Goal: Task Accomplishment & Management: Use online tool/utility

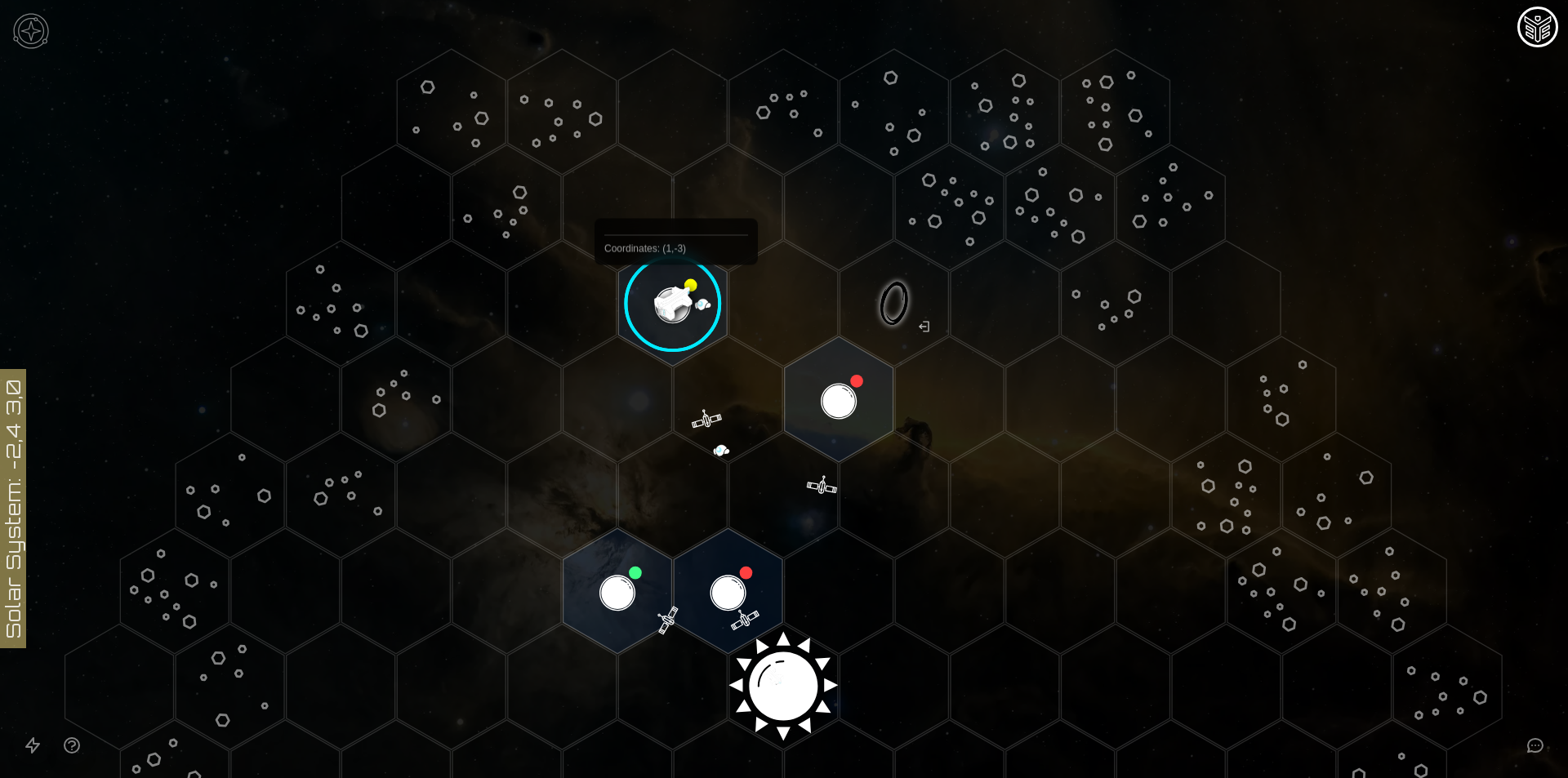
scroll to position [82, 0]
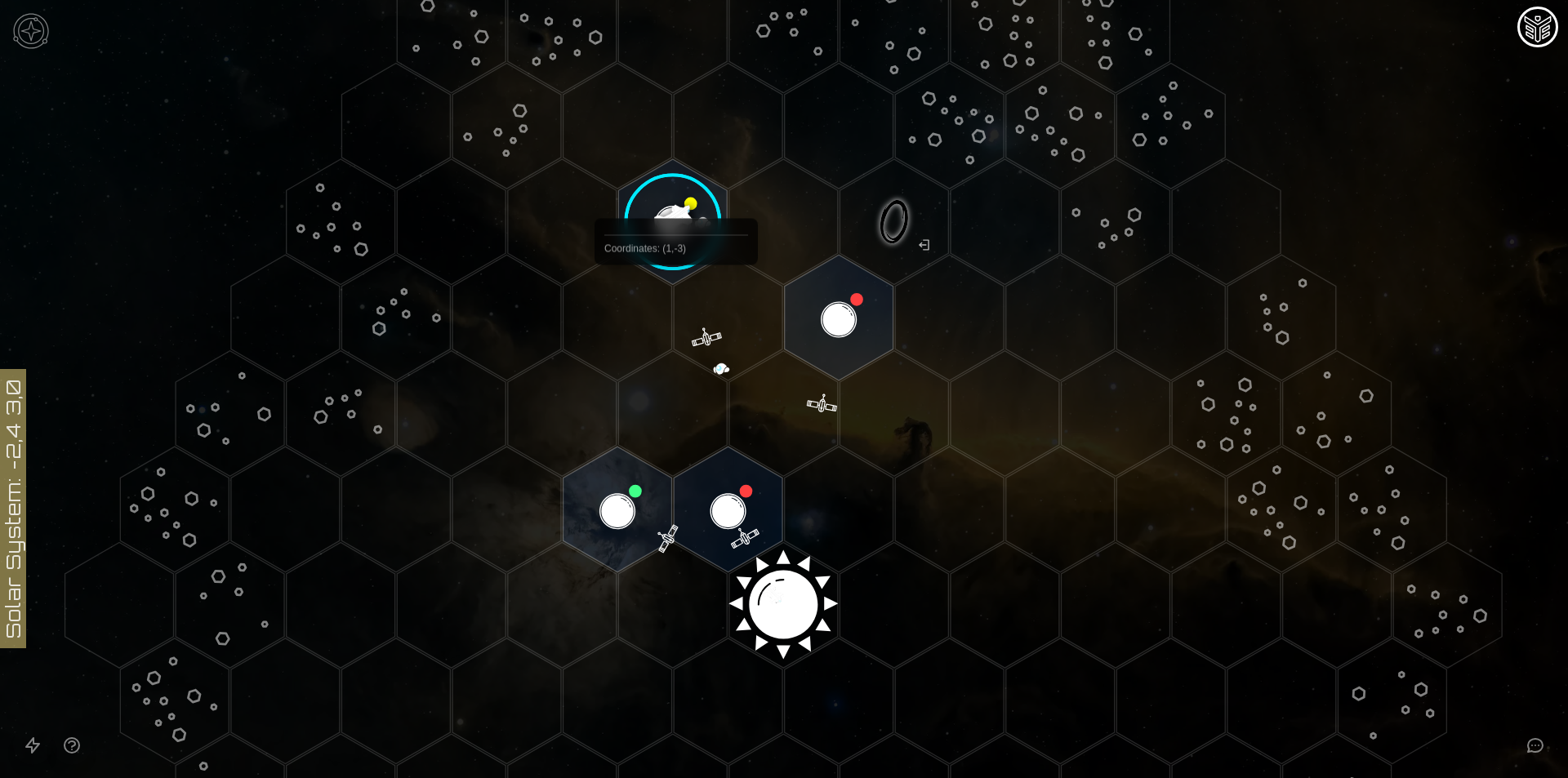
click at [656, 178] on image at bounding box center [673, 222] width 129 height 128
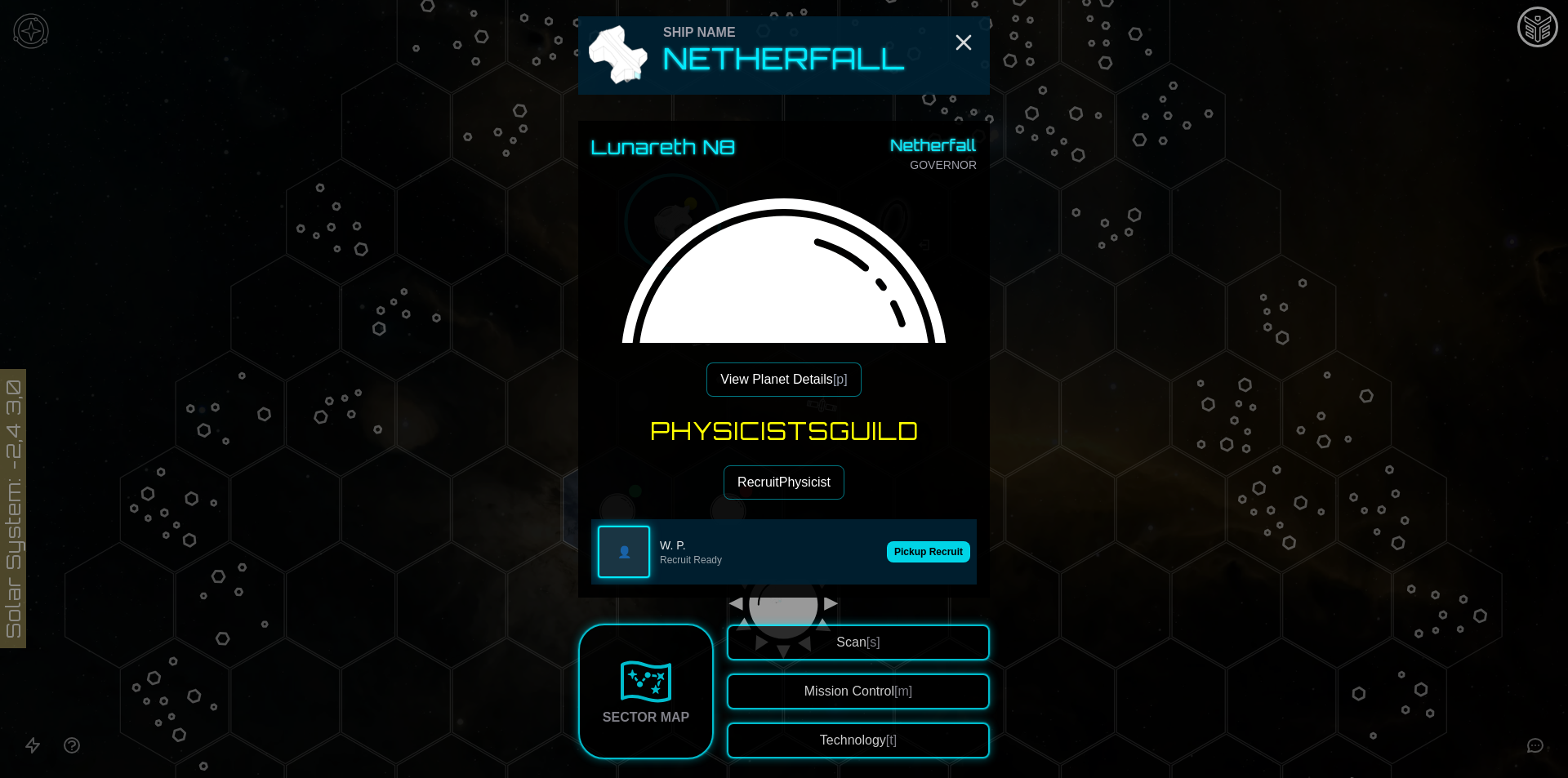
click at [921, 552] on button "Pickup Recruit" at bounding box center [929, 552] width 83 height 21
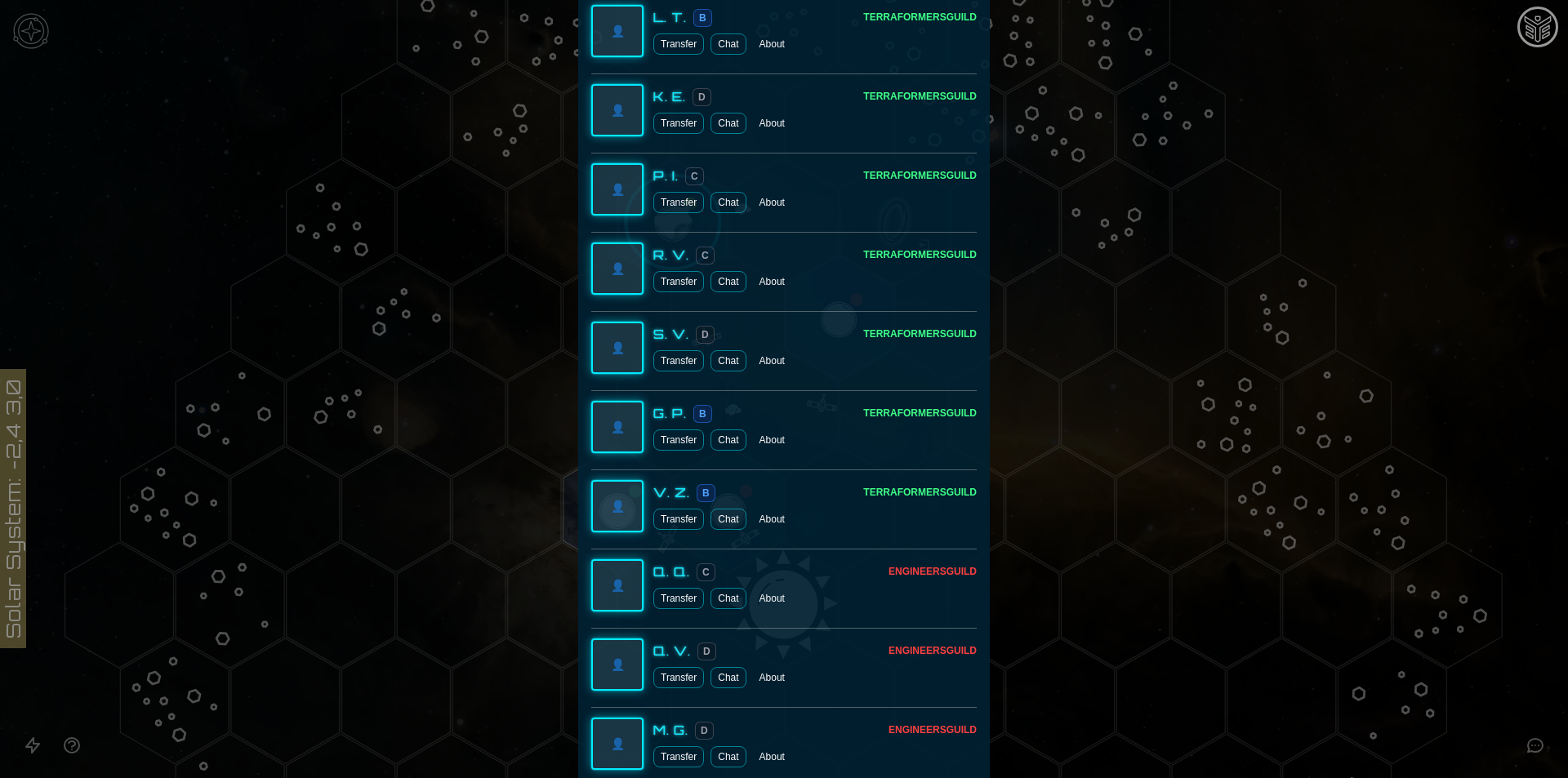
scroll to position [3099, 0]
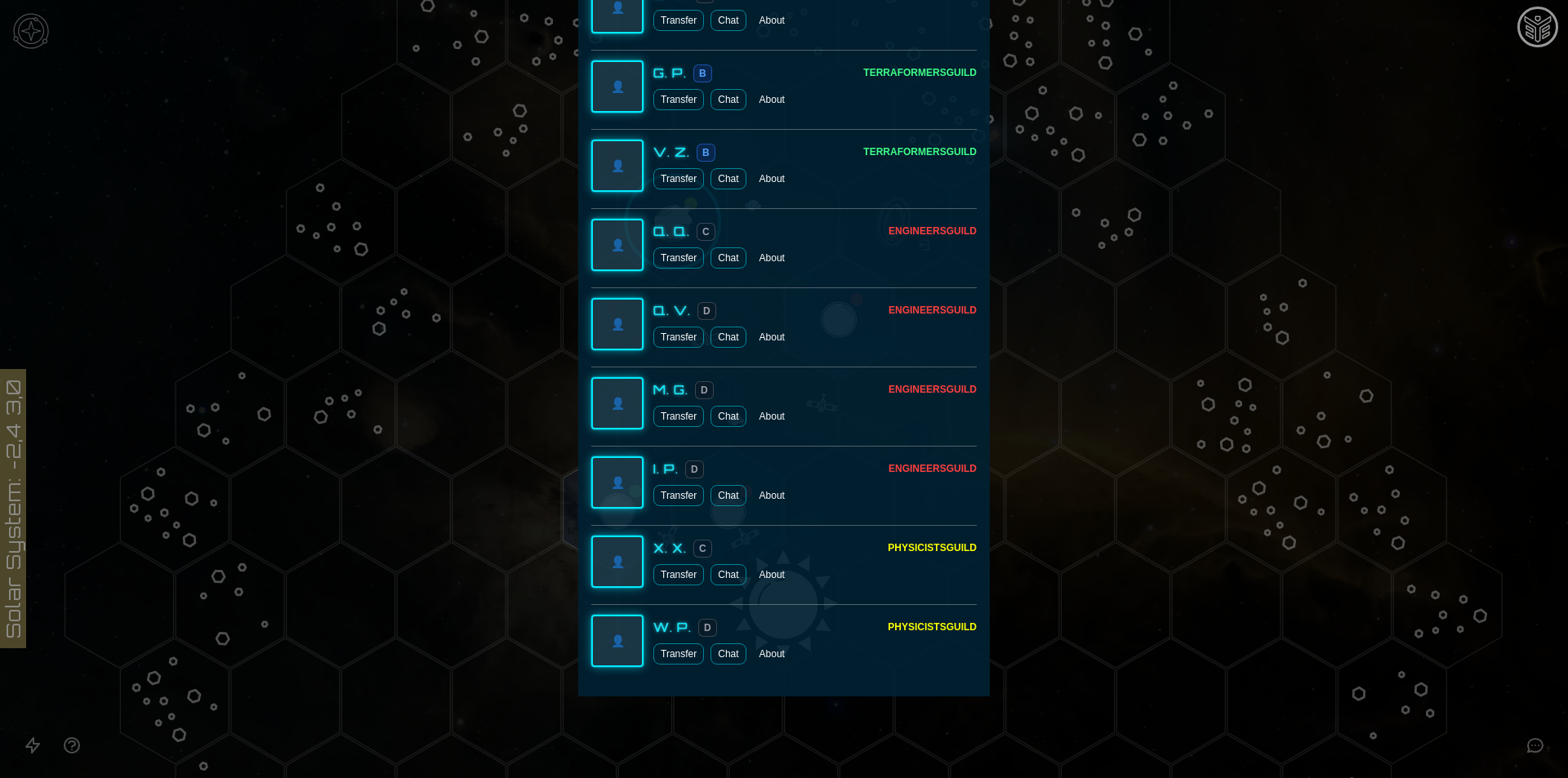
click at [679, 646] on button "Transfer" at bounding box center [678, 654] width 51 height 21
click at [677, 579] on button "Transfer" at bounding box center [678, 575] width 51 height 21
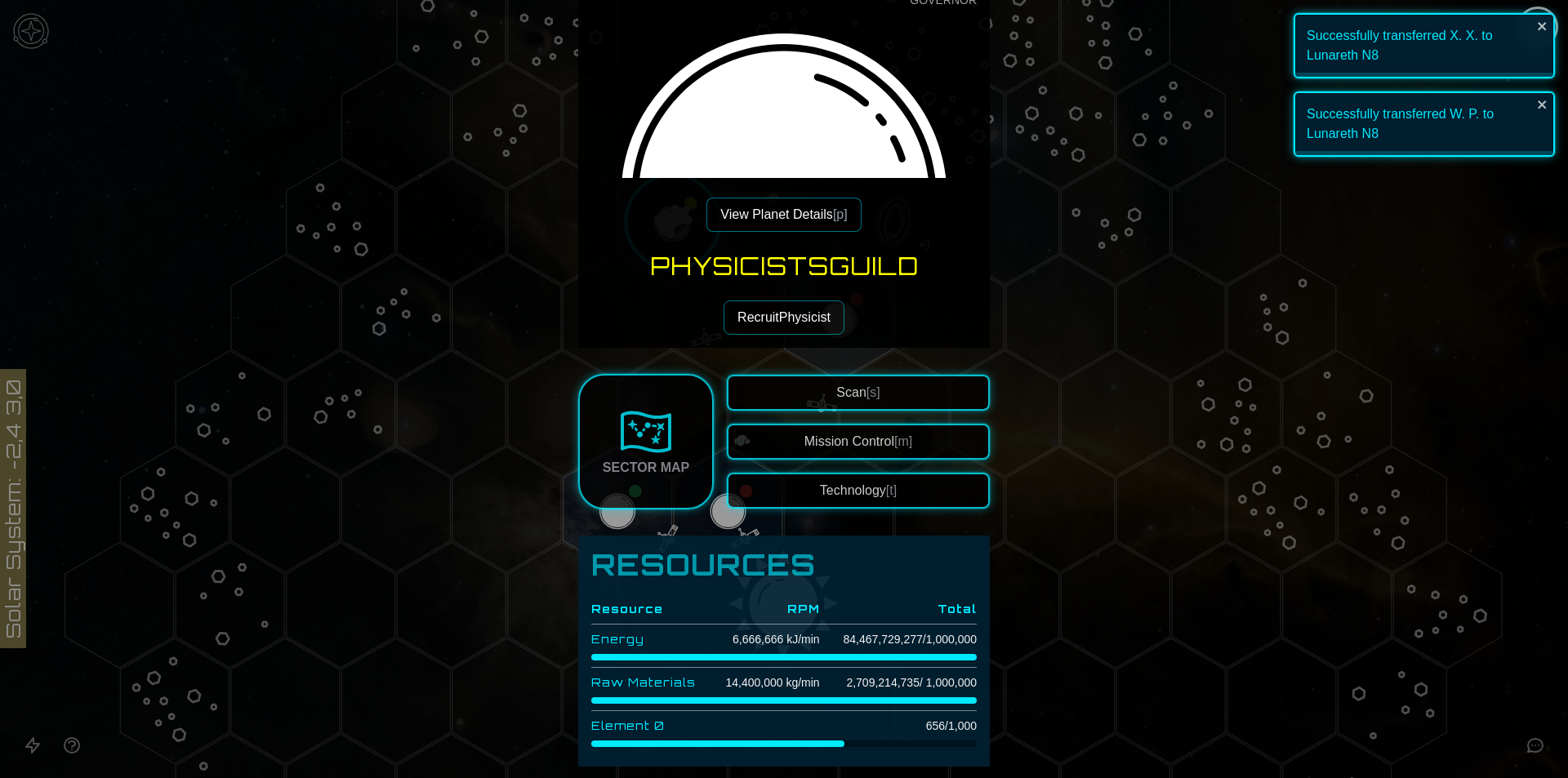
scroll to position [0, 0]
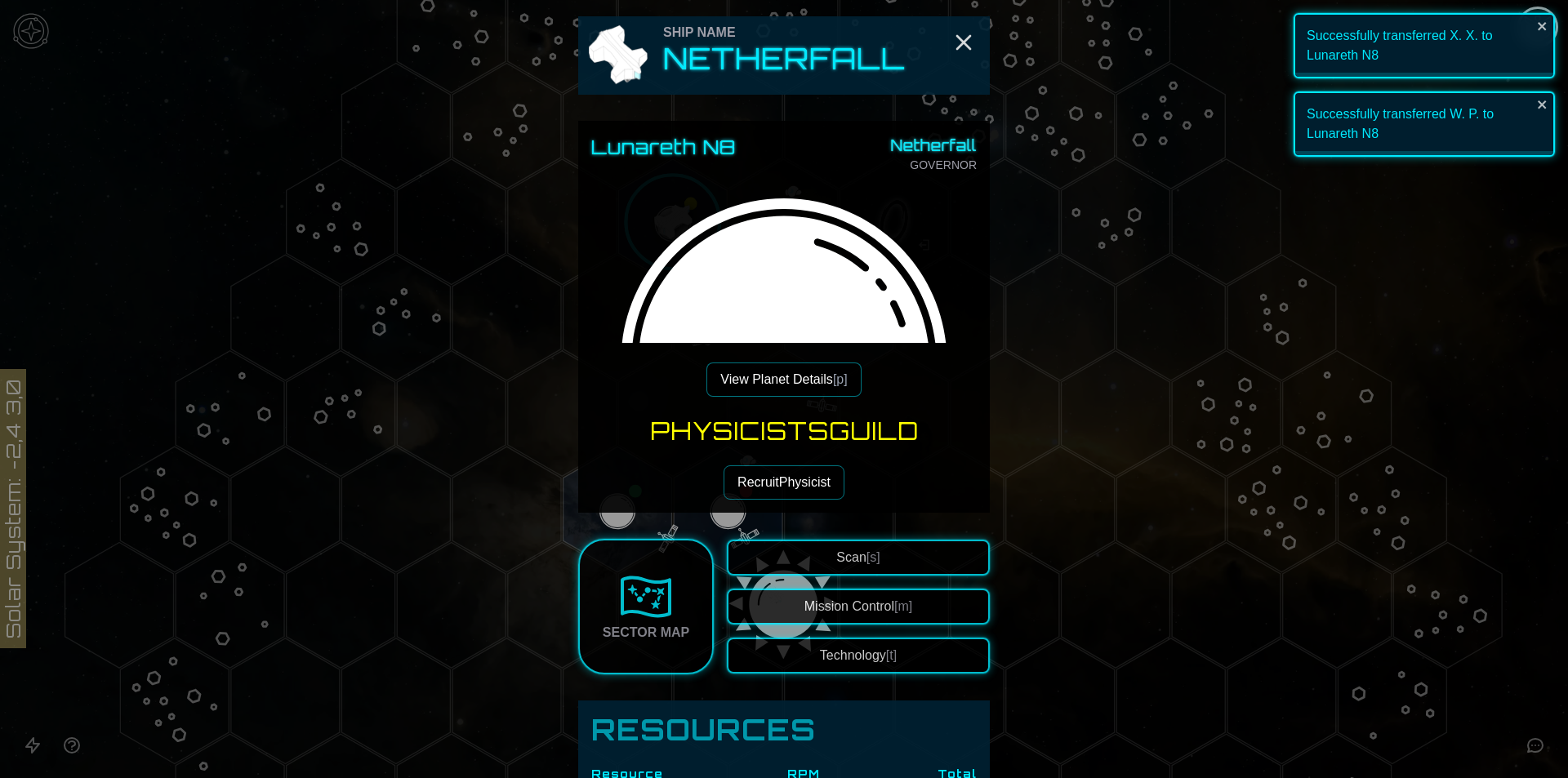
click at [784, 482] on button "Recruit Physicist" at bounding box center [784, 482] width 121 height 35
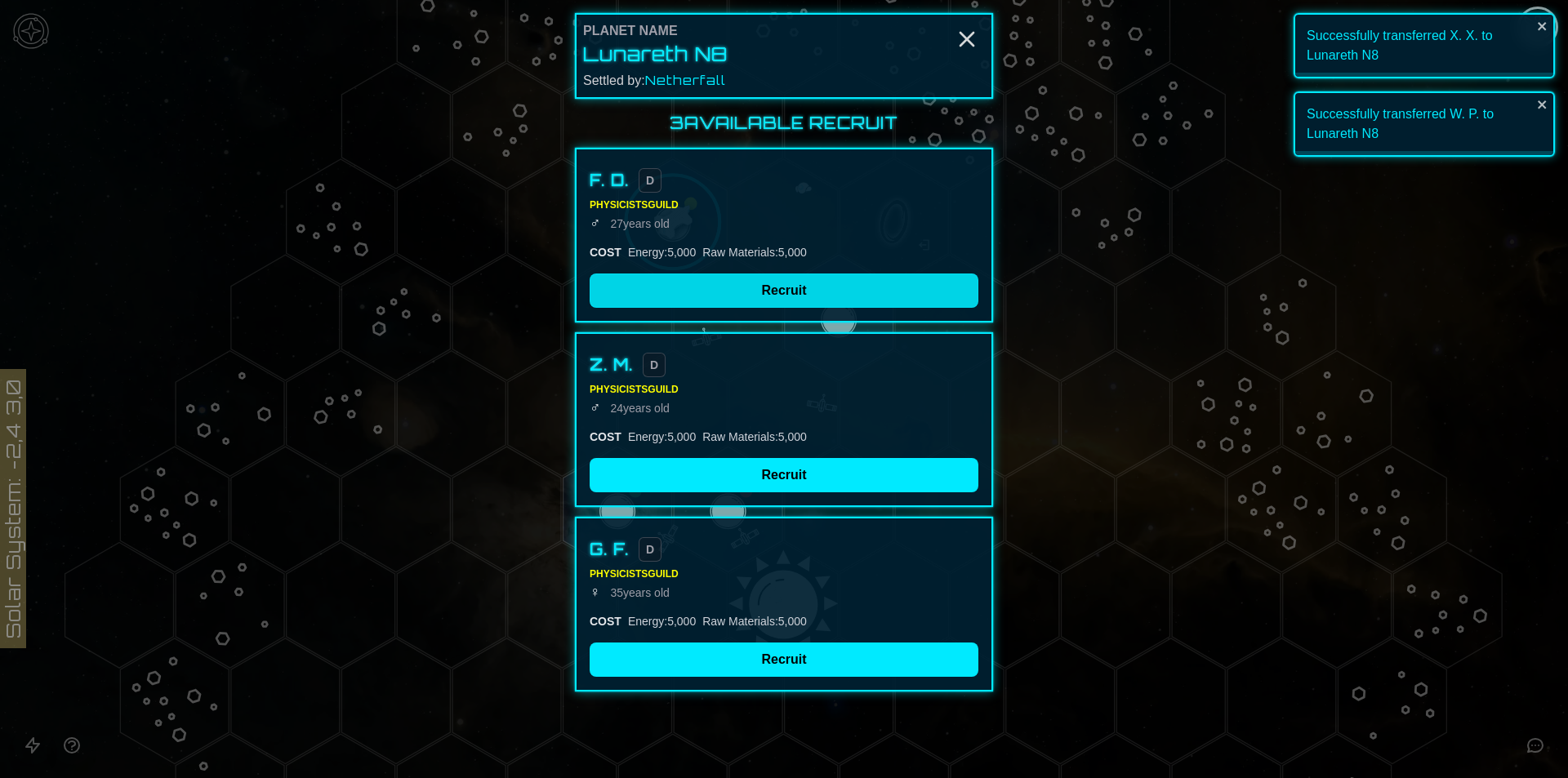
click at [831, 289] on button "Recruit" at bounding box center [784, 291] width 389 height 35
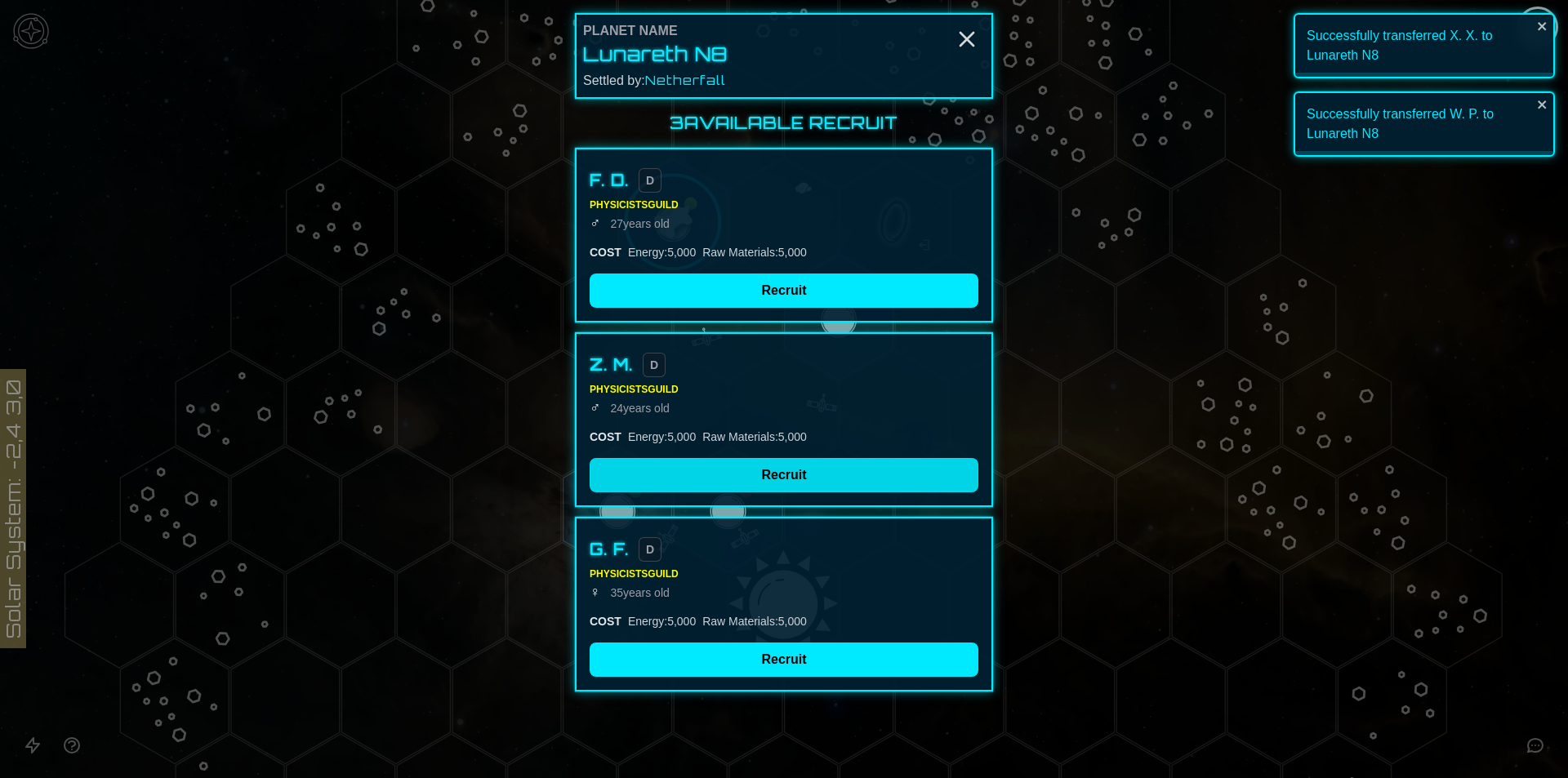
click at [811, 471] on button "Recruit" at bounding box center [784, 475] width 389 height 35
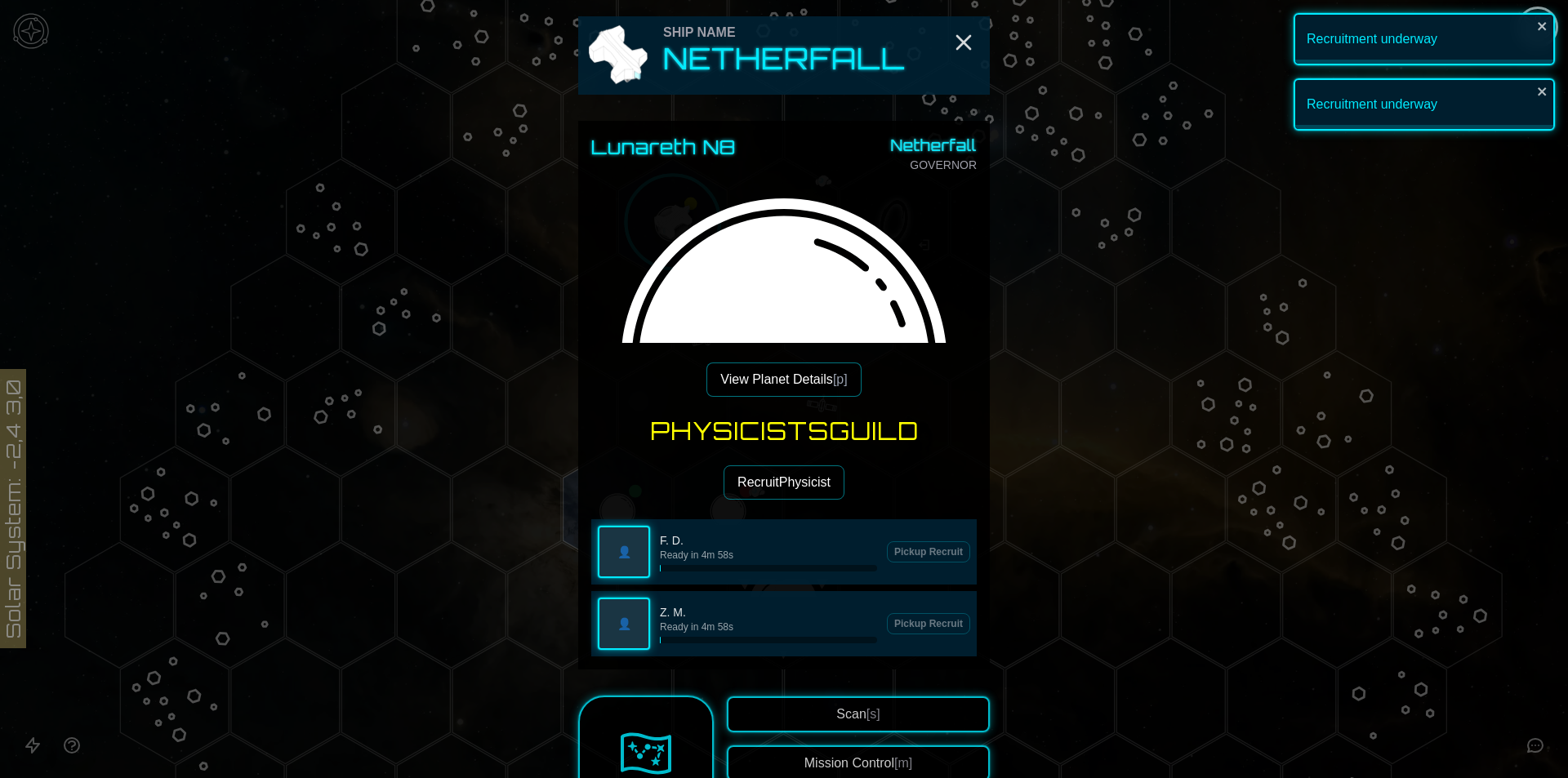
click at [771, 473] on button "Recruit Physicist" at bounding box center [784, 482] width 121 height 35
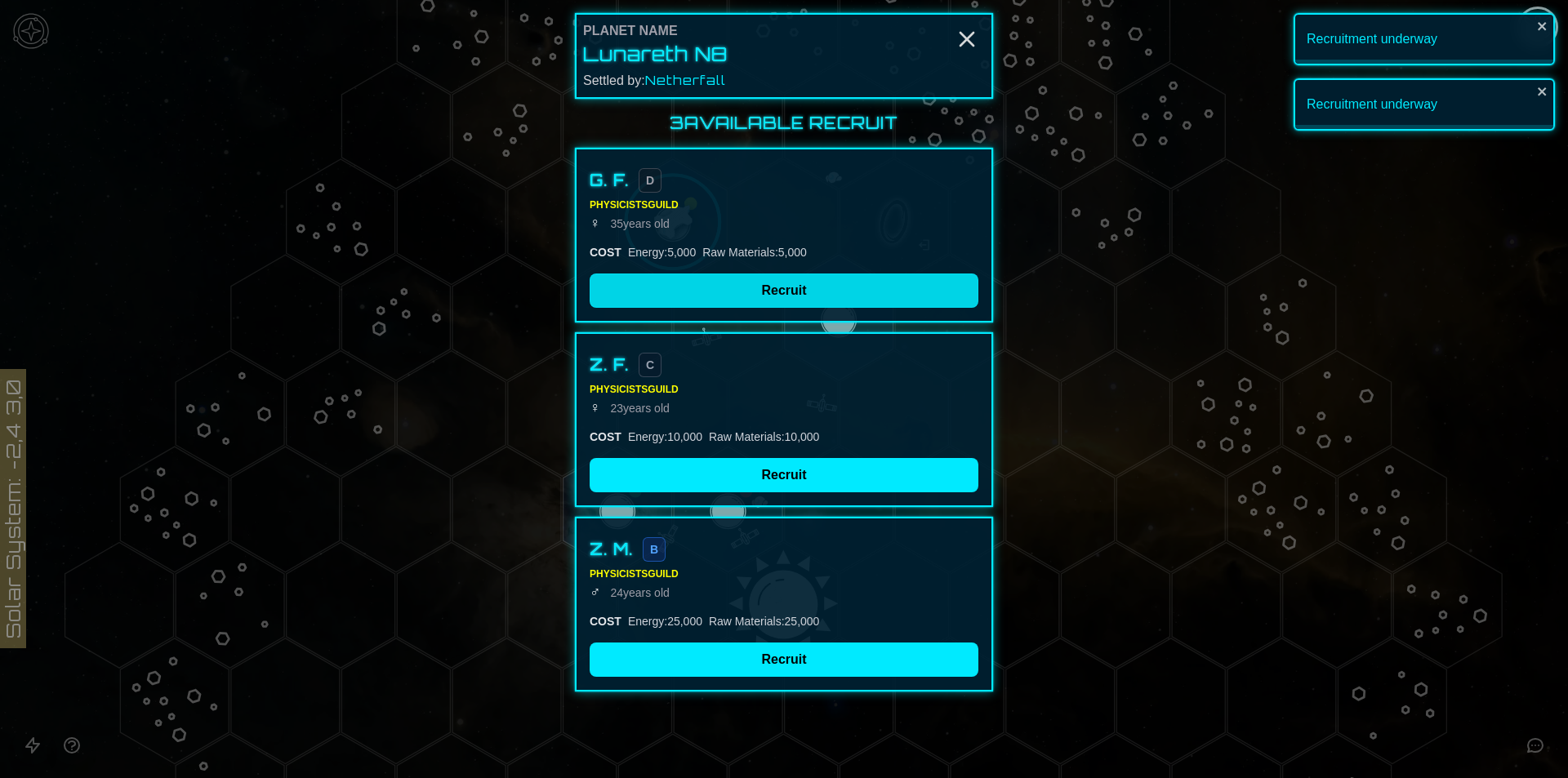
click at [762, 295] on button "Recruit" at bounding box center [784, 291] width 389 height 35
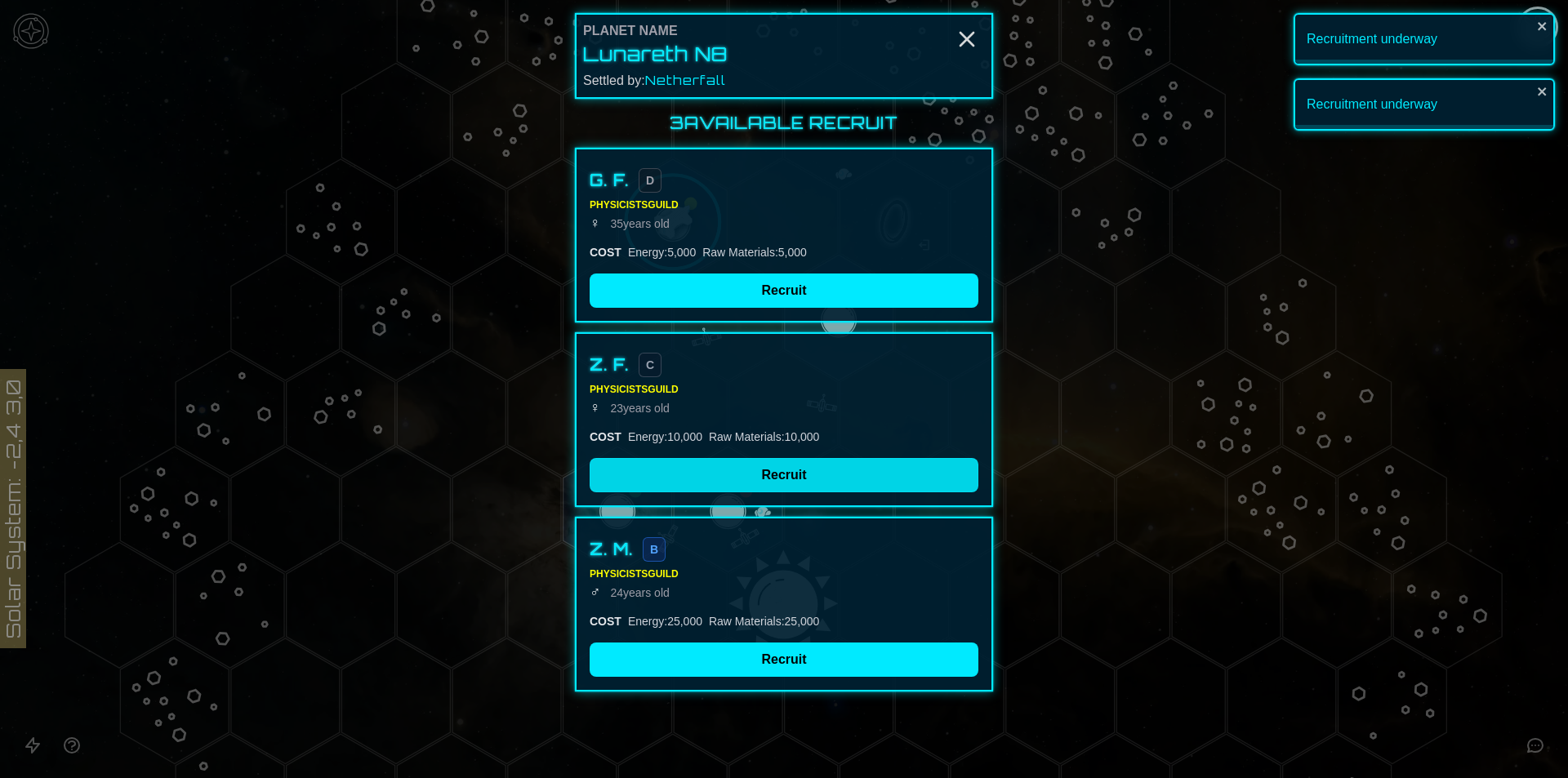
click at [771, 478] on button "Recruit" at bounding box center [784, 475] width 389 height 35
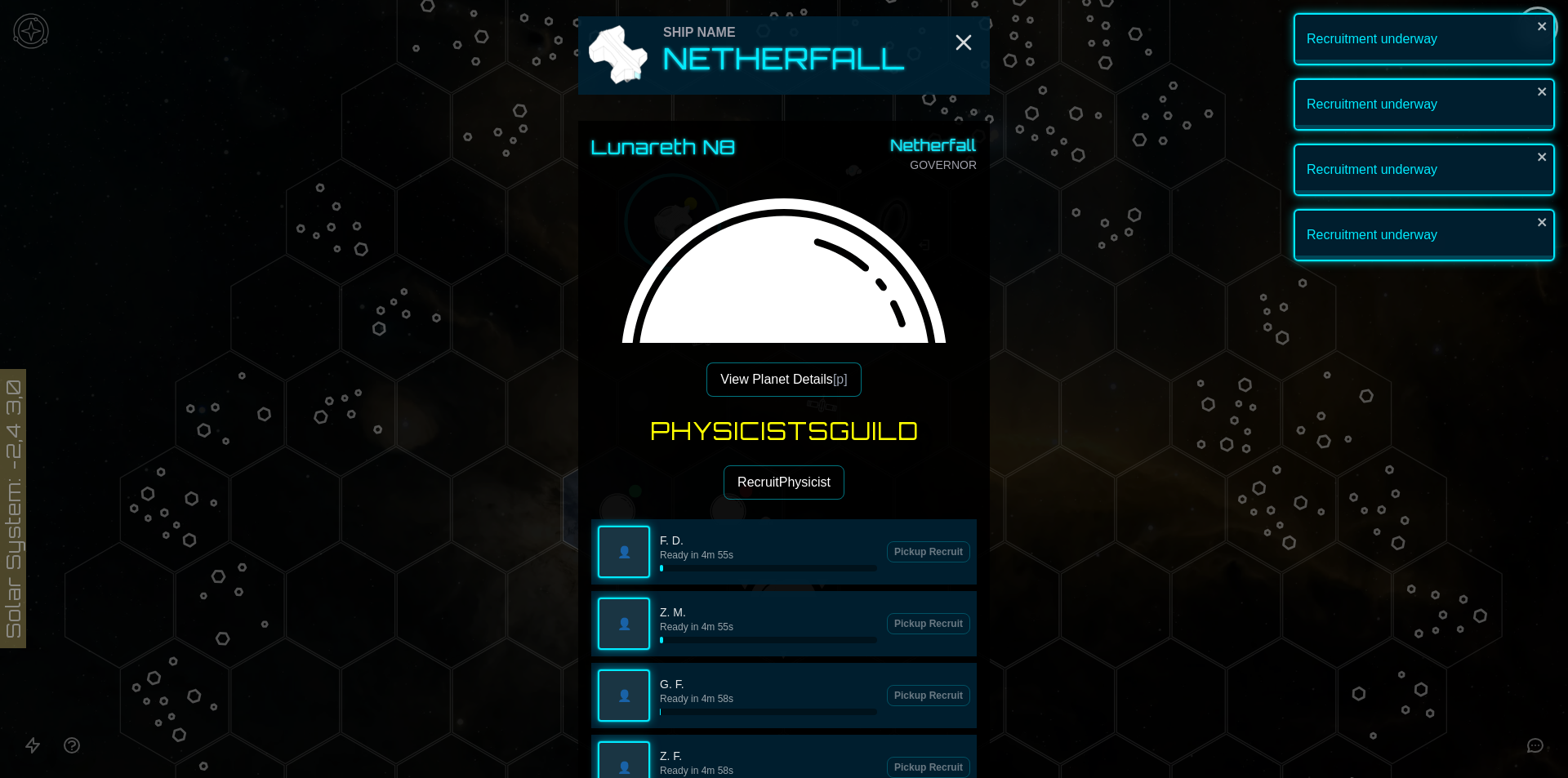
click at [770, 488] on button "Recruit Physicist" at bounding box center [784, 482] width 121 height 35
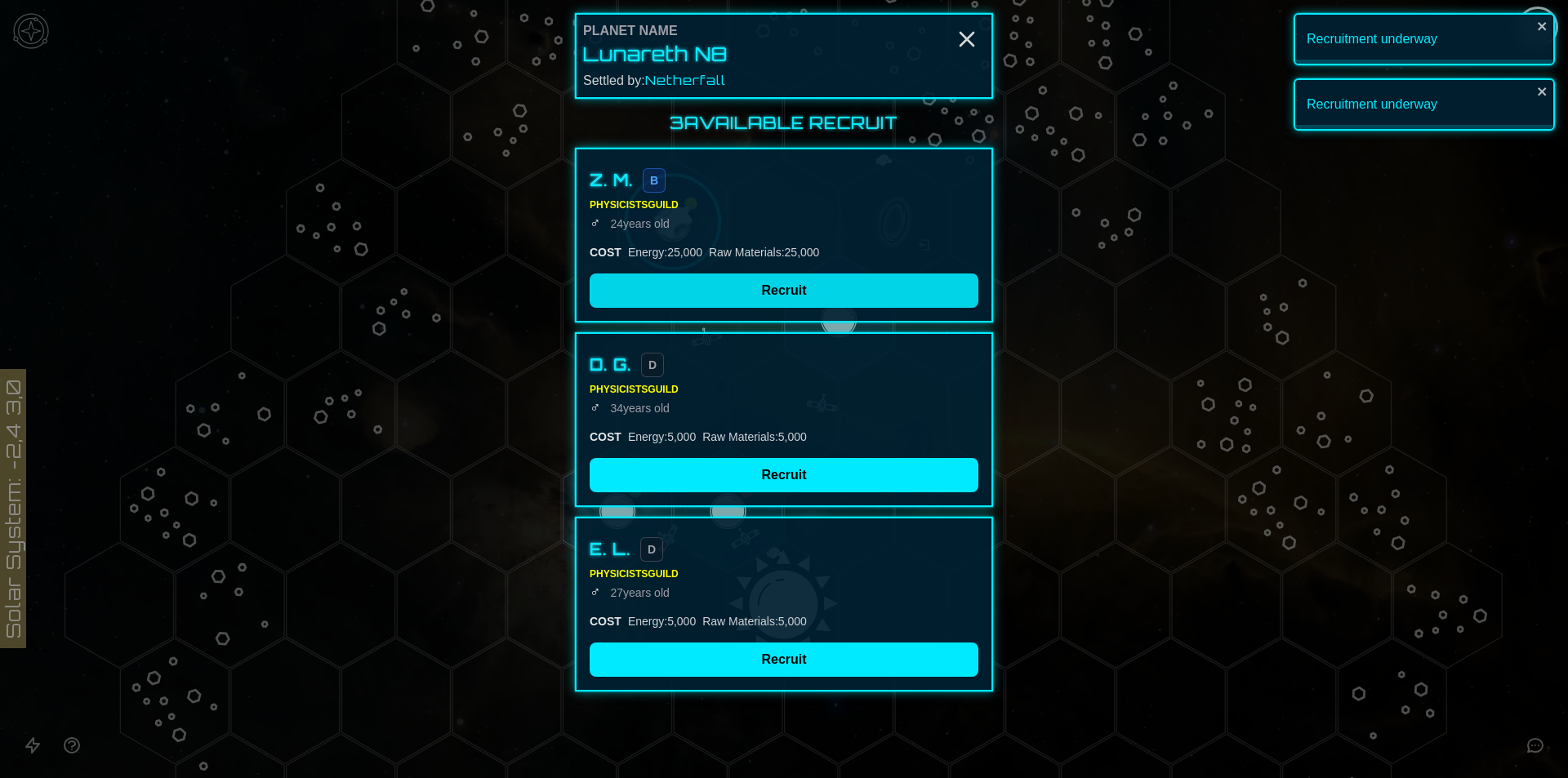
click at [705, 297] on button "Recruit" at bounding box center [784, 291] width 389 height 35
click at [720, 455] on div "D. G. D Physicists Guild ♂ [DEMOGRAPHIC_DATA] COST Energy : 5,000 Raw Materials…" at bounding box center [784, 419] width 418 height 175
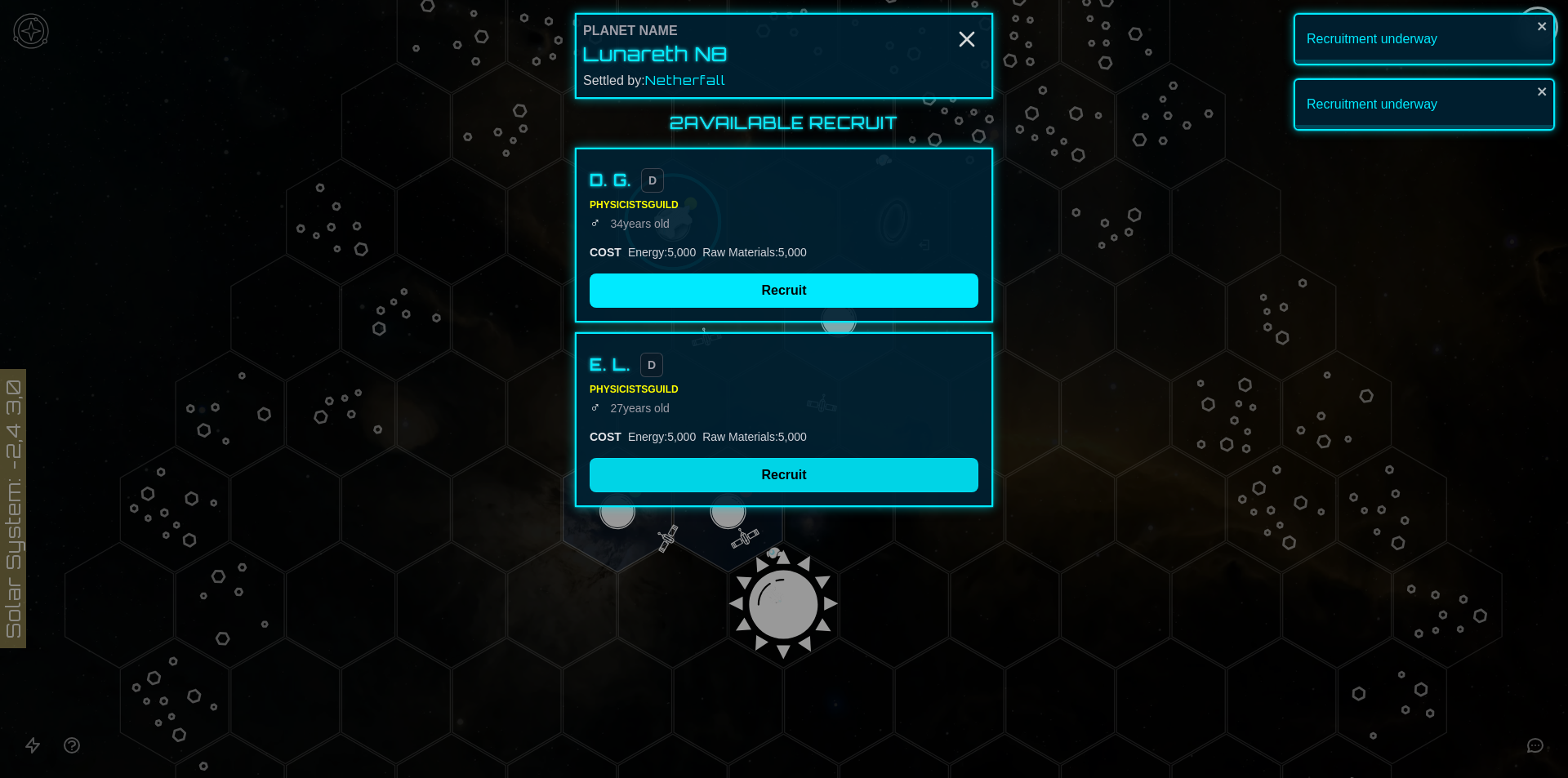
click at [719, 480] on button "Recruit" at bounding box center [784, 475] width 389 height 35
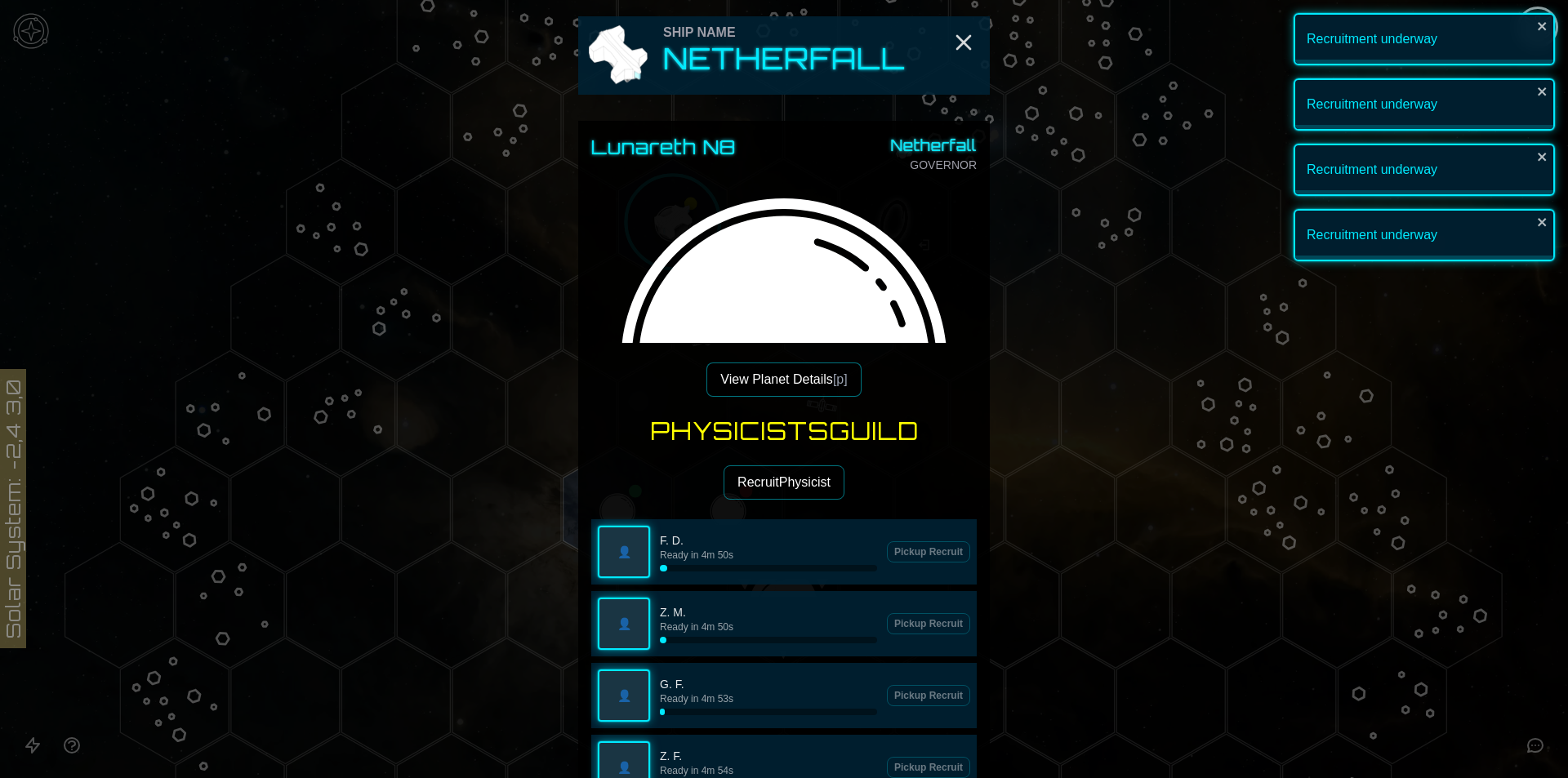
click at [774, 494] on button "Recruit Physicist" at bounding box center [784, 482] width 121 height 35
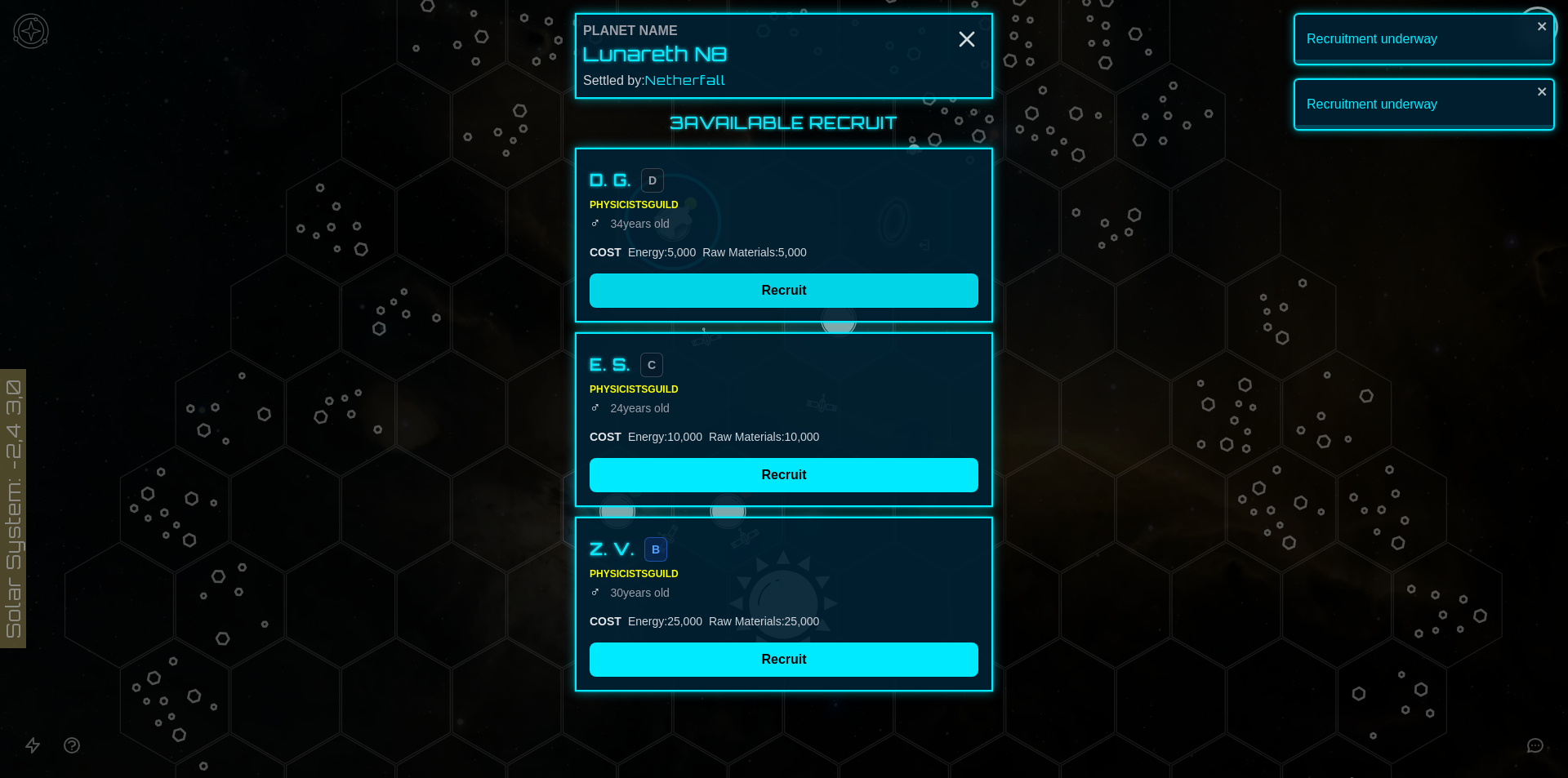
click at [694, 276] on button "Recruit" at bounding box center [784, 291] width 389 height 35
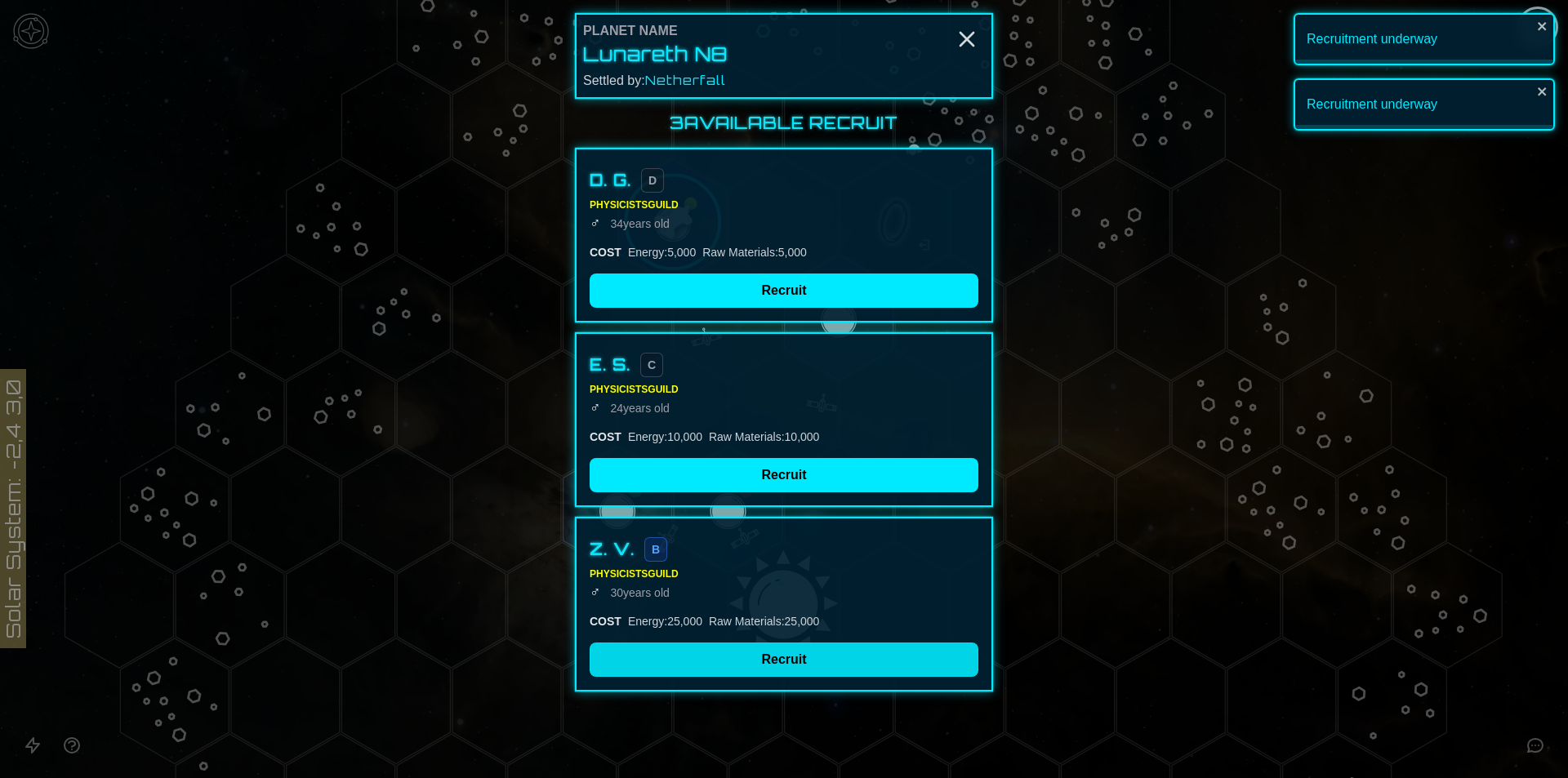
click at [726, 483] on button "Recruit" at bounding box center [784, 475] width 389 height 35
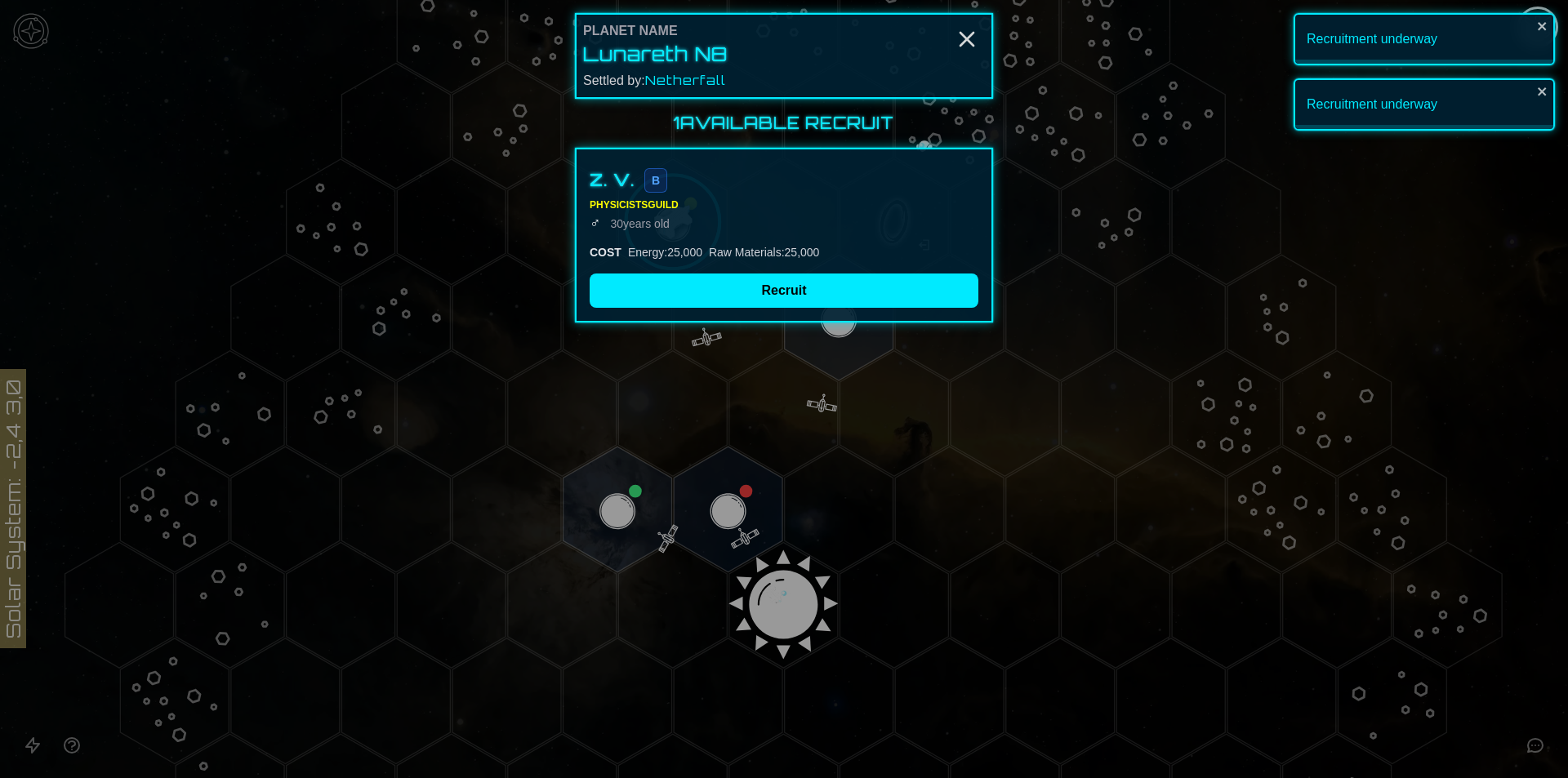
click at [738, 261] on div "Z. V. B Physicists Guild ♂ [DEMOGRAPHIC_DATA] COST Energy : 25,000 Raw Material…" at bounding box center [784, 235] width 418 height 175
click at [737, 294] on button "Recruit" at bounding box center [784, 291] width 389 height 35
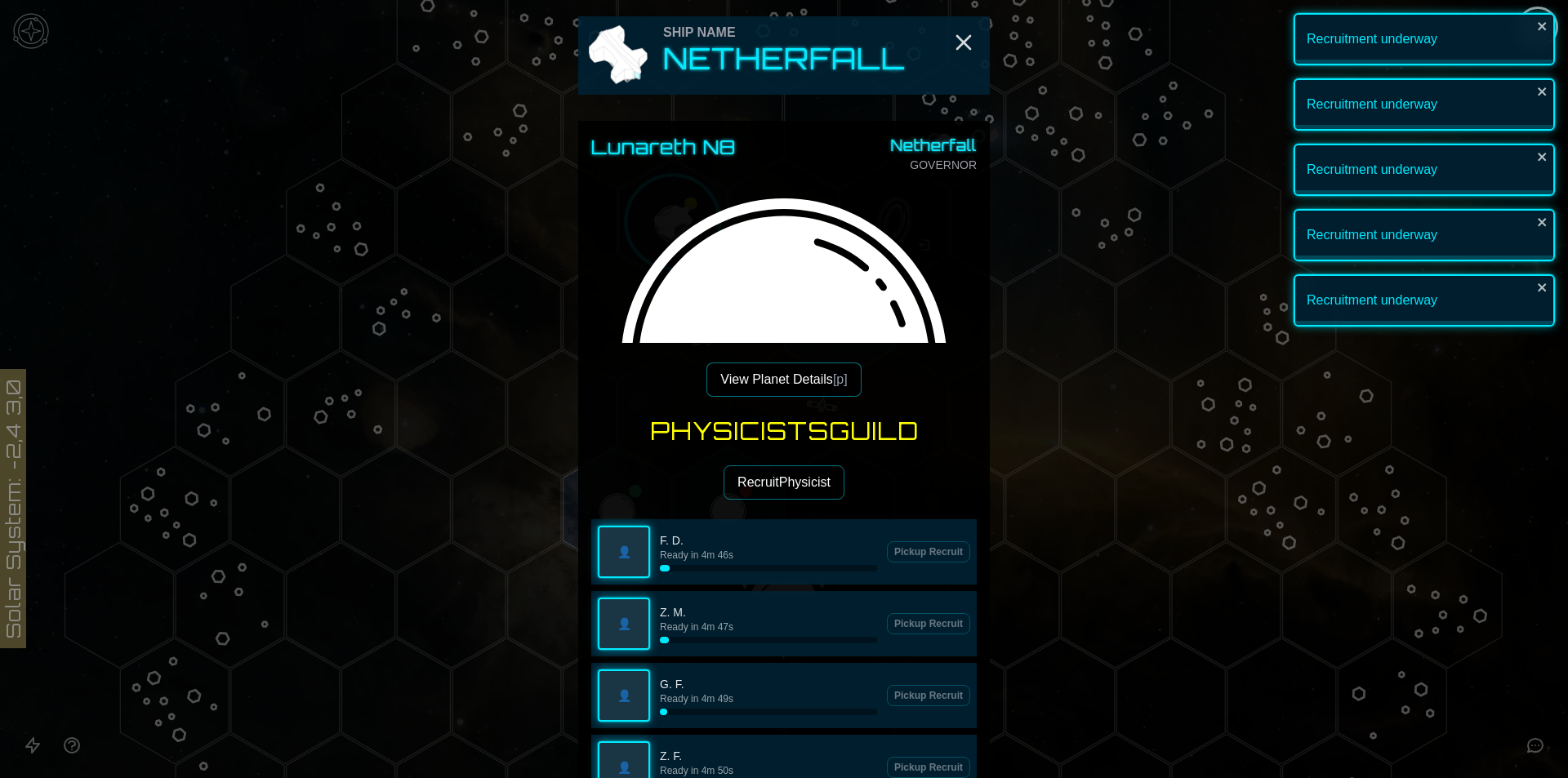
click at [768, 479] on button "Recruit Physicist" at bounding box center [784, 482] width 121 height 35
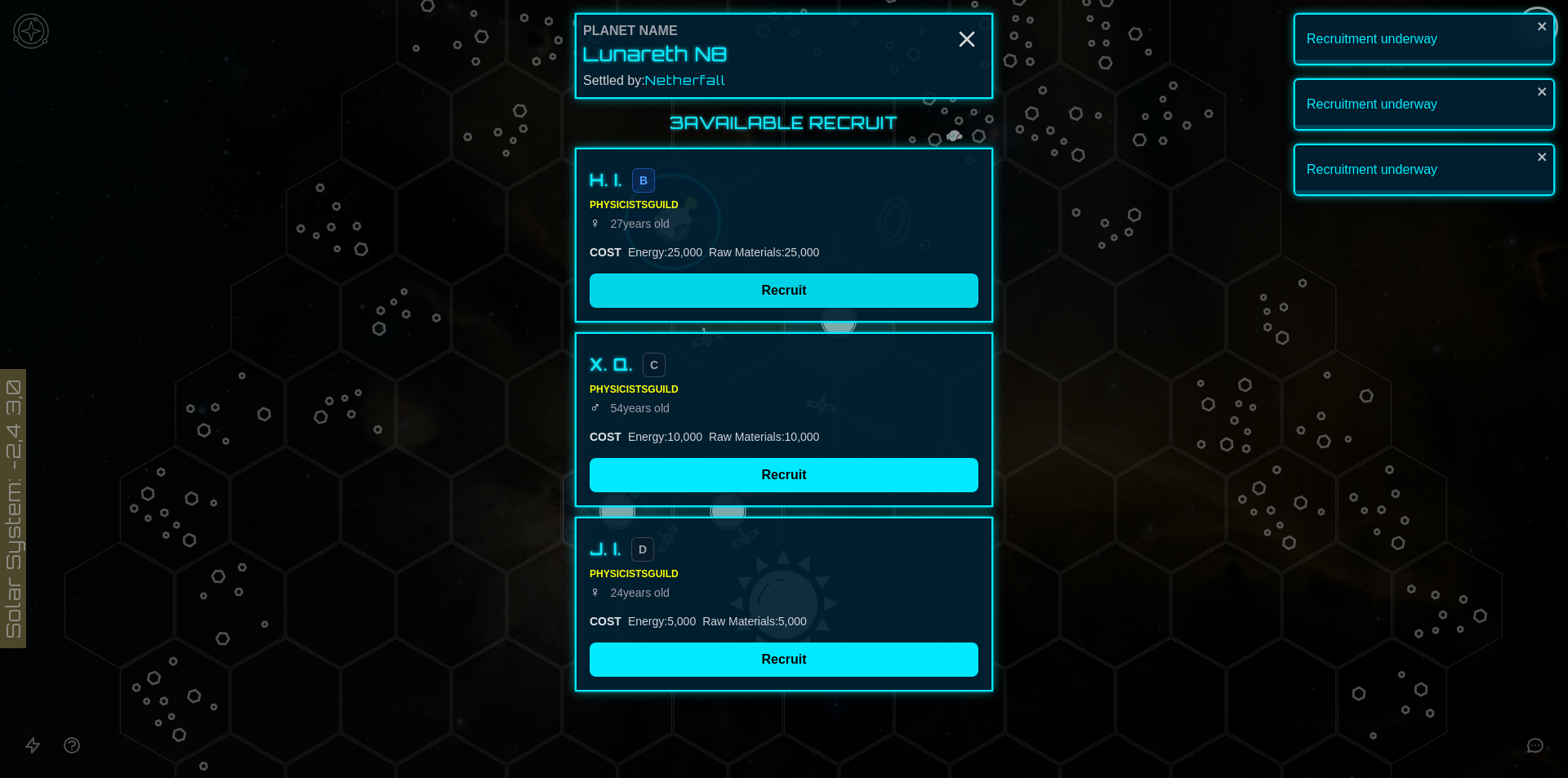
click at [735, 292] on button "Recruit" at bounding box center [784, 291] width 389 height 35
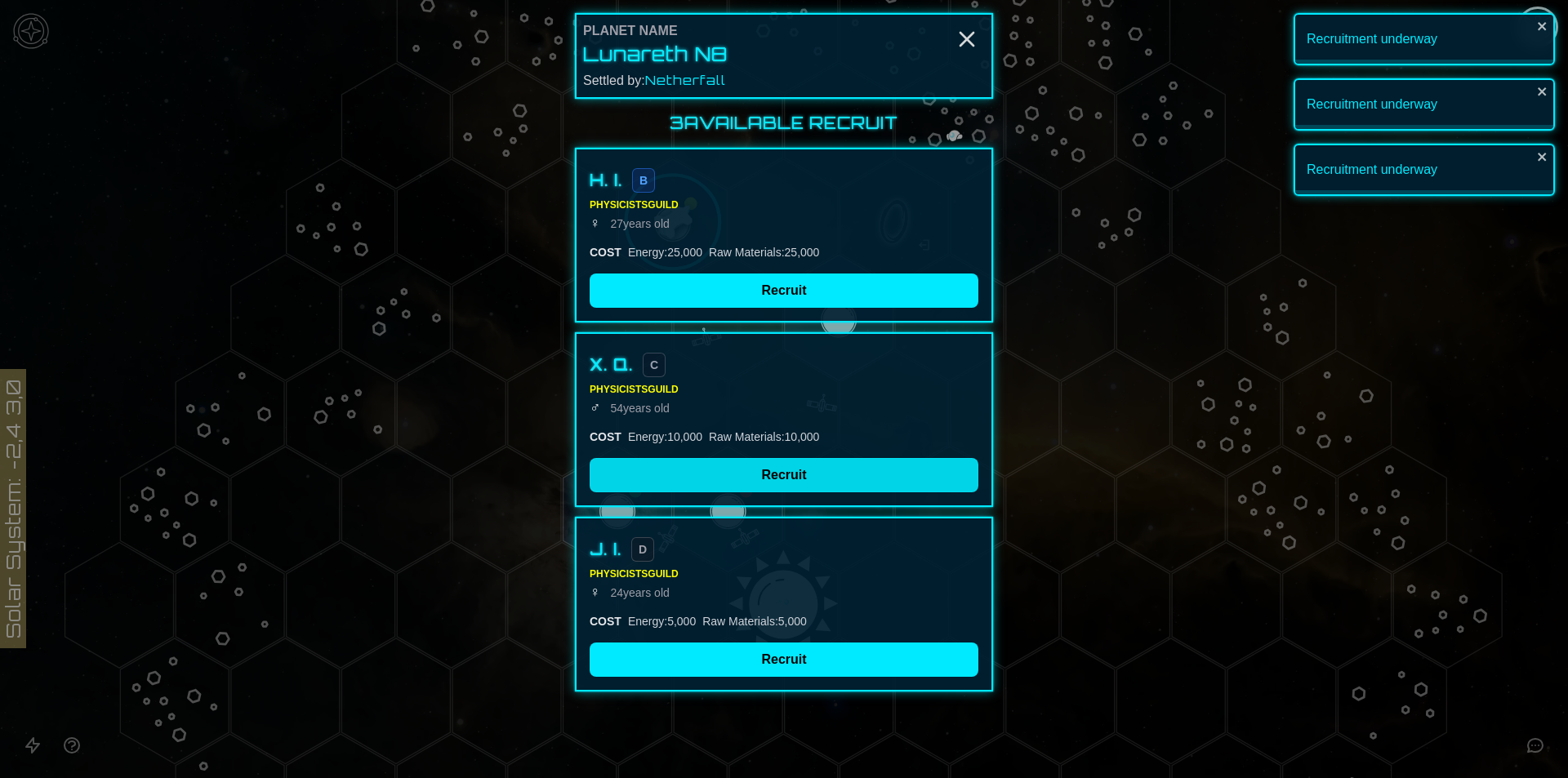
click at [767, 480] on div "3 Available Recruit H. I. B Physicists Guild ♀ [DEMOGRAPHIC_DATA] COST Energy :…" at bounding box center [784, 401] width 418 height 580
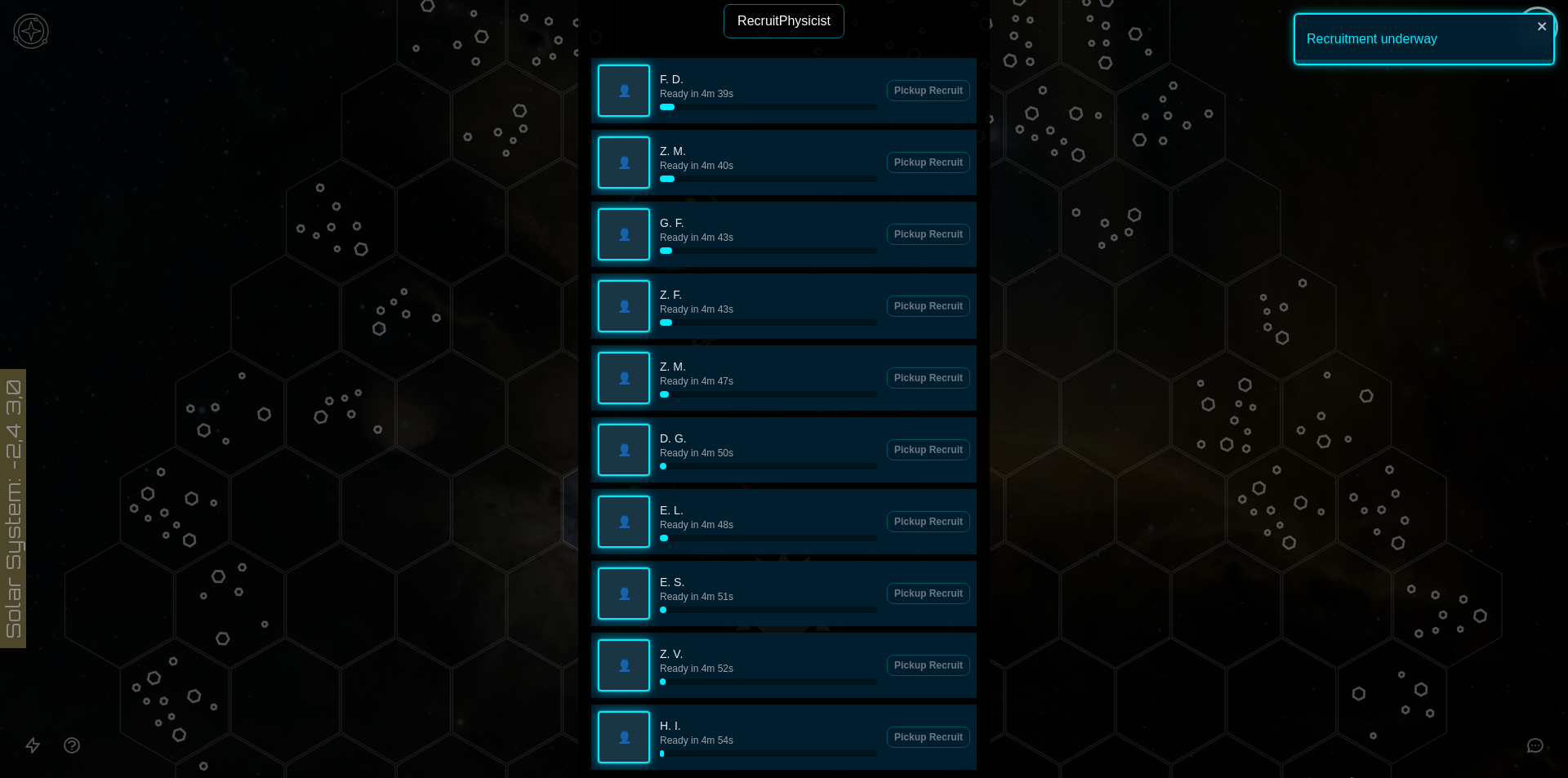
scroll to position [490, 0]
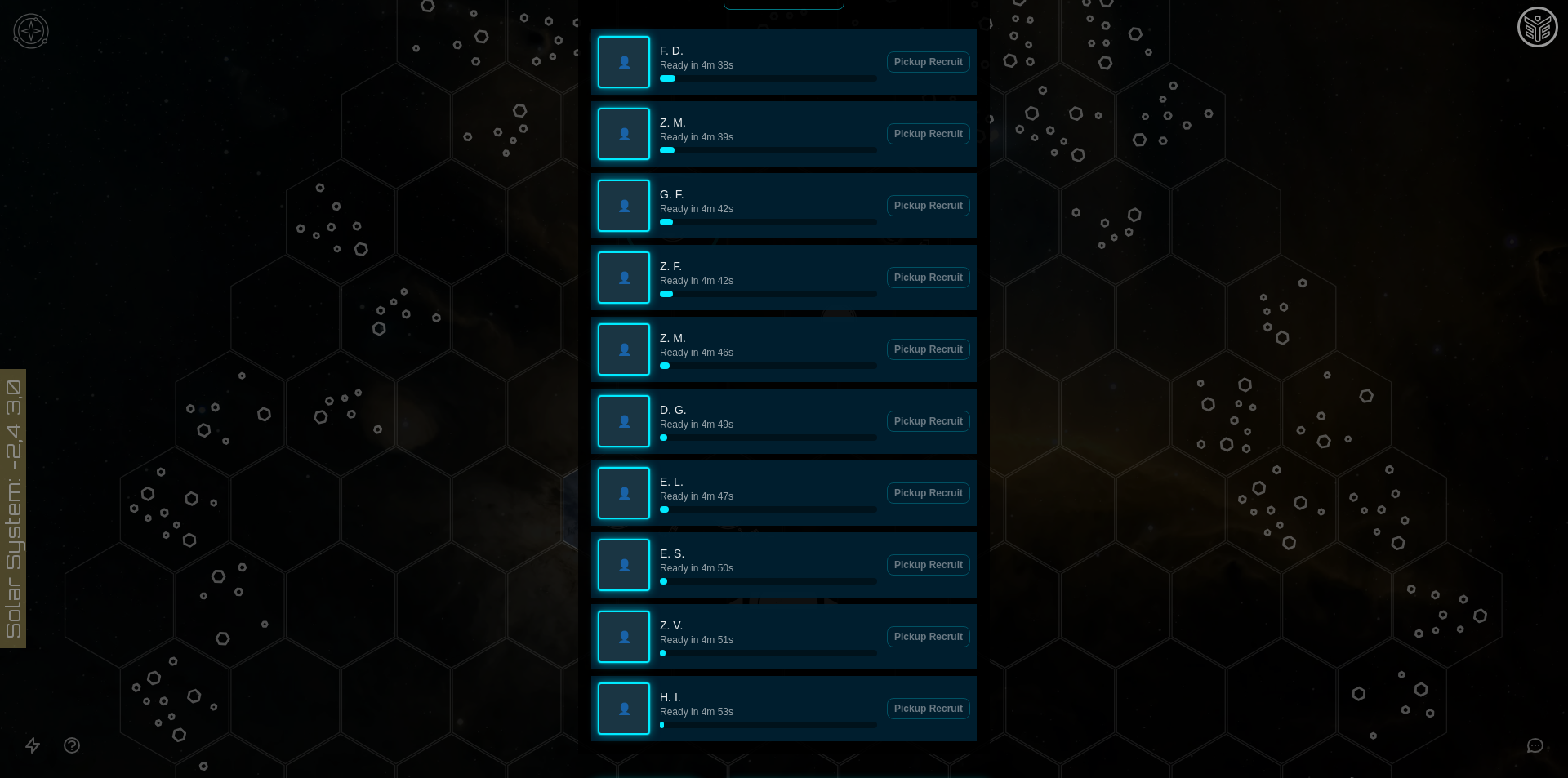
click at [1077, 478] on div at bounding box center [784, 389] width 1568 height 778
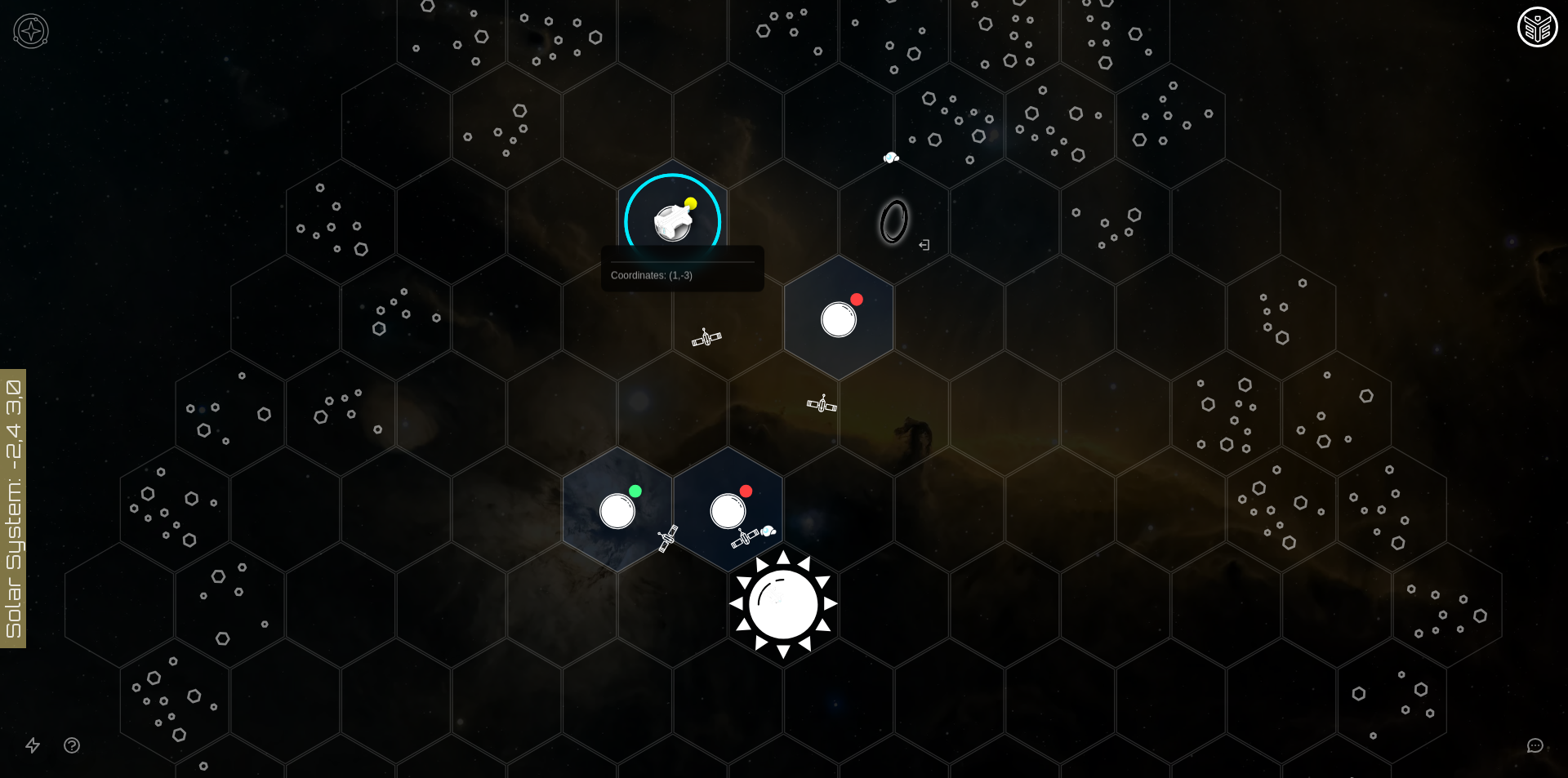
click at [681, 228] on image at bounding box center [673, 222] width 129 height 128
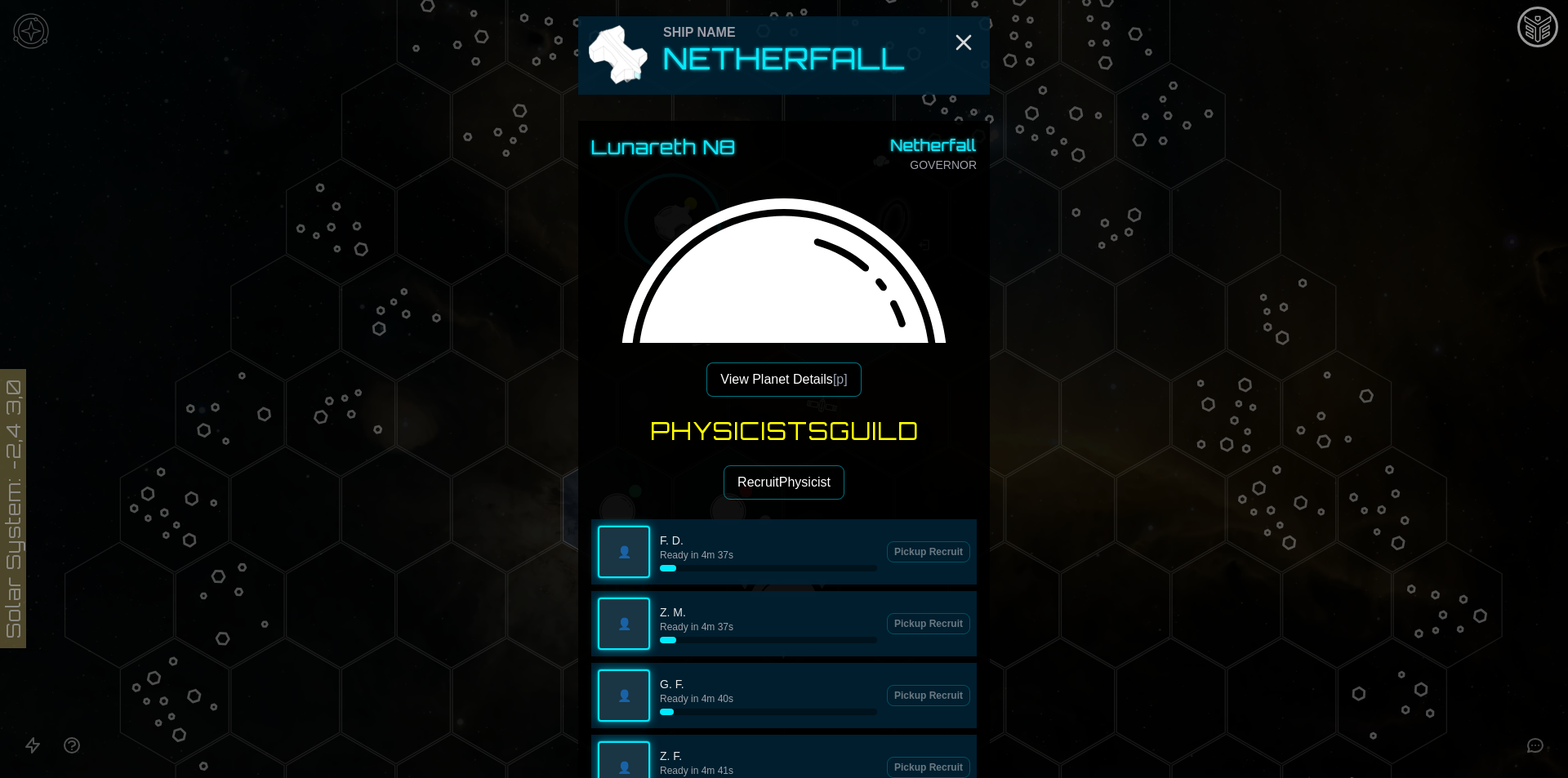
click at [785, 485] on button "Recruit Physicist" at bounding box center [784, 482] width 121 height 35
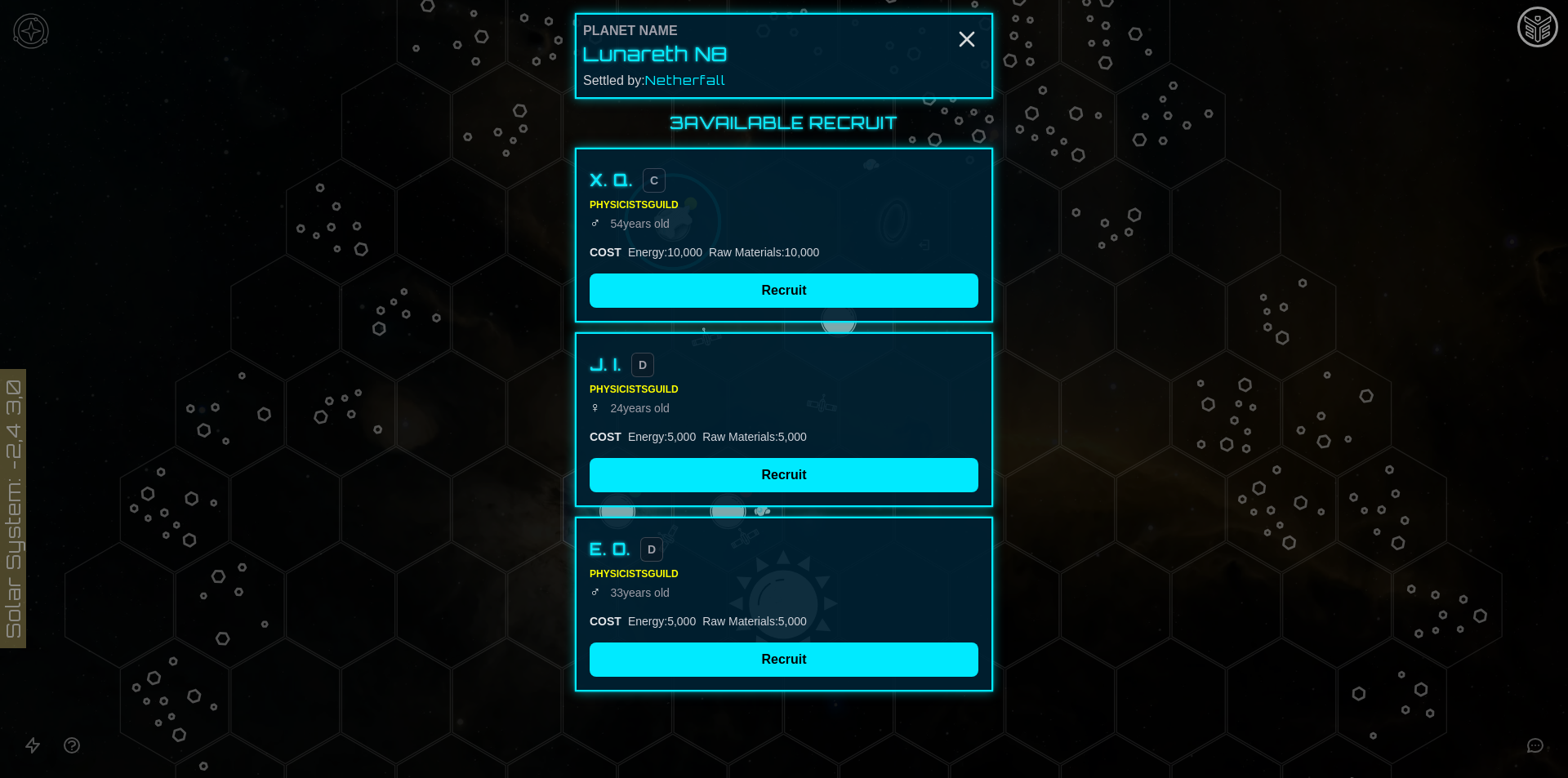
click at [755, 270] on div "X. Q. C Physicists Guild ♂ [DEMOGRAPHIC_DATA] COST Energy : 10,000 Raw Material…" at bounding box center [784, 235] width 418 height 175
click at [741, 295] on button "Recruit" at bounding box center [784, 291] width 389 height 35
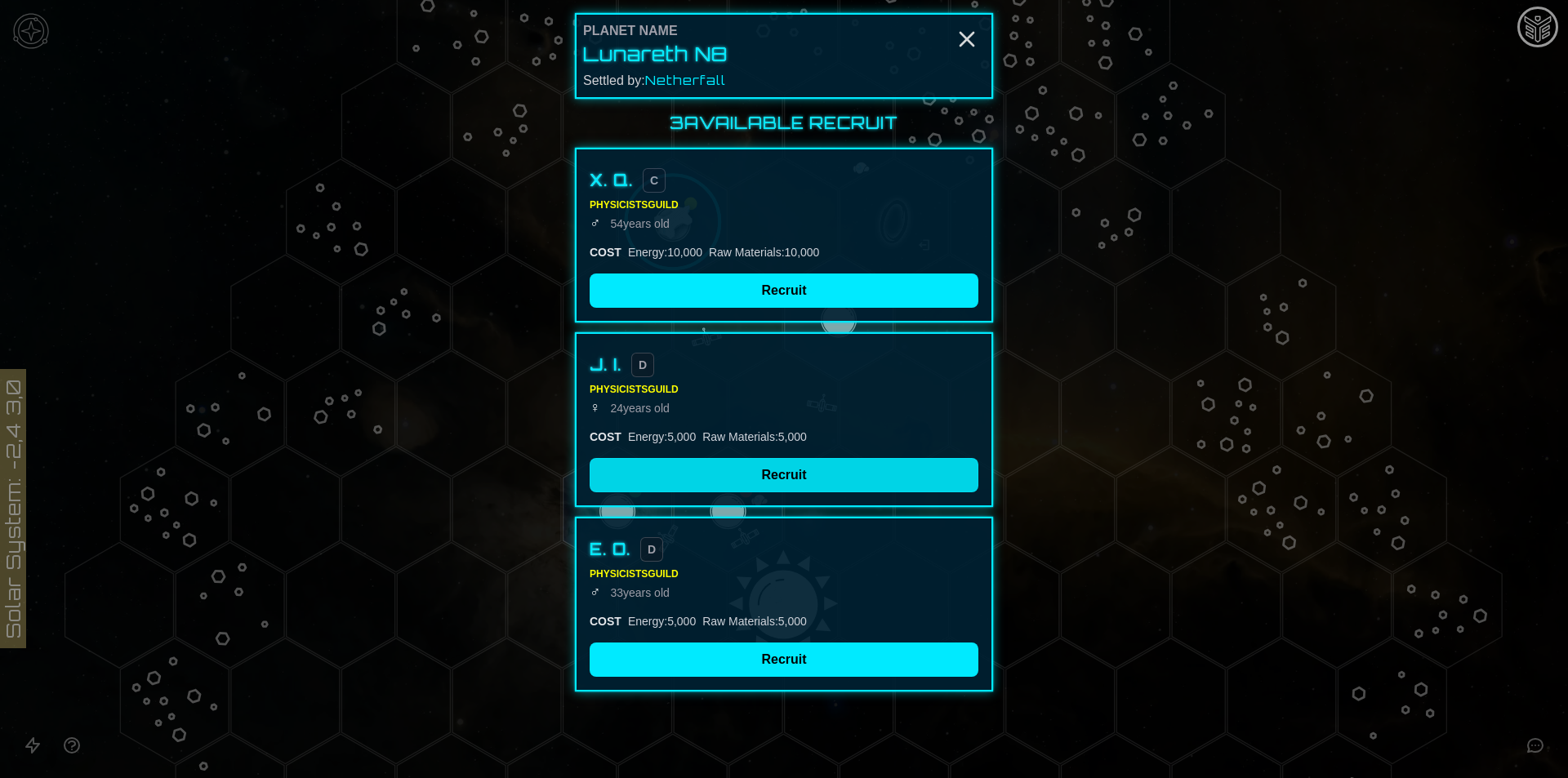
click at [753, 489] on div "3 Available Recruit X. Q. C Physicists Guild ♂ [DEMOGRAPHIC_DATA] COST Energy :…" at bounding box center [784, 401] width 418 height 580
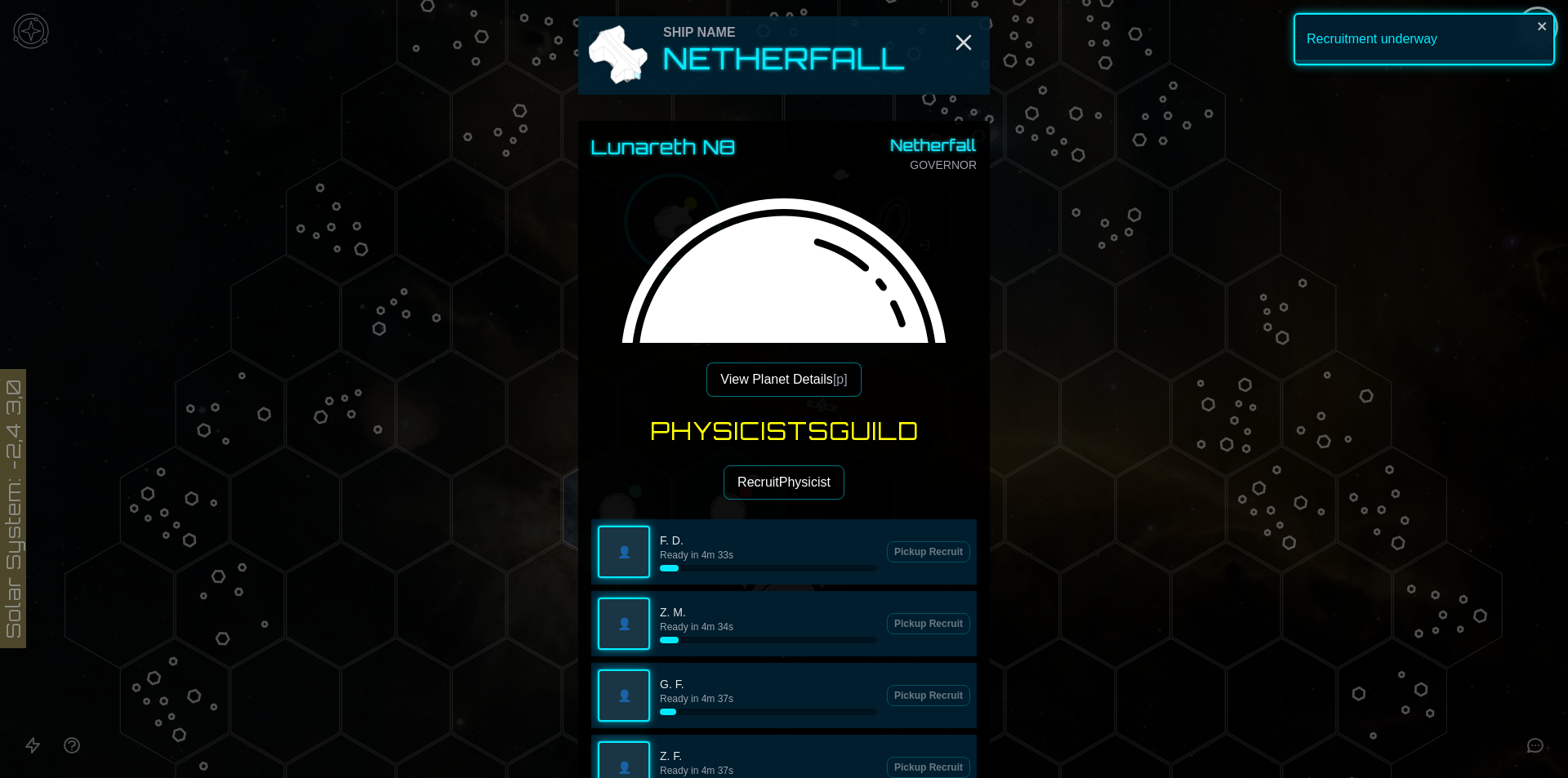
click at [761, 479] on button "Recruit Physicist" at bounding box center [784, 482] width 121 height 35
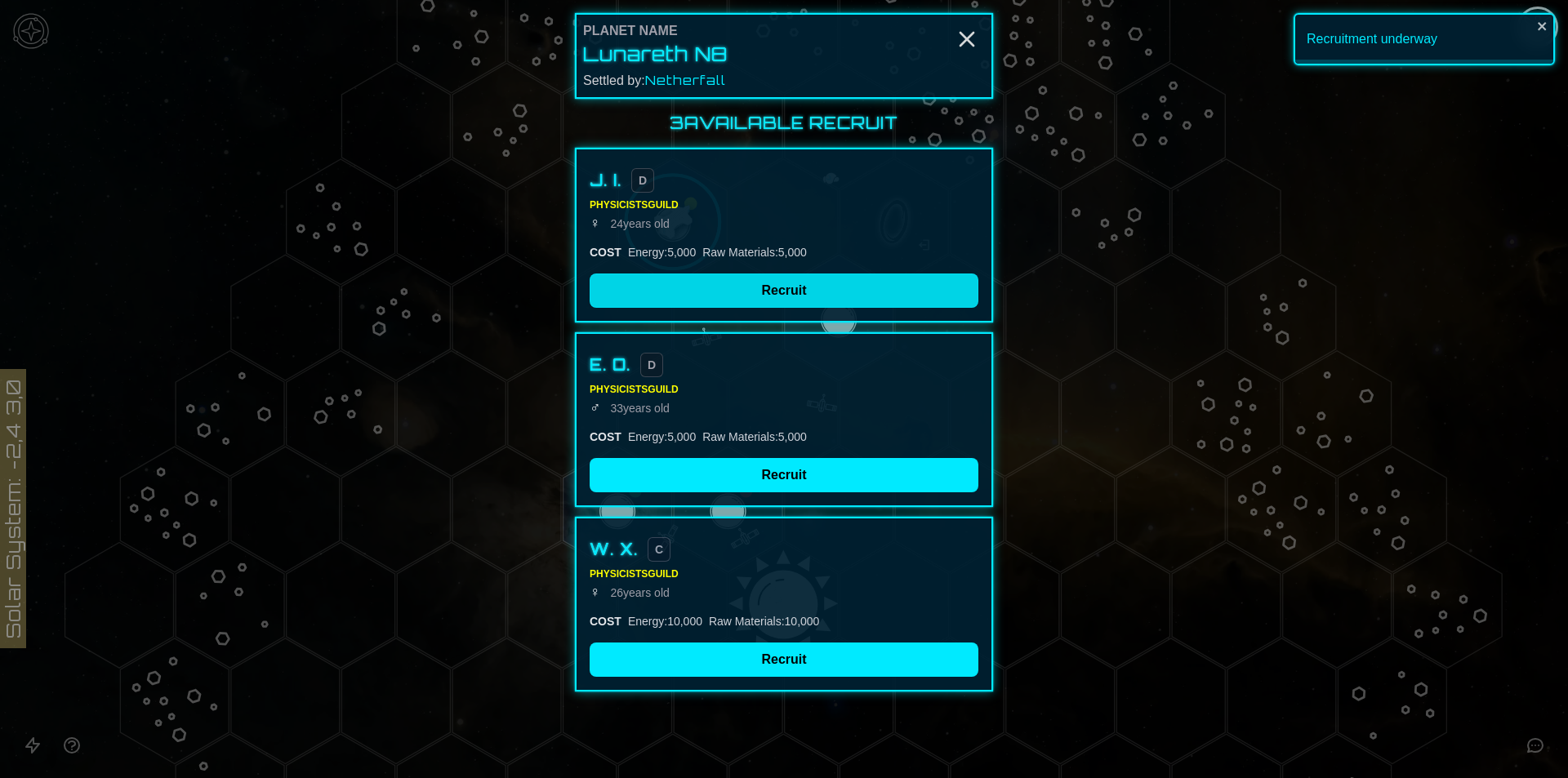
click at [780, 284] on button "Recruit" at bounding box center [784, 291] width 389 height 35
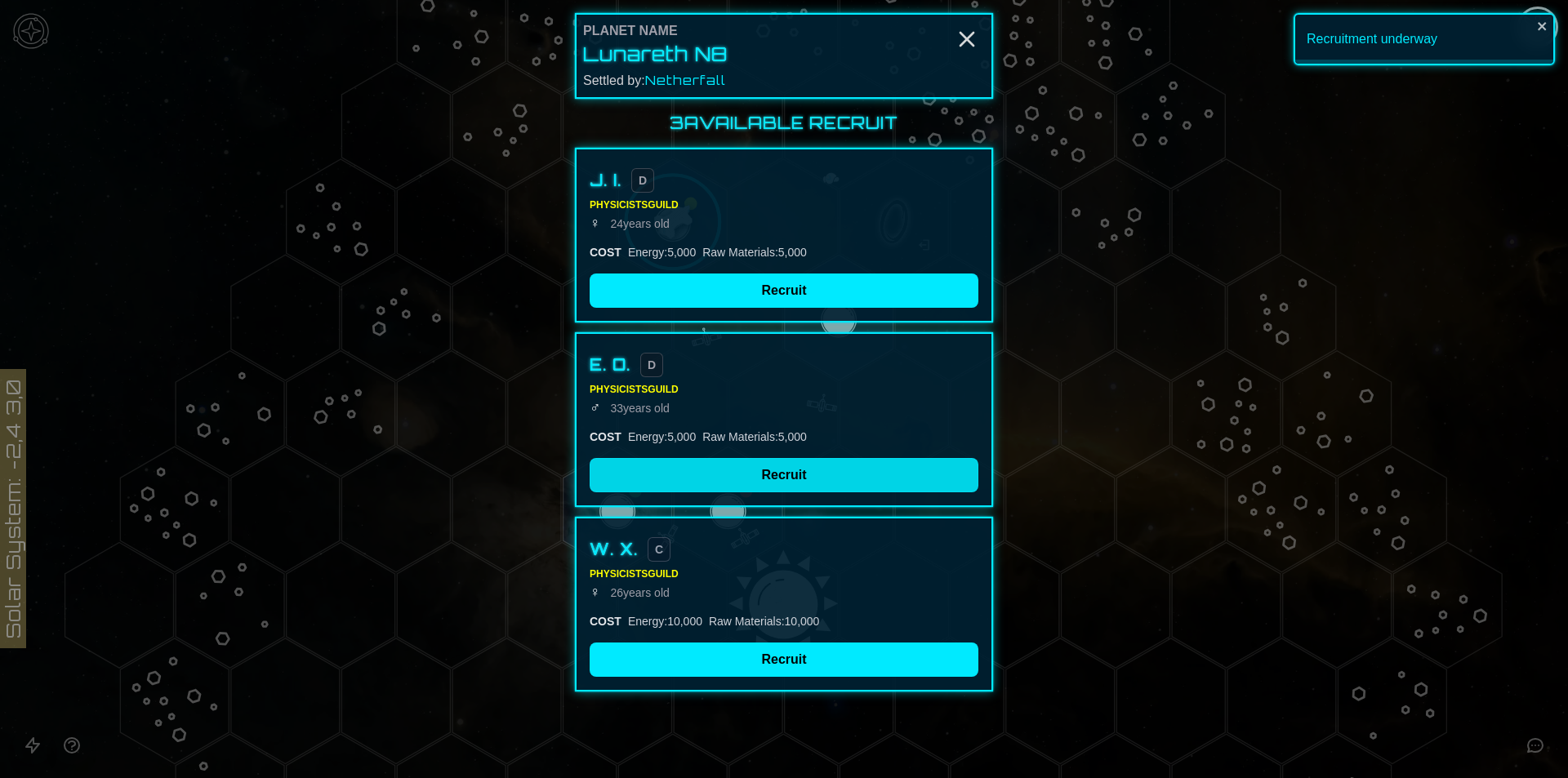
click at [780, 642] on button "Recruit" at bounding box center [784, 659] width 389 height 35
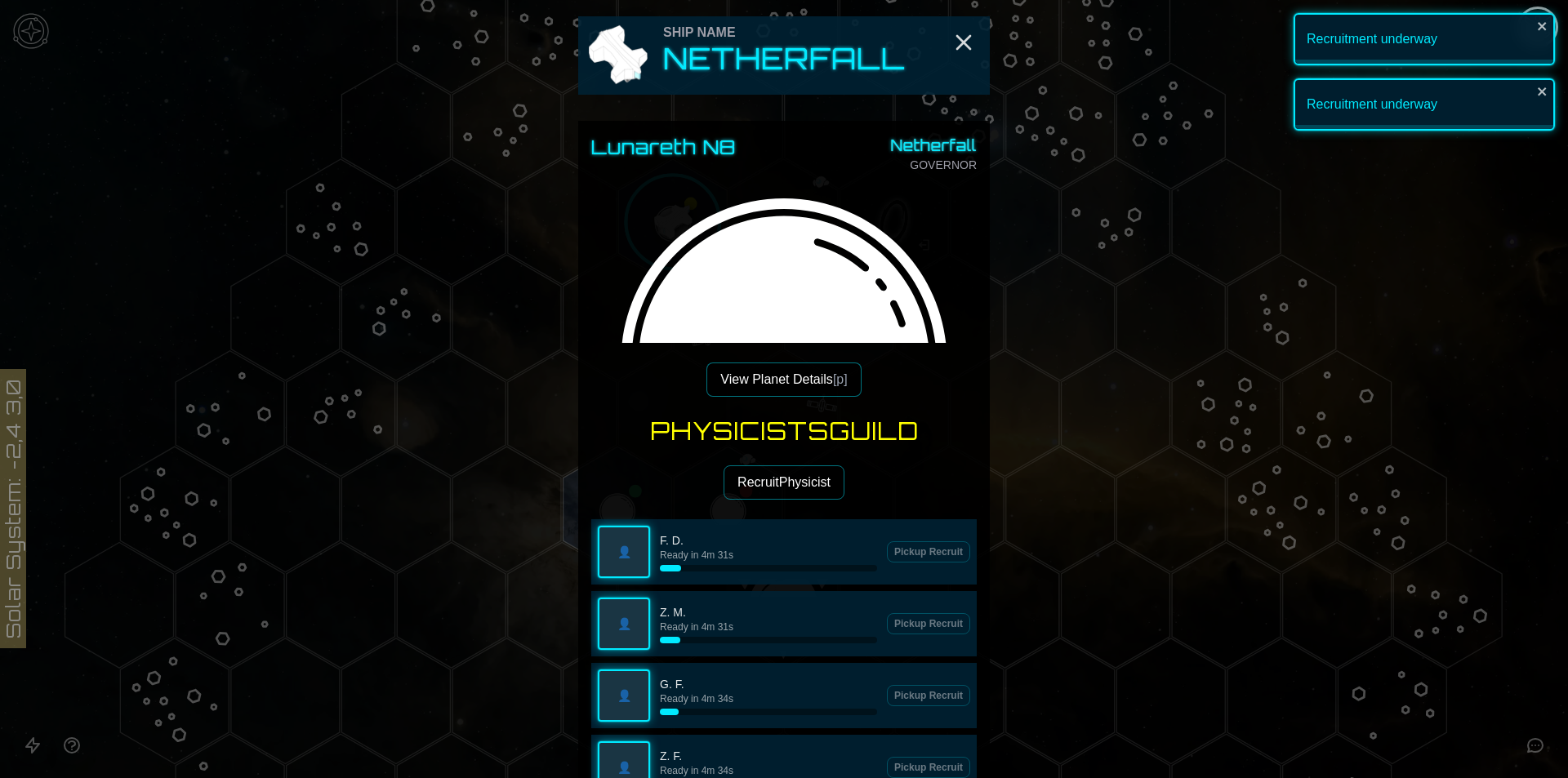
click at [758, 478] on button "Recruit Physicist" at bounding box center [784, 482] width 121 height 35
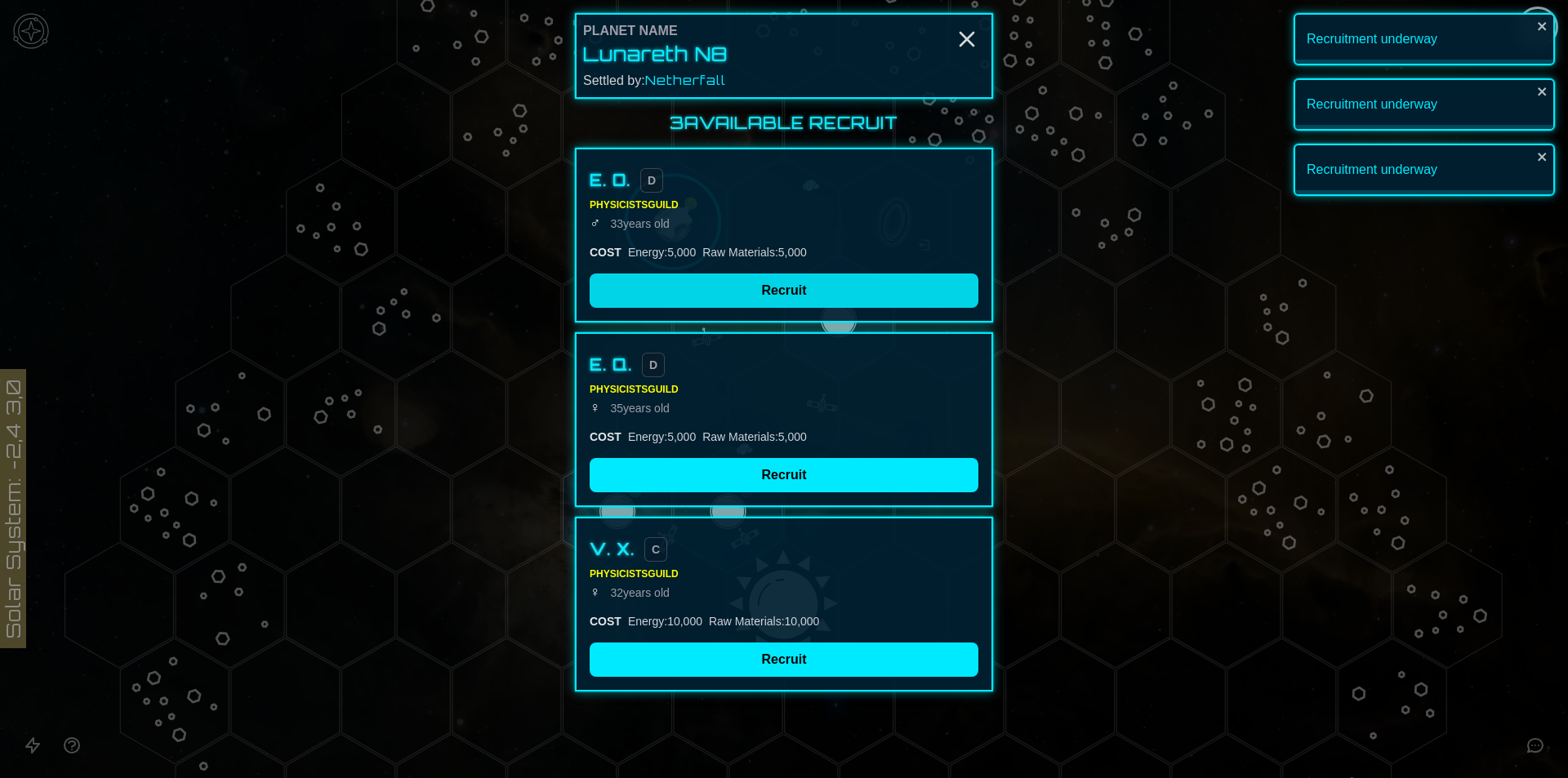
click at [768, 291] on button "Recruit" at bounding box center [784, 291] width 389 height 35
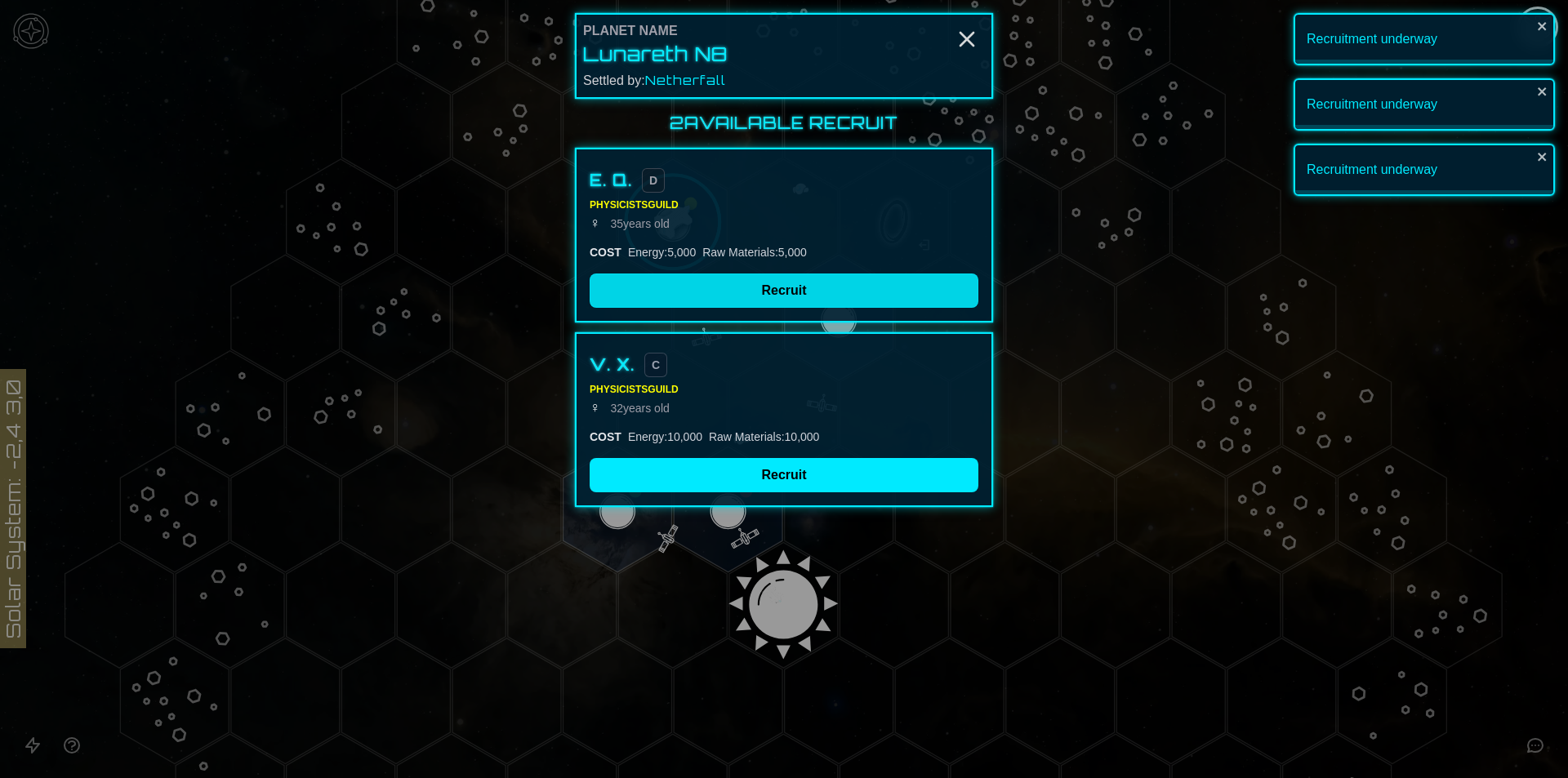
click at [787, 478] on button "Recruit" at bounding box center [784, 475] width 389 height 35
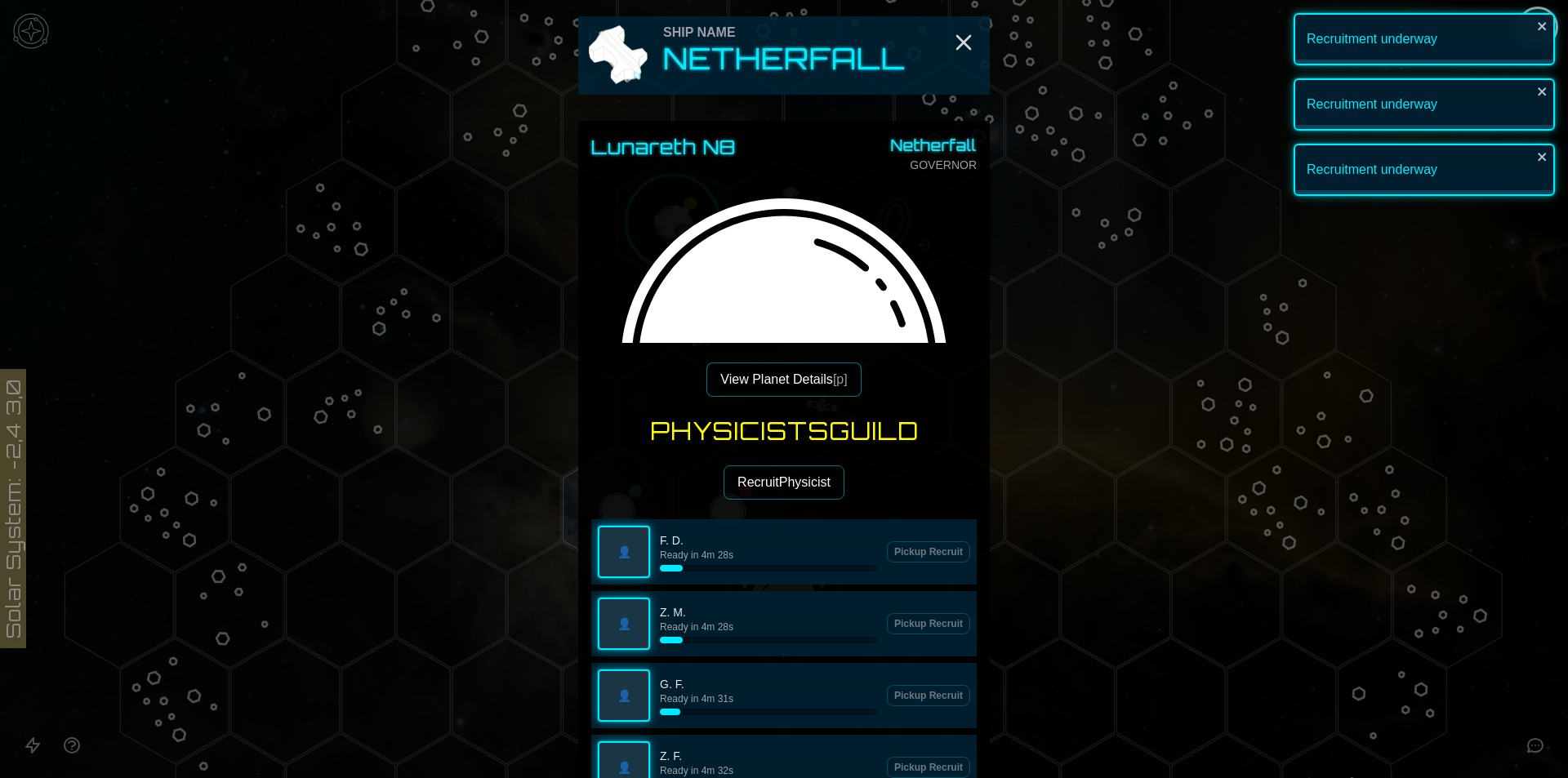
click at [772, 482] on button "Recruit Physicist" at bounding box center [784, 482] width 121 height 35
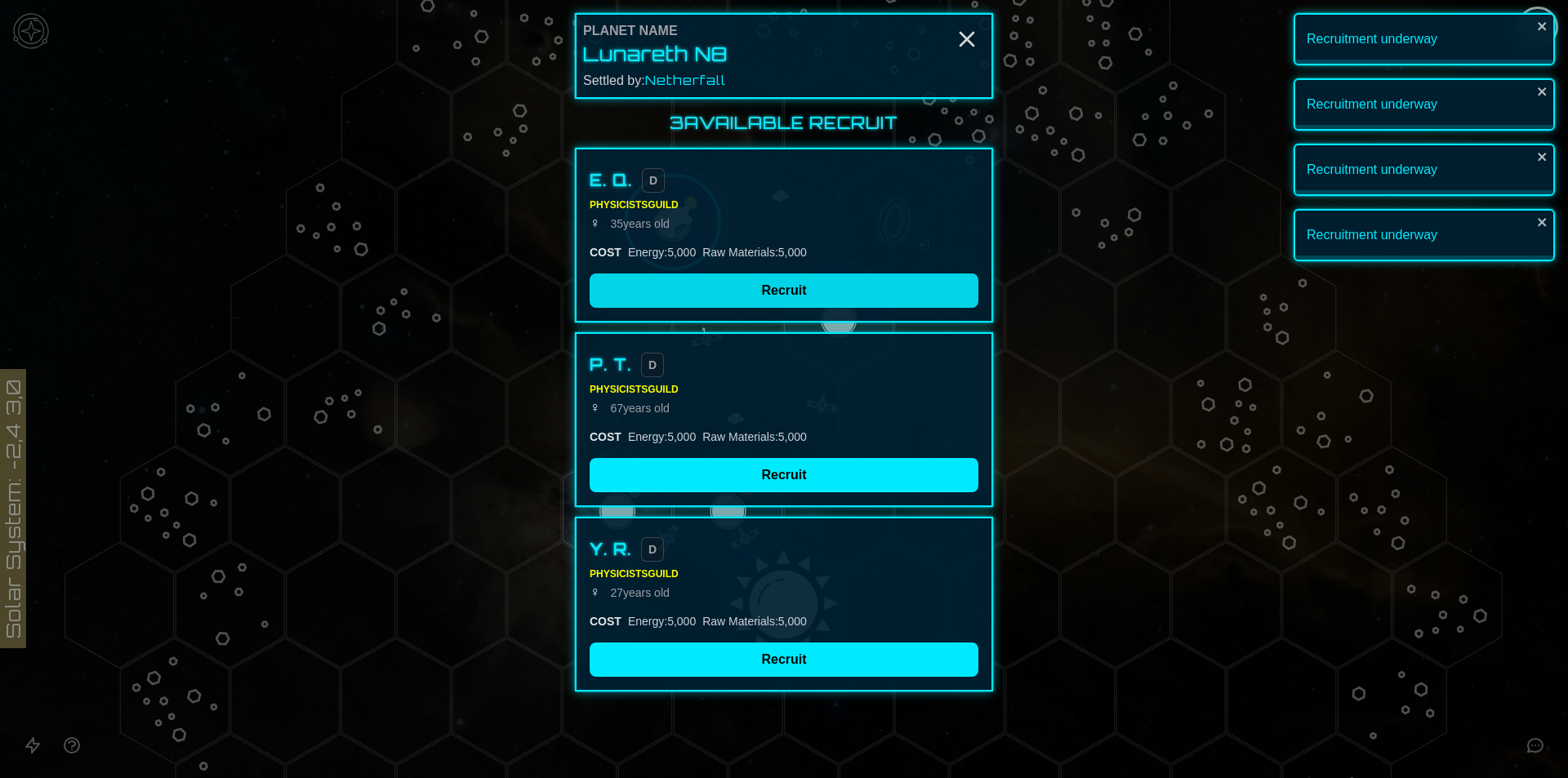
click at [758, 297] on button "Recruit" at bounding box center [784, 291] width 389 height 35
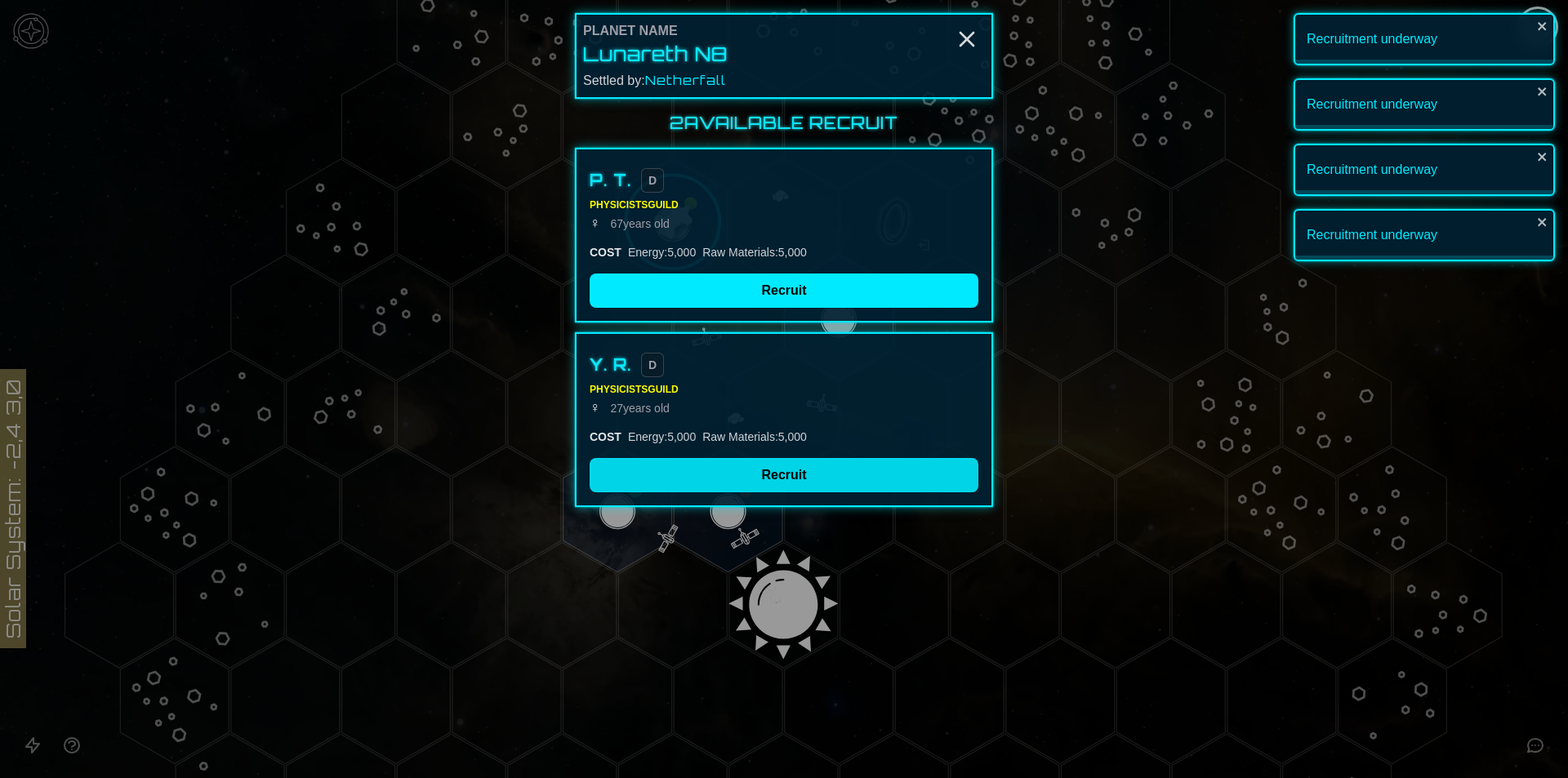
click at [750, 473] on button "Recruit" at bounding box center [784, 475] width 389 height 35
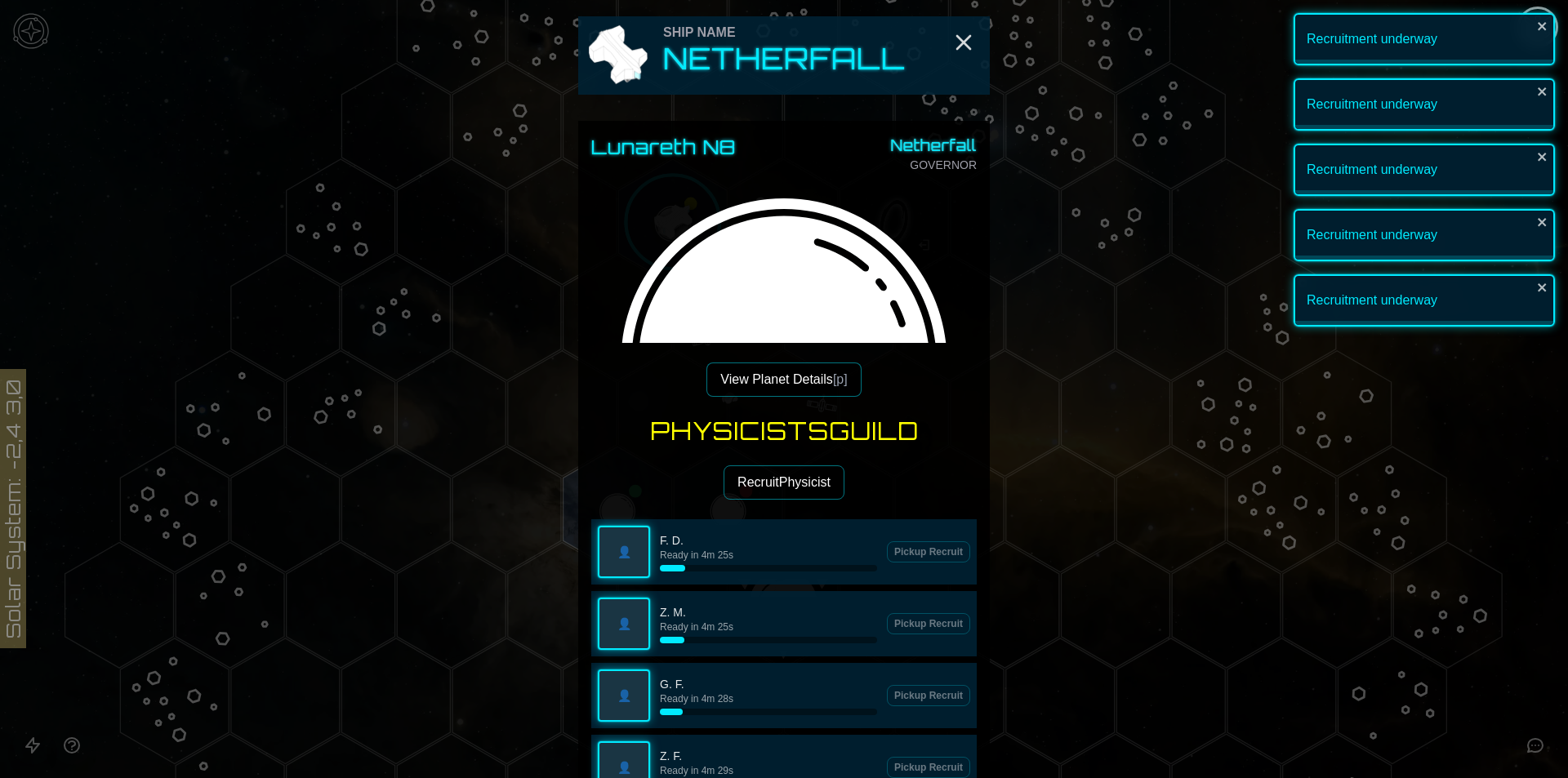
click at [780, 487] on button "Recruit Physicist" at bounding box center [784, 482] width 121 height 35
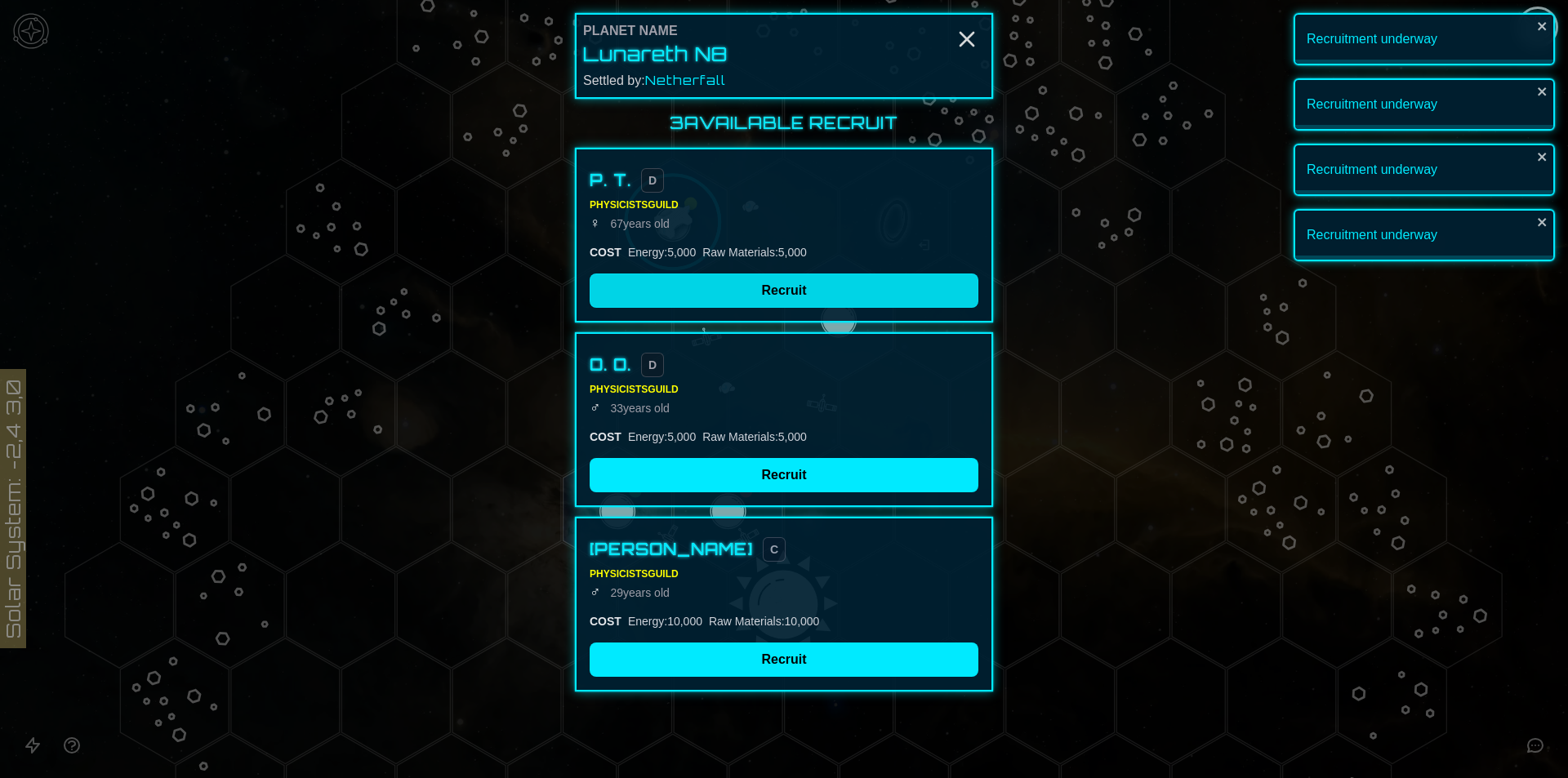
click at [702, 284] on button "Recruit" at bounding box center [784, 291] width 389 height 35
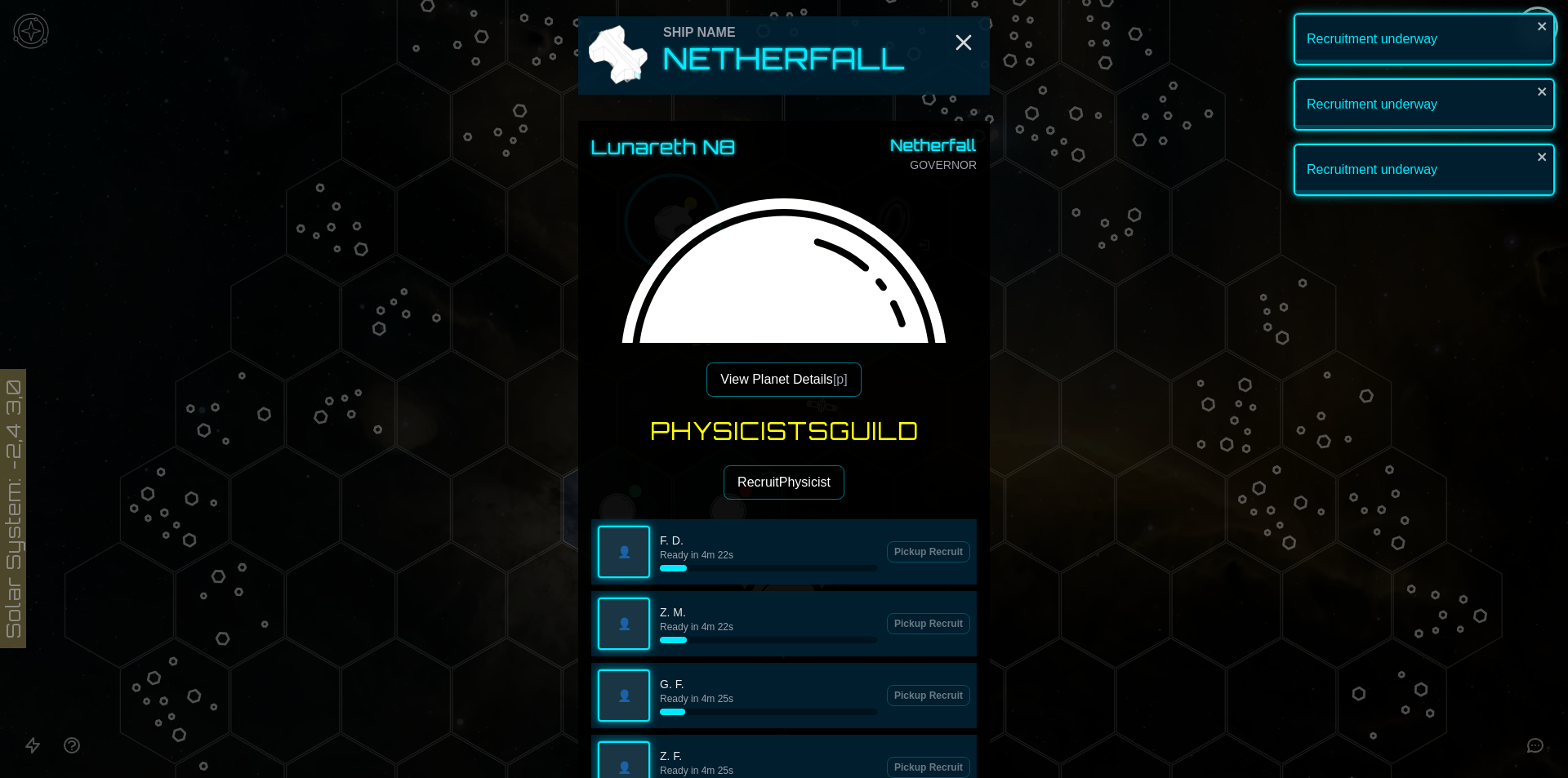
click at [746, 481] on button "Recruit Physicist" at bounding box center [784, 482] width 121 height 35
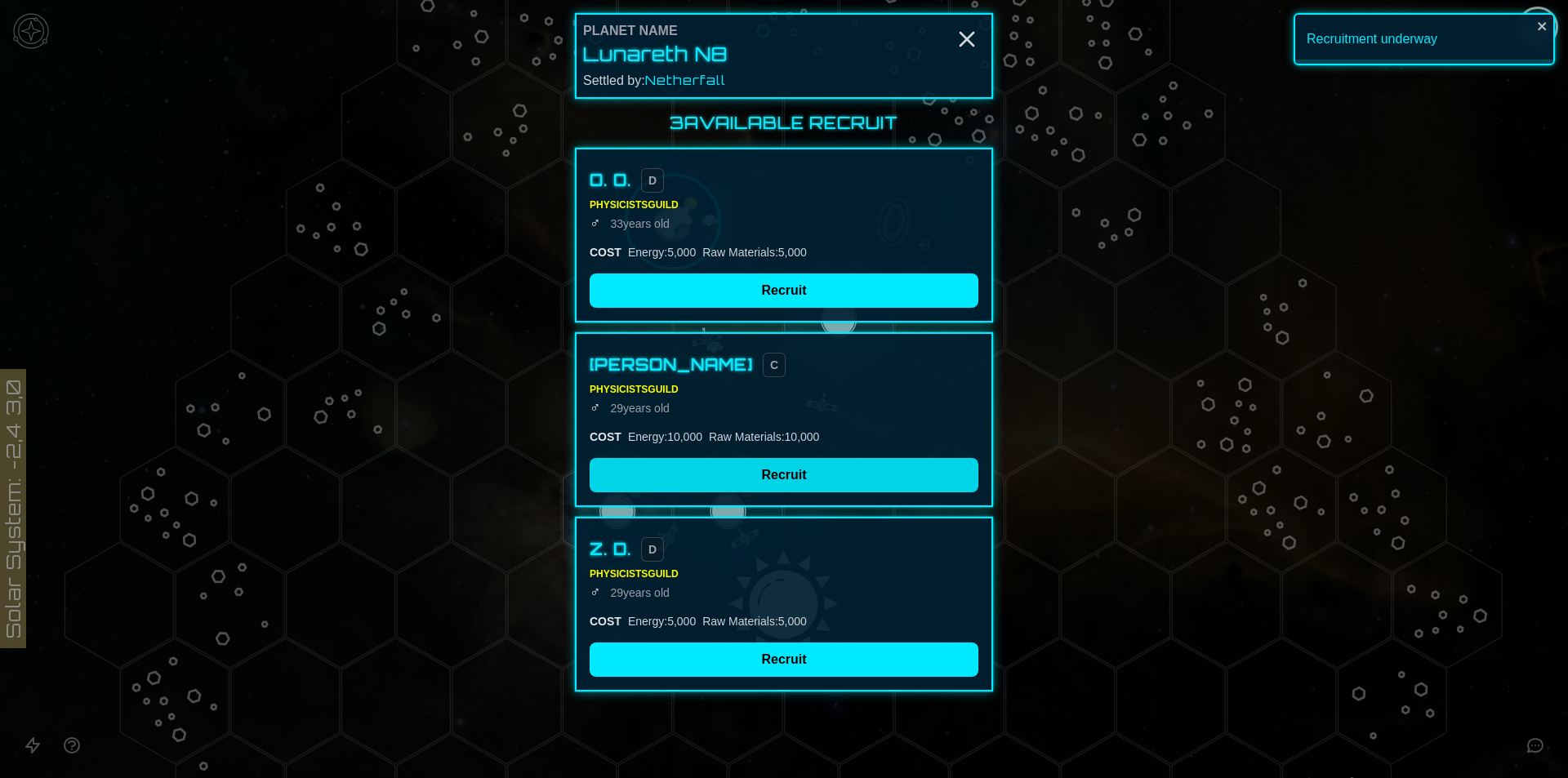
click at [718, 478] on button "Recruit" at bounding box center [784, 475] width 389 height 35
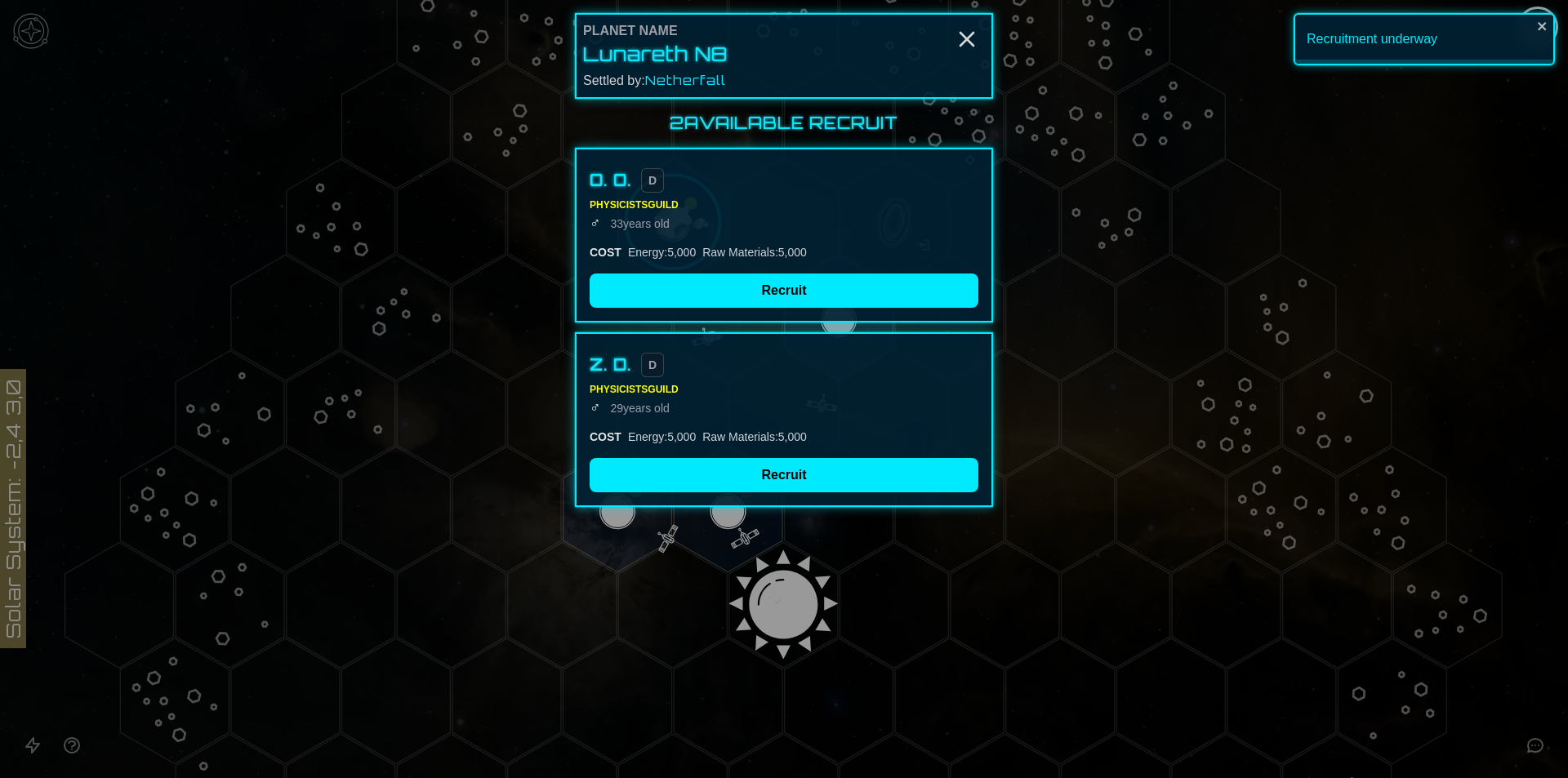
click at [1137, 176] on div at bounding box center [784, 389] width 1568 height 778
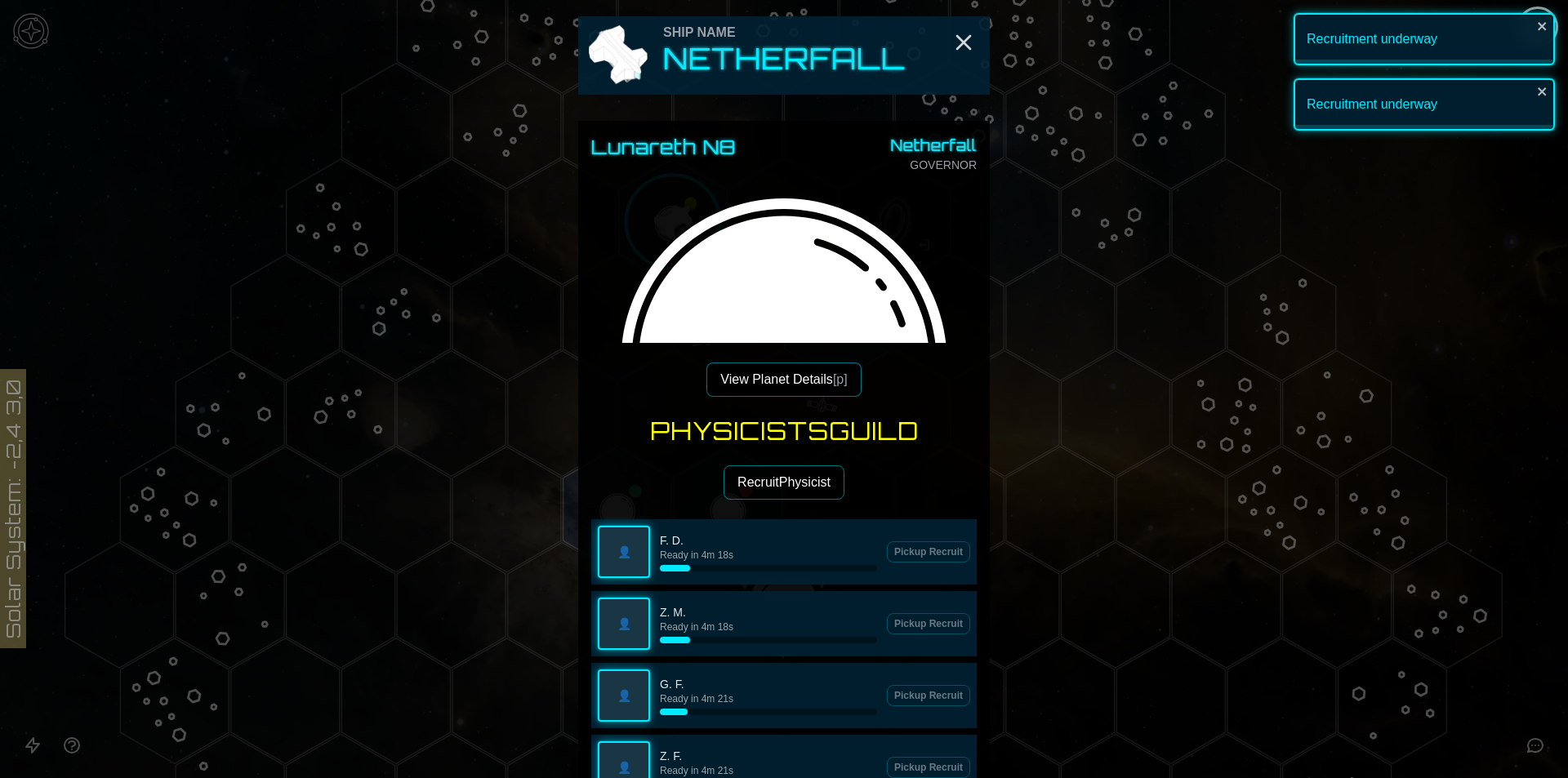
click at [1229, 253] on div at bounding box center [784, 389] width 1568 height 778
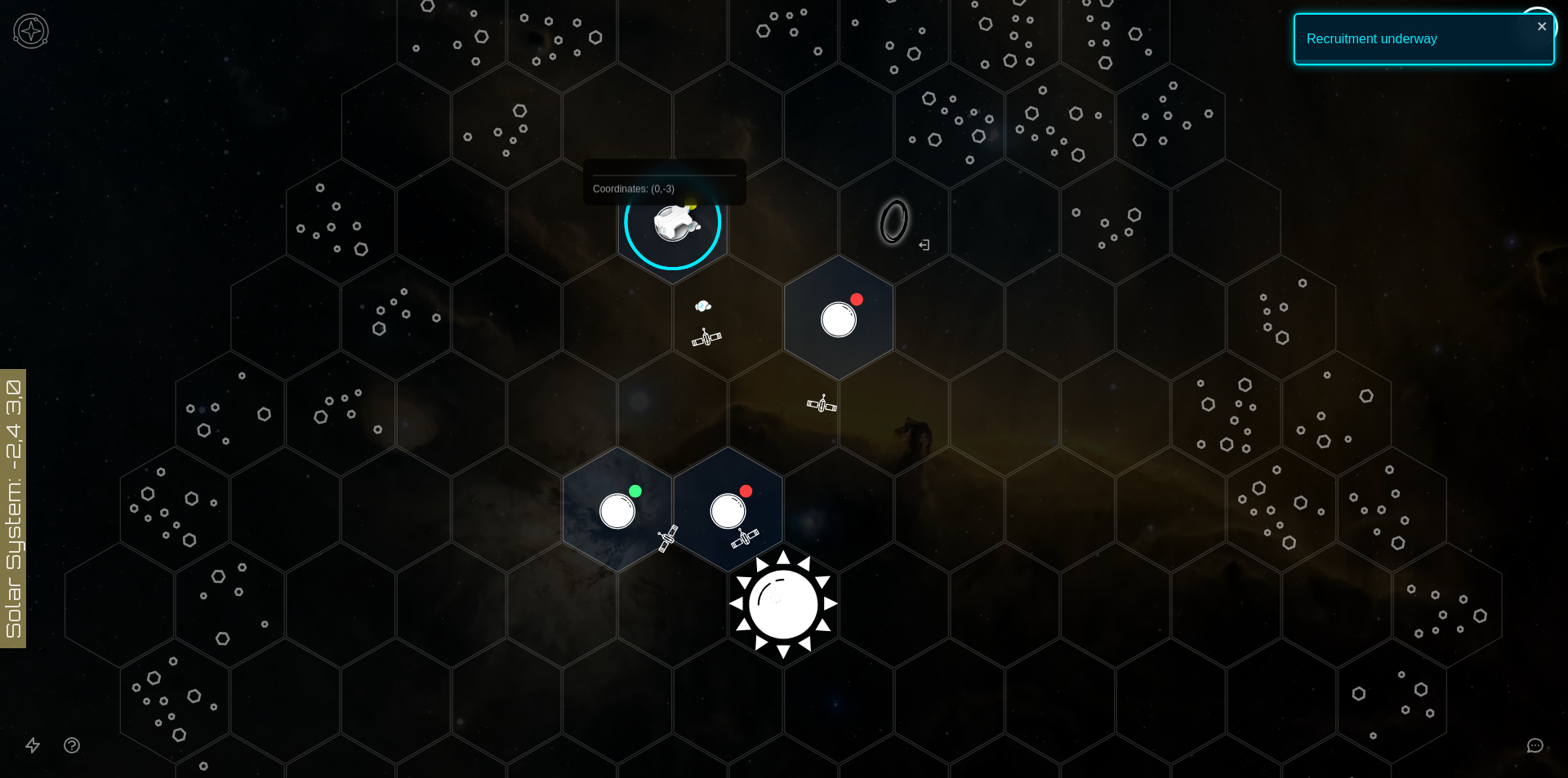
click at [665, 244] on image at bounding box center [673, 222] width 129 height 128
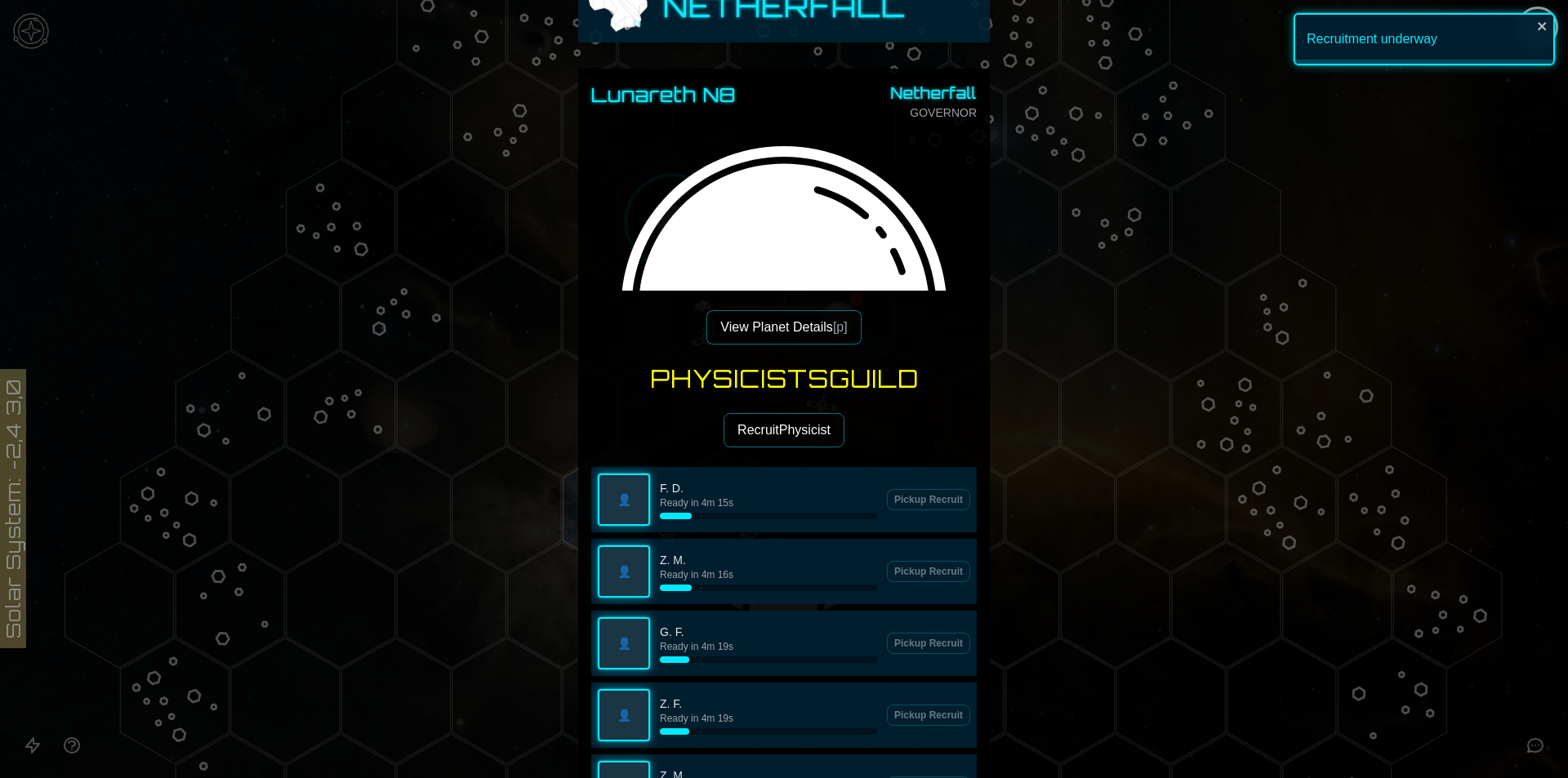
scroll to position [82, 0]
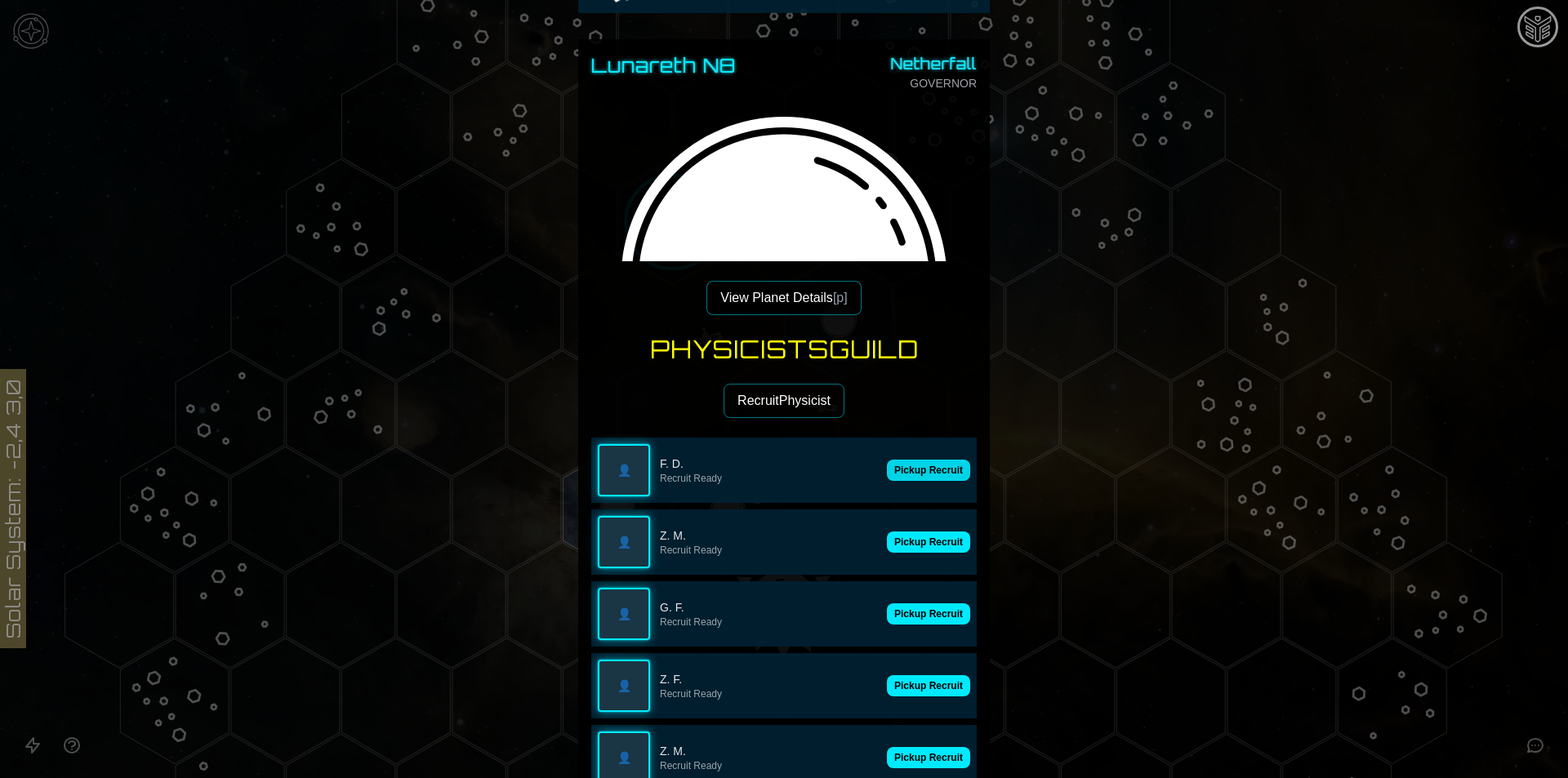
click at [911, 463] on button "Pickup Recruit" at bounding box center [929, 471] width 83 height 21
click at [915, 476] on p "Recruit Ready" at bounding box center [797, 478] width 273 height 13
click at [915, 476] on button "Pickup Recruit" at bounding box center [929, 471] width 83 height 21
click at [878, 476] on p "Recruit Ready" at bounding box center [768, 478] width 217 height 13
click at [915, 476] on p "Recruit Ready" at bounding box center [797, 478] width 273 height 13
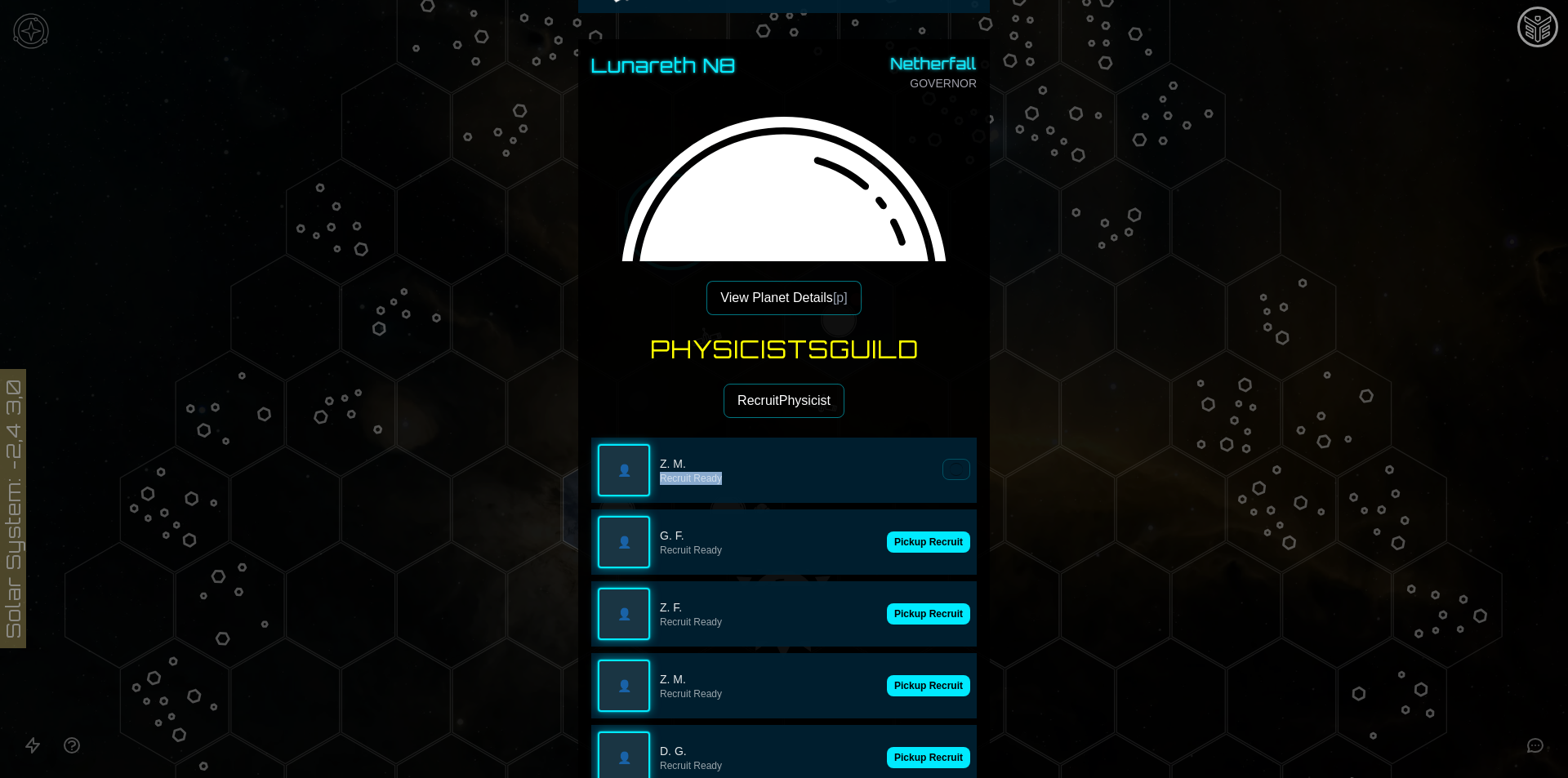
click at [915, 476] on div "👤 Z. M. Recruit Ready" at bounding box center [784, 471] width 386 height 66
click at [943, 476] on button at bounding box center [956, 470] width 27 height 21
click at [915, 476] on p "Recruit Ready" at bounding box center [797, 478] width 273 height 13
click at [915, 532] on button "Pickup Recruit" at bounding box center [929, 542] width 83 height 21
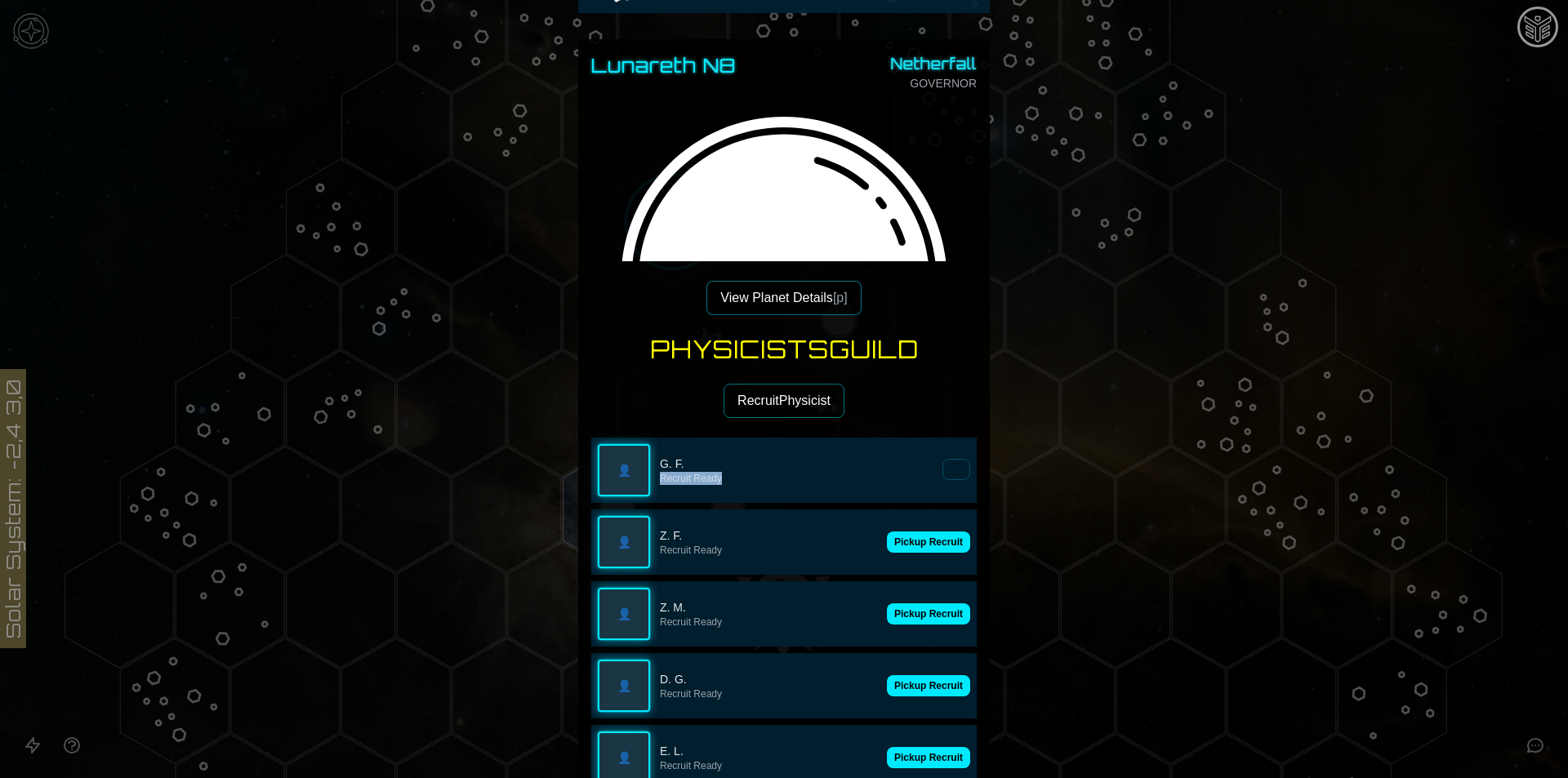
click at [915, 476] on p "Recruit Ready" at bounding box center [797, 478] width 273 height 13
click at [943, 476] on button at bounding box center [956, 470] width 27 height 21
click at [915, 532] on button "Pickup Recruit" at bounding box center [929, 542] width 83 height 21
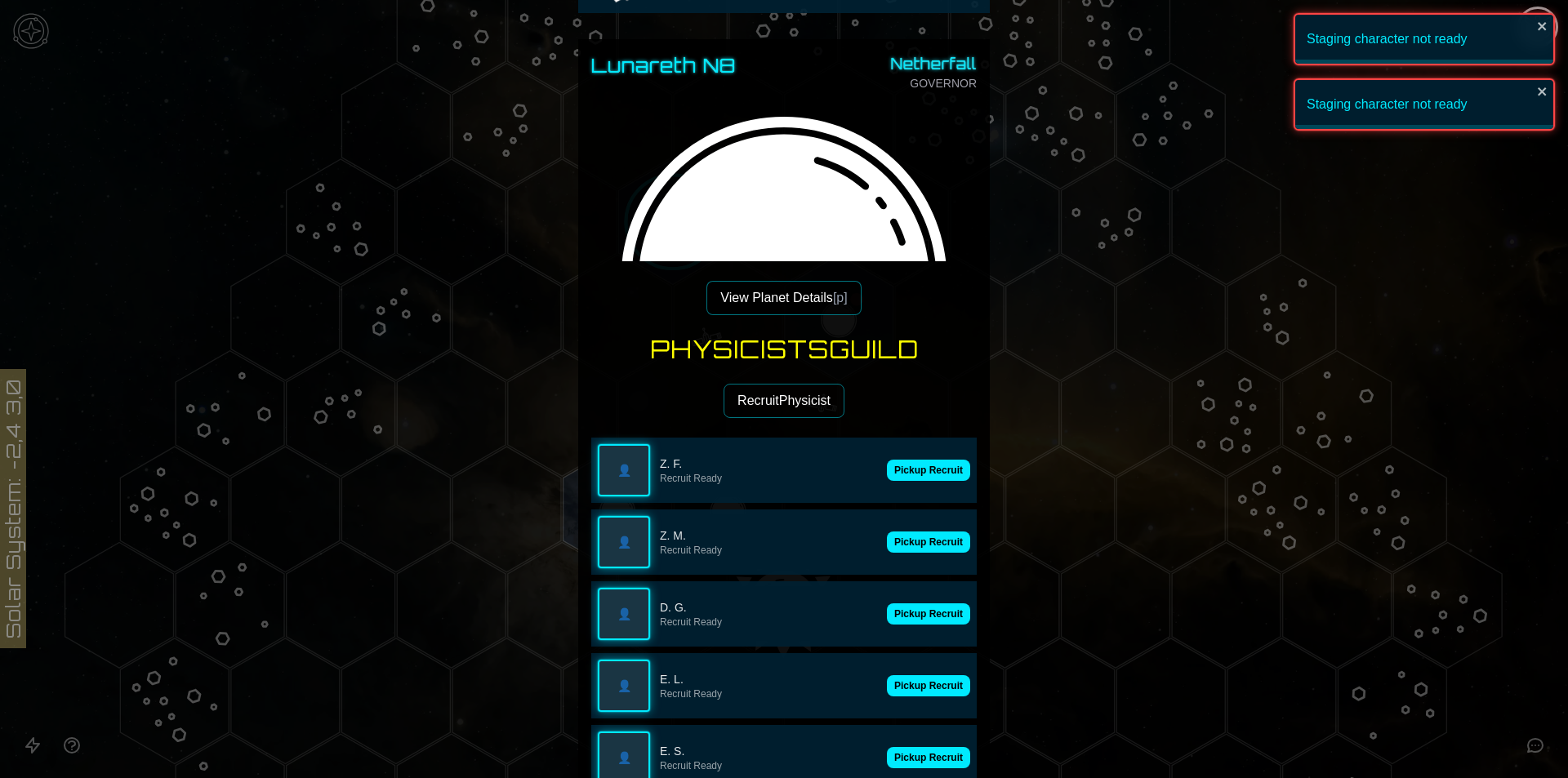
click at [915, 476] on button "Pickup Recruit" at bounding box center [929, 471] width 83 height 21
click at [915, 476] on div "👤 Z. F. Recruit Ready Pickup Recruit" at bounding box center [784, 471] width 386 height 66
click at [915, 476] on button "Pickup Recruit" at bounding box center [929, 471] width 83 height 21
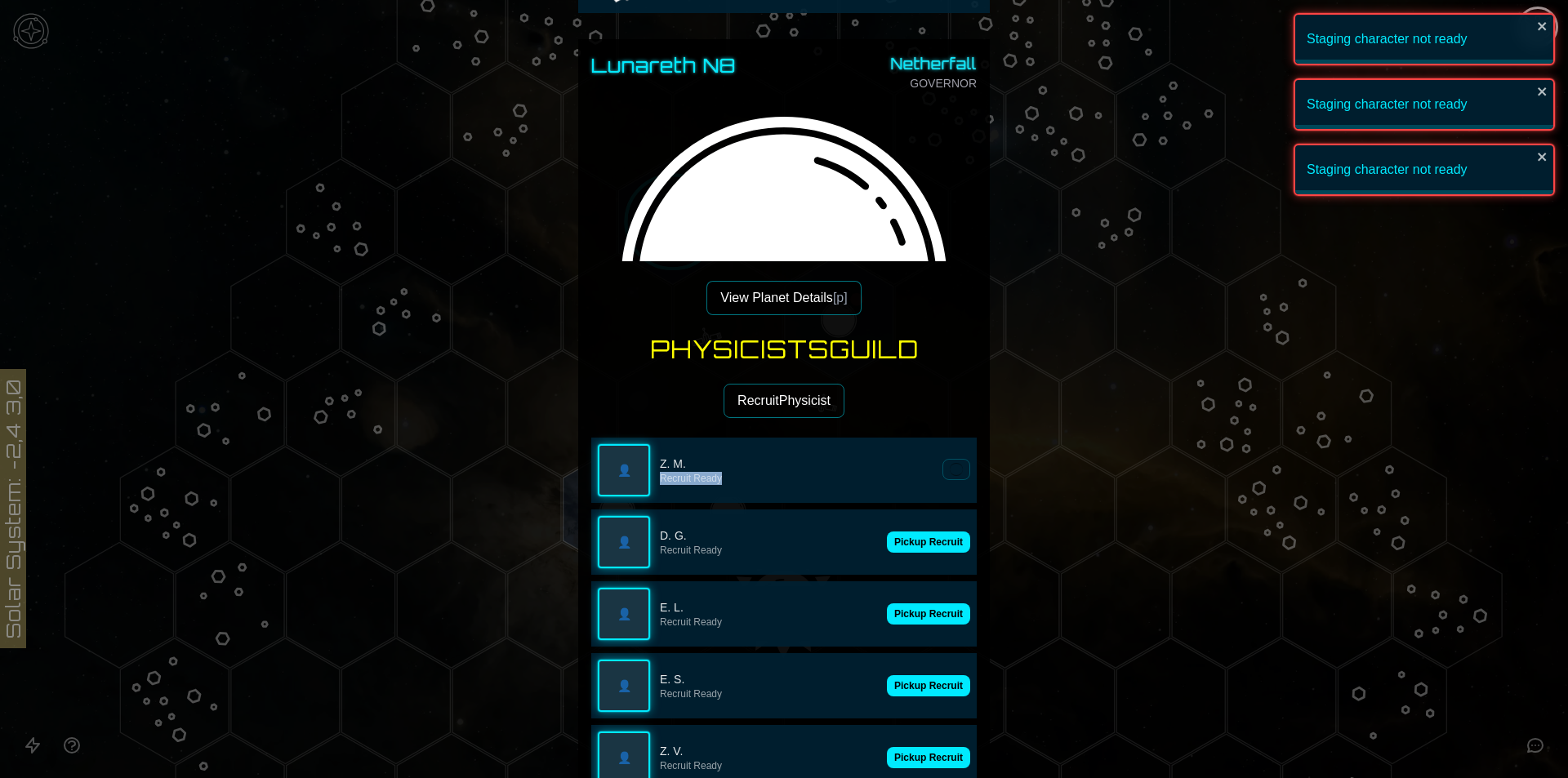
click at [915, 476] on p "Recruit Ready" at bounding box center [797, 478] width 273 height 13
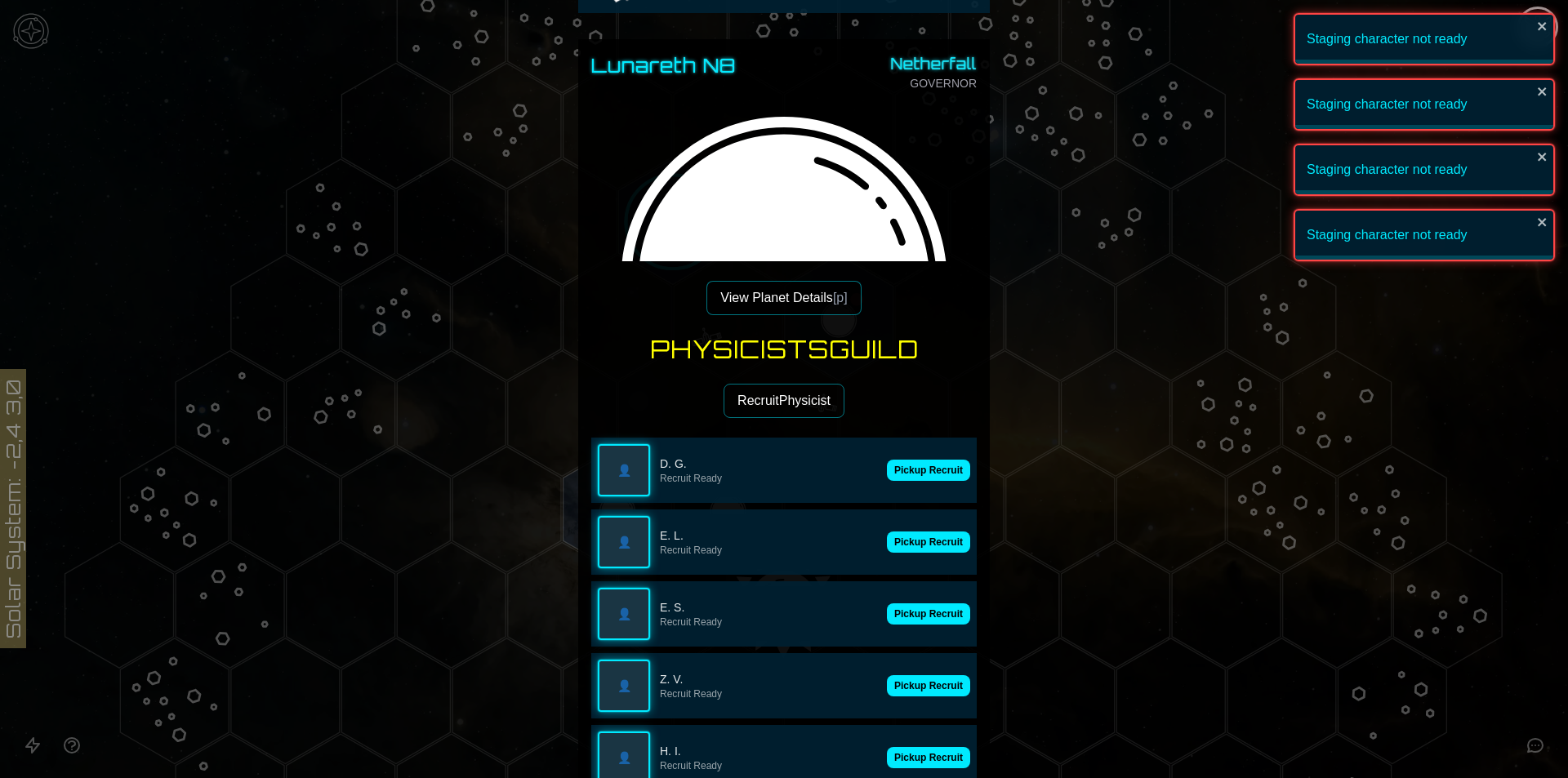
click at [915, 476] on button "Pickup Recruit" at bounding box center [929, 471] width 83 height 21
click at [916, 476] on button "Pickup Recruit" at bounding box center [929, 471] width 83 height 21
click at [917, 476] on button "Pickup Recruit" at bounding box center [929, 471] width 83 height 21
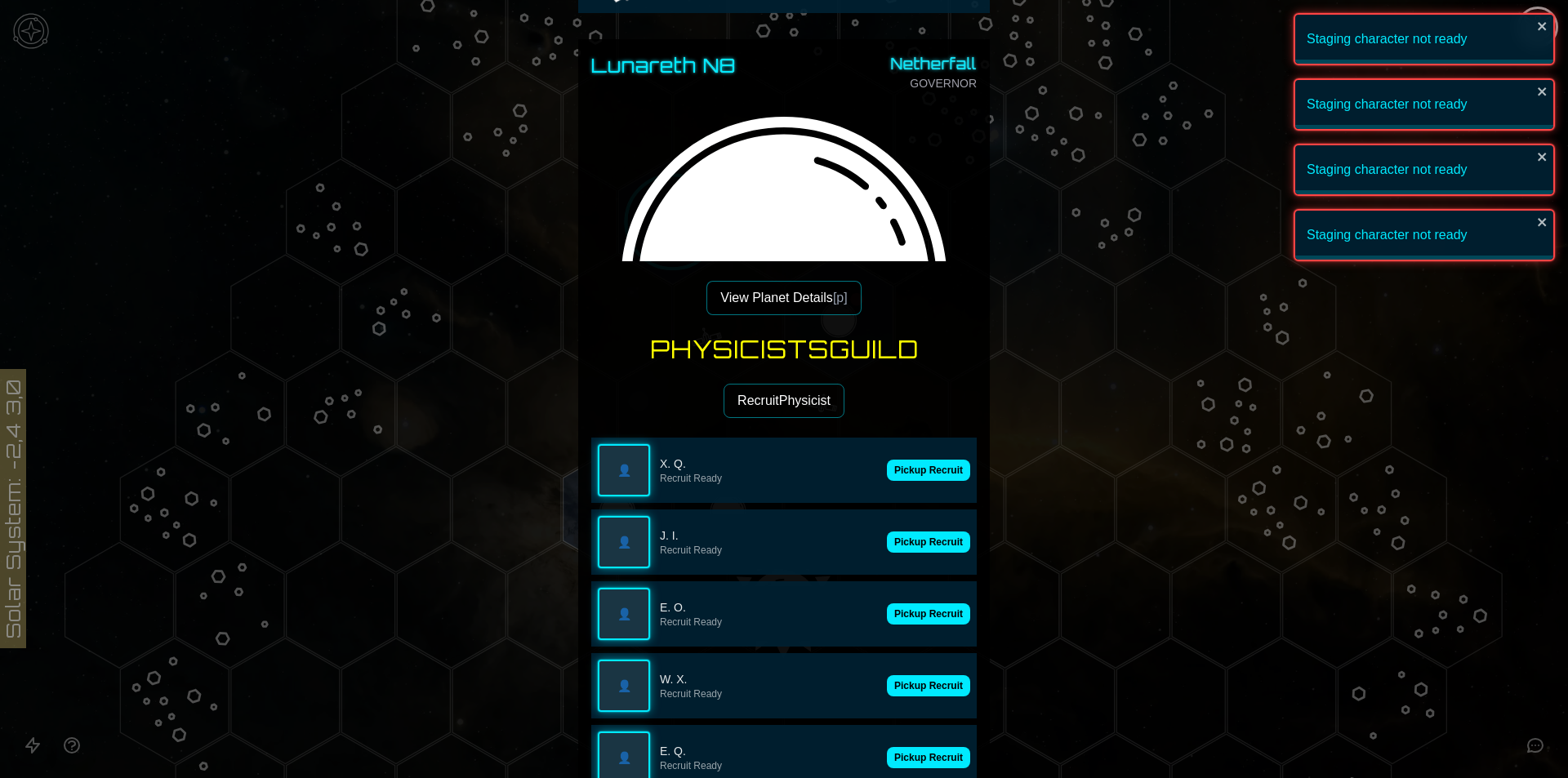
click at [917, 476] on button "Pickup Recruit" at bounding box center [929, 471] width 83 height 21
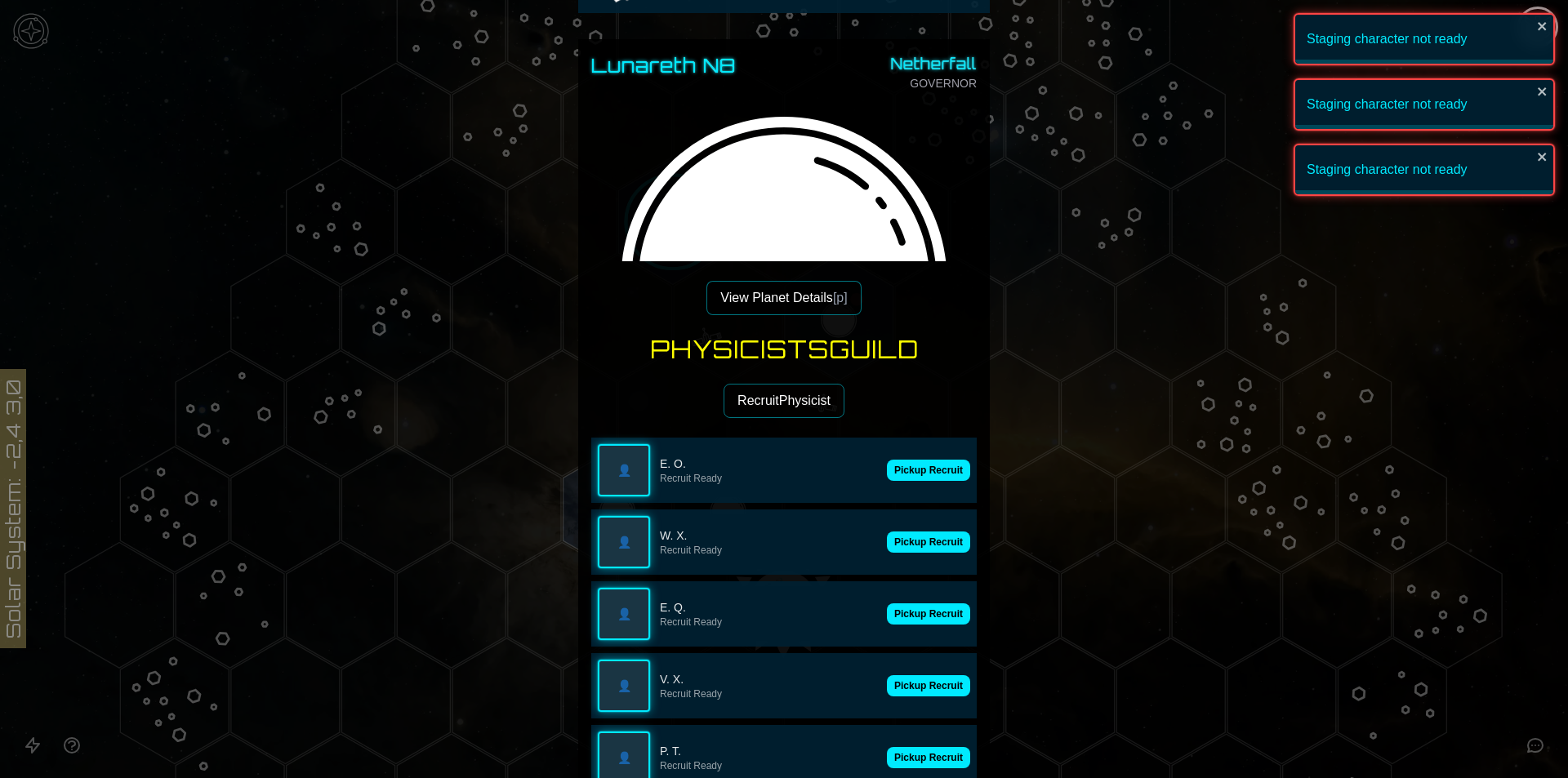
click at [917, 476] on button "Pickup Recruit" at bounding box center [929, 471] width 83 height 21
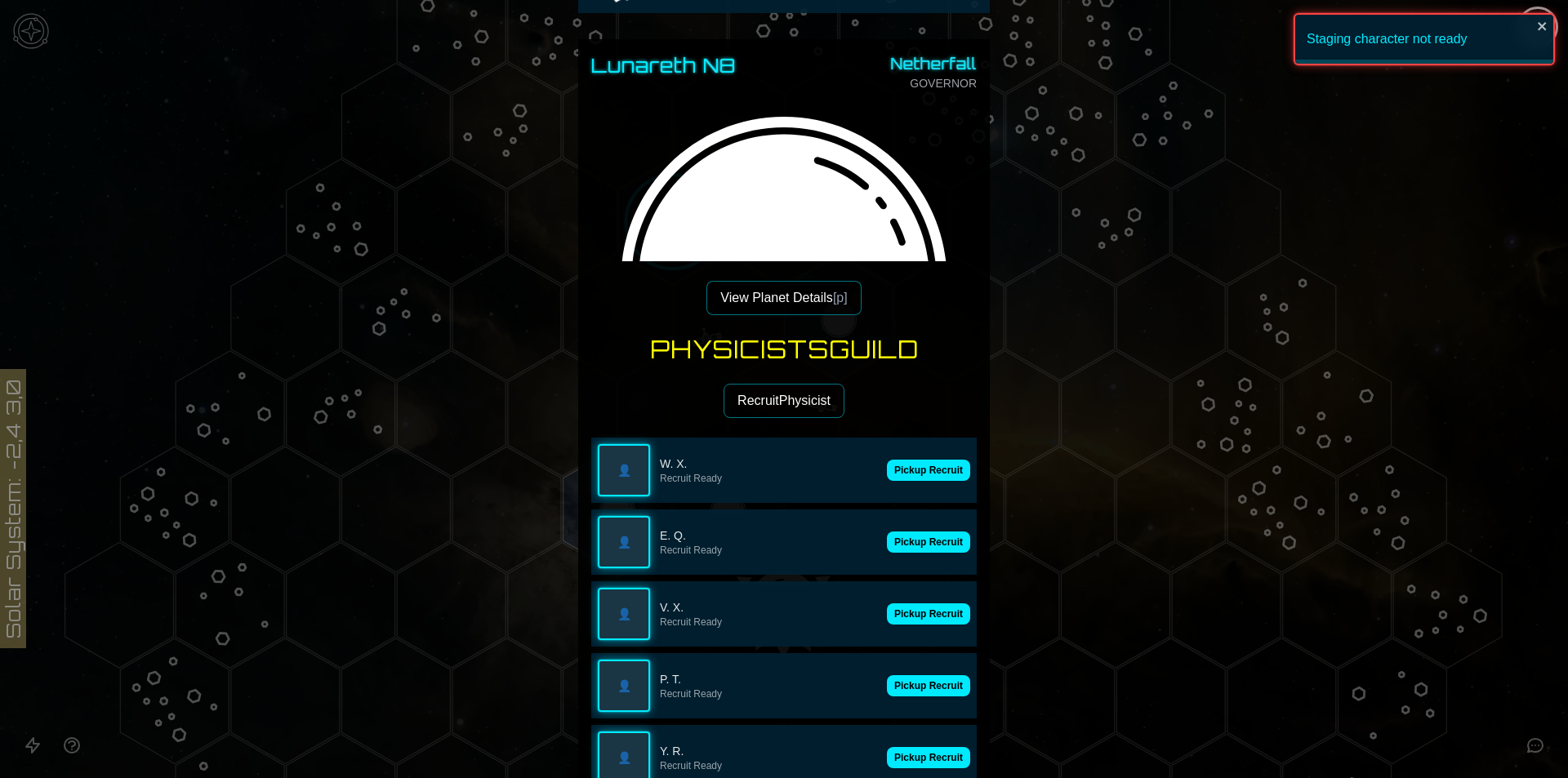
click at [917, 476] on button "Pickup Recruit" at bounding box center [929, 471] width 83 height 21
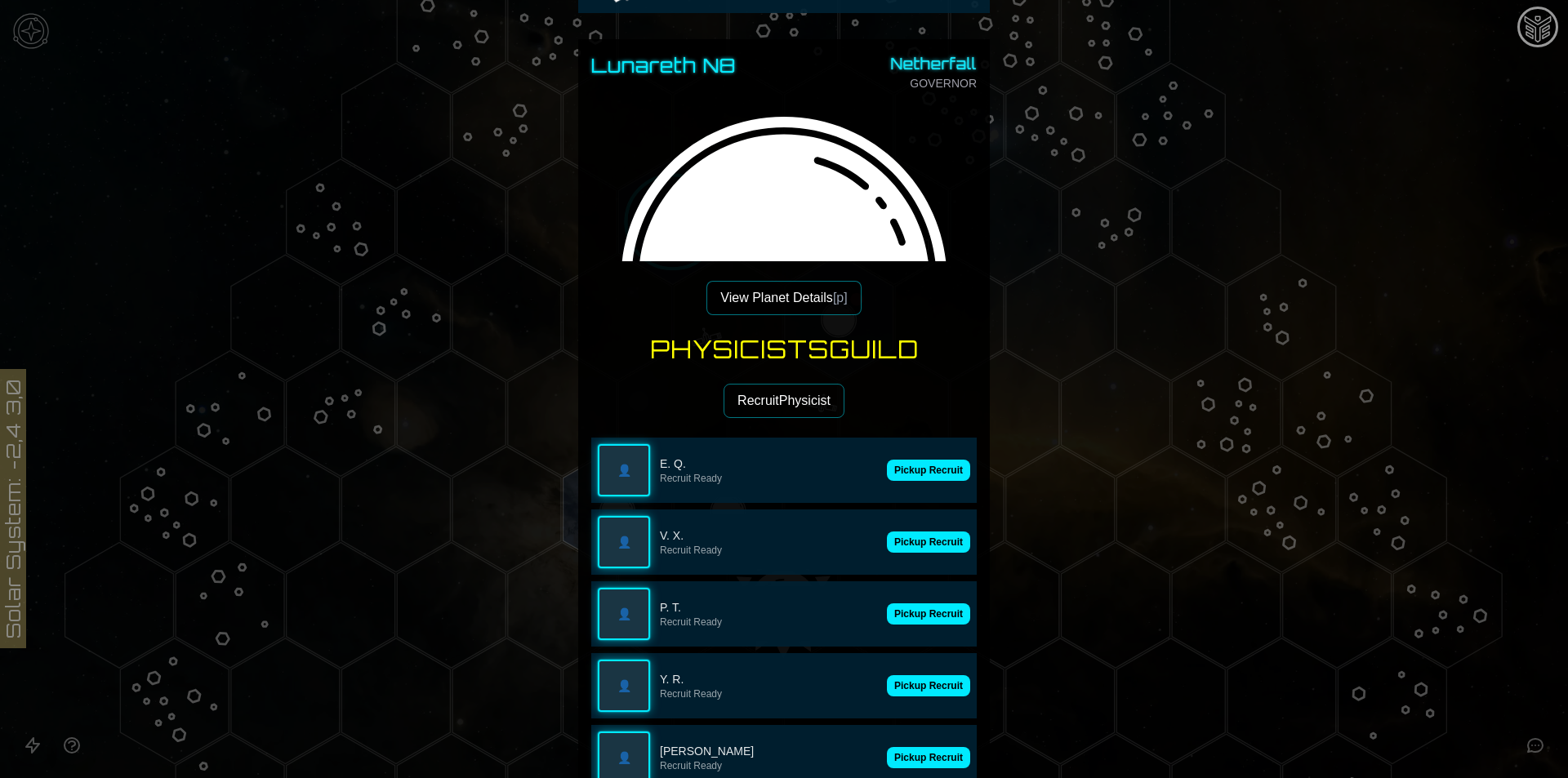
click at [917, 476] on button "Pickup Recruit" at bounding box center [929, 471] width 83 height 21
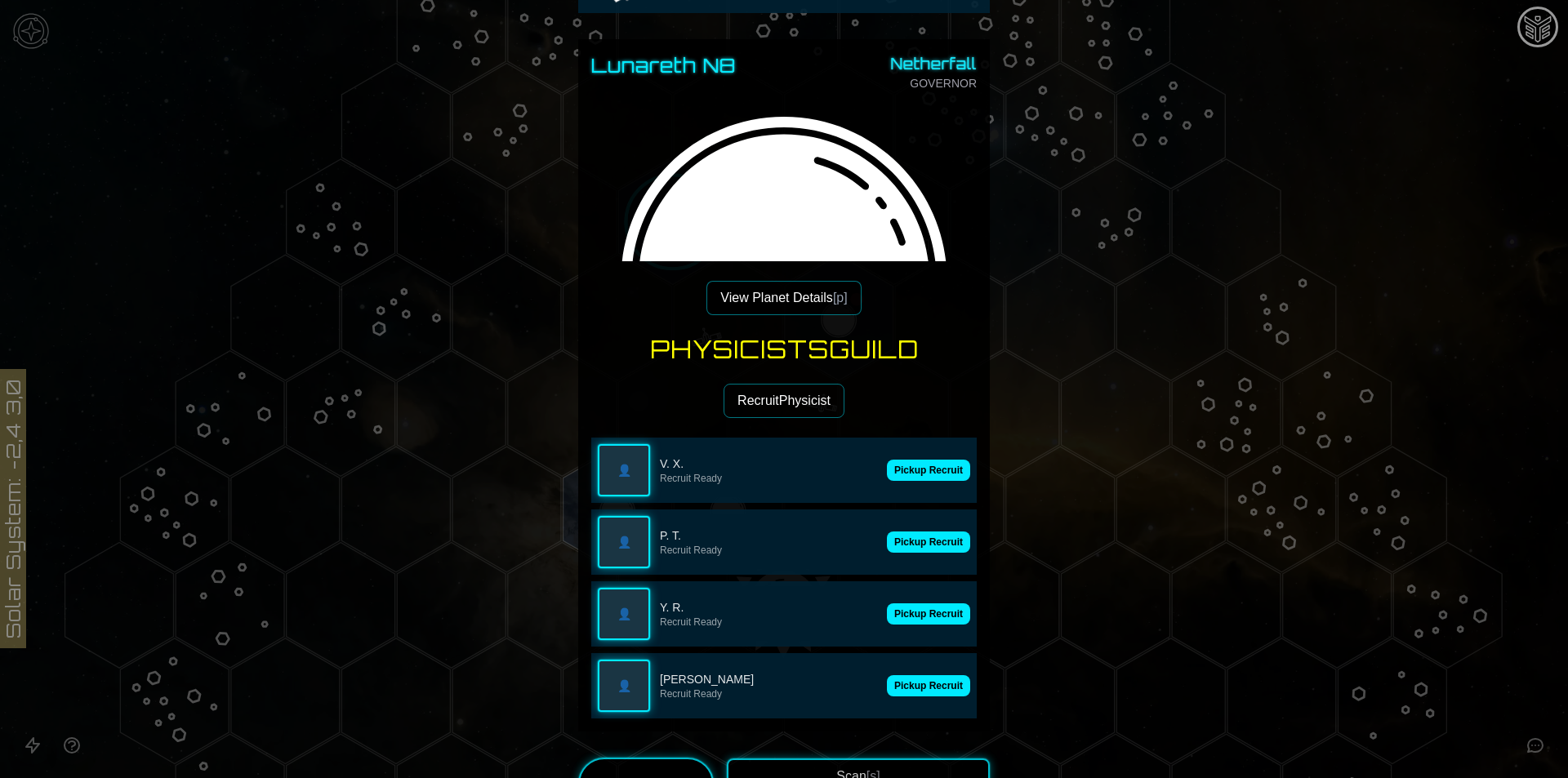
click at [917, 476] on button "Pickup Recruit" at bounding box center [929, 471] width 83 height 21
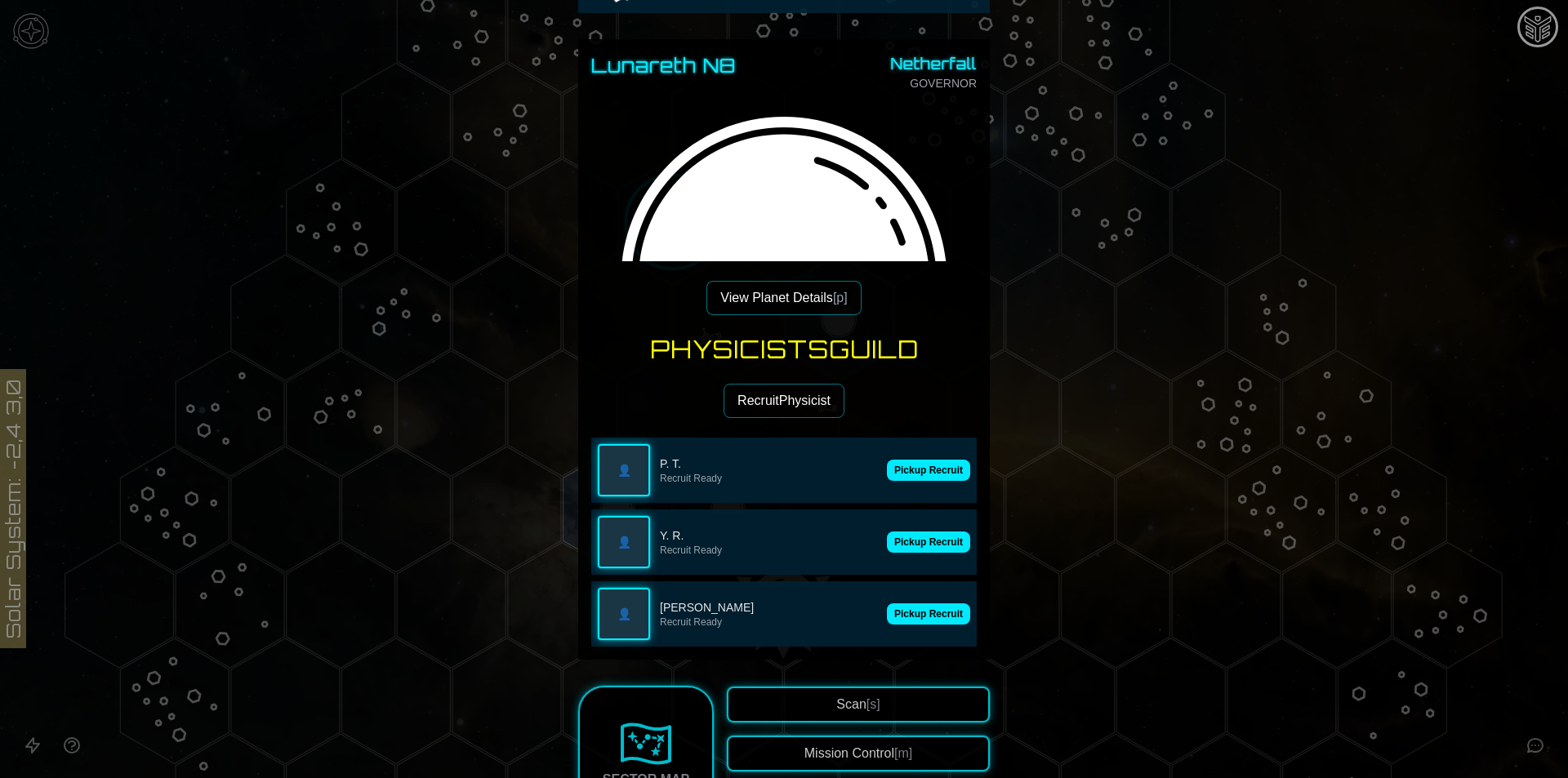
click at [917, 476] on button "Pickup Recruit" at bounding box center [929, 471] width 83 height 21
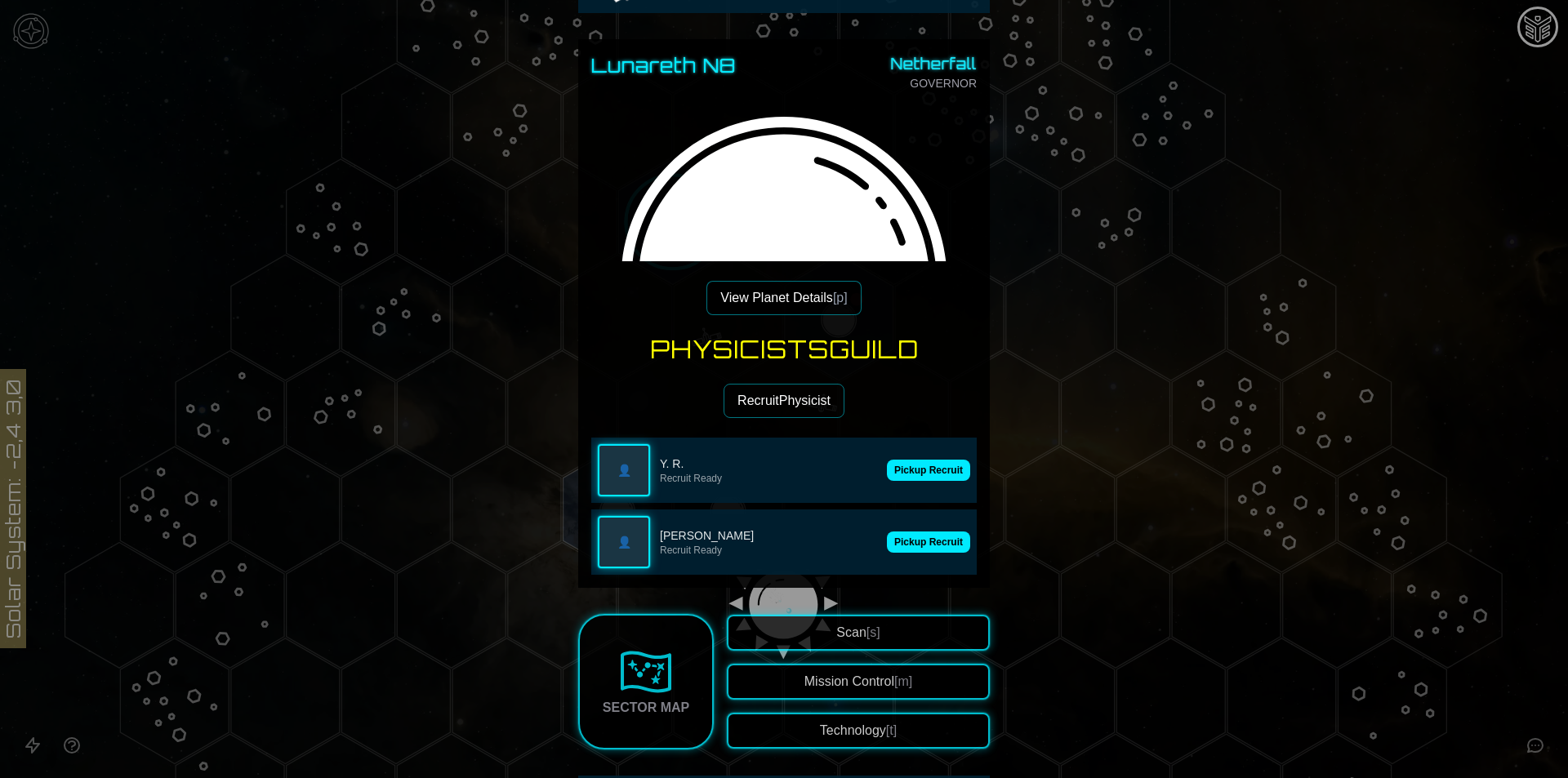
click at [917, 476] on button "Pickup Recruit" at bounding box center [929, 471] width 83 height 21
click at [917, 532] on button "Pickup Recruit" at bounding box center [929, 542] width 83 height 21
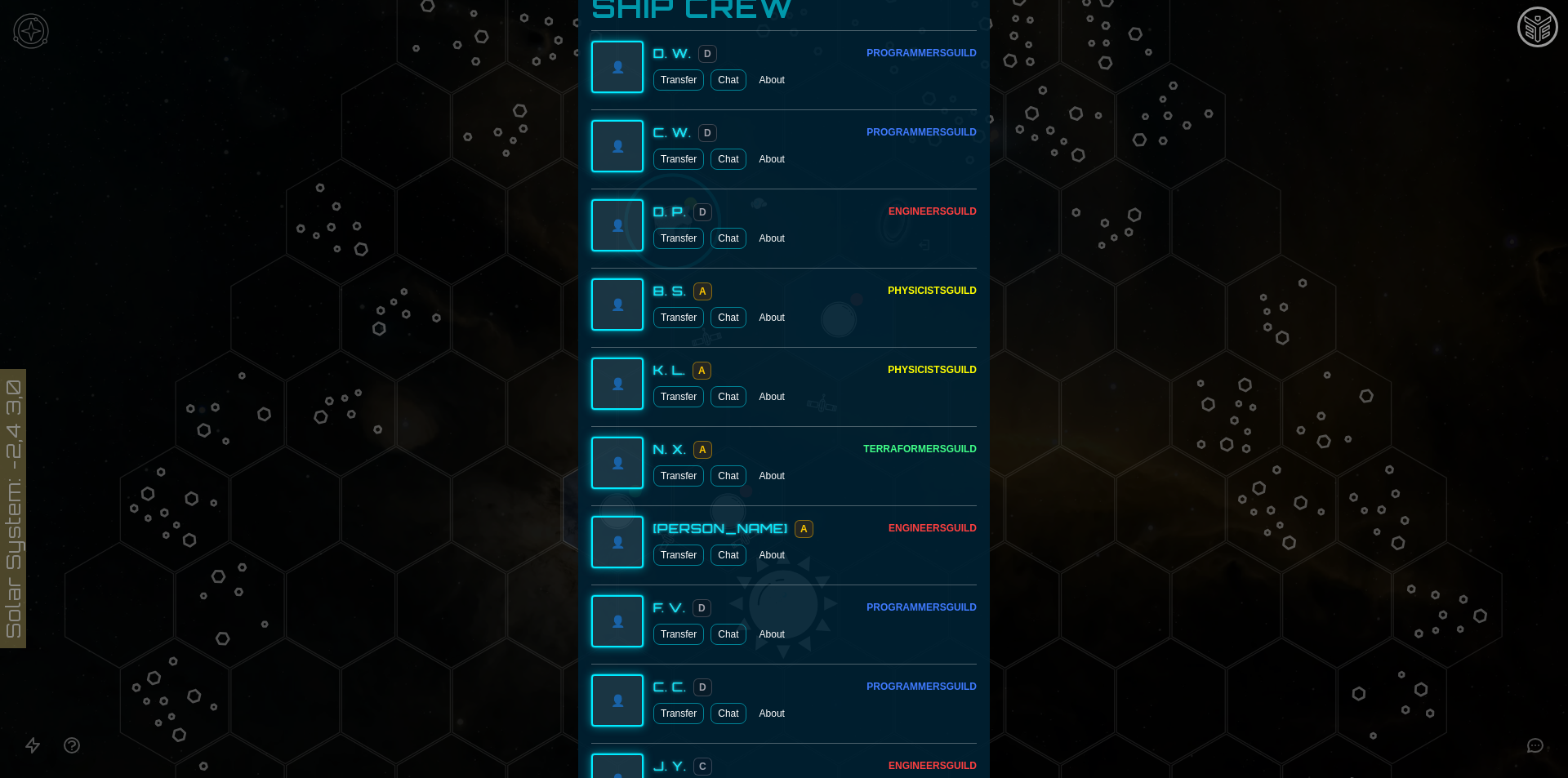
drag, startPoint x: 932, startPoint y: 473, endPoint x: 904, endPoint y: 562, distance: 93.3
click at [904, 562] on div "Transfer Chat About" at bounding box center [815, 556] width 324 height 21
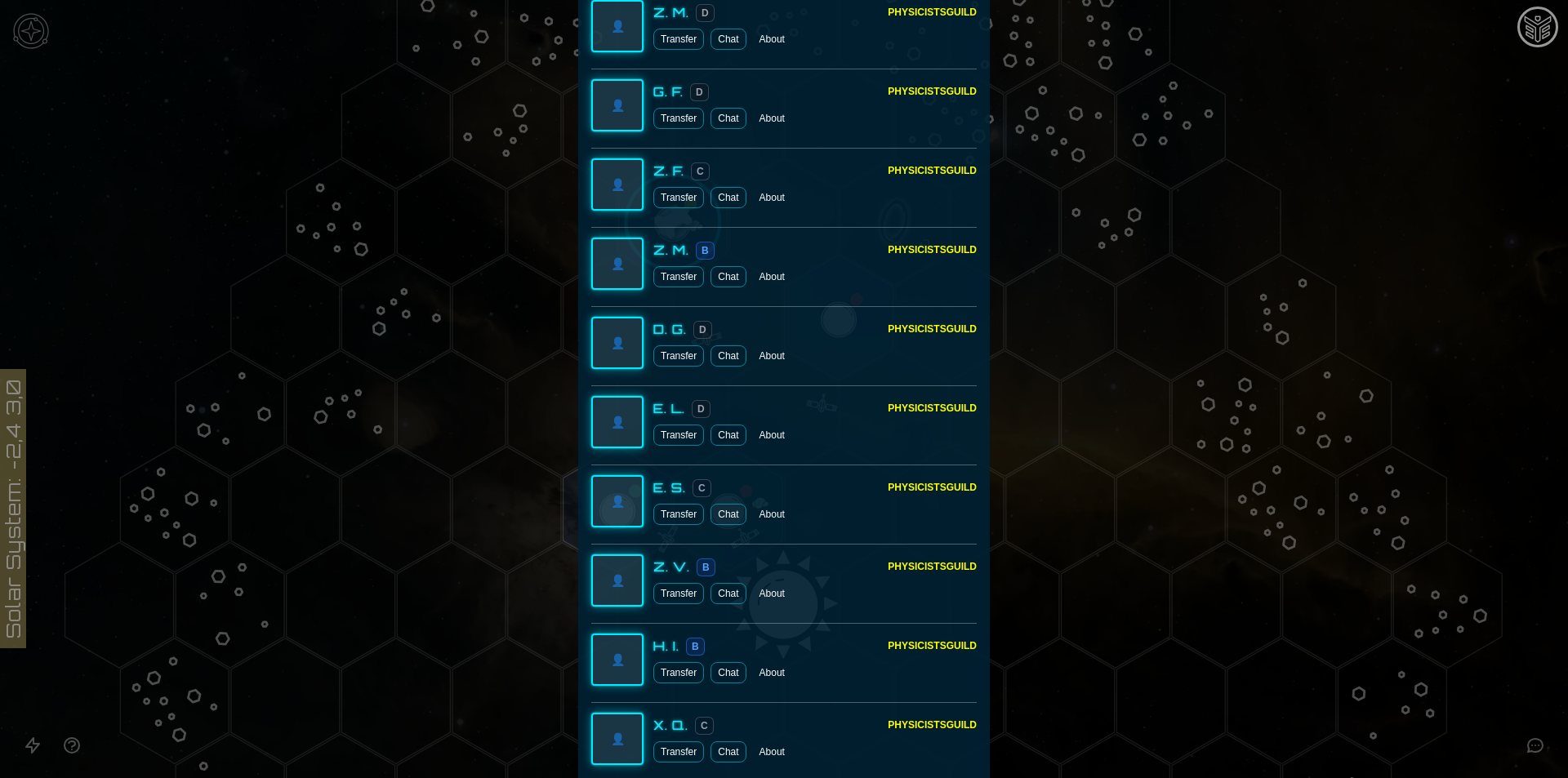
scroll to position [3629, 0]
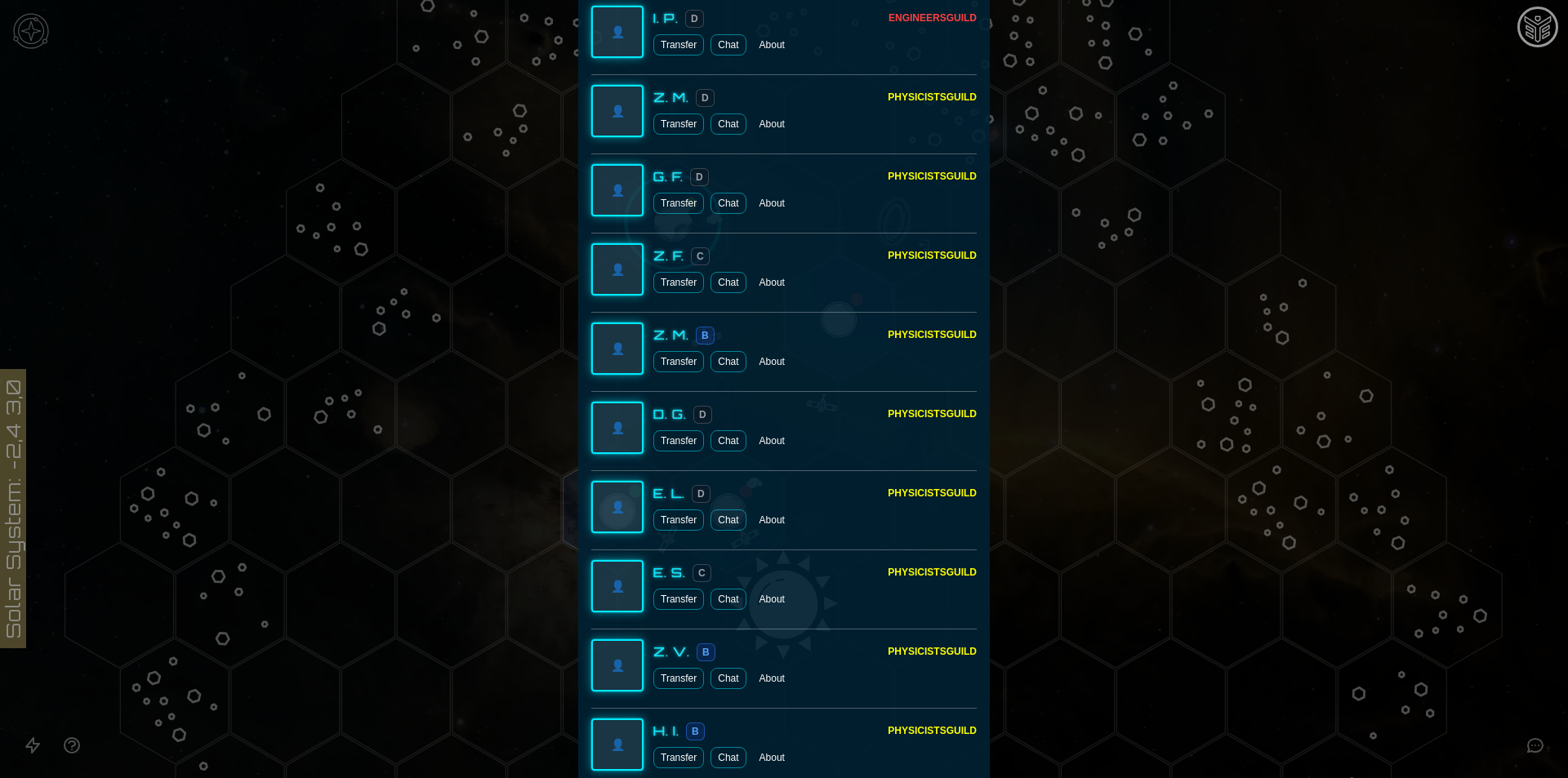
click at [1255, 205] on div at bounding box center [784, 389] width 1568 height 778
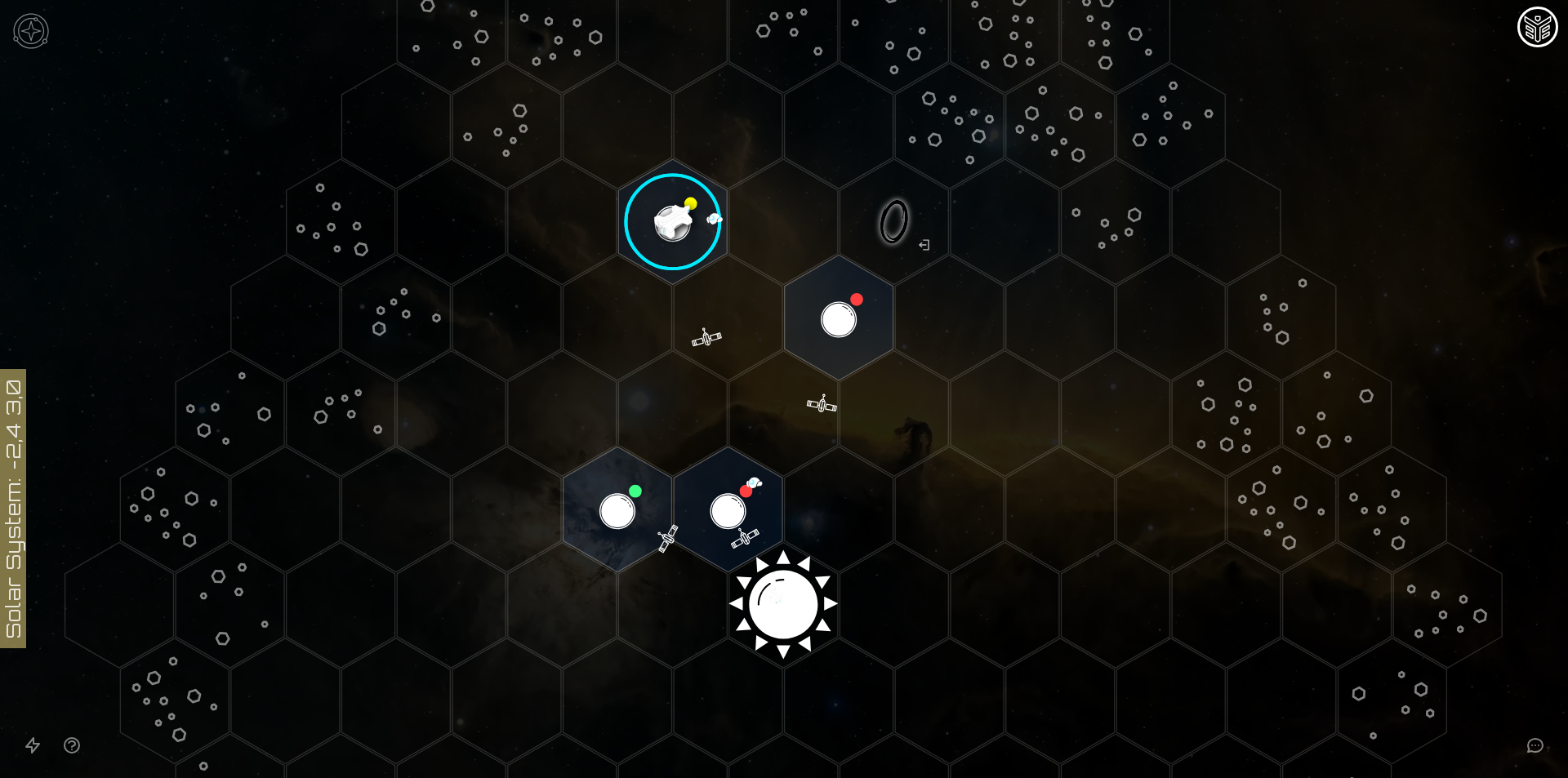
click at [698, 225] on image at bounding box center [673, 222] width 129 height 128
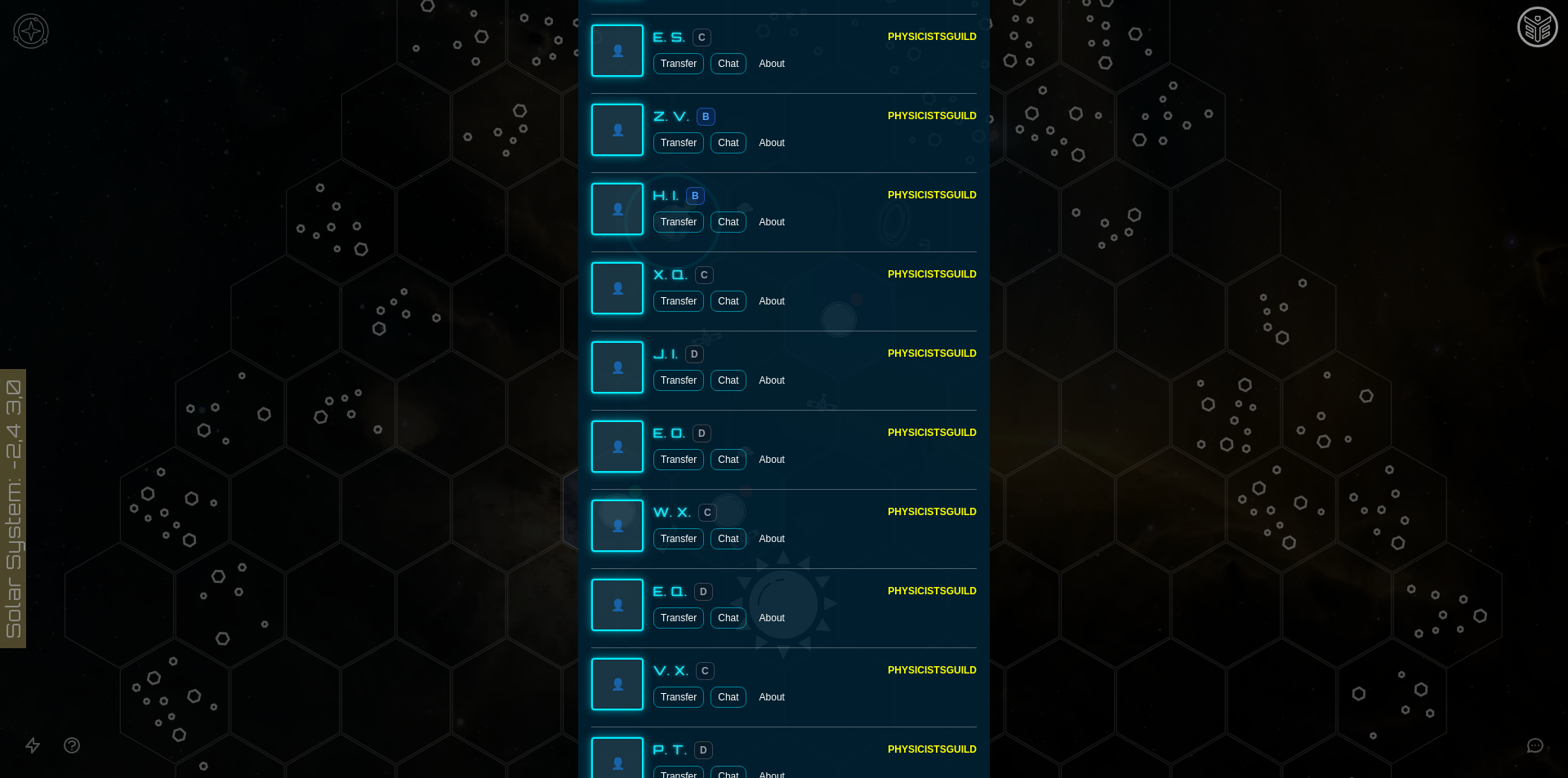
scroll to position [4446, 0]
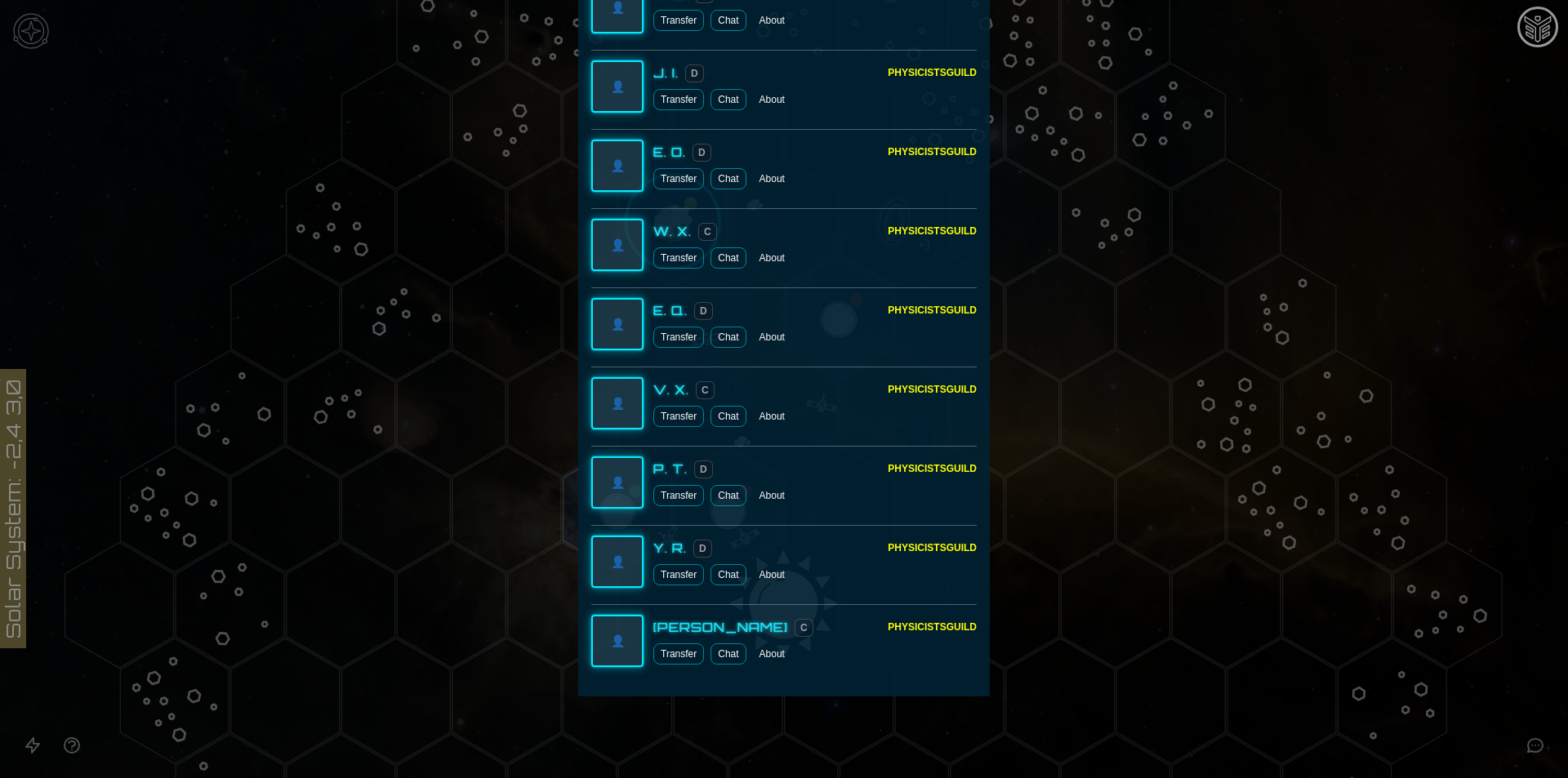
click at [678, 655] on button "Transfer" at bounding box center [678, 654] width 51 height 21
click at [673, 566] on button "Transfer" at bounding box center [678, 575] width 51 height 21
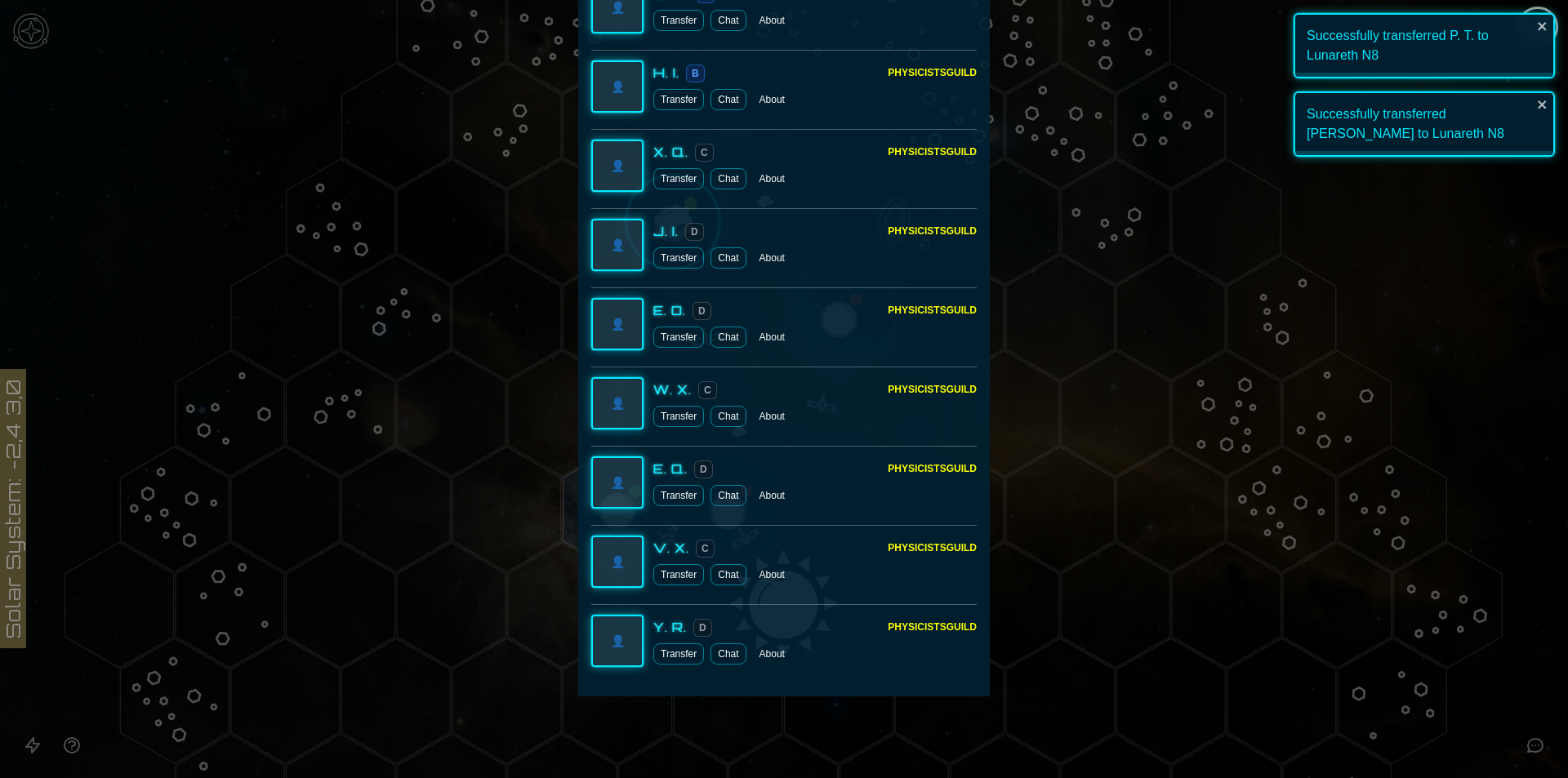
click at [672, 491] on button "Transfer" at bounding box center [678, 495] width 51 height 21
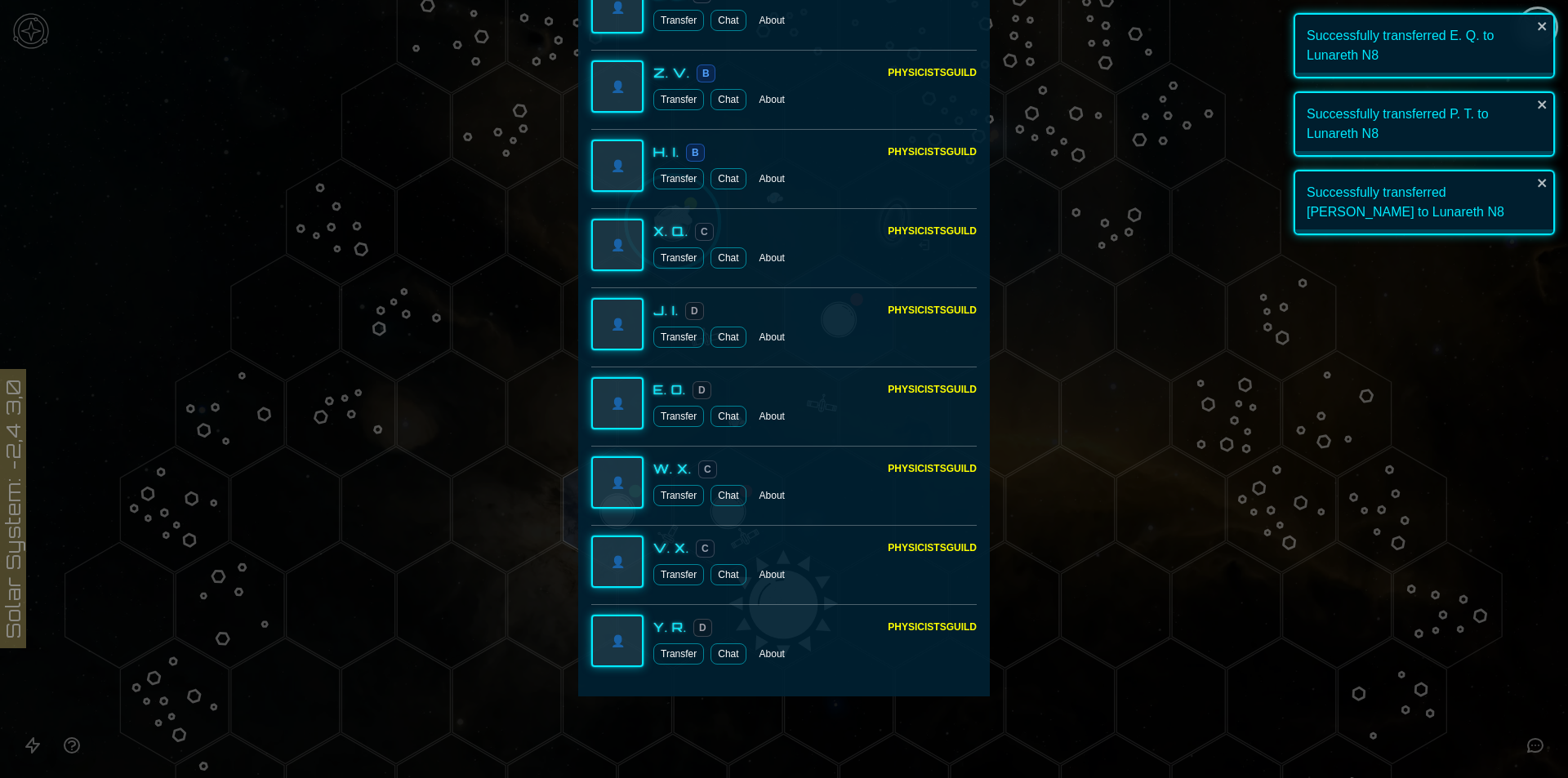
click at [677, 574] on button "Transfer" at bounding box center [678, 575] width 51 height 21
click at [1447, 238] on div "Successfully transferred E. Q. to Lunareth N8 Successfully transferred P. T. to…" at bounding box center [1424, 130] width 261 height 235
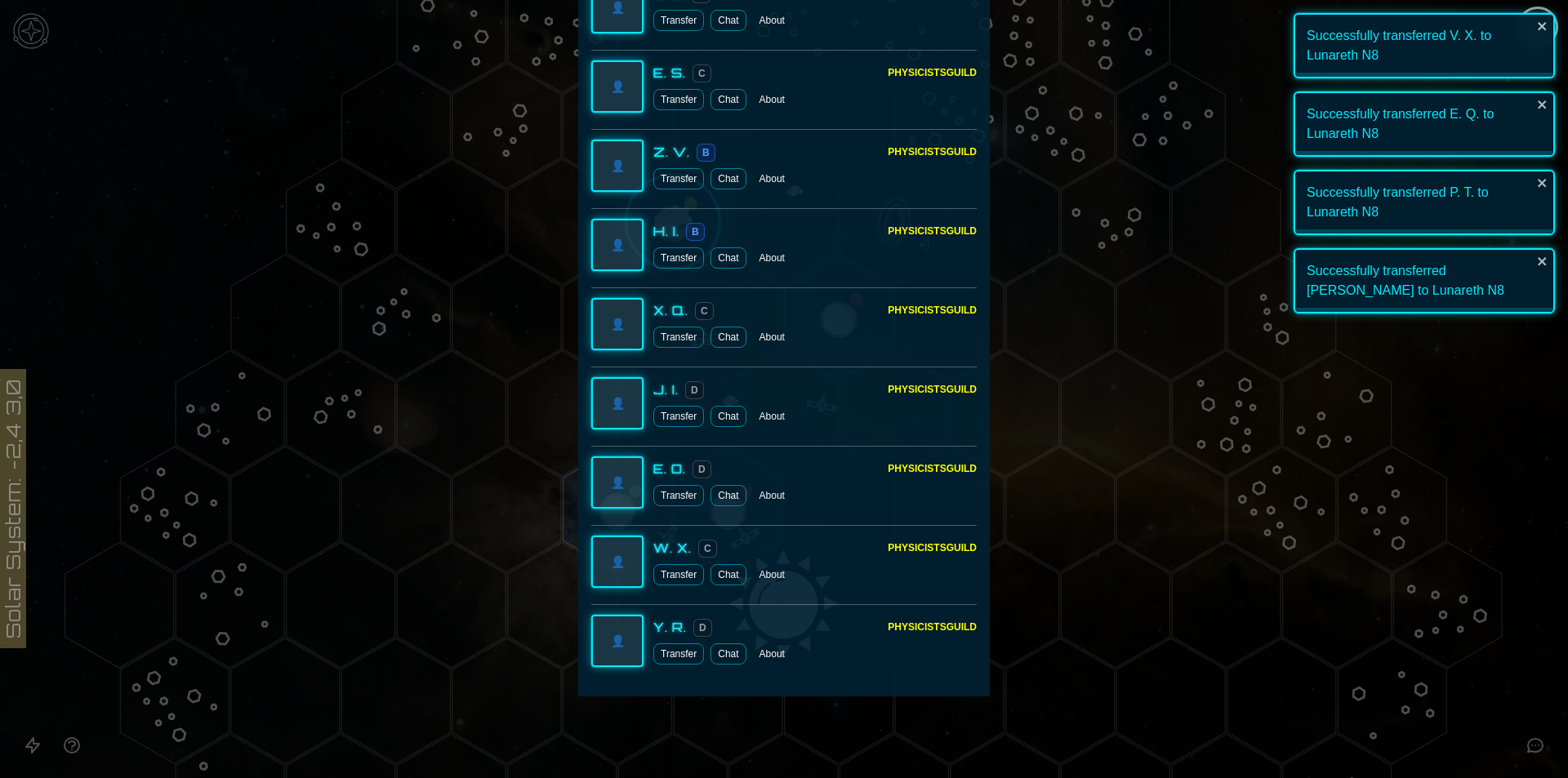
click at [1430, 441] on div at bounding box center [784, 389] width 1568 height 778
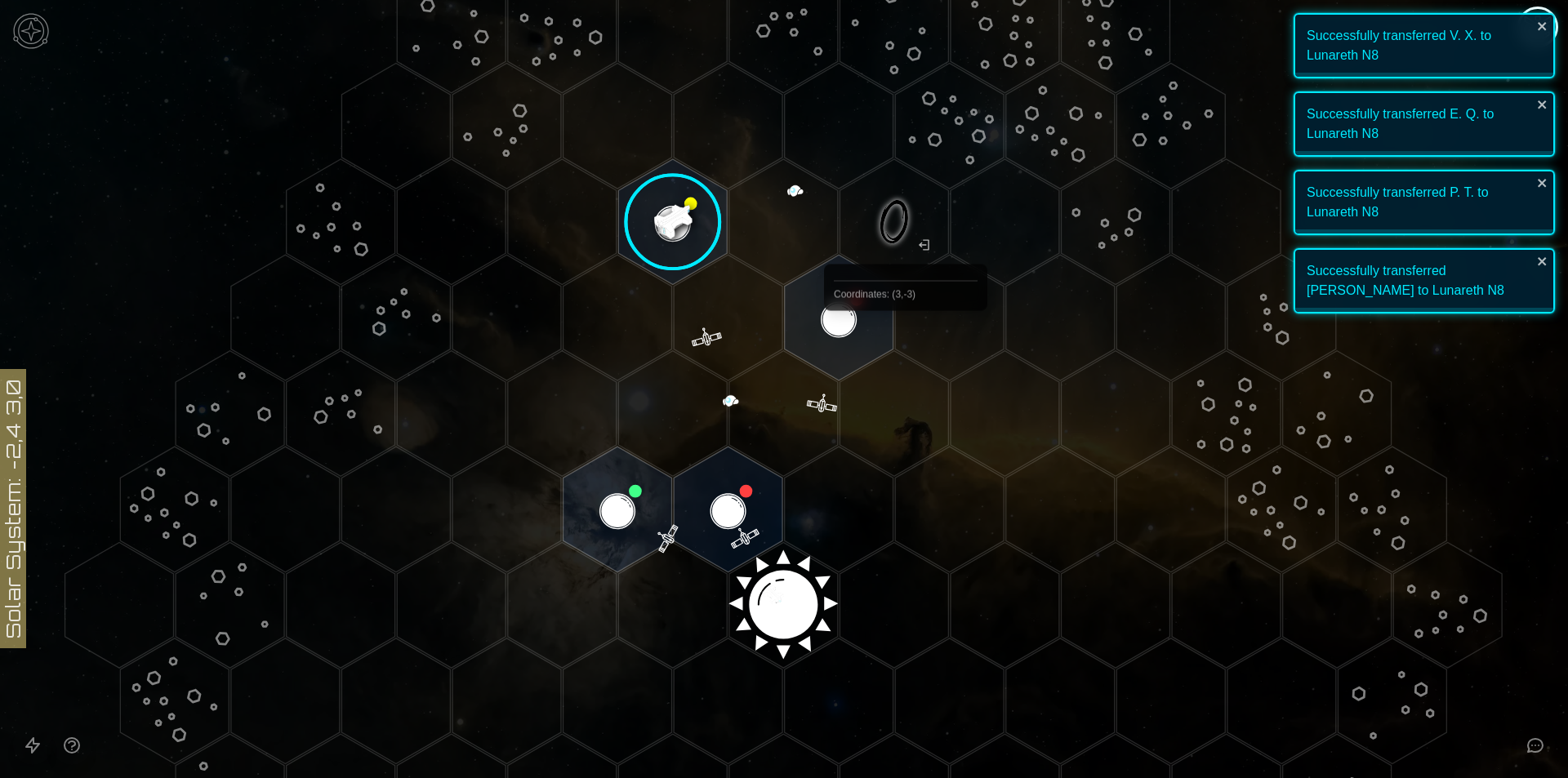
click at [867, 323] on polygon "Hex at coordinates 2,-3, clickable" at bounding box center [839, 318] width 109 height 126
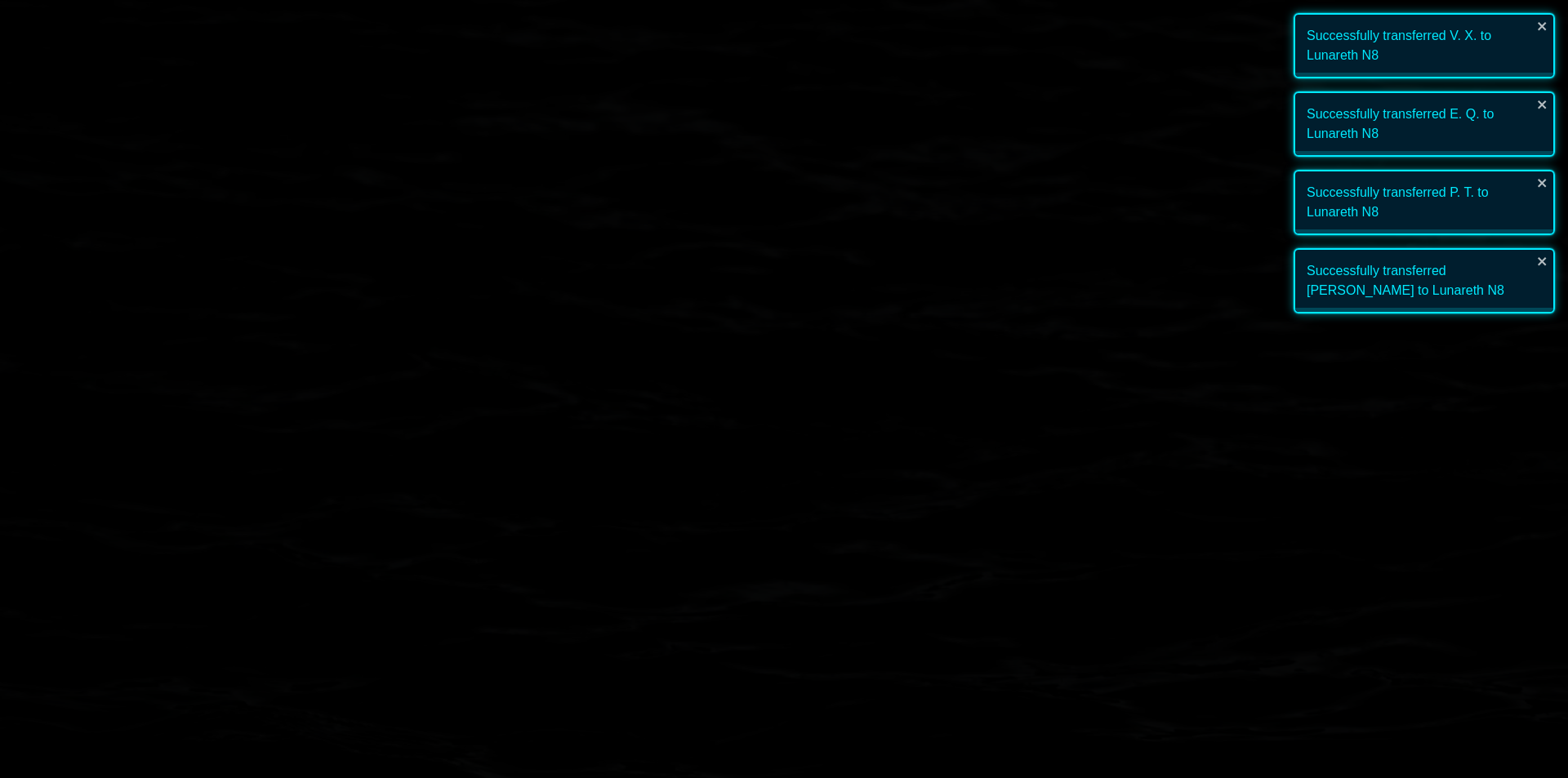
click at [822, 346] on image at bounding box center [839, 318] width 129 height 128
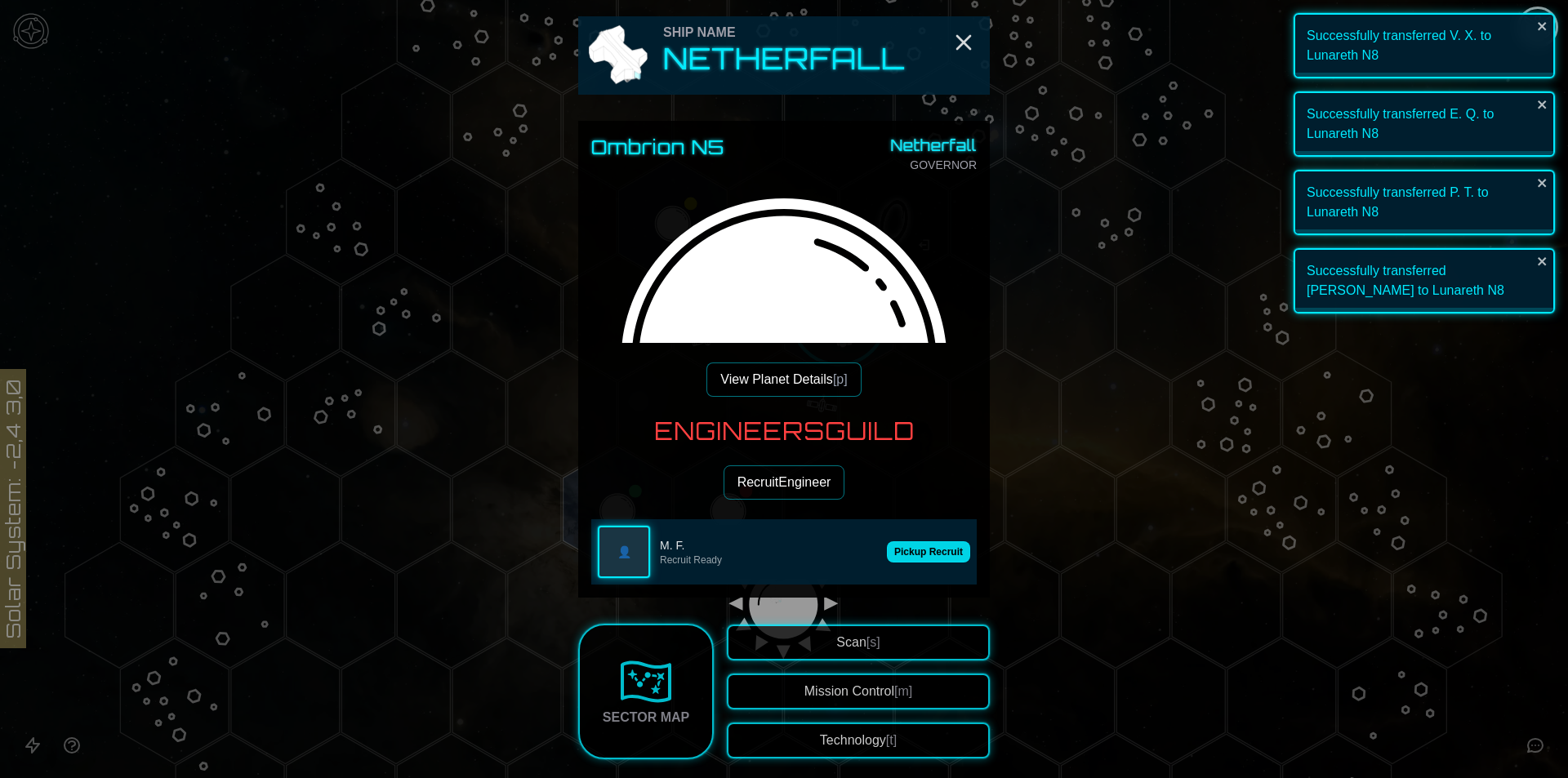
click at [922, 547] on button "Pickup Recruit" at bounding box center [929, 552] width 83 height 21
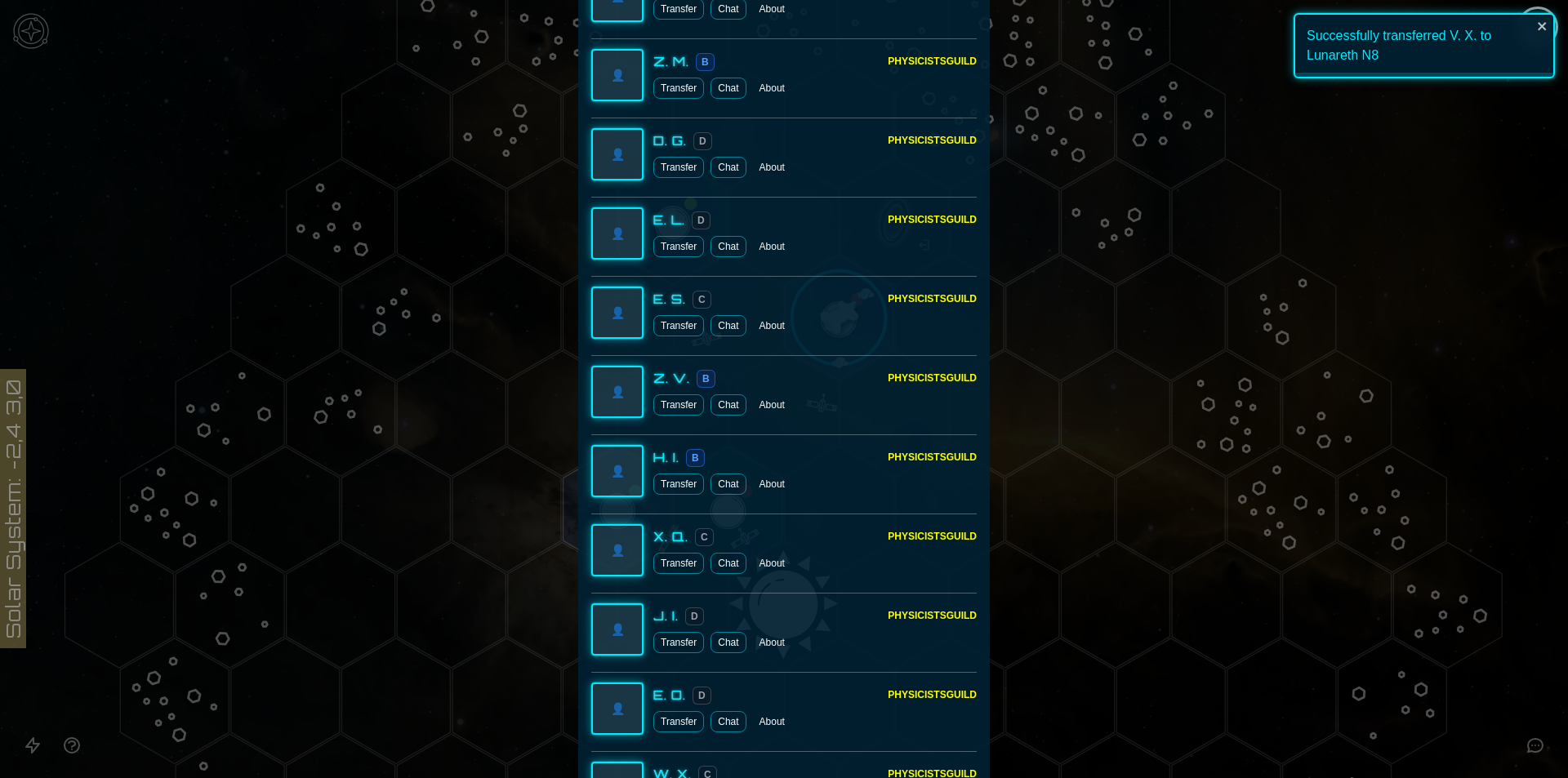
scroll to position [4208, 0]
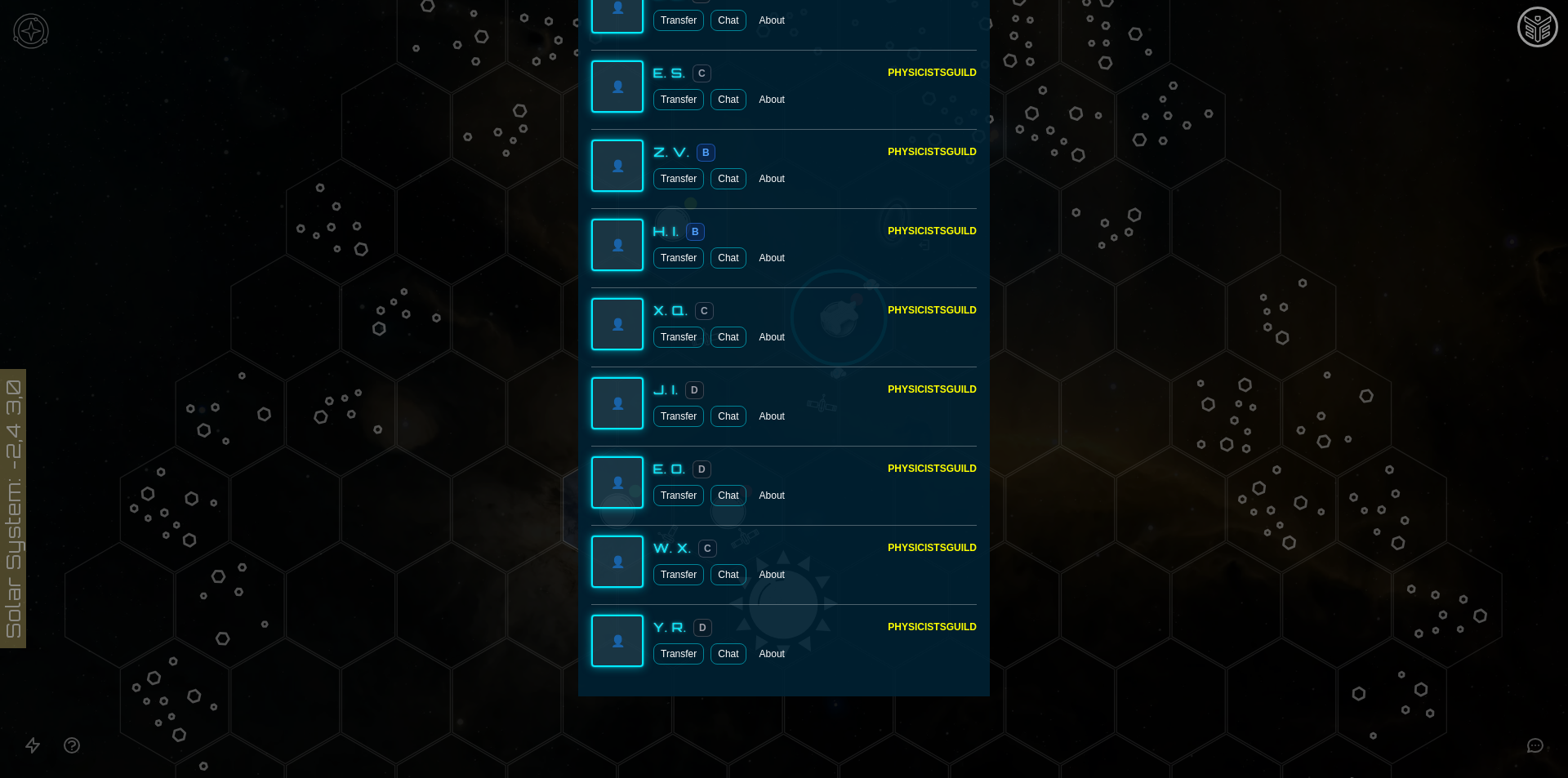
click at [671, 574] on button "Transfer" at bounding box center [678, 575] width 51 height 21
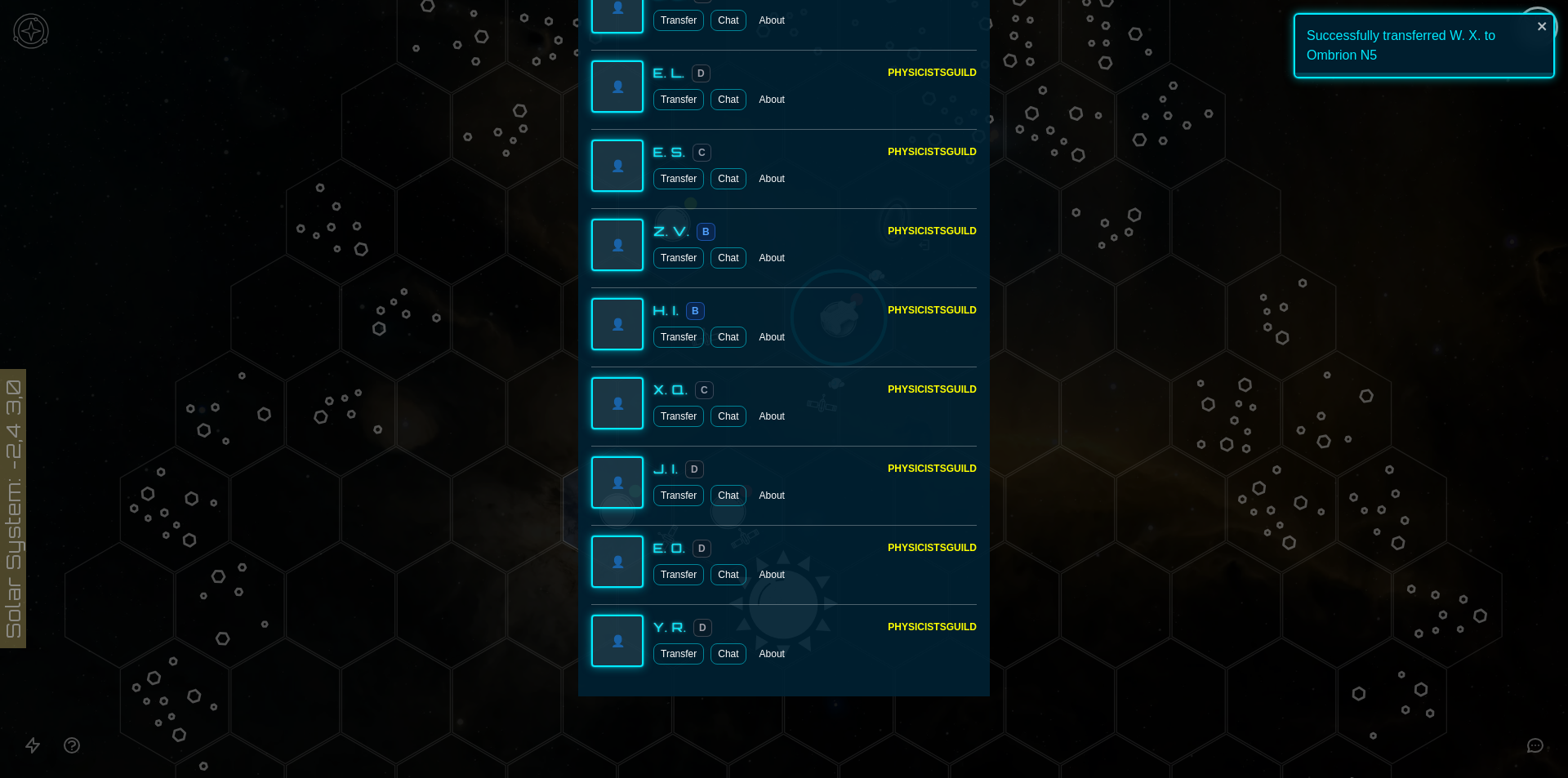
scroll to position [4049, 0]
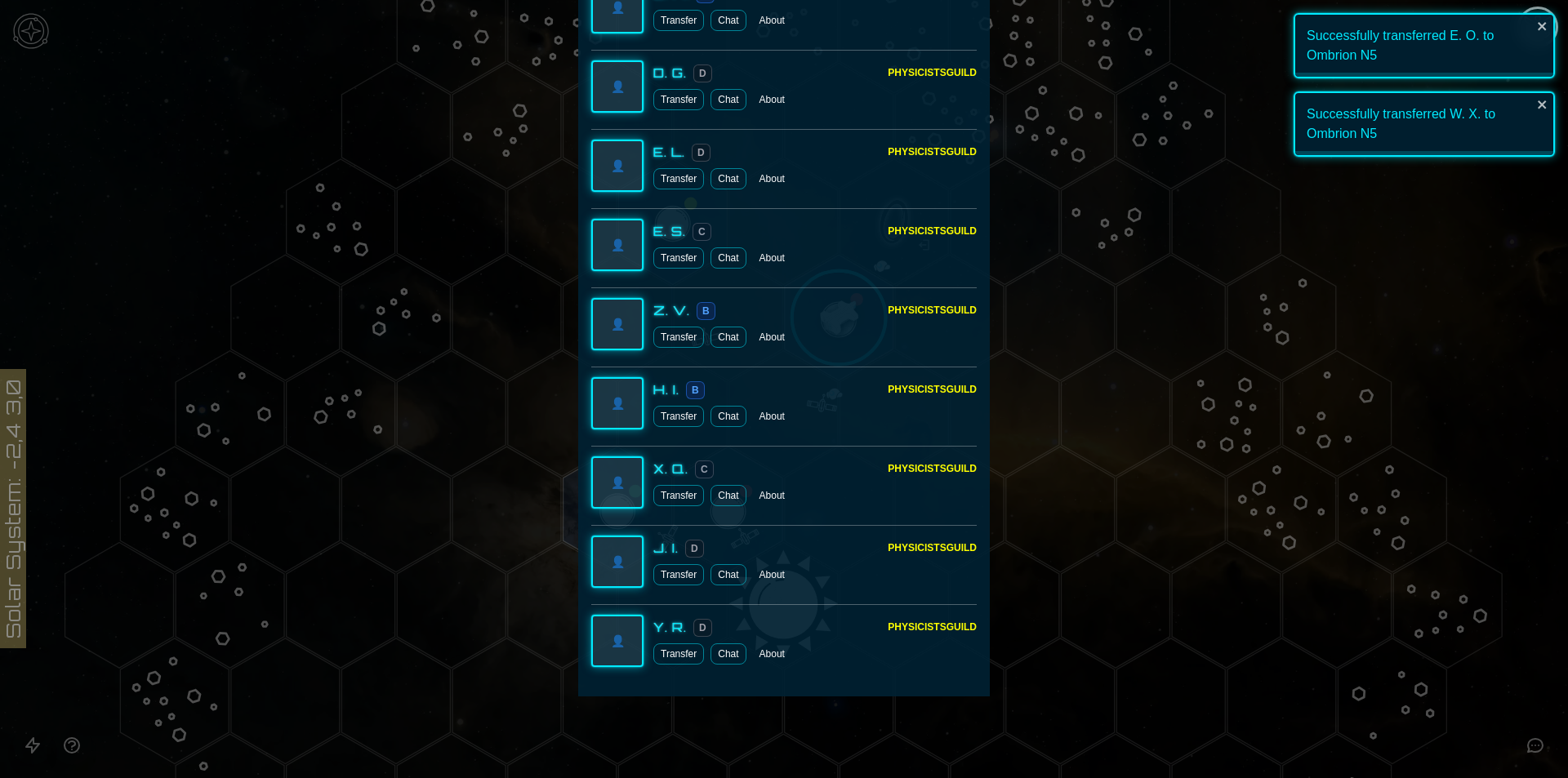
click at [672, 408] on button "Transfer" at bounding box center [678, 416] width 51 height 21
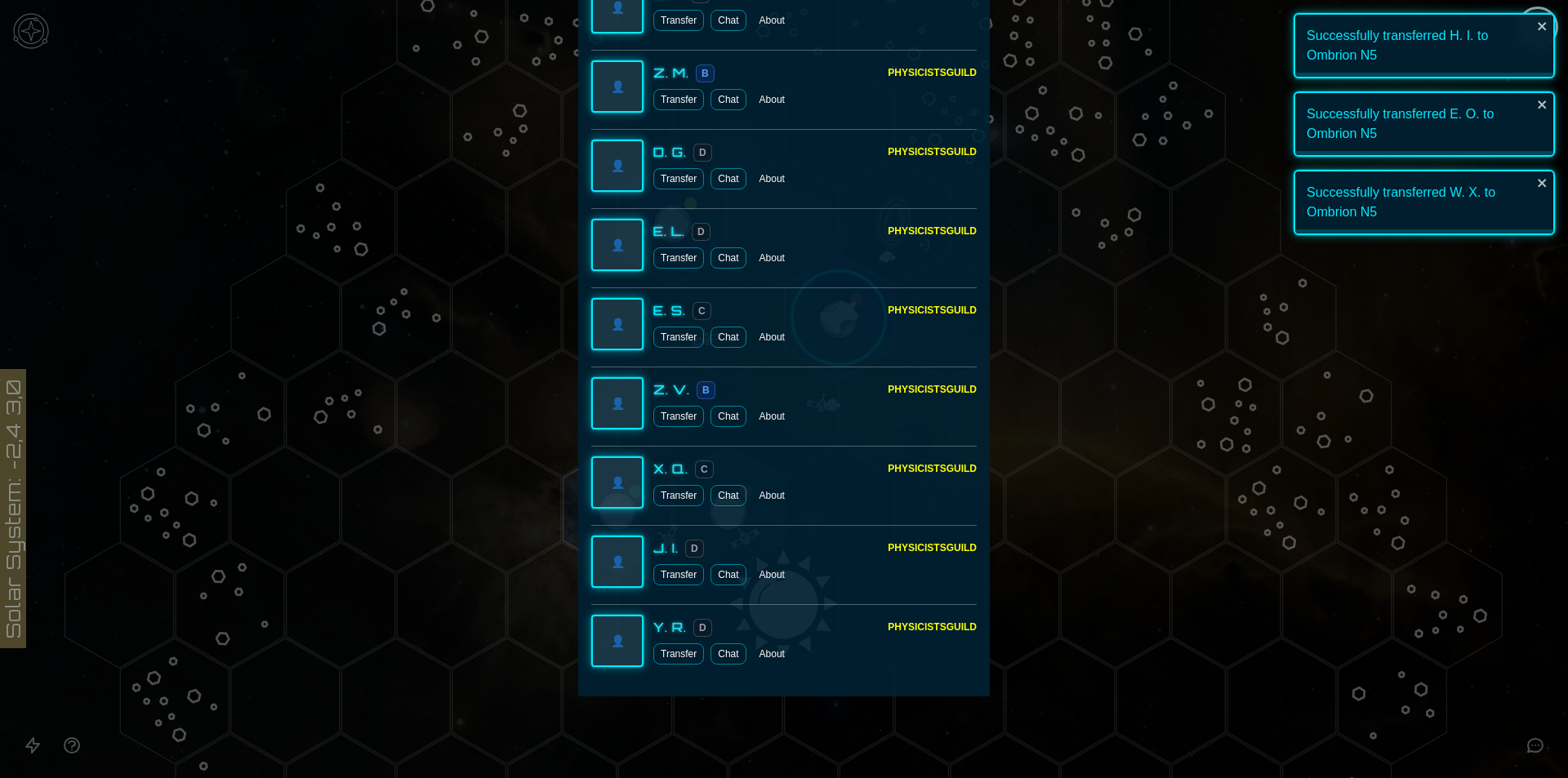
click at [677, 497] on button "Transfer" at bounding box center [678, 495] width 51 height 21
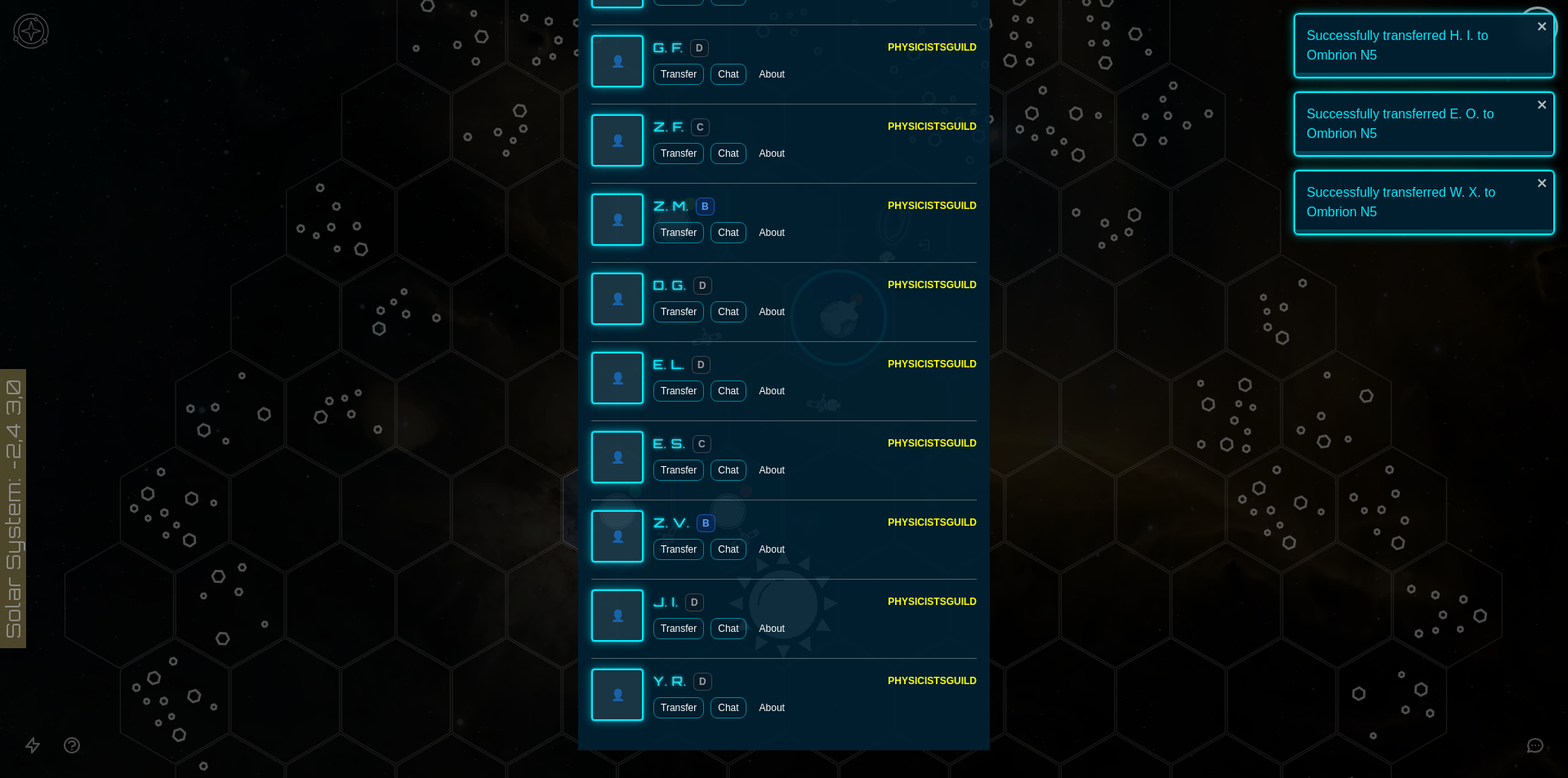
scroll to position [3210, 0]
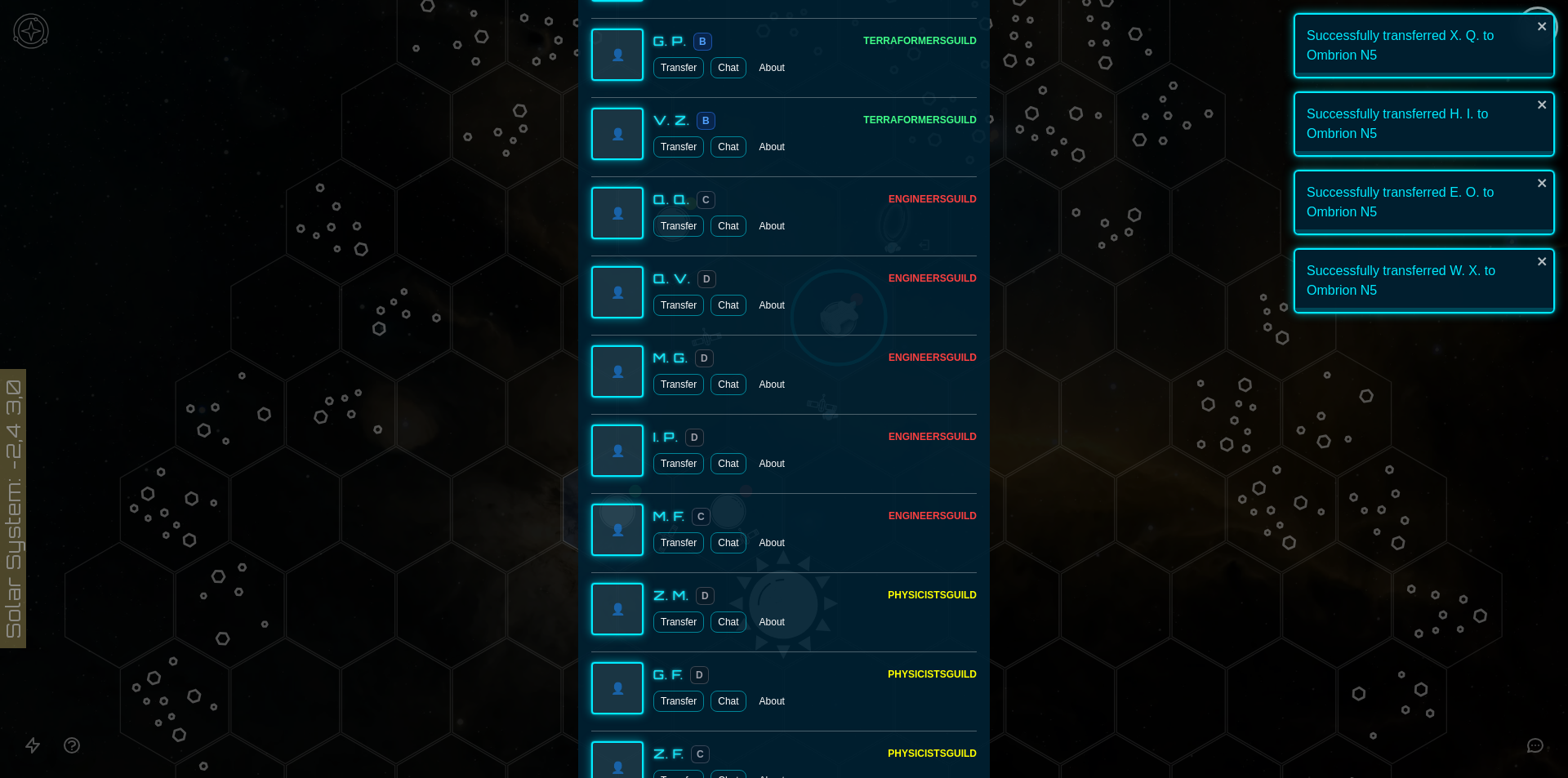
click at [1540, 415] on div at bounding box center [784, 389] width 1568 height 778
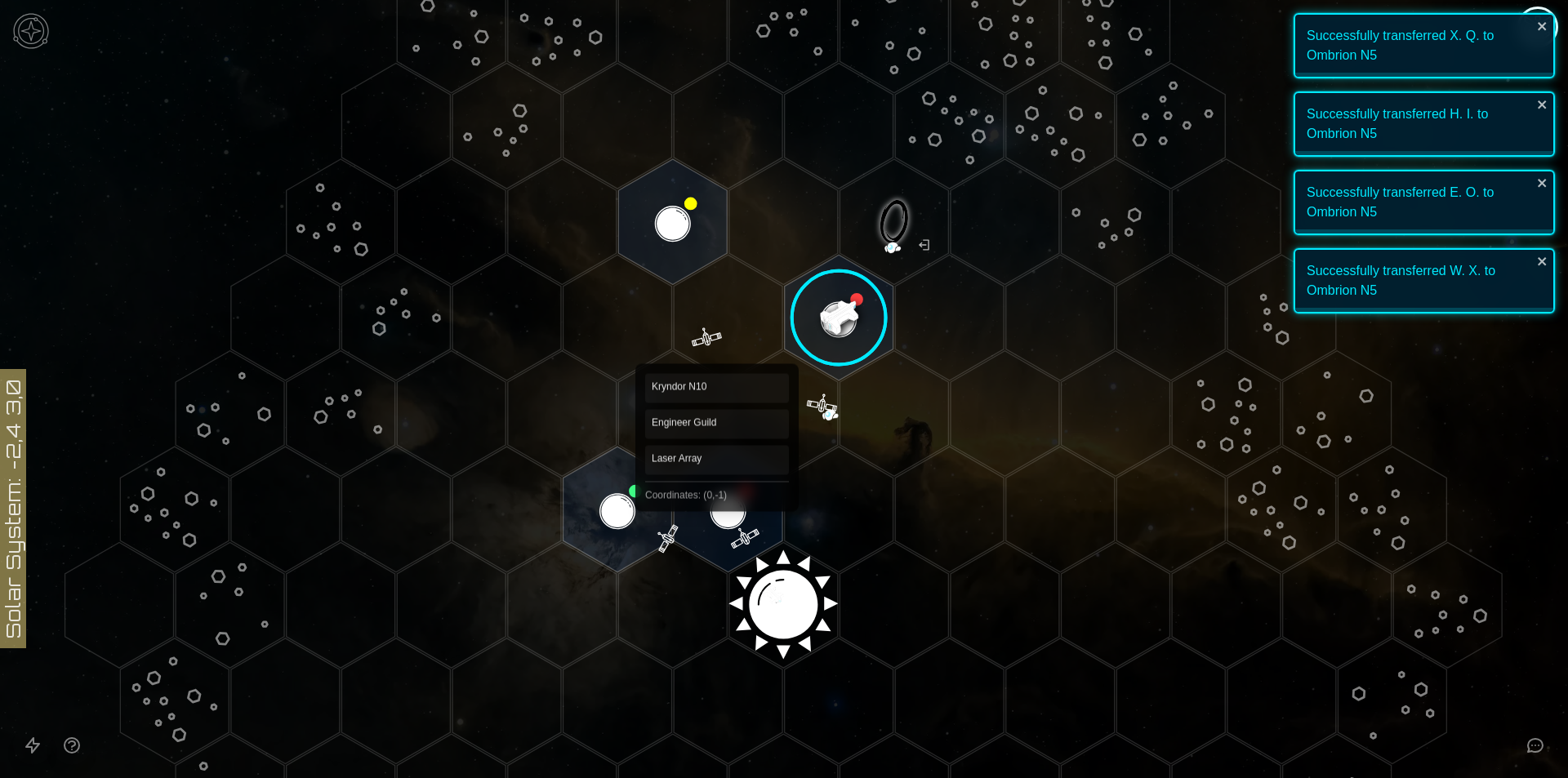
click at [714, 508] on polygon "Hex at coordinates 0,-1, clickable" at bounding box center [728, 510] width 109 height 126
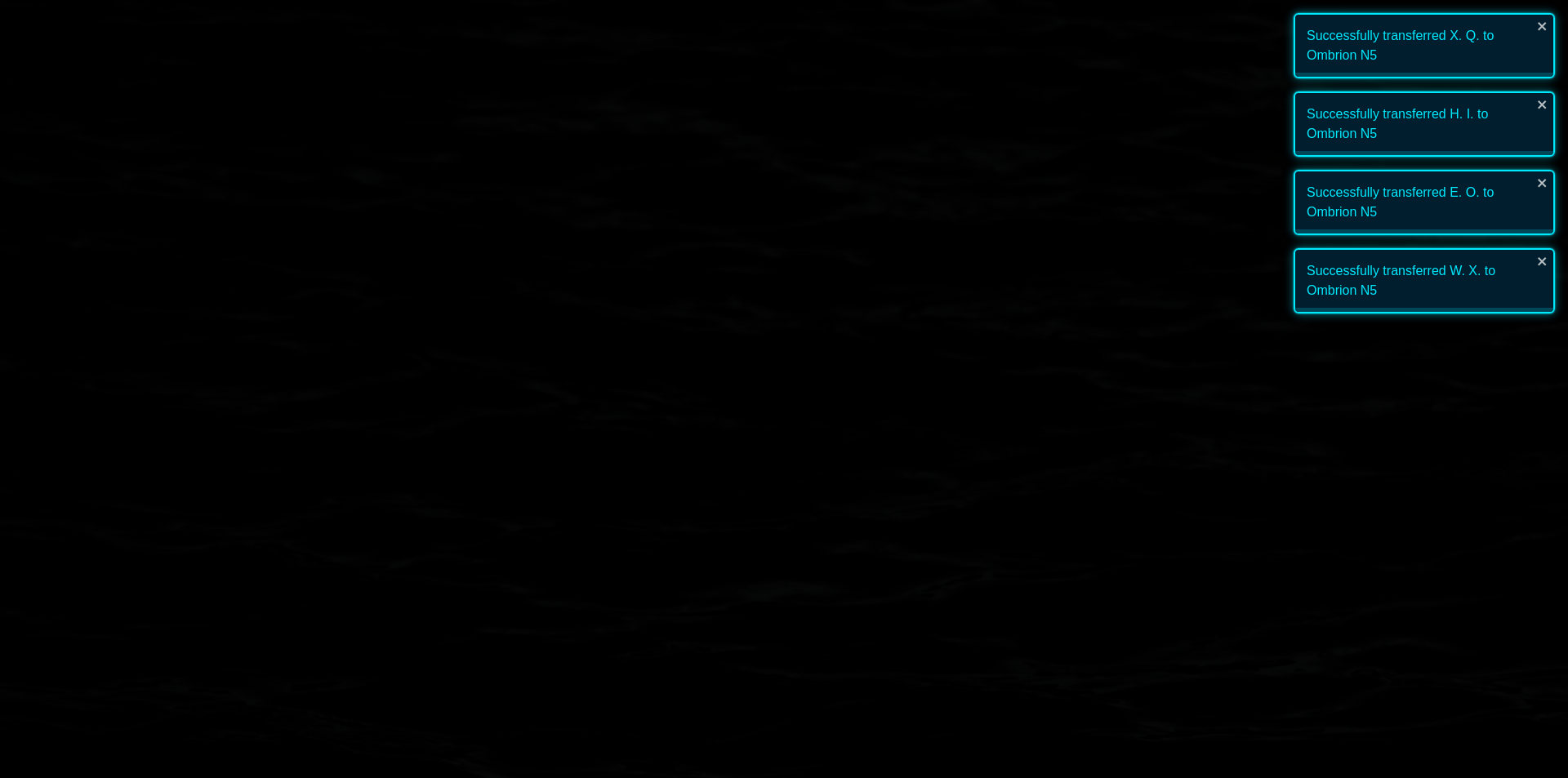
click at [714, 508] on image at bounding box center [728, 510] width 129 height 128
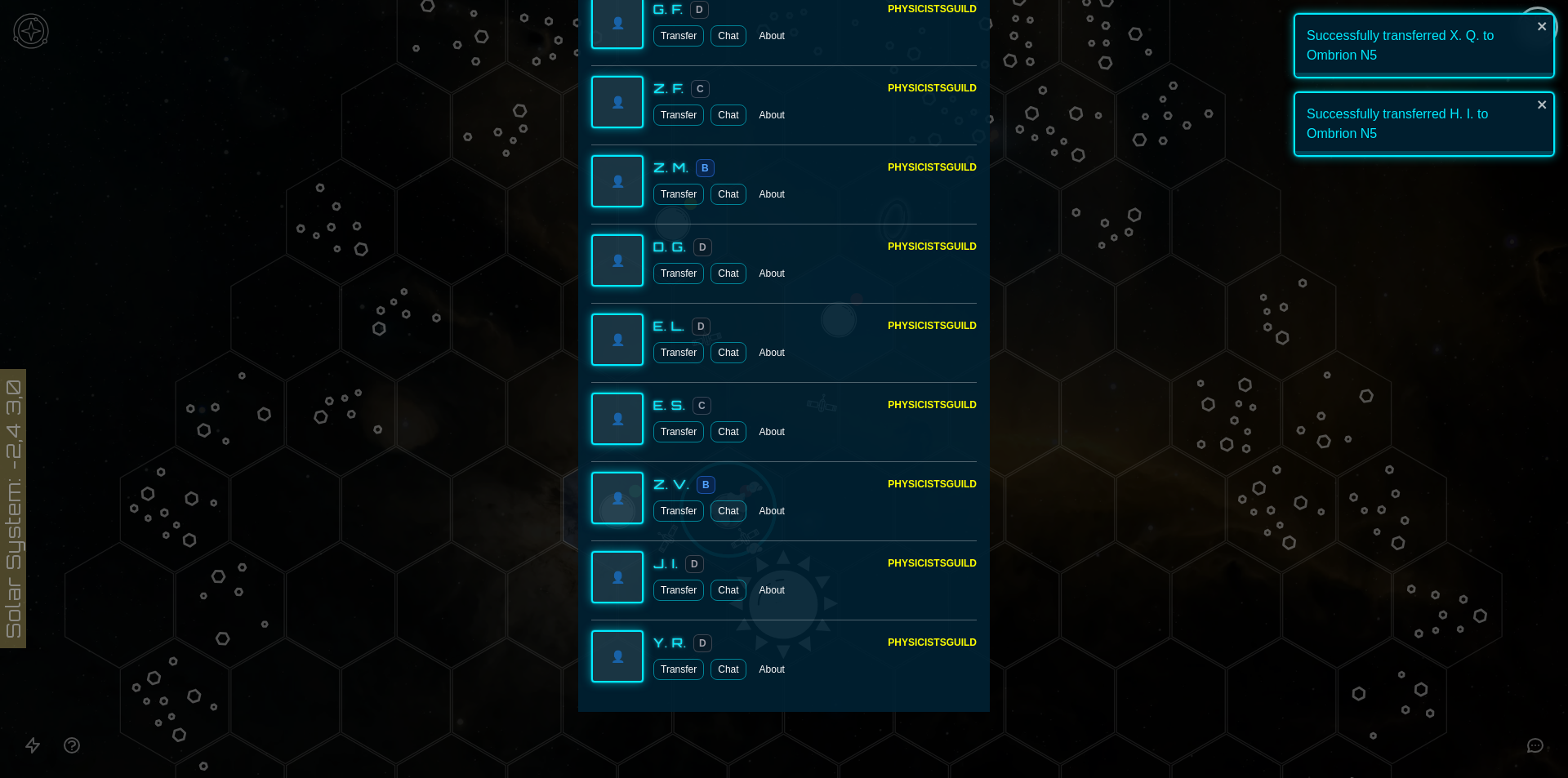
scroll to position [3891, 0]
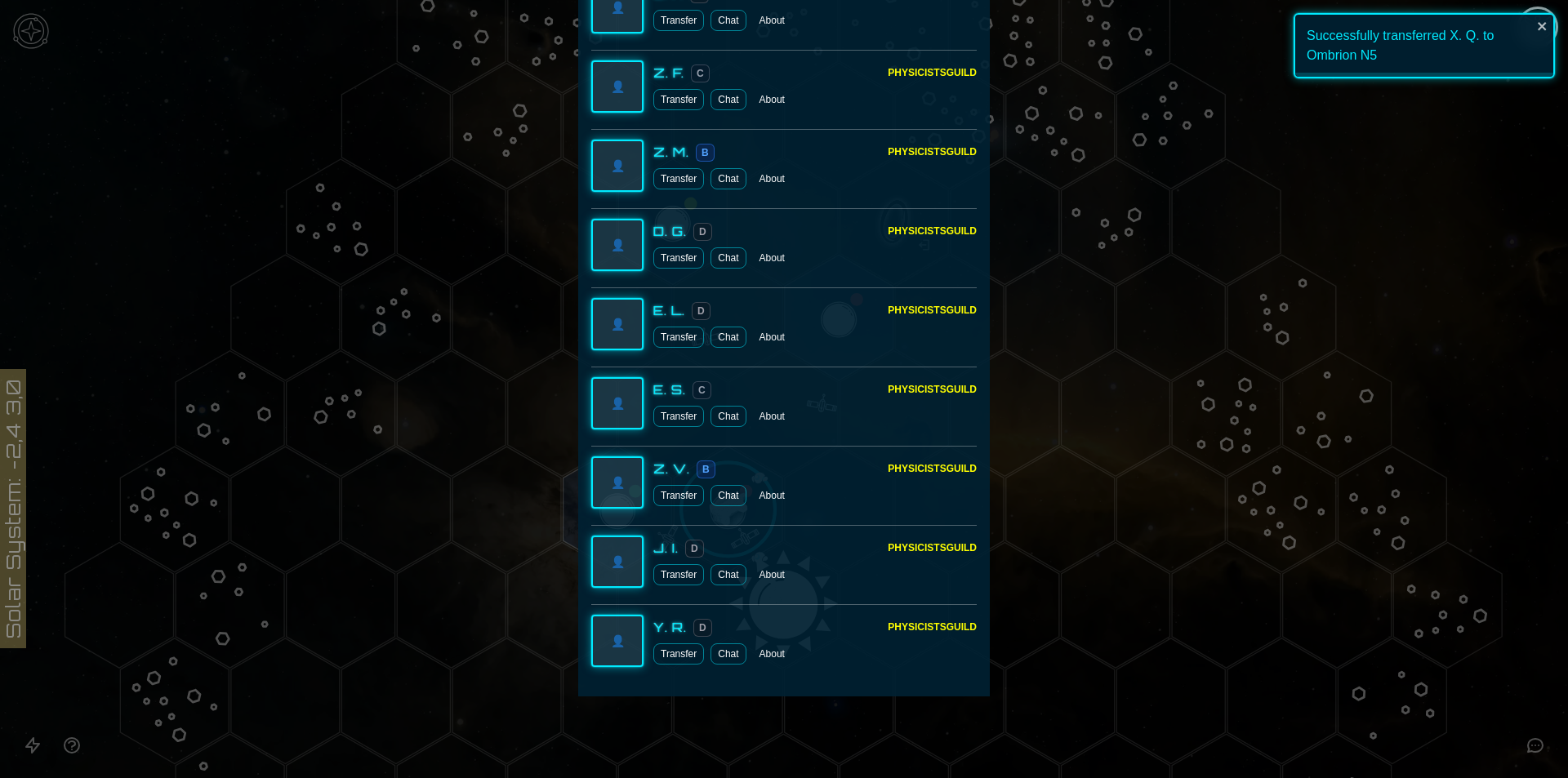
click at [682, 654] on button "Transfer" at bounding box center [678, 654] width 51 height 21
click at [678, 492] on button "Transfer" at bounding box center [678, 495] width 51 height 21
click at [671, 348] on button "Transfer" at bounding box center [678, 338] width 51 height 21
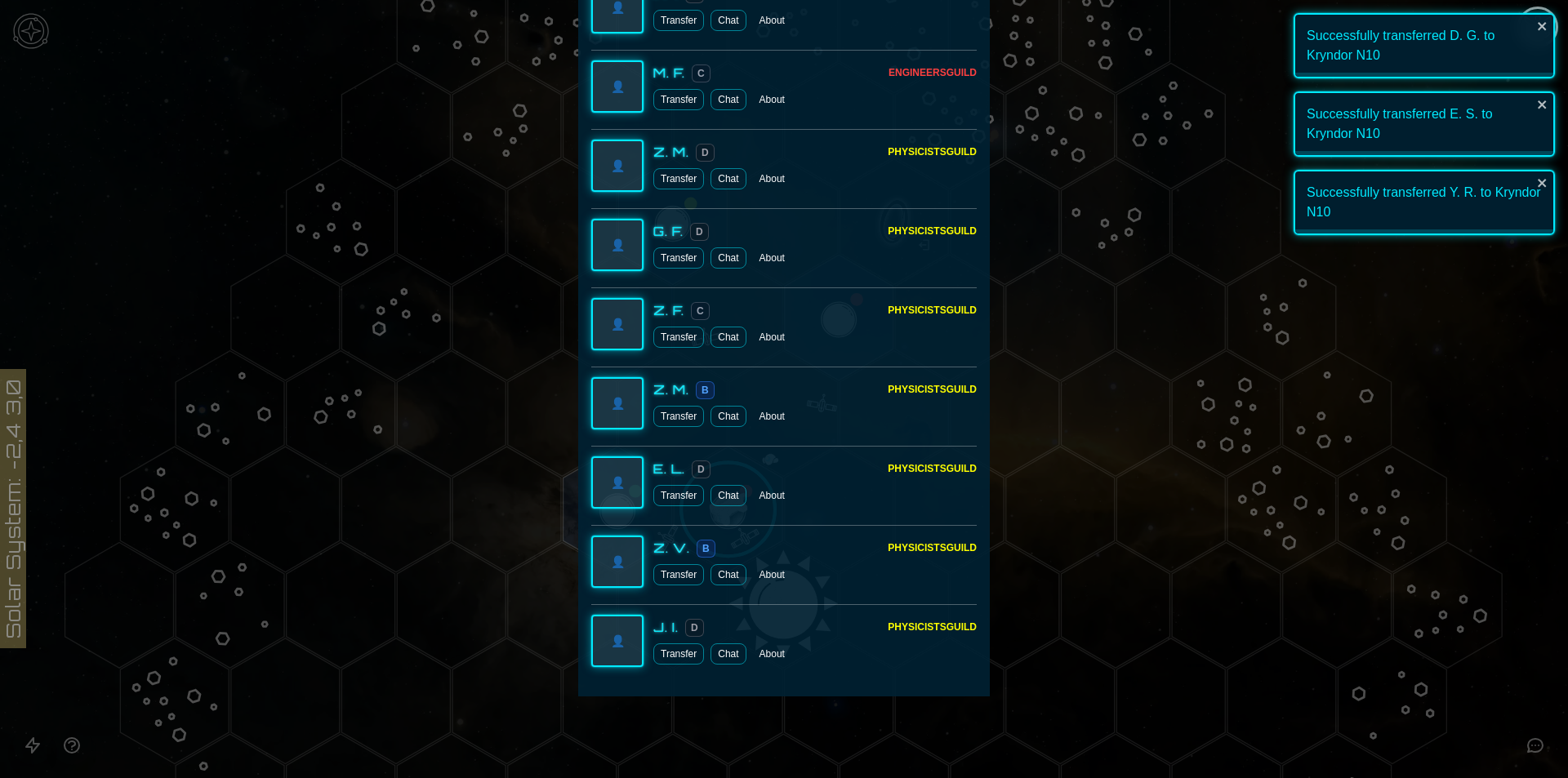
click at [1431, 276] on div at bounding box center [784, 389] width 1568 height 778
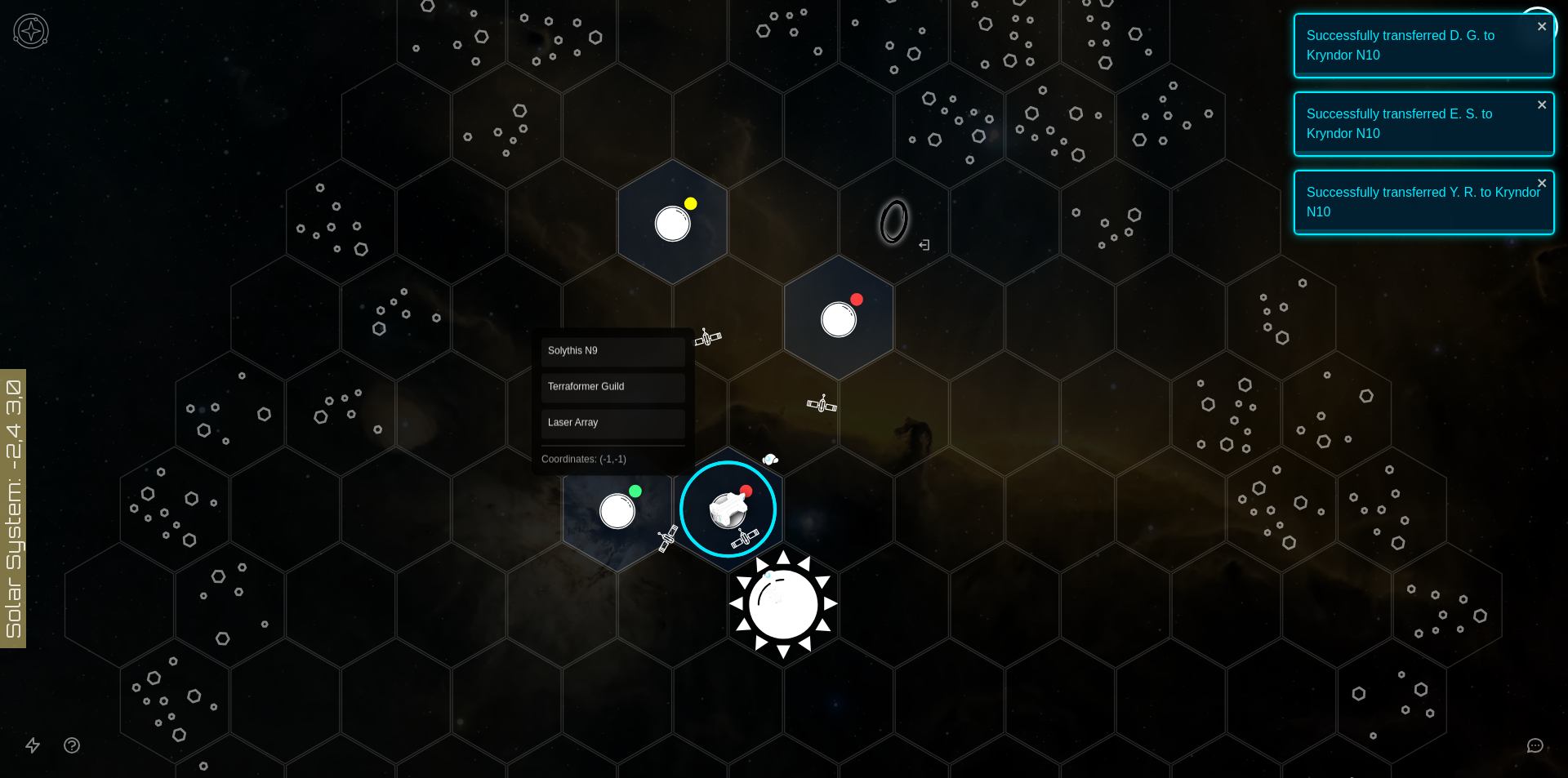
click at [613, 463] on polygon "Hex at coordinates -1,-1, clickable" at bounding box center [618, 510] width 109 height 126
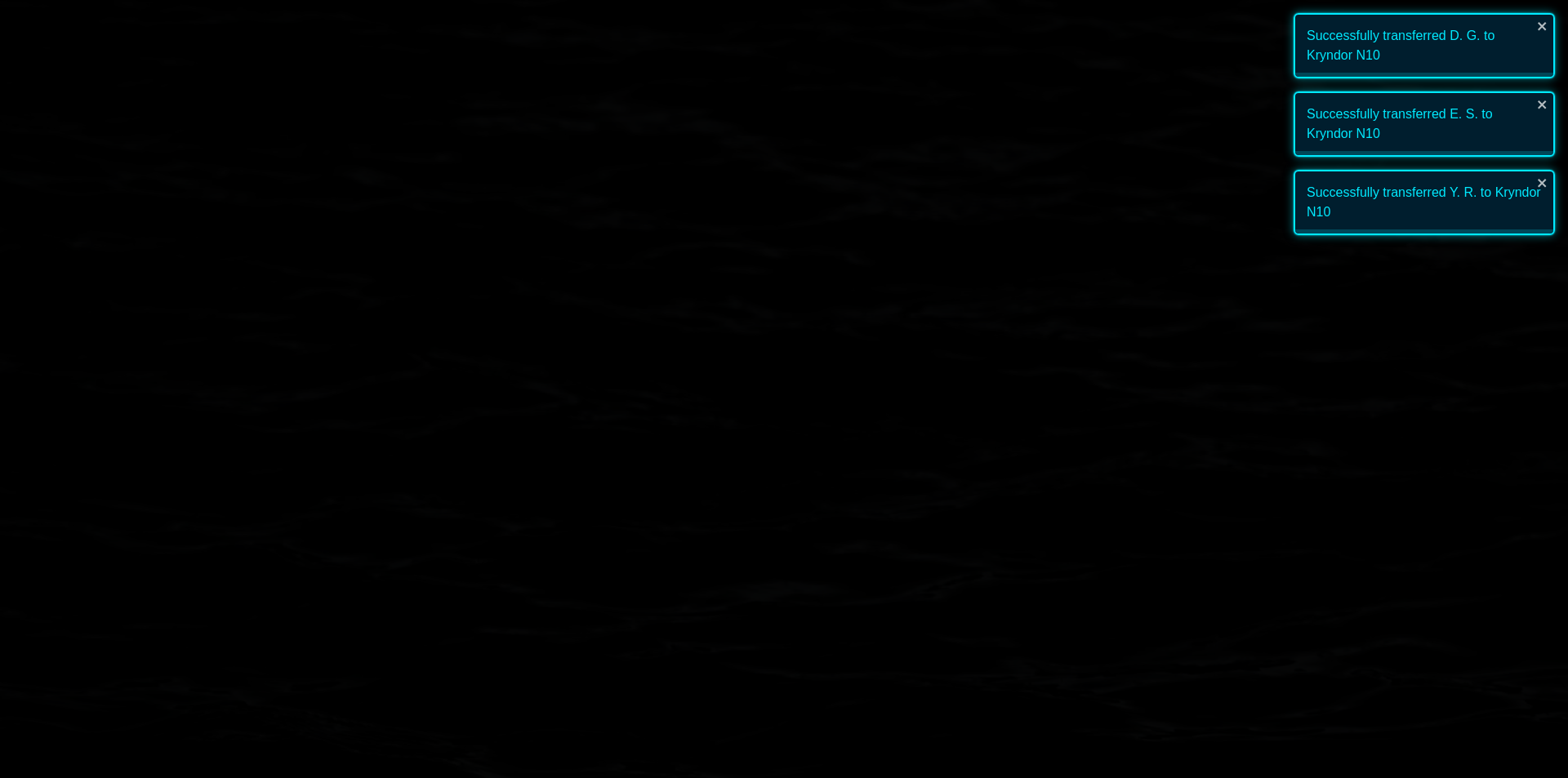
click at [612, 512] on image at bounding box center [618, 510] width 129 height 128
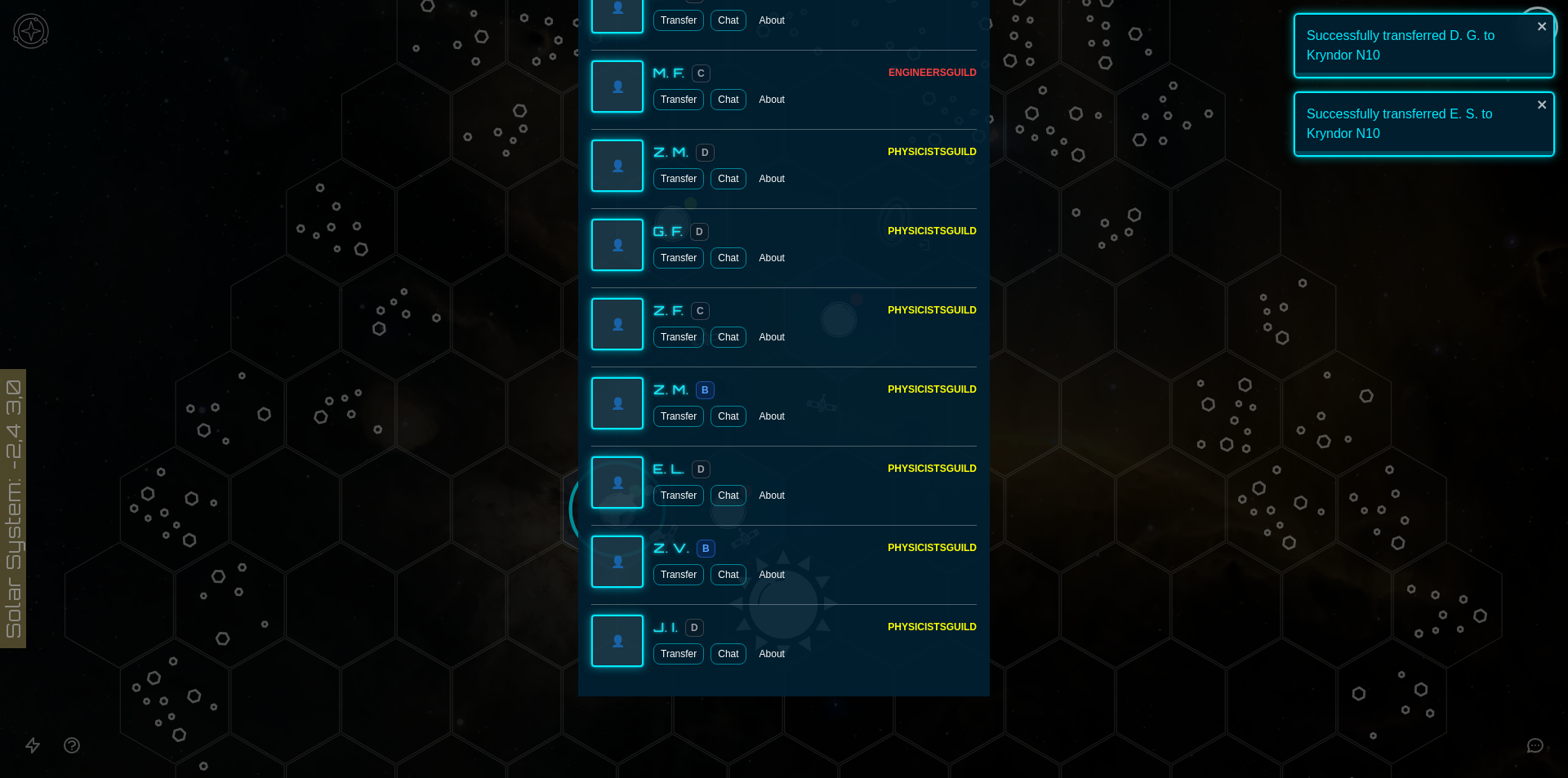
click at [671, 172] on button "Transfer" at bounding box center [678, 179] width 51 height 21
click at [665, 336] on button "Transfer" at bounding box center [678, 338] width 51 height 21
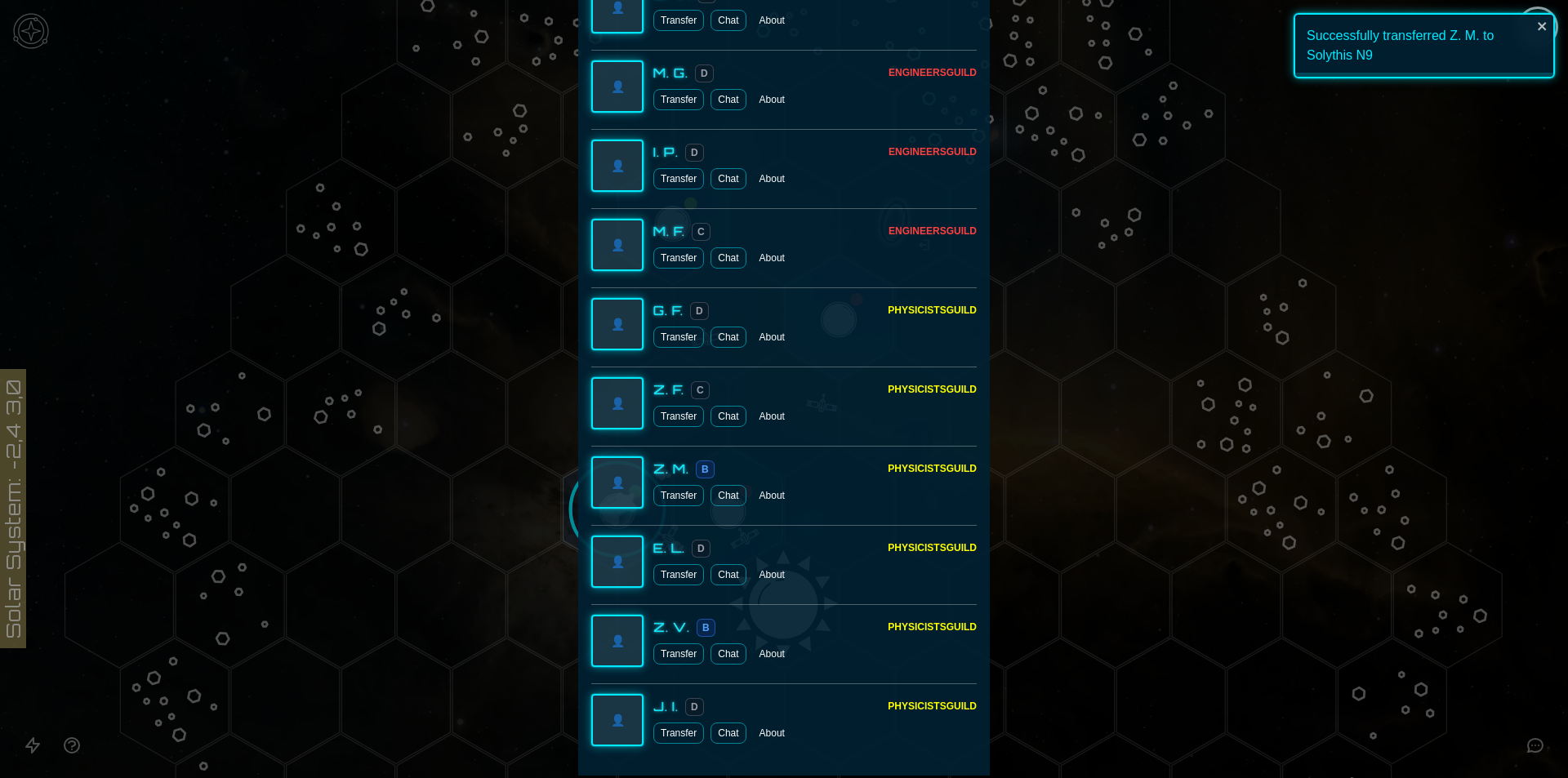
click at [671, 485] on button "Transfer" at bounding box center [678, 495] width 51 height 21
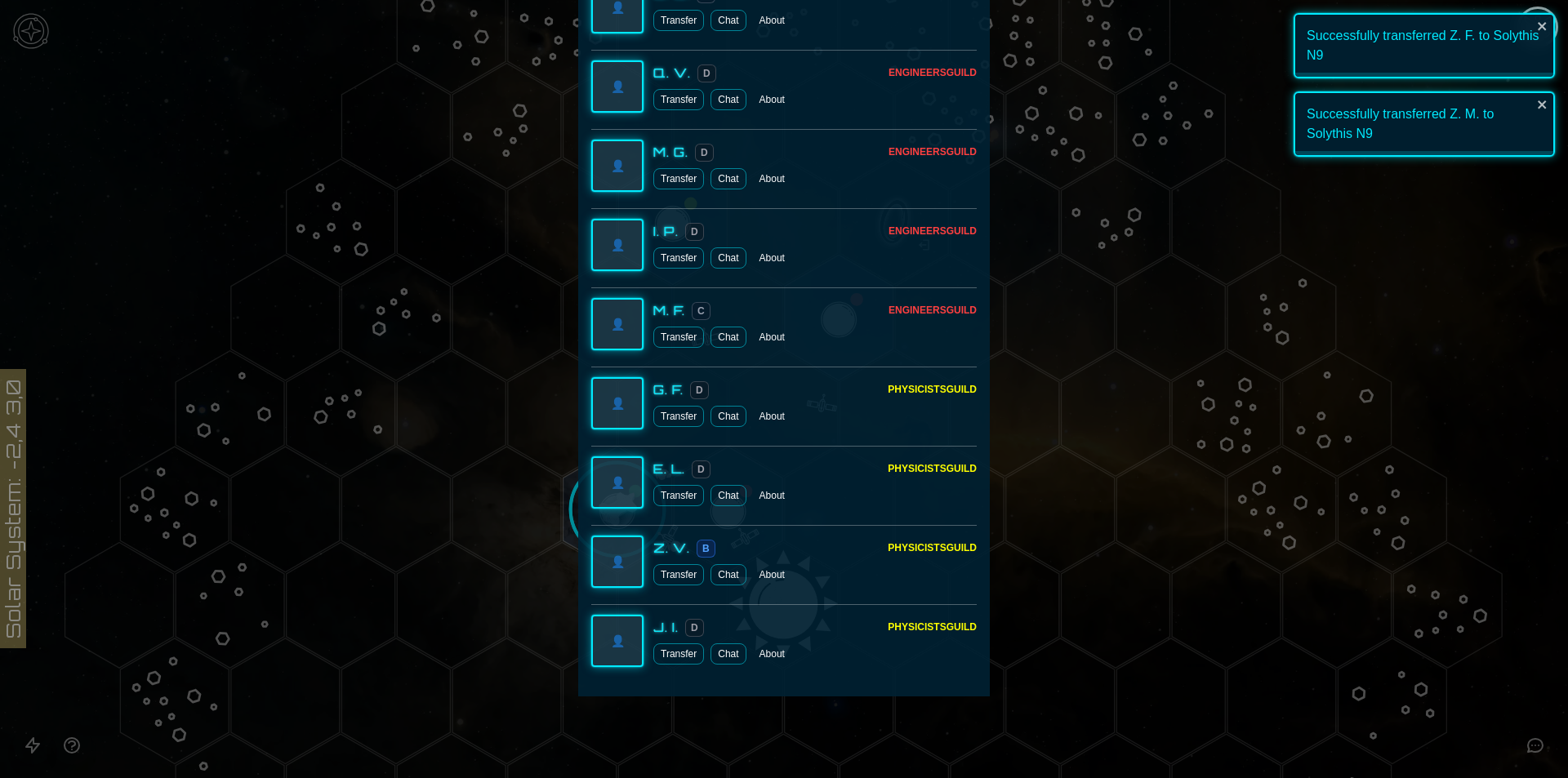
click at [675, 503] on button "Transfer" at bounding box center [678, 495] width 51 height 21
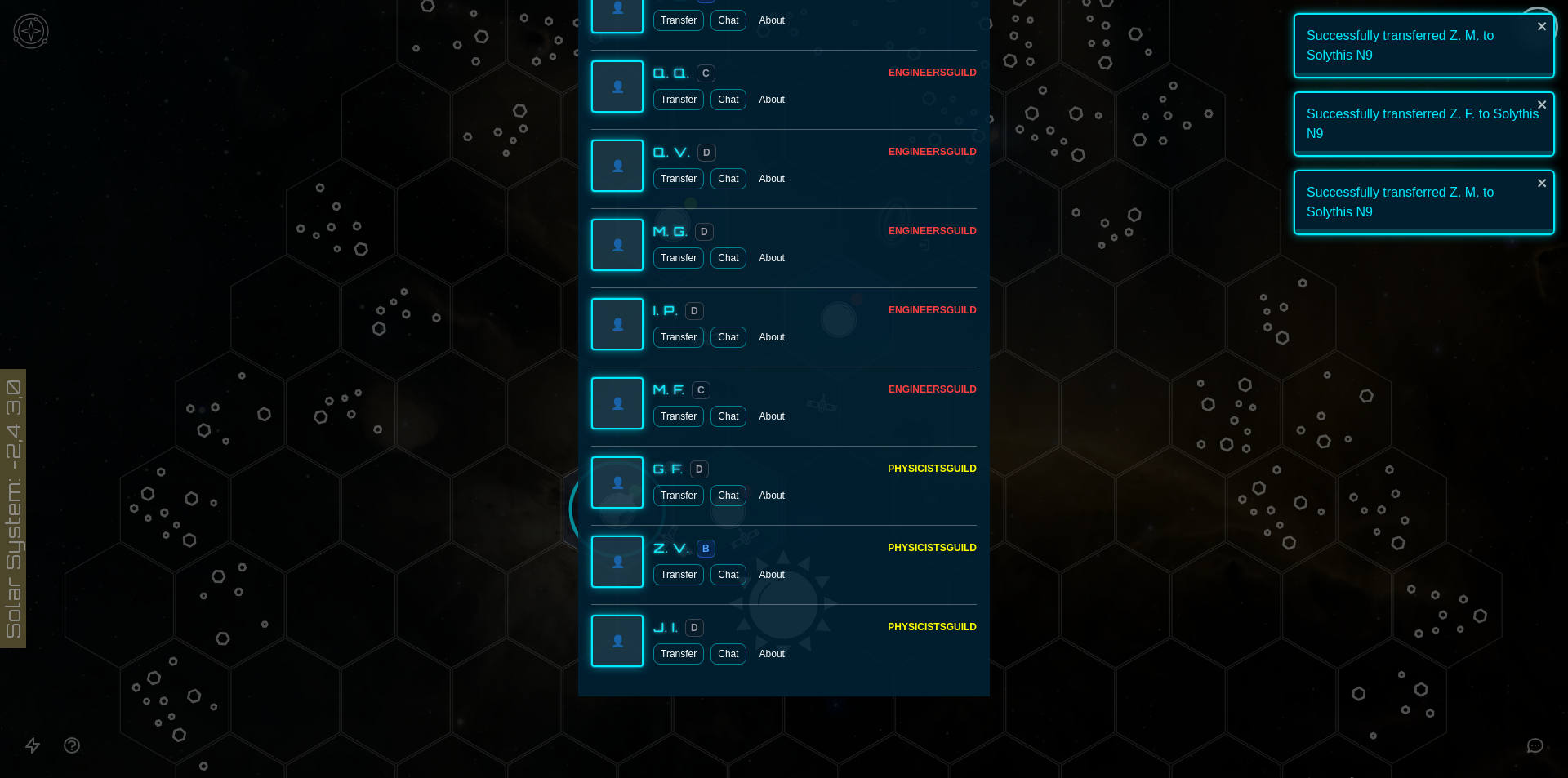
scroll to position [3337, 0]
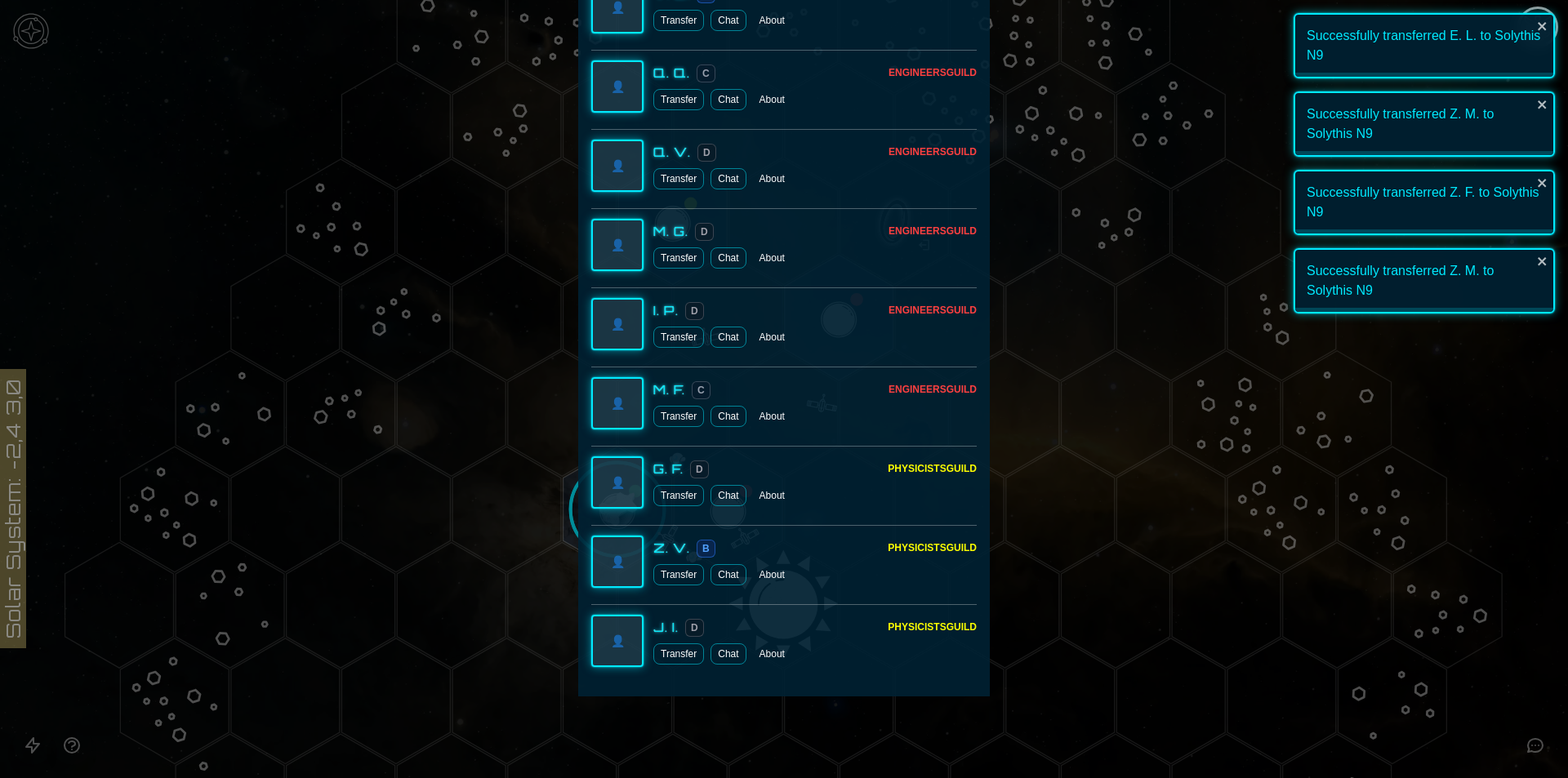
click at [678, 578] on button "Transfer" at bounding box center [678, 575] width 51 height 21
click at [1450, 420] on div at bounding box center [784, 389] width 1568 height 778
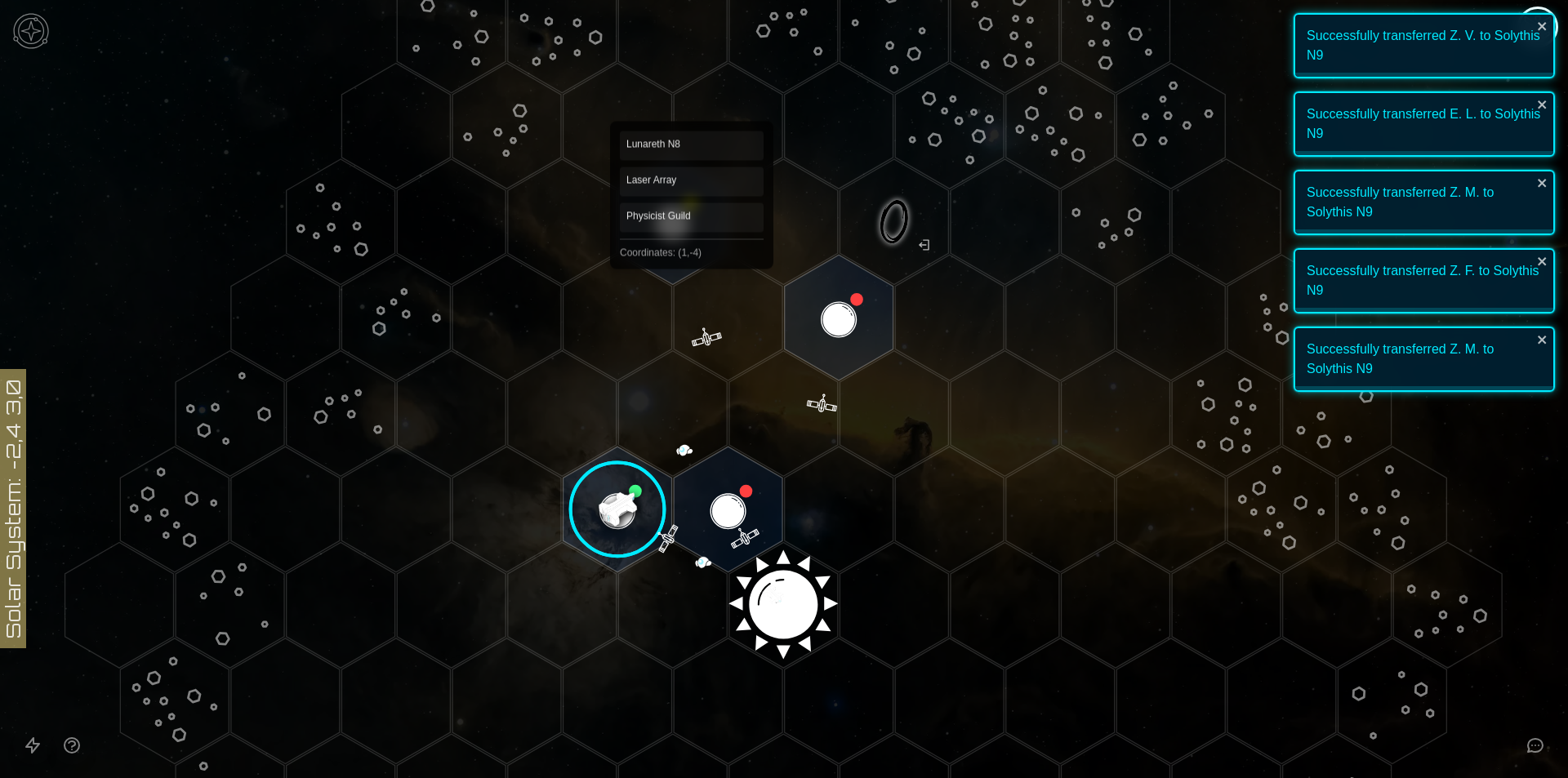
click at [691, 255] on polygon "Hex at coordinates 1,-4, clickable" at bounding box center [673, 222] width 109 height 126
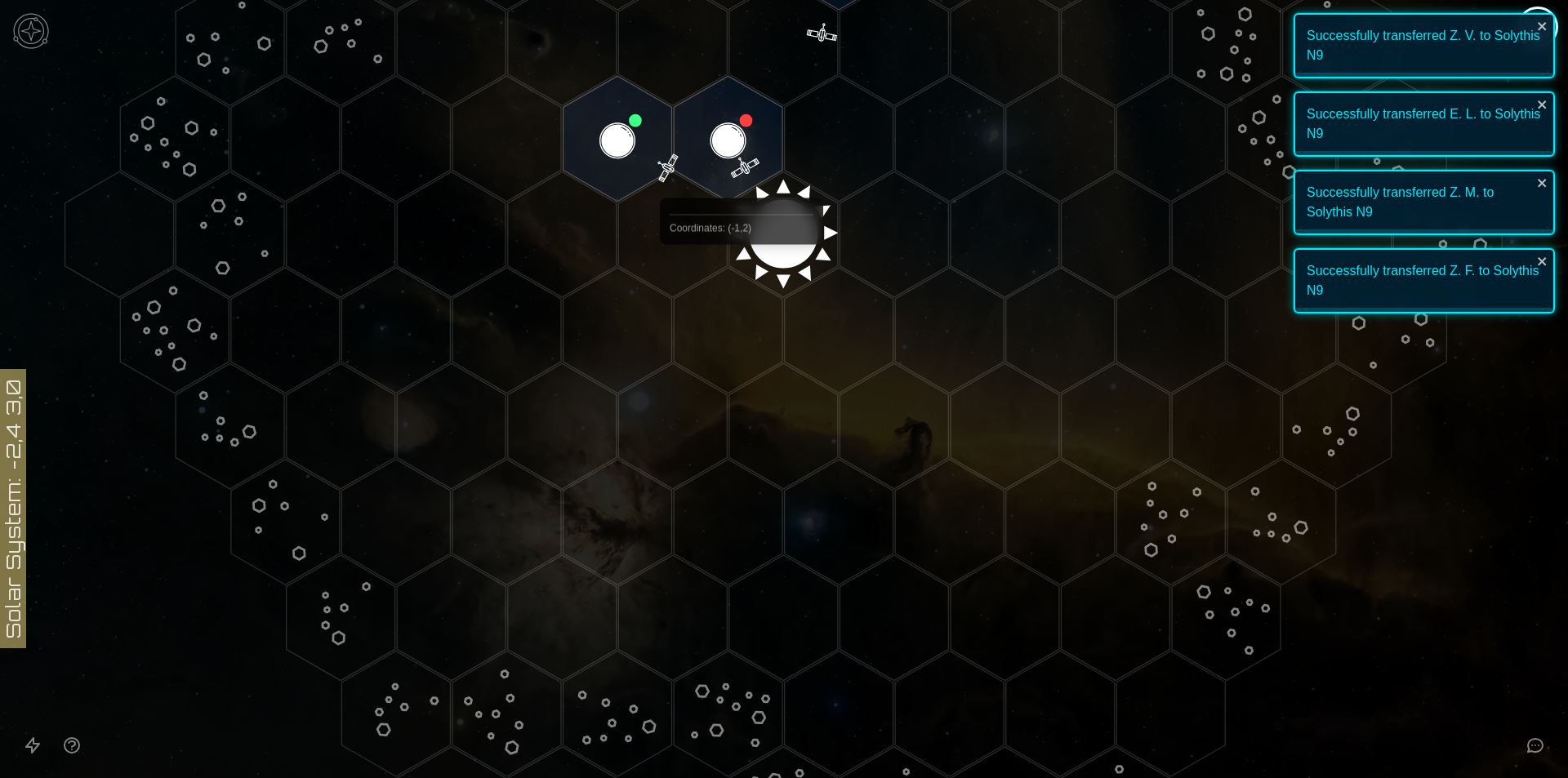
scroll to position [0, 0]
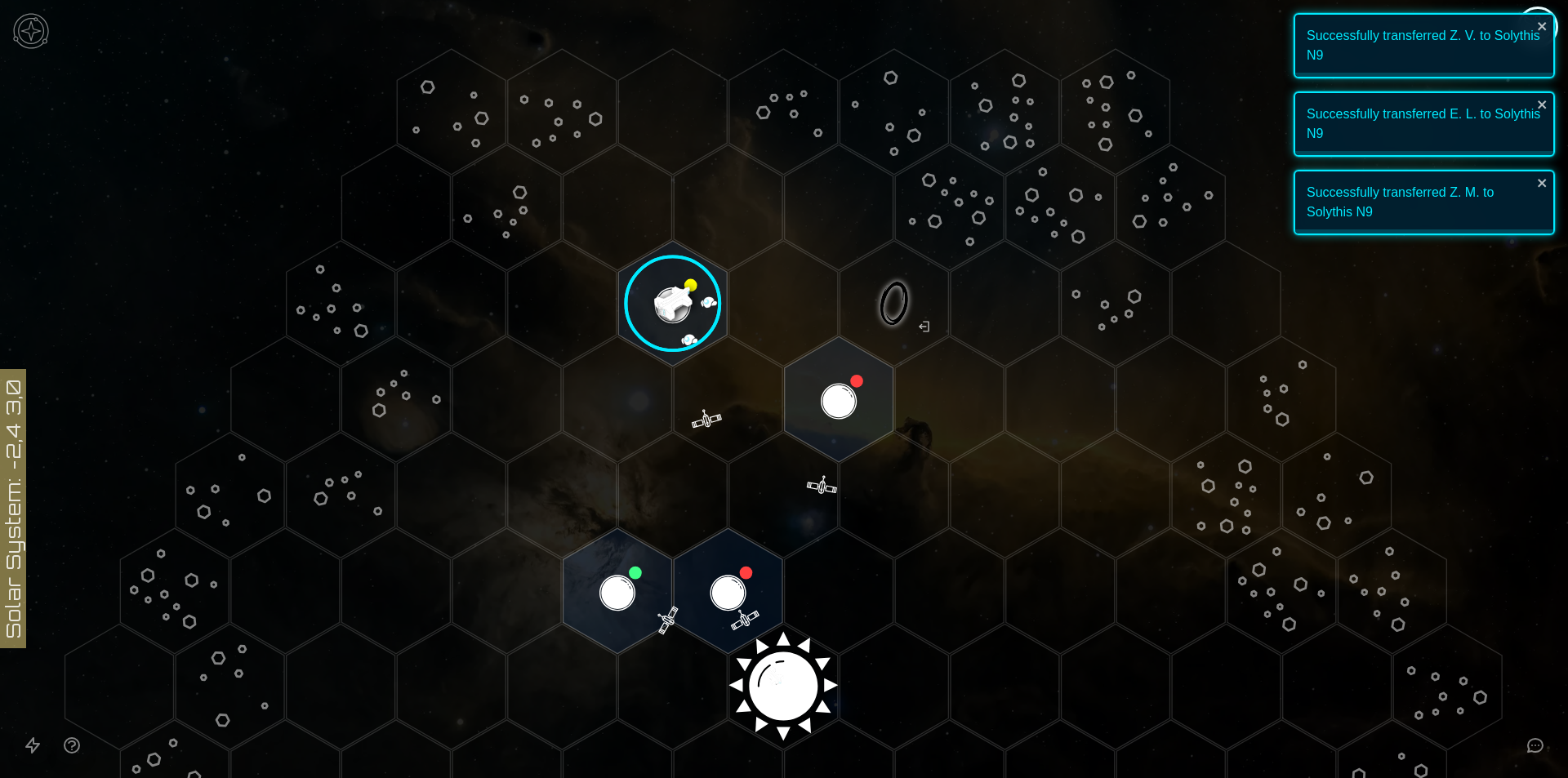
click at [690, 328] on image at bounding box center [673, 303] width 129 height 128
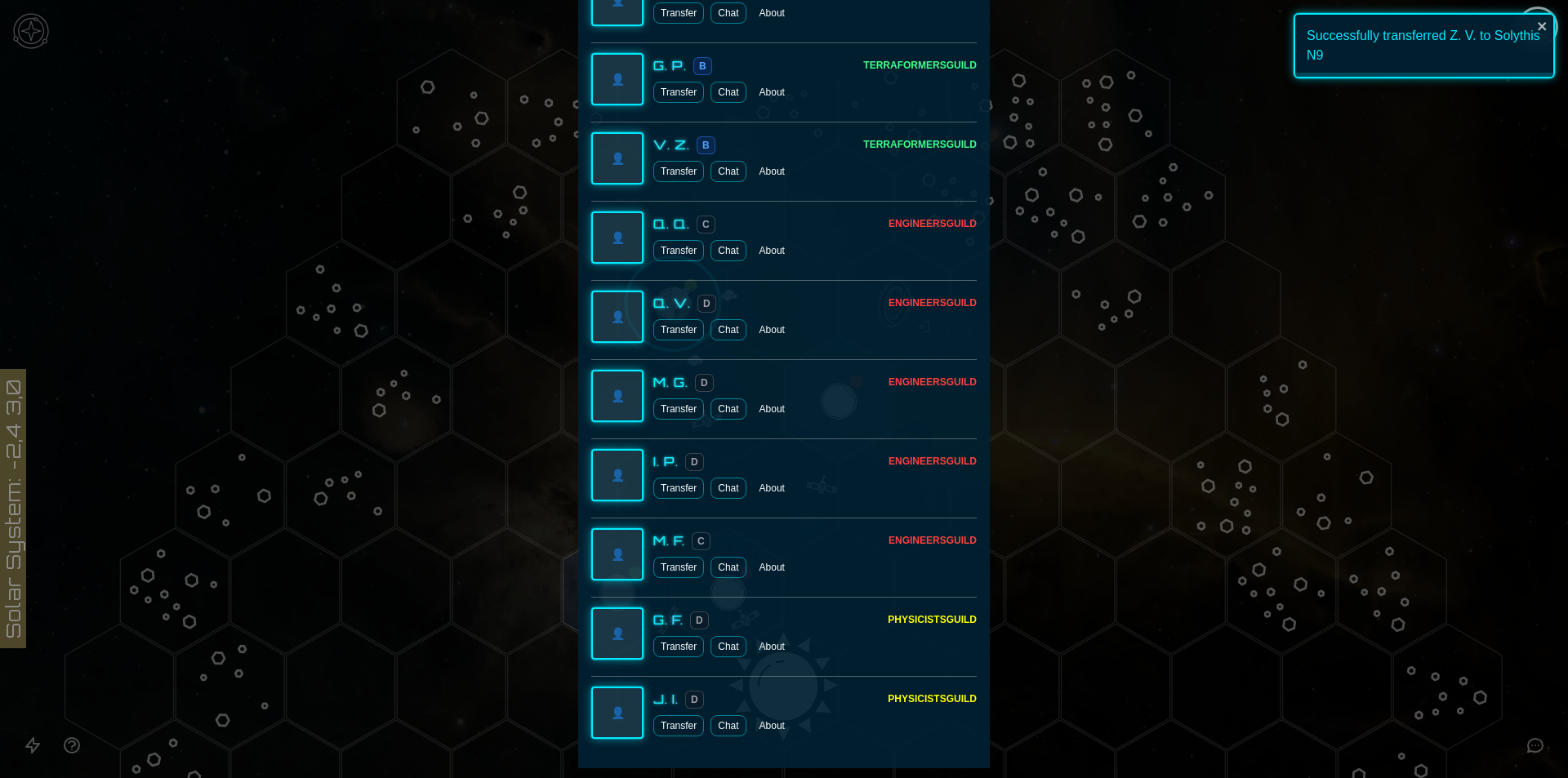
scroll to position [3257, 0]
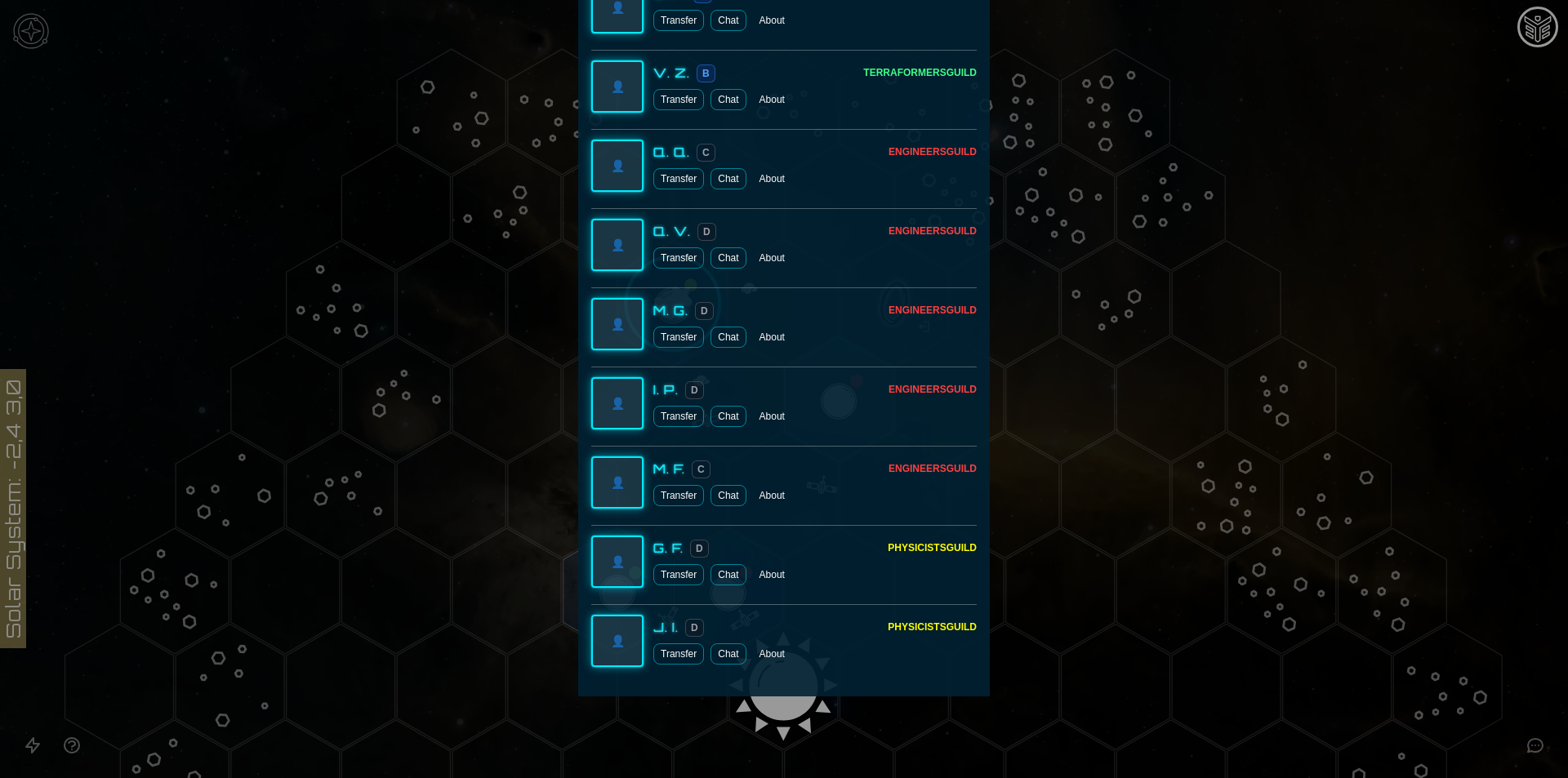
click at [654, 659] on button "Transfer" at bounding box center [678, 654] width 51 height 21
click at [667, 576] on button "Transfer" at bounding box center [678, 575] width 51 height 21
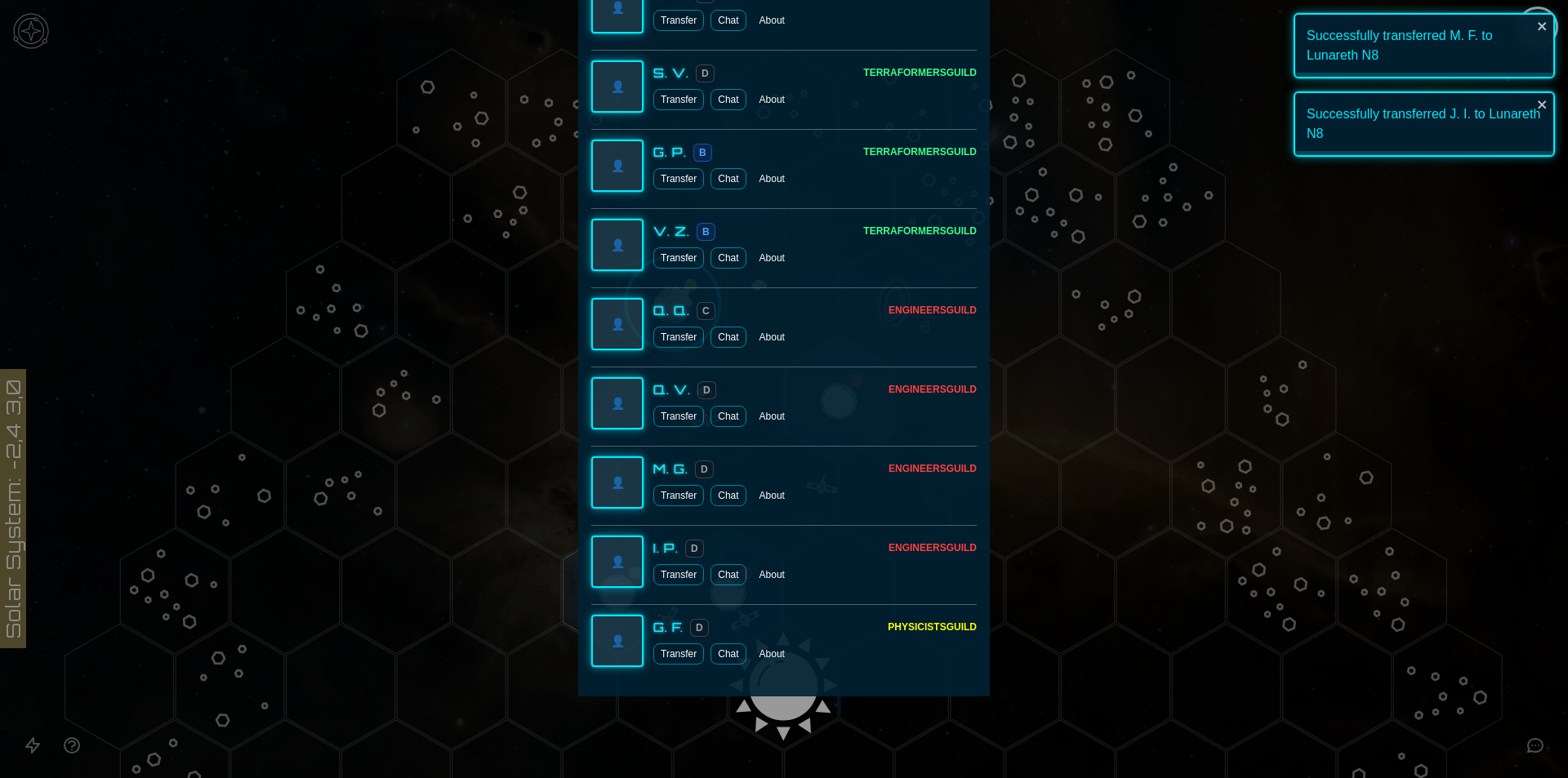
click at [669, 656] on button "Transfer" at bounding box center [678, 654] width 51 height 21
drag, startPoint x: 1525, startPoint y: 427, endPoint x: 815, endPoint y: 395, distance: 710.7
click at [1525, 427] on div at bounding box center [784, 389] width 1568 height 778
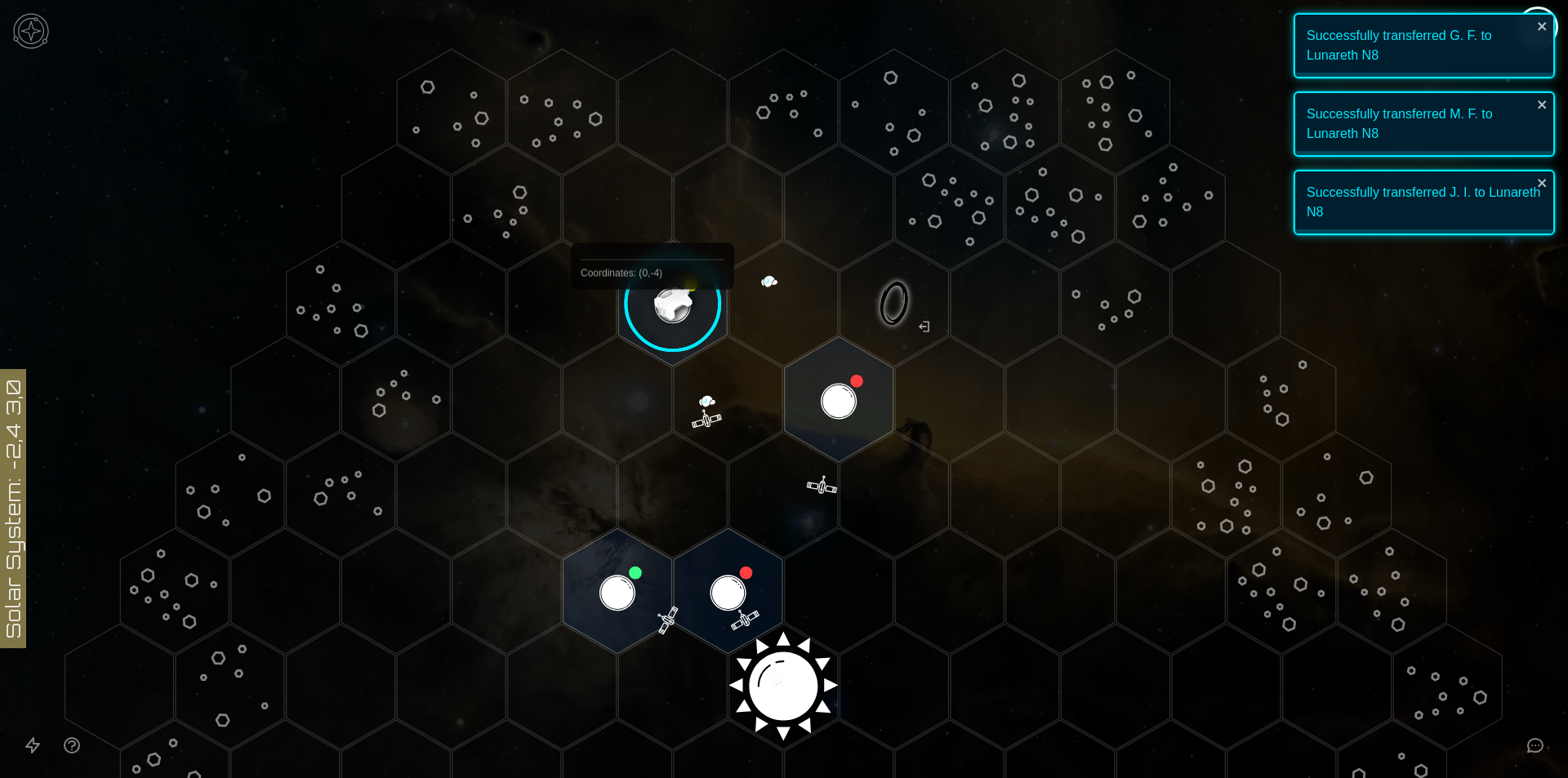
click at [657, 328] on image at bounding box center [673, 303] width 129 height 128
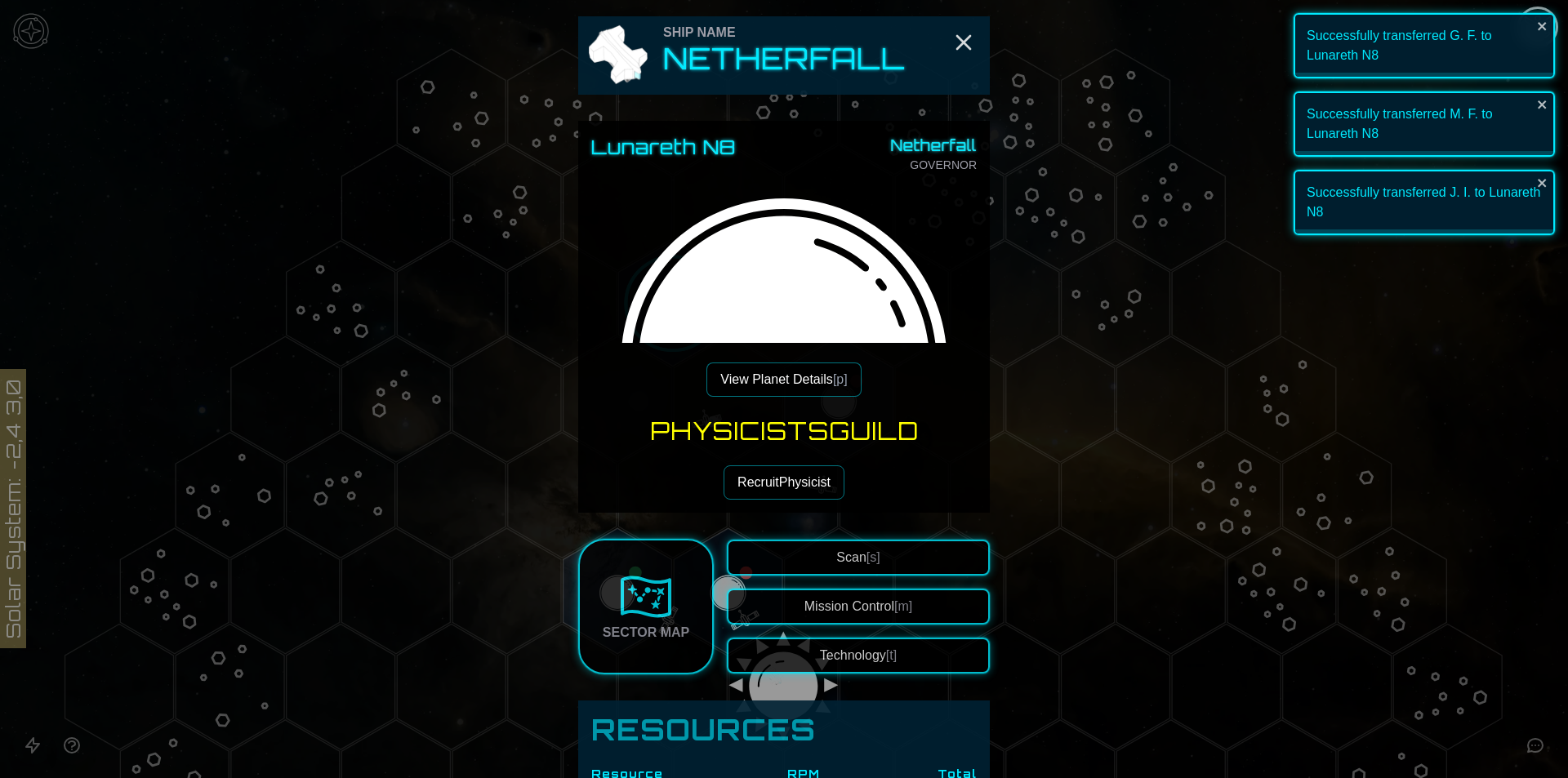
click at [779, 378] on button "View Planet Details [p]" at bounding box center [784, 379] width 154 height 35
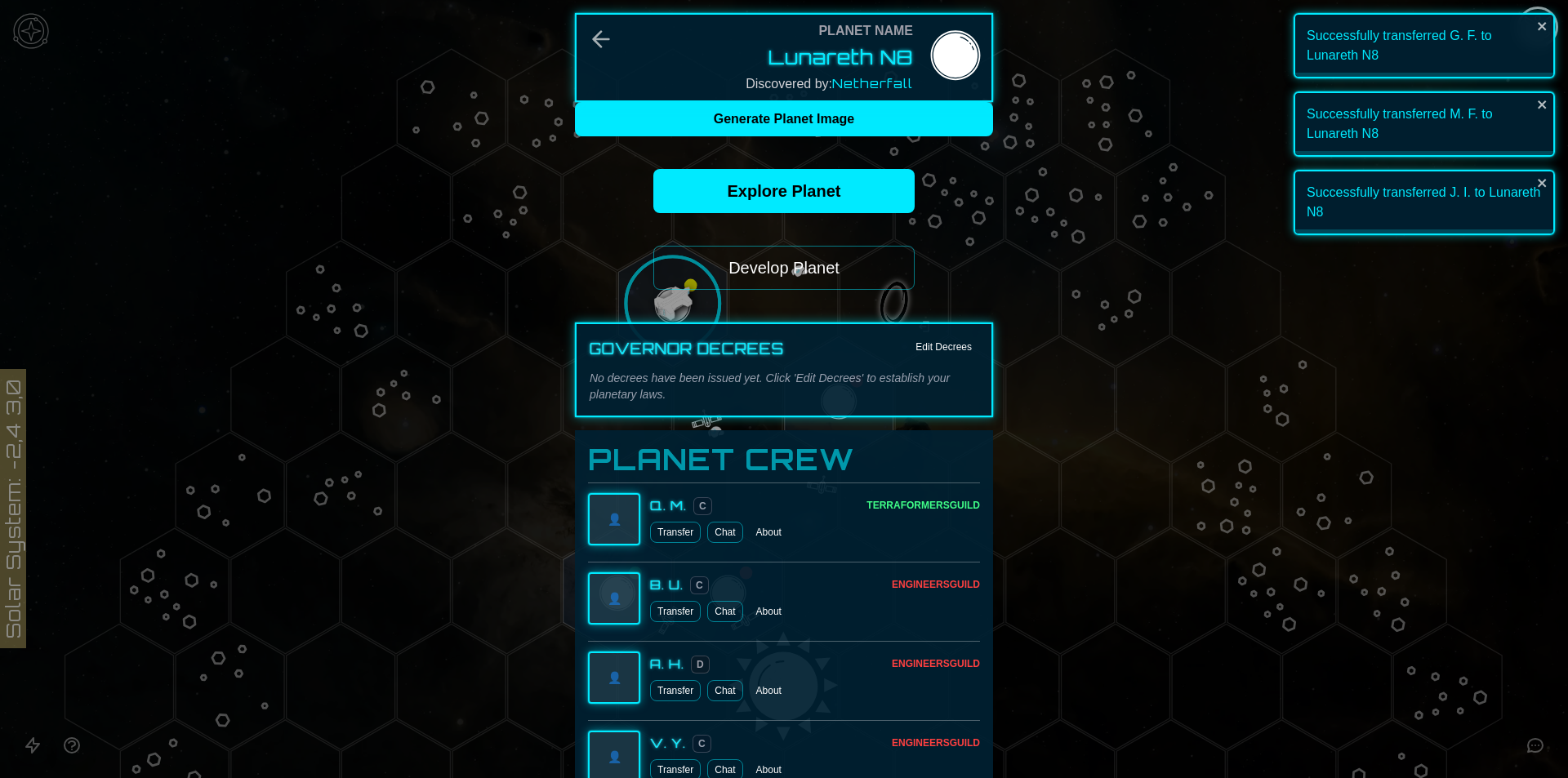
click at [751, 260] on button "Develop Planet" at bounding box center [784, 268] width 261 height 44
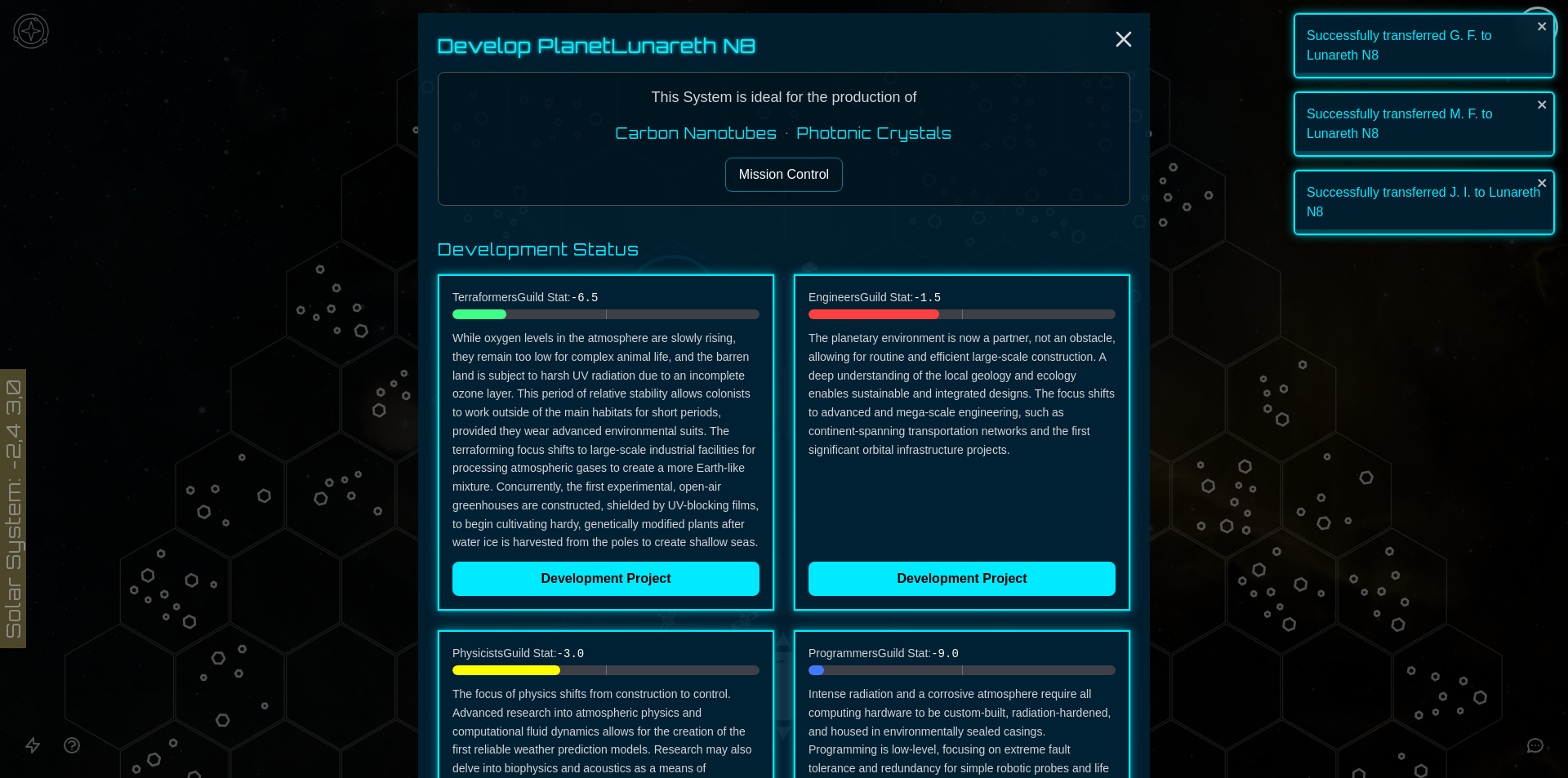
scroll to position [163, 0]
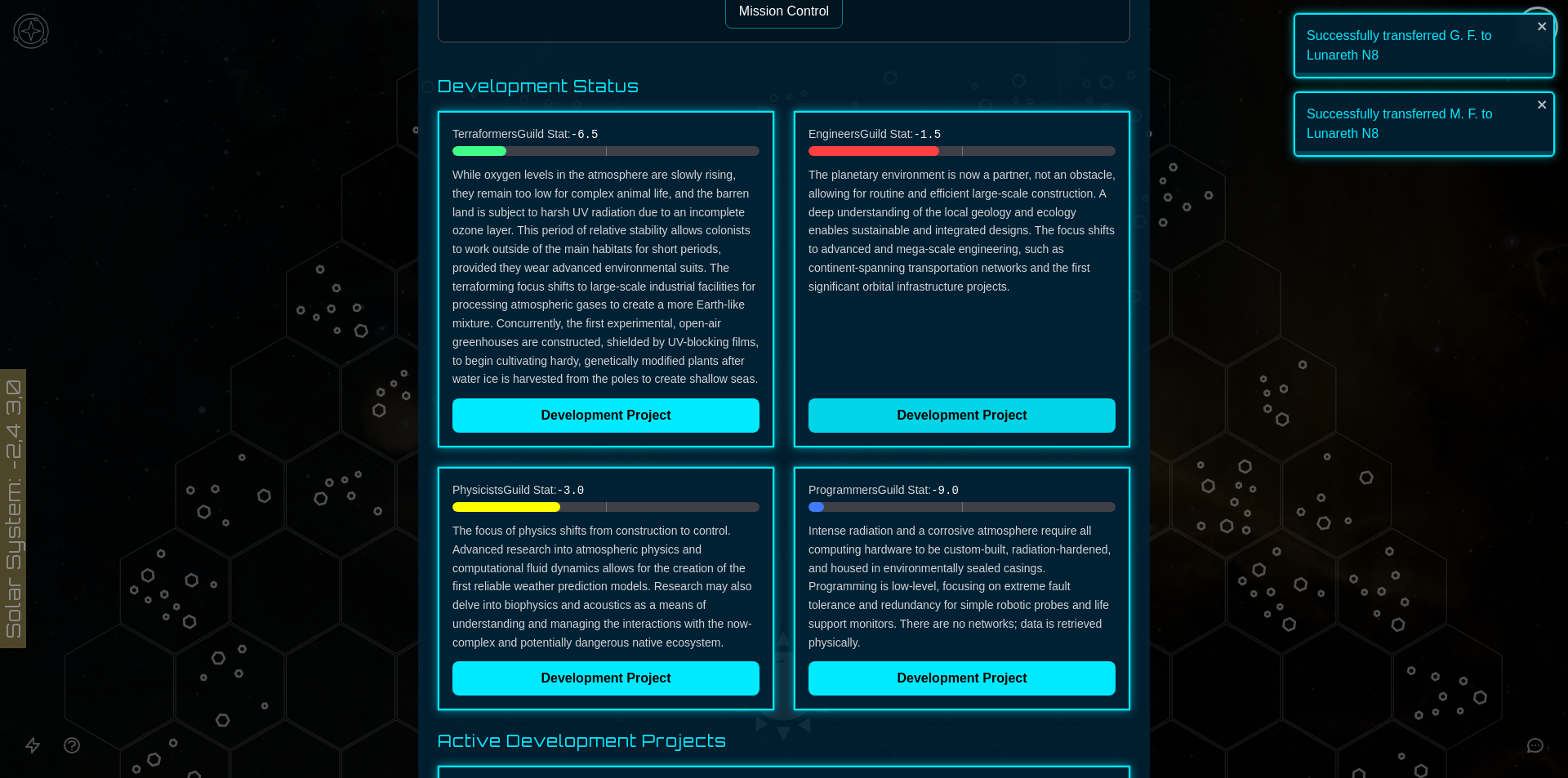
click at [946, 409] on button "Development Project" at bounding box center [962, 416] width 308 height 35
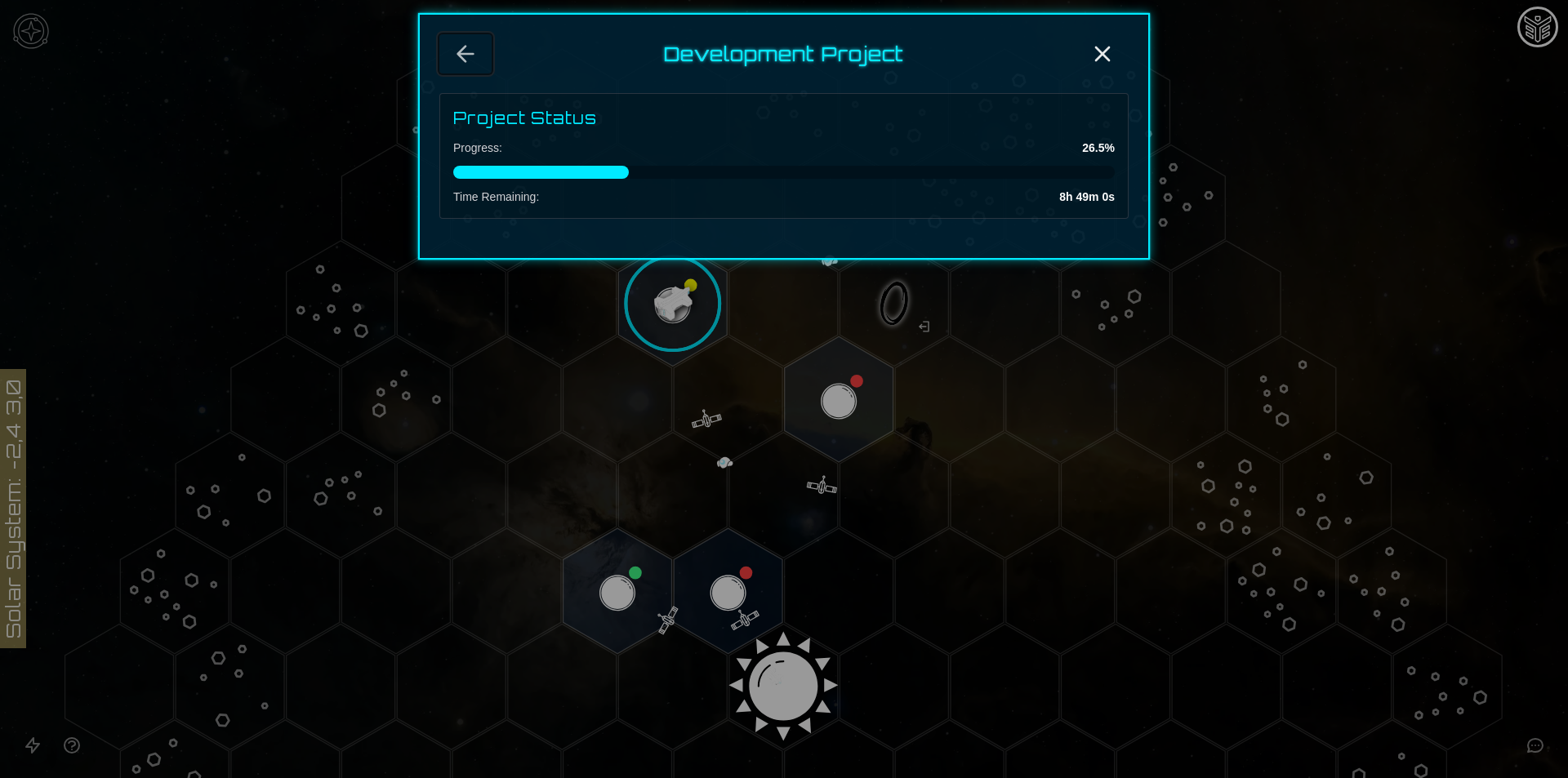
click at [451, 51] on button "Back" at bounding box center [465, 54] width 52 height 39
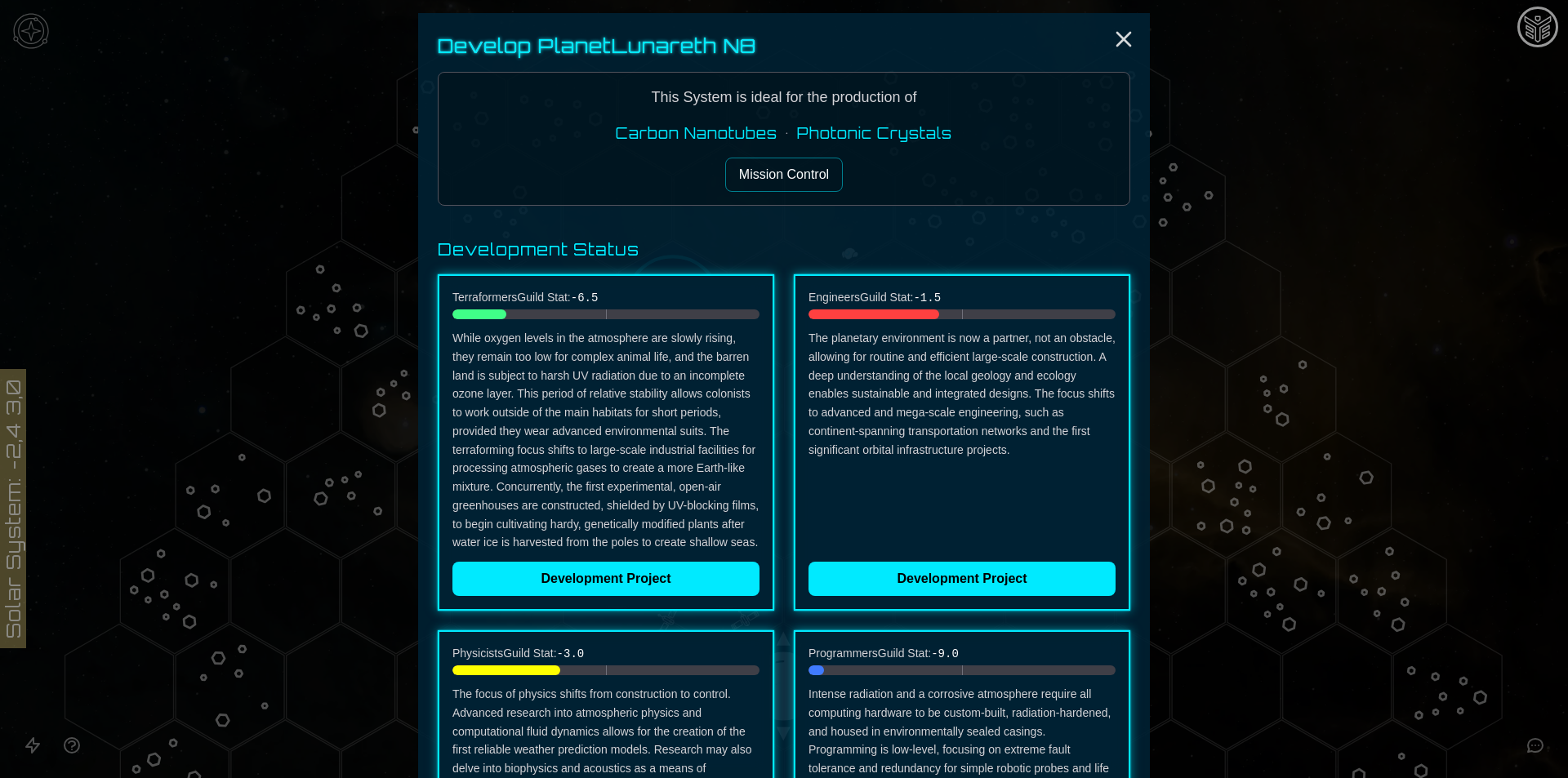
scroll to position [354, 0]
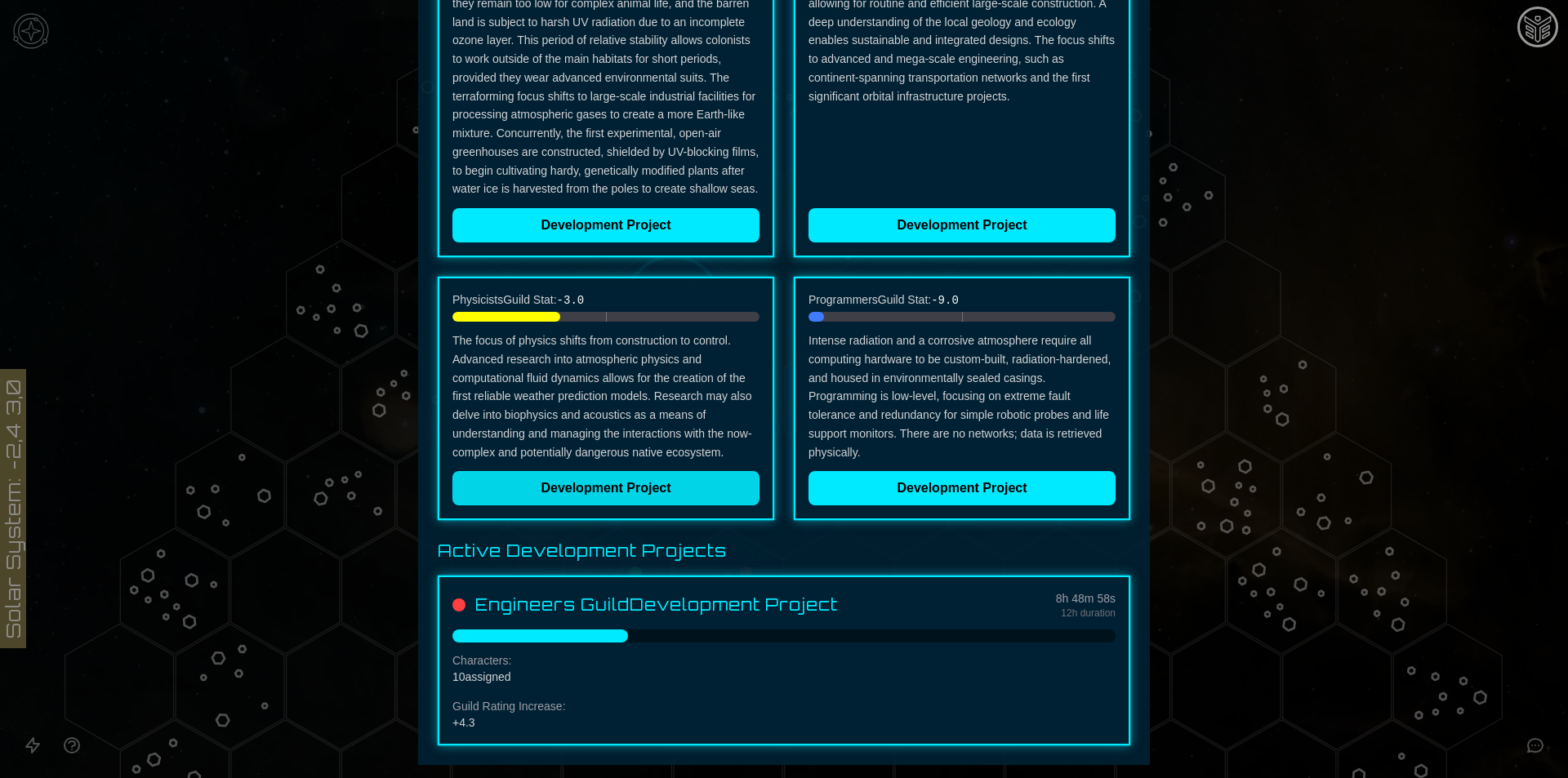
click at [620, 487] on button "Development Project" at bounding box center [606, 488] width 308 height 35
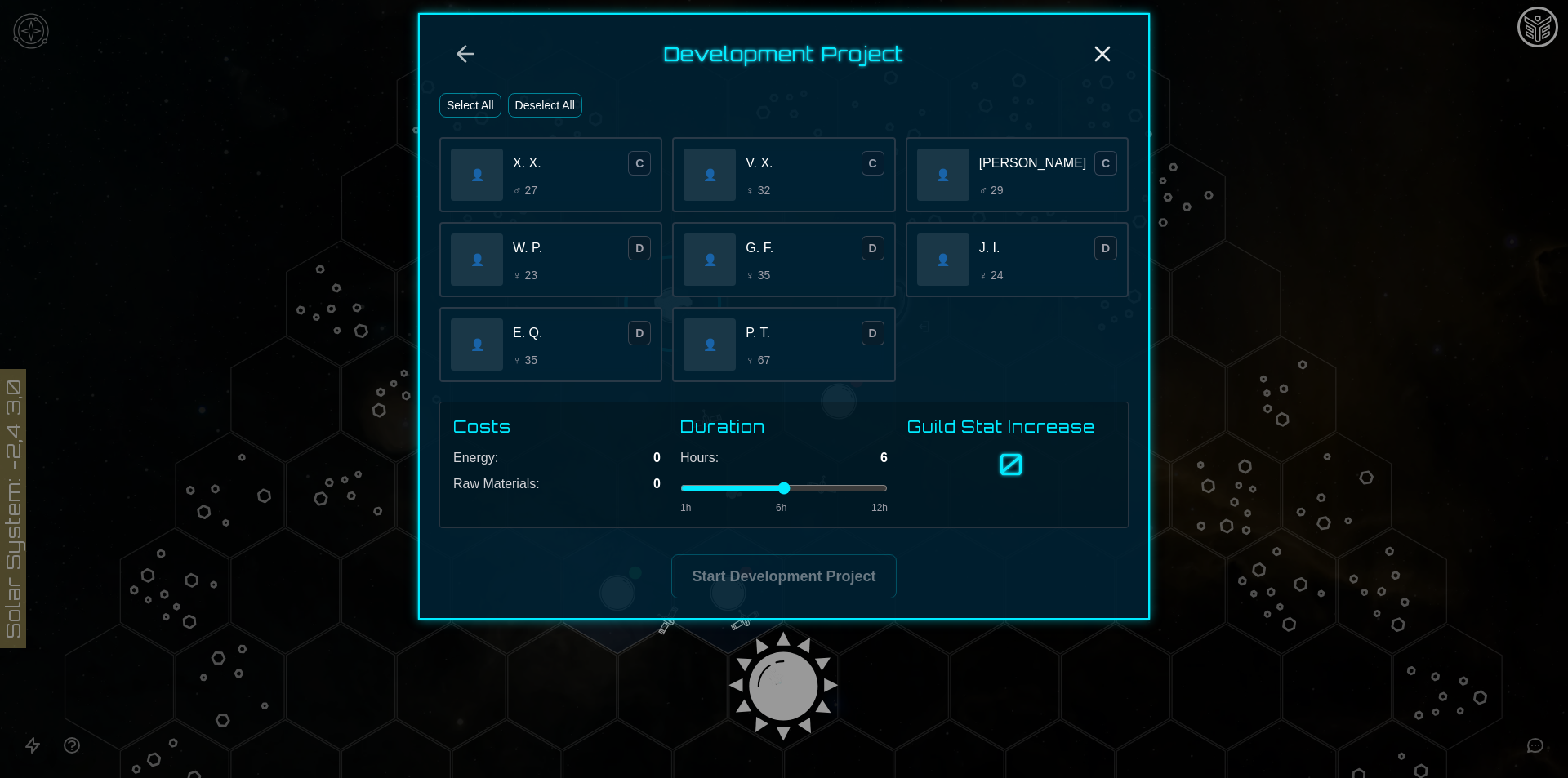
click at [500, 151] on div "👤" at bounding box center [477, 175] width 52 height 52
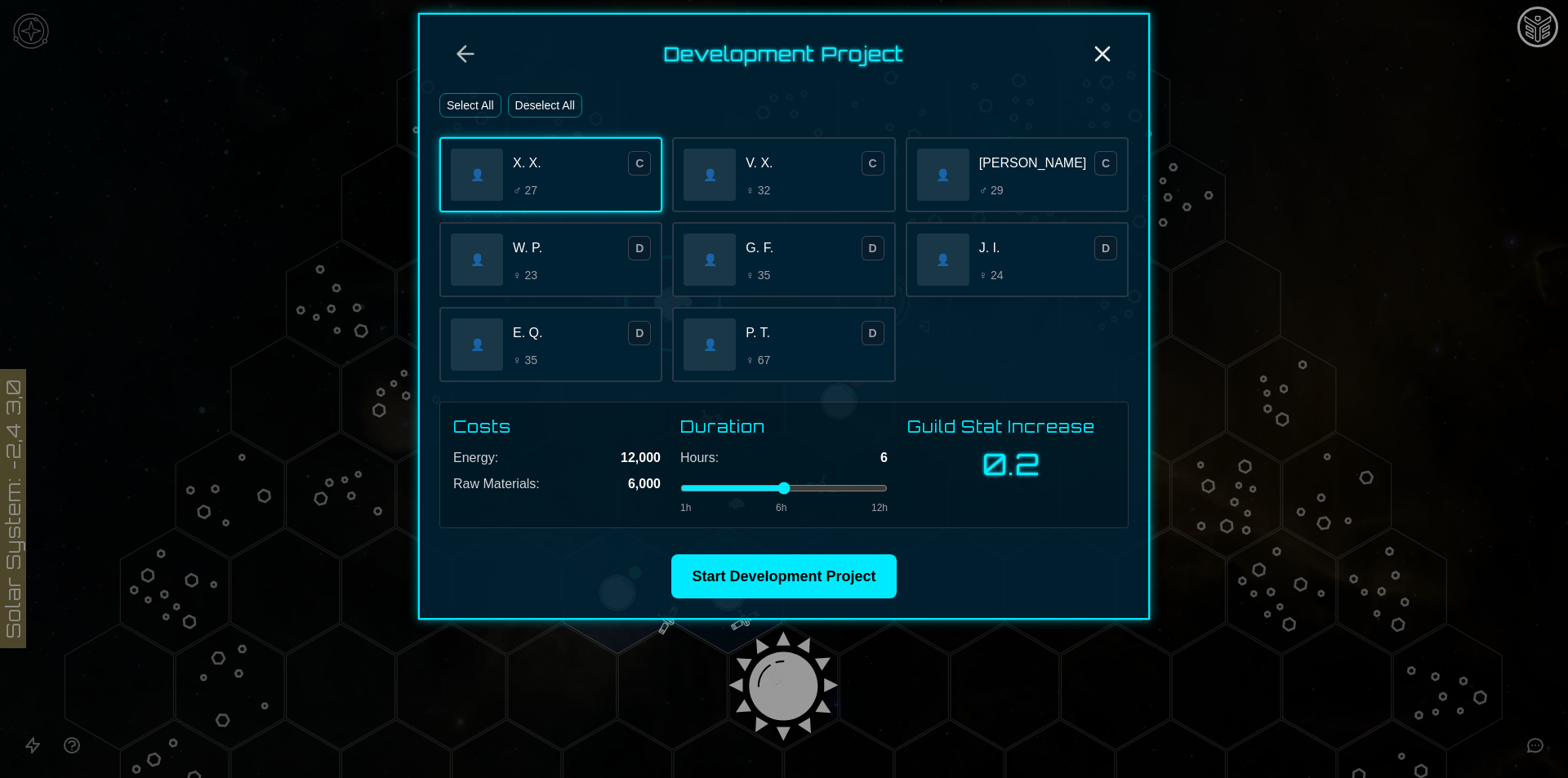
click at [478, 103] on button "Select All" at bounding box center [471, 105] width 62 height 25
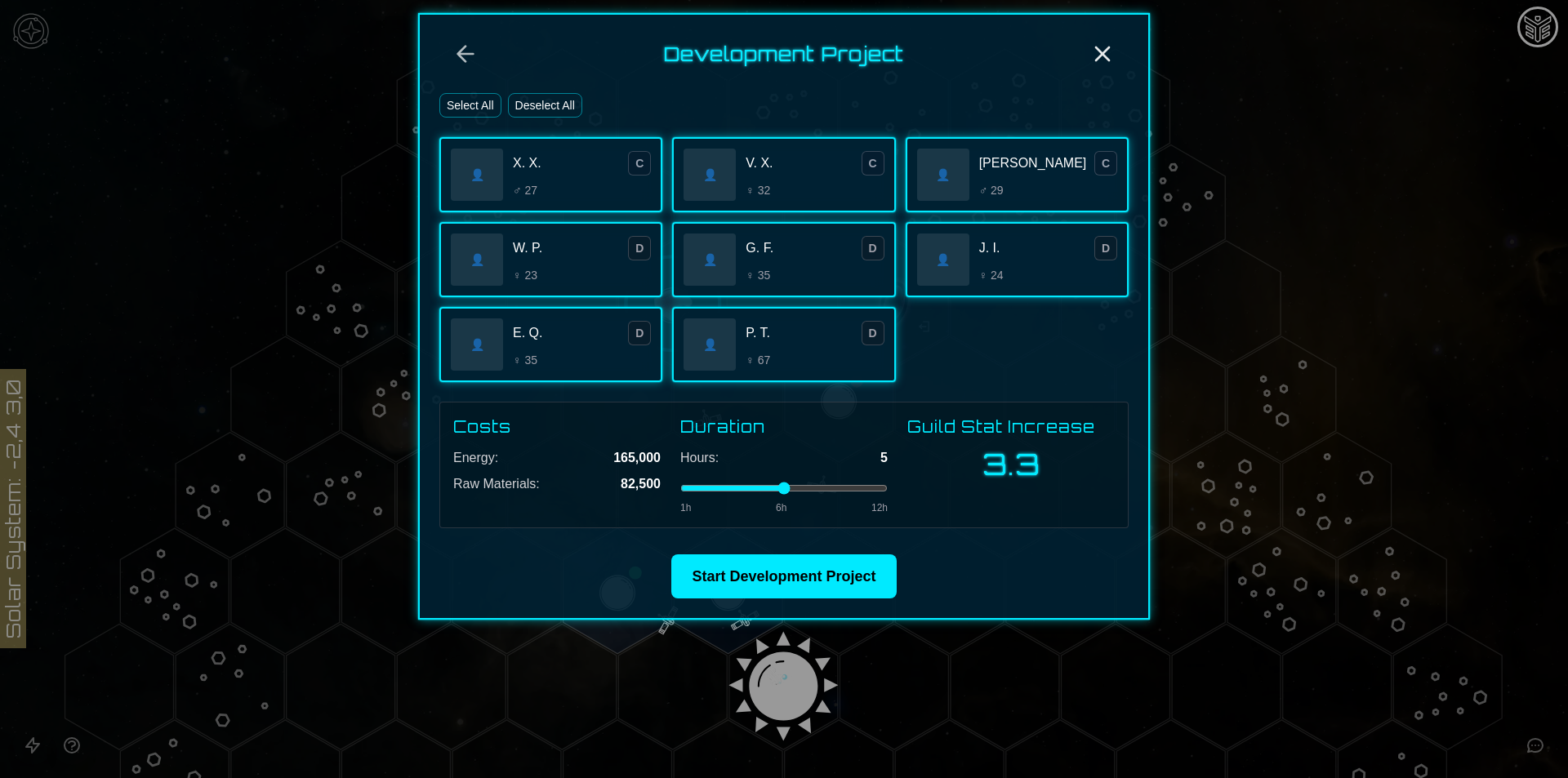
drag, startPoint x: 768, startPoint y: 486, endPoint x: 769, endPoint y: 473, distance: 13.0
type input "*"
click at [769, 485] on input "range" at bounding box center [784, 487] width 207 height 6
click at [823, 586] on button "Start Development Project" at bounding box center [784, 577] width 224 height 44
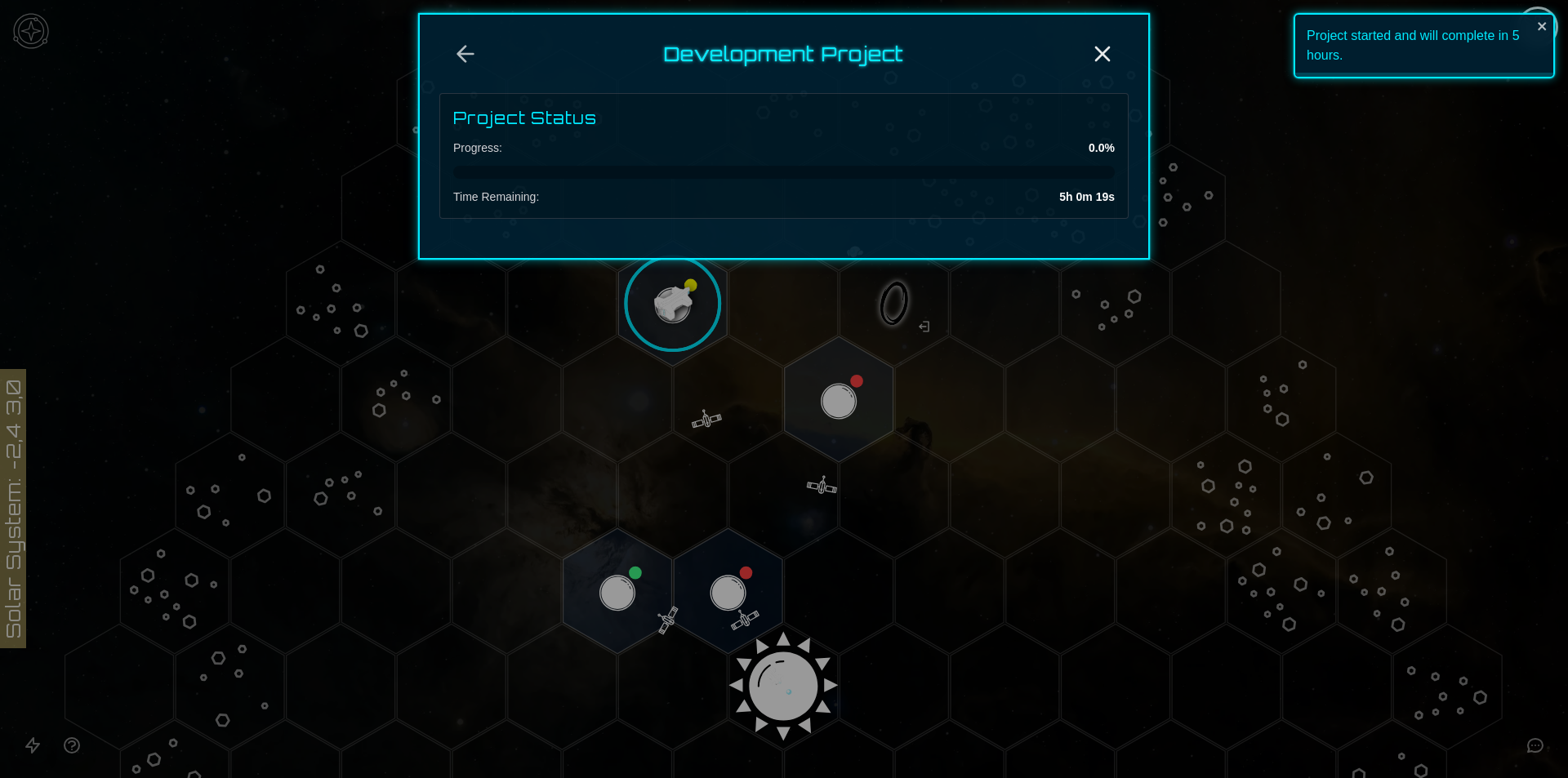
click at [1277, 338] on div at bounding box center [784, 389] width 1568 height 778
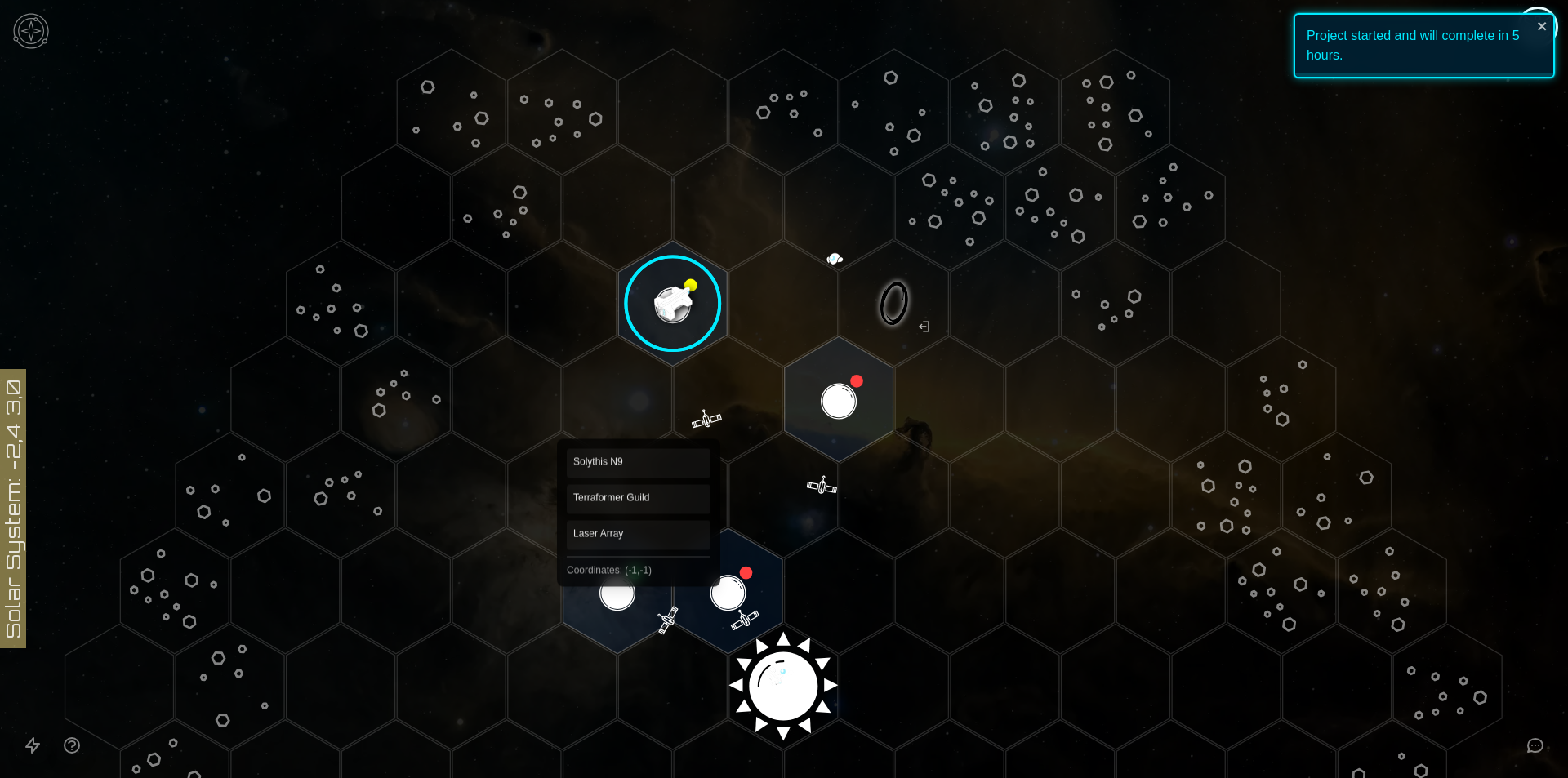
click at [639, 574] on polygon "Hex at coordinates -1,-1, clickable" at bounding box center [618, 591] width 109 height 126
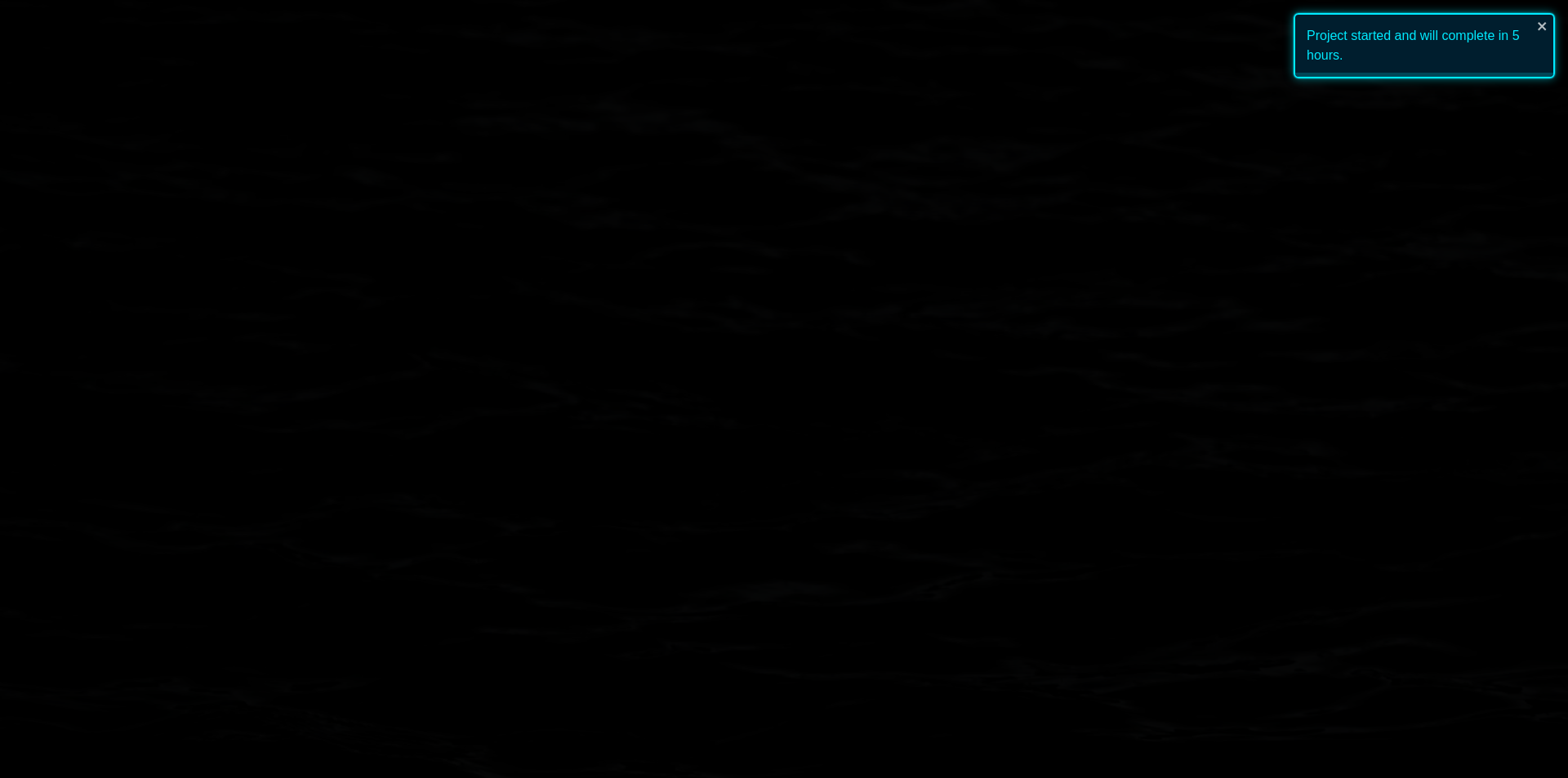
click at [639, 574] on image at bounding box center [618, 591] width 129 height 128
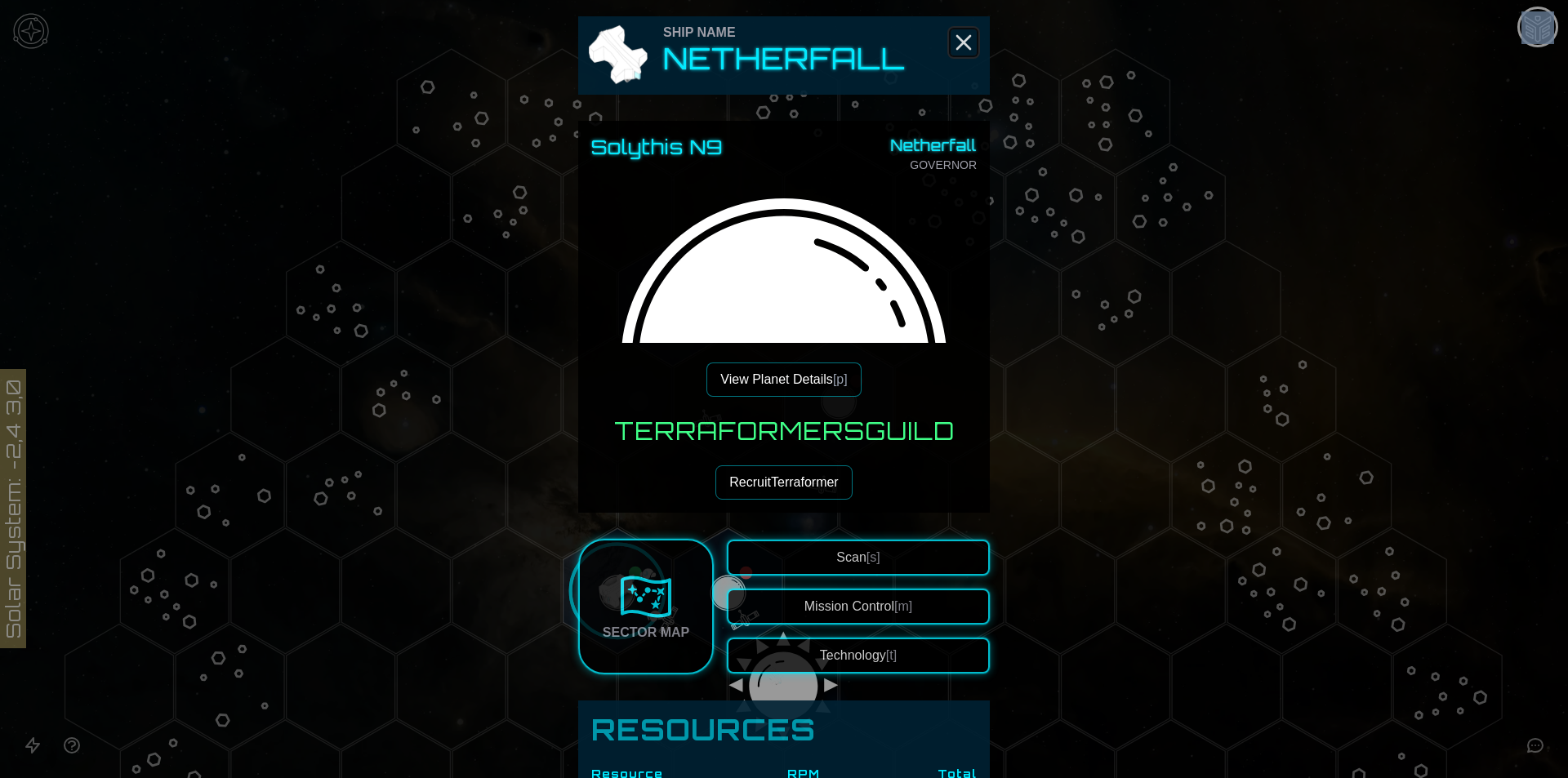
click at [963, 39] on line "Close" at bounding box center [963, 43] width 13 height 13
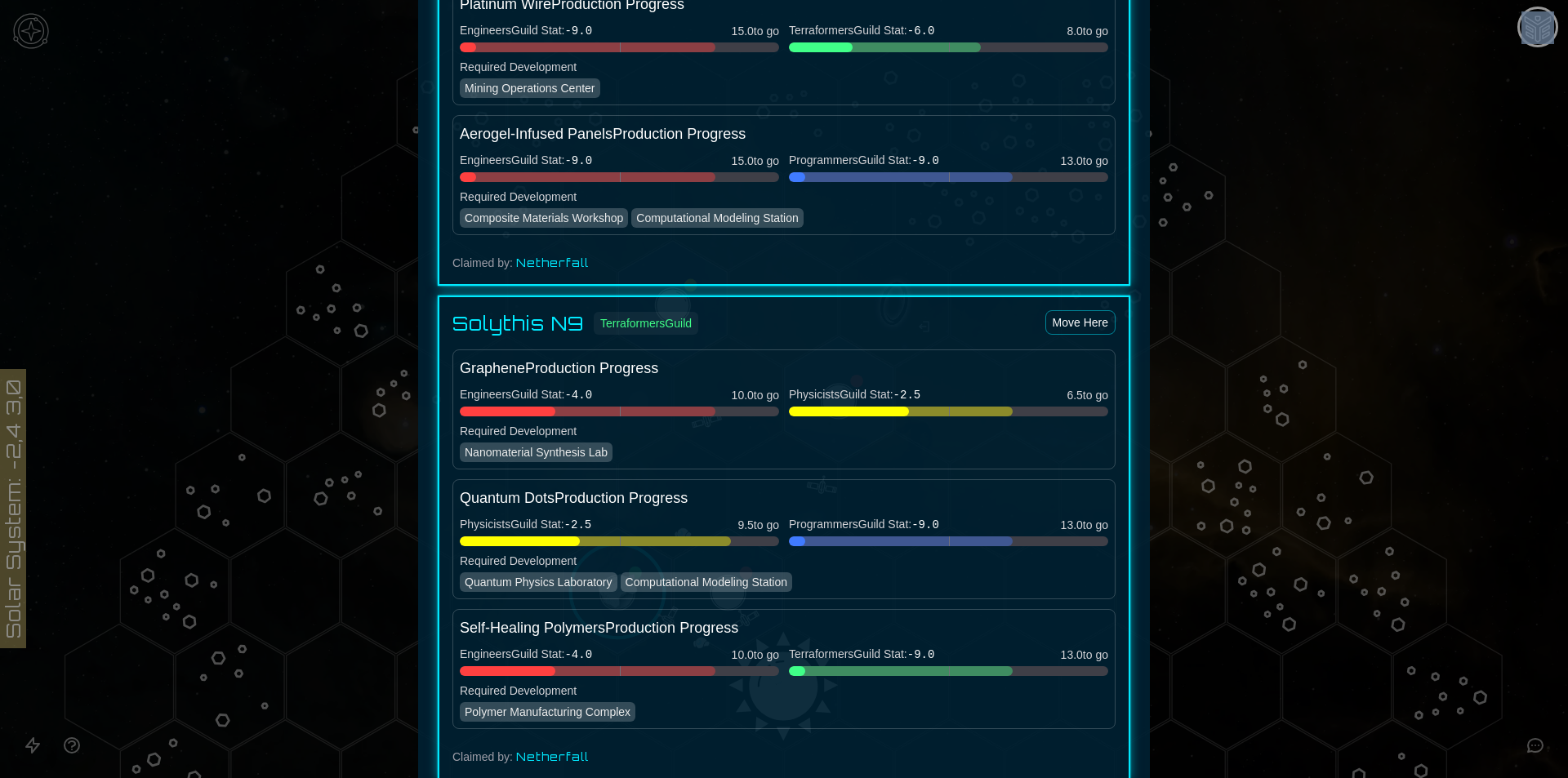
scroll to position [1633, 0]
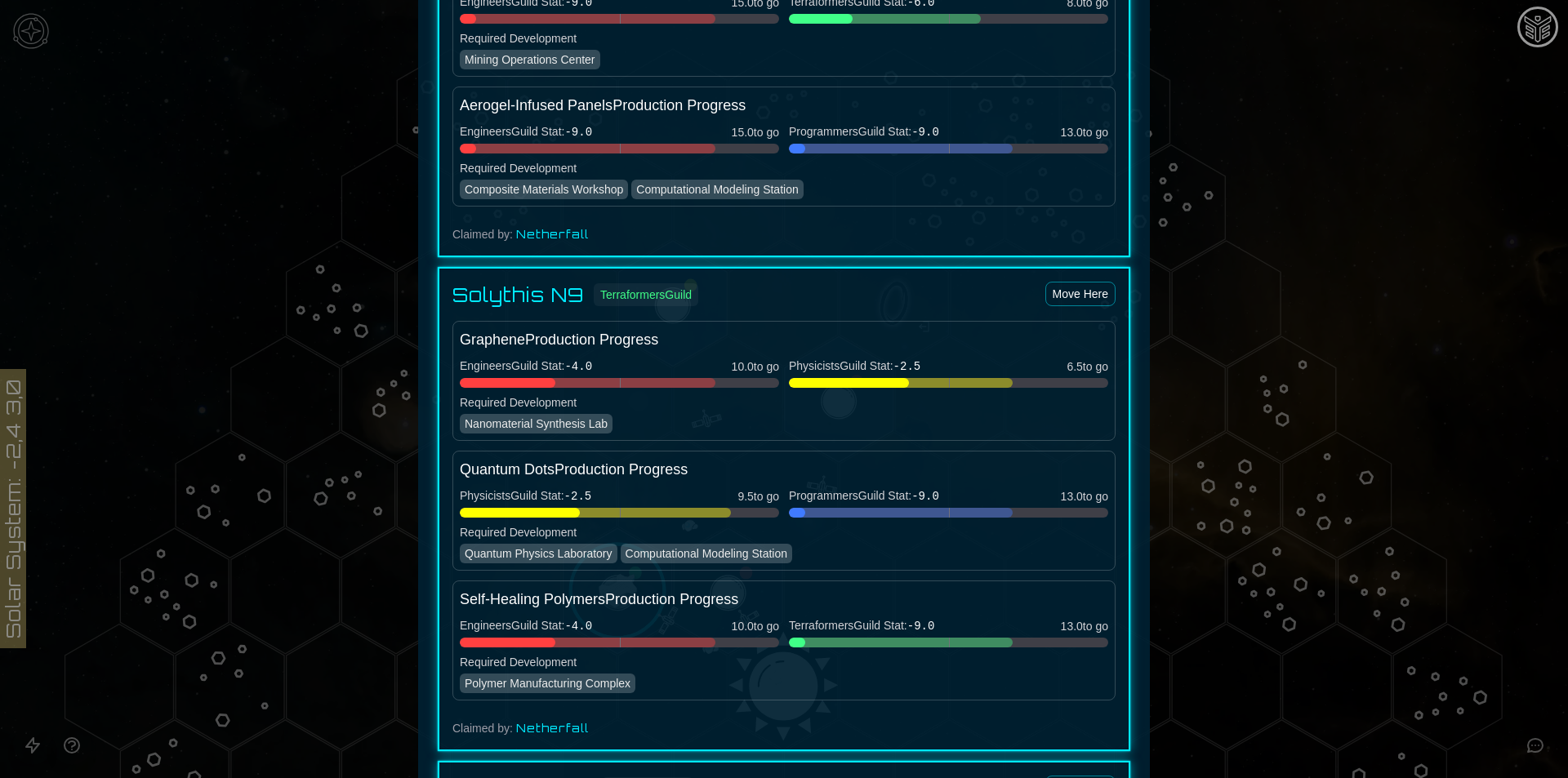
click at [607, 383] on div at bounding box center [588, 383] width 255 height 10
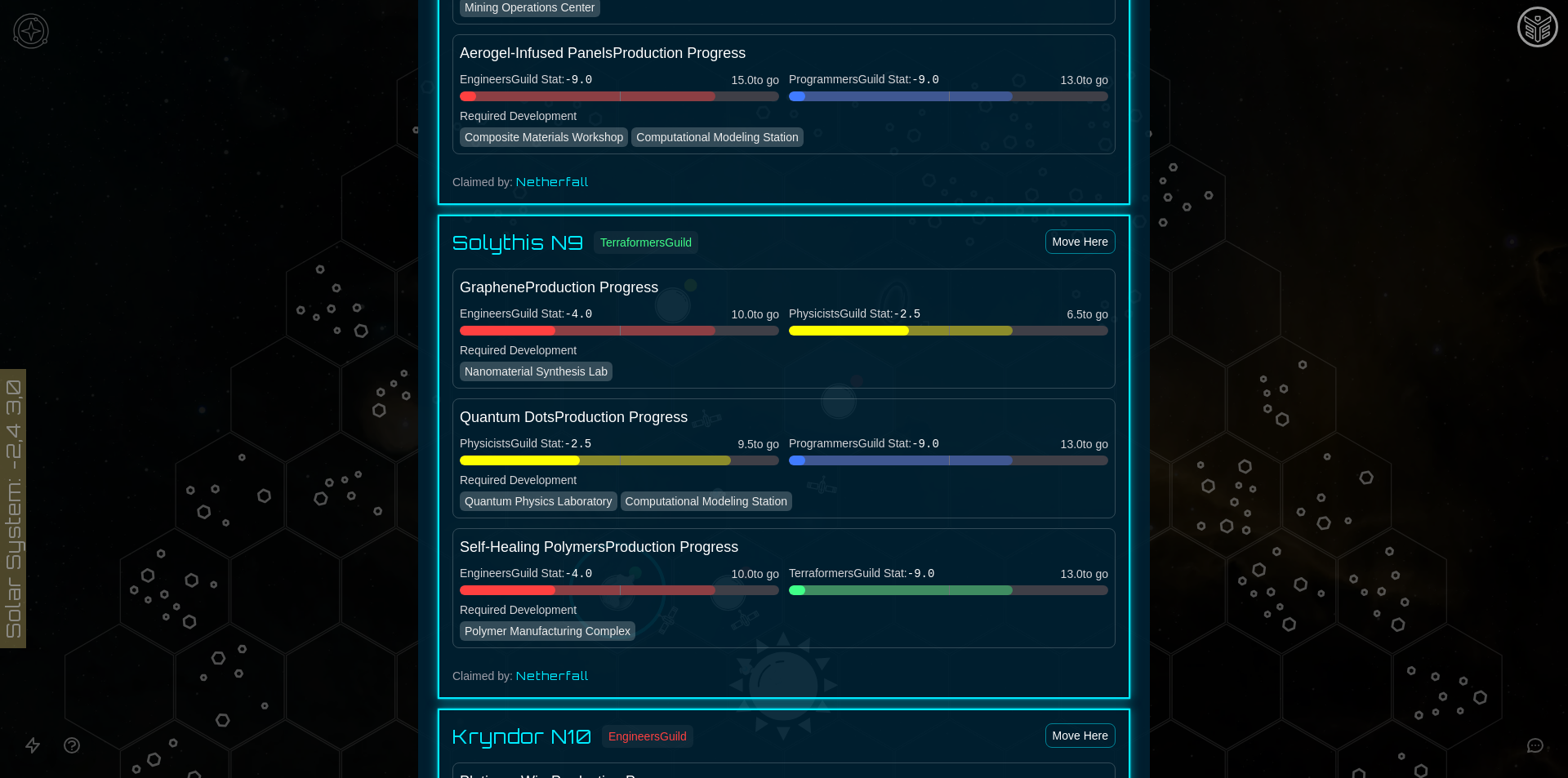
scroll to position [1715, 0]
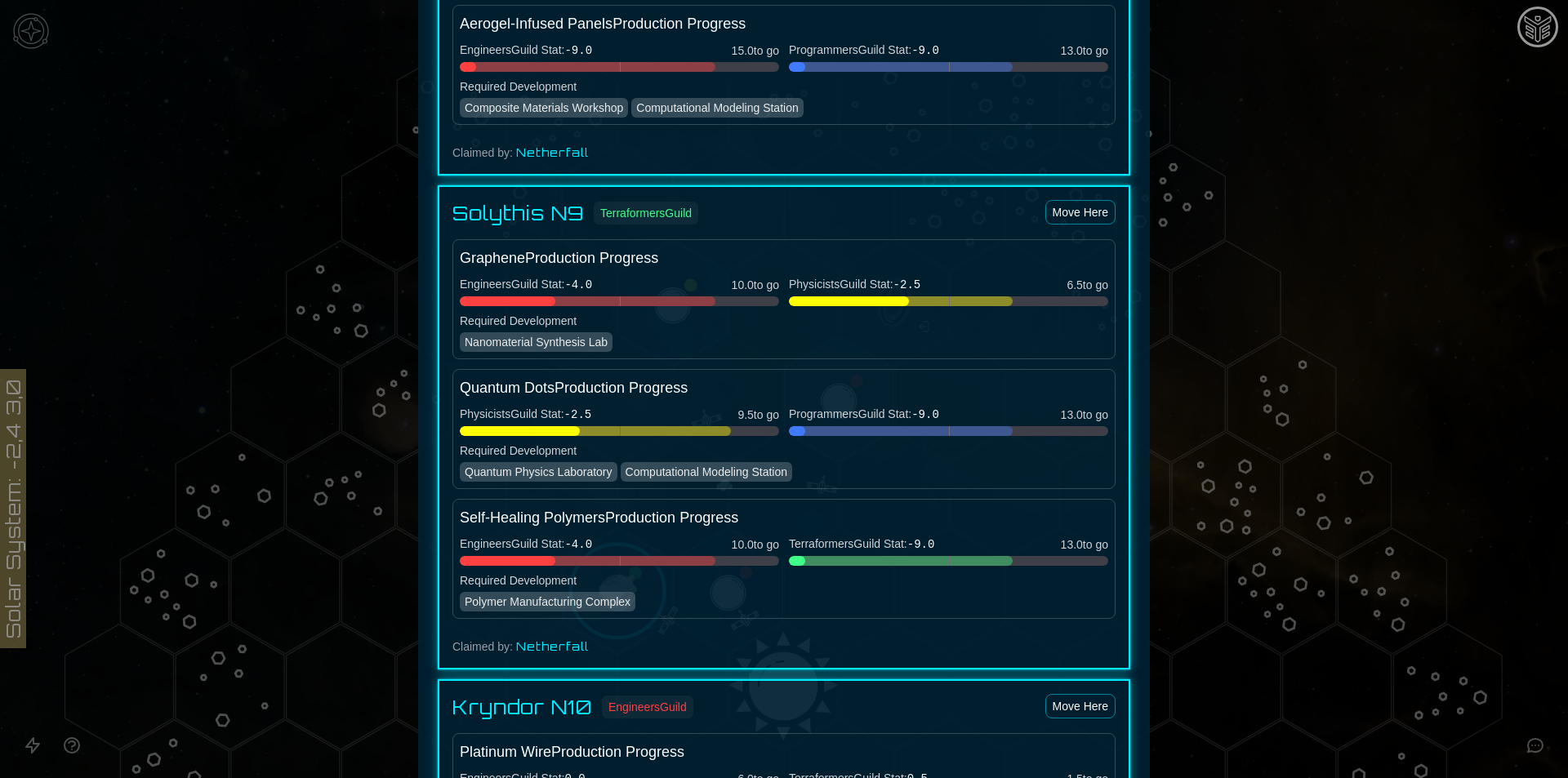
click at [1355, 346] on div at bounding box center [784, 389] width 1568 height 778
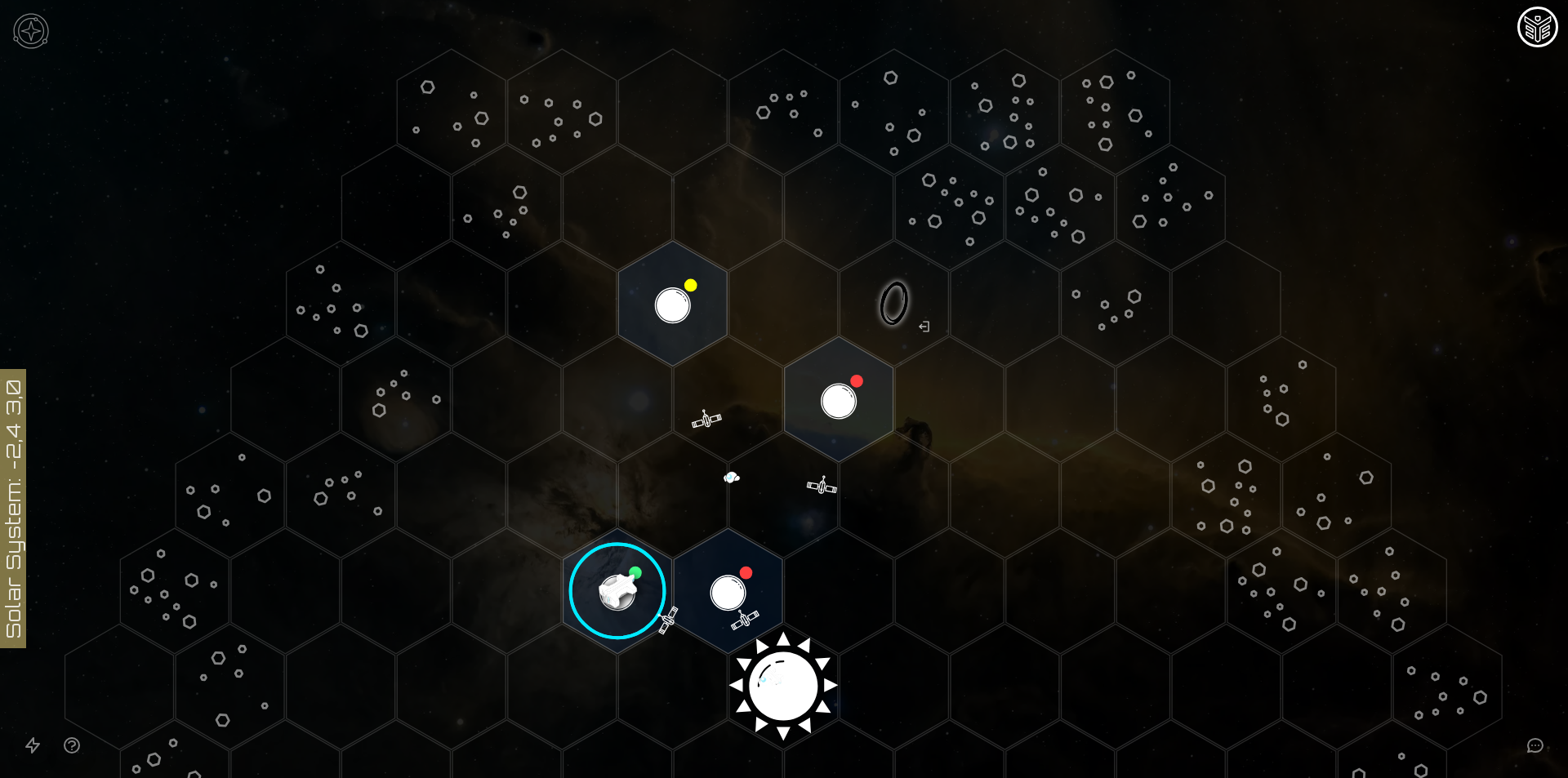
click at [630, 554] on image at bounding box center [618, 591] width 129 height 128
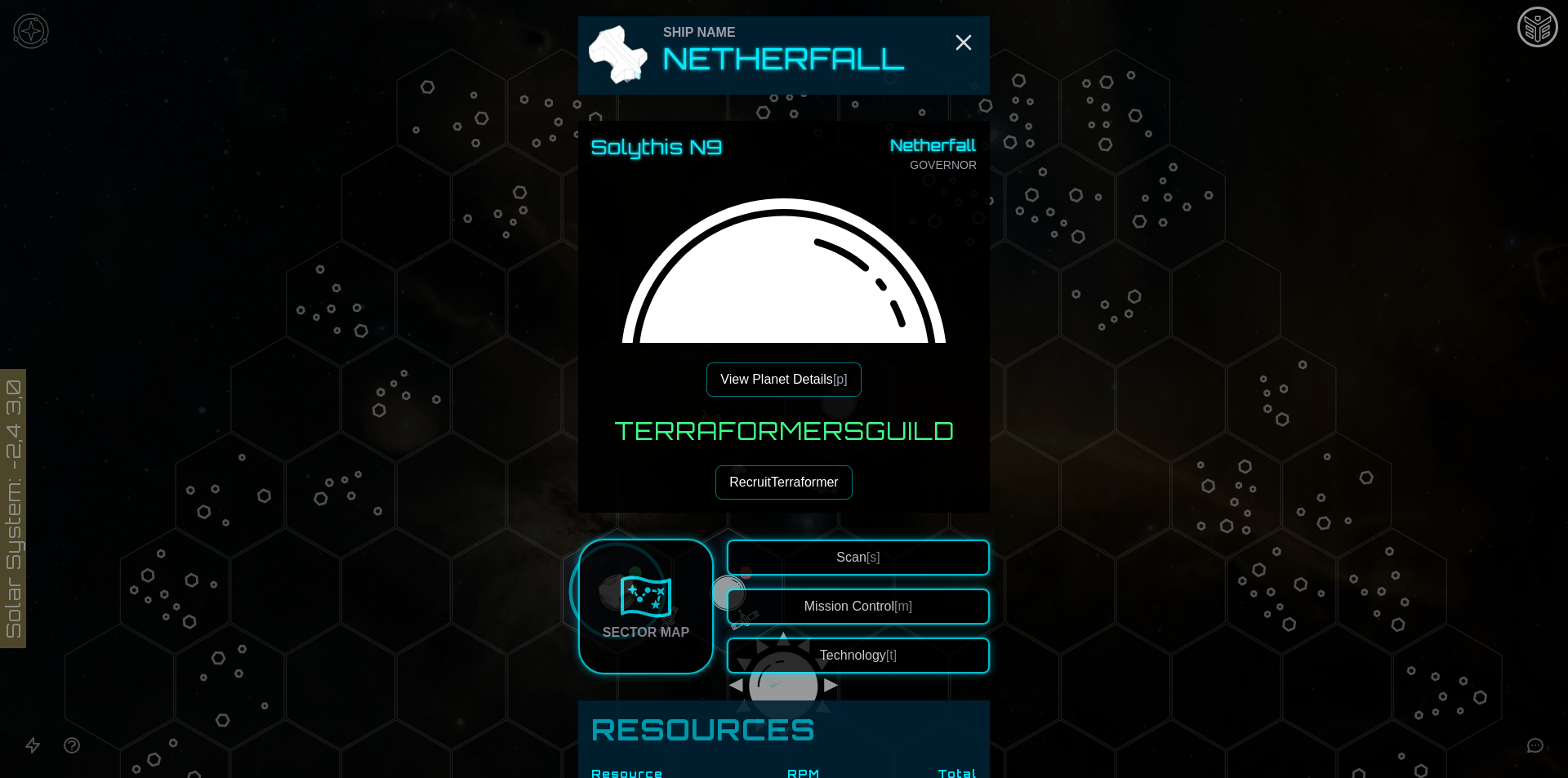
click at [829, 477] on button "Recruit Terraformer" at bounding box center [784, 482] width 137 height 35
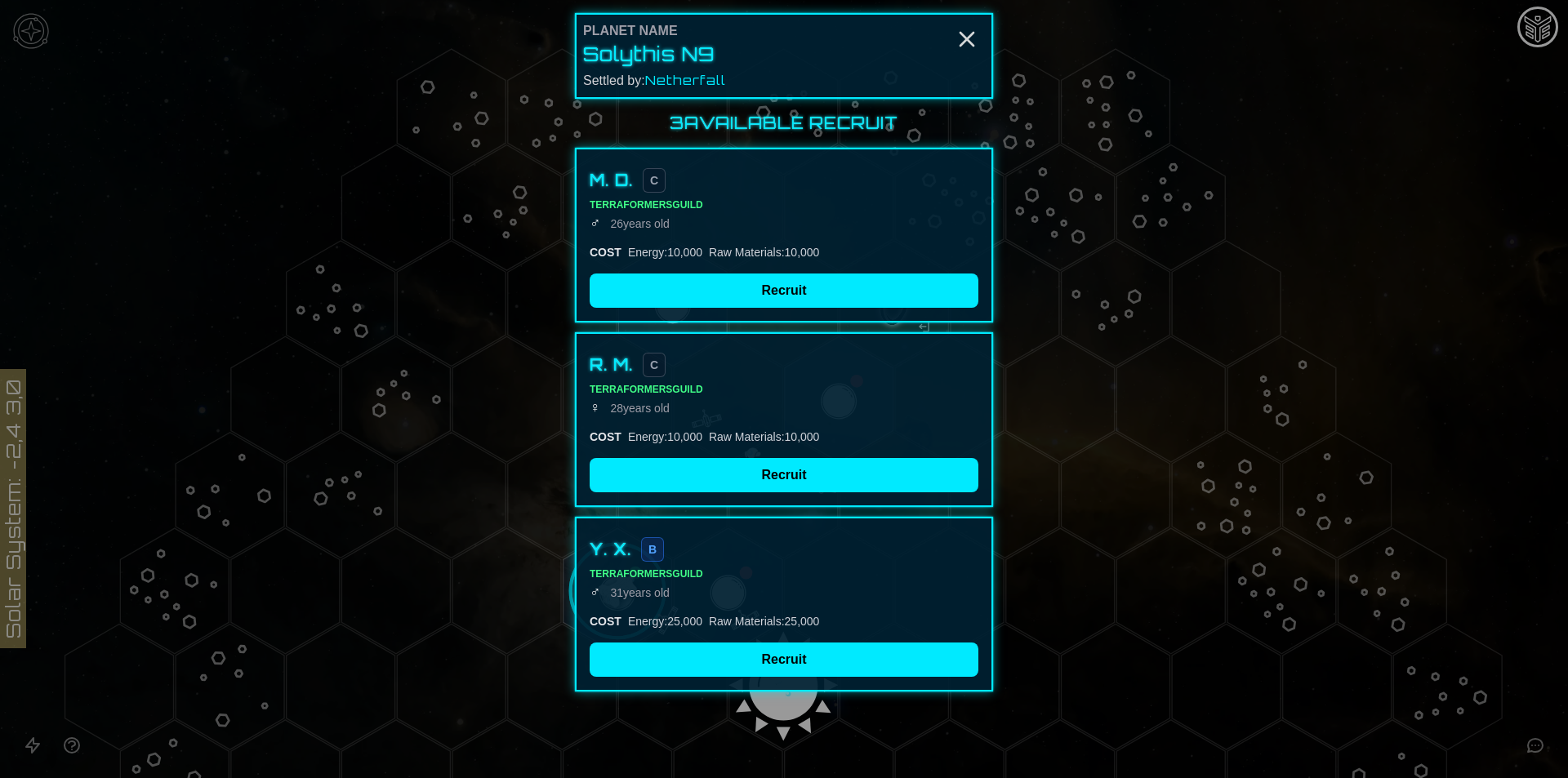
click at [744, 681] on div "Y. X. B Terraformers Guild ♂ [DEMOGRAPHIC_DATA] COST Energy : 25,000 Raw Materi…" at bounding box center [784, 603] width 418 height 175
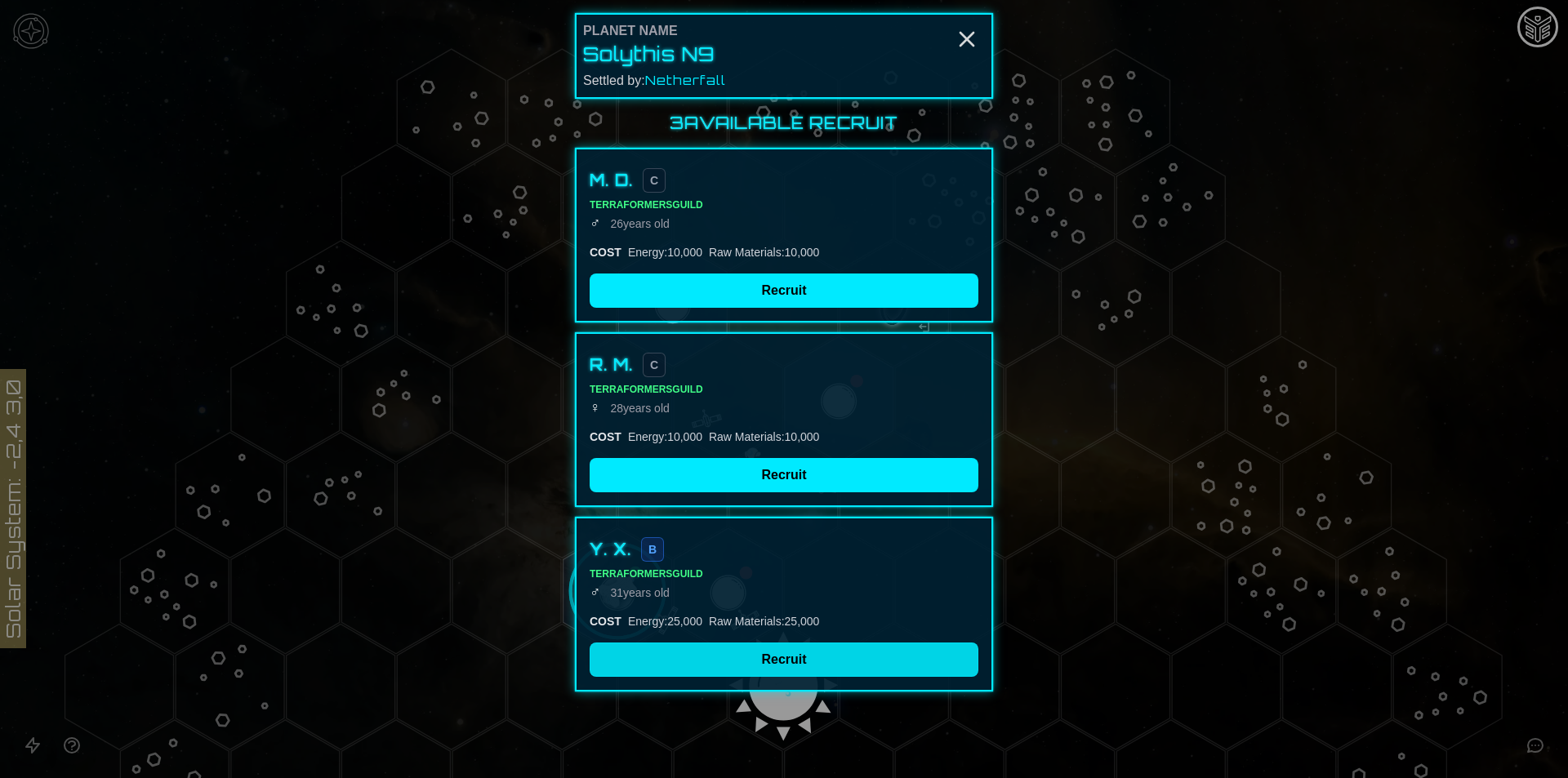
click at [743, 665] on button "Recruit" at bounding box center [784, 659] width 389 height 35
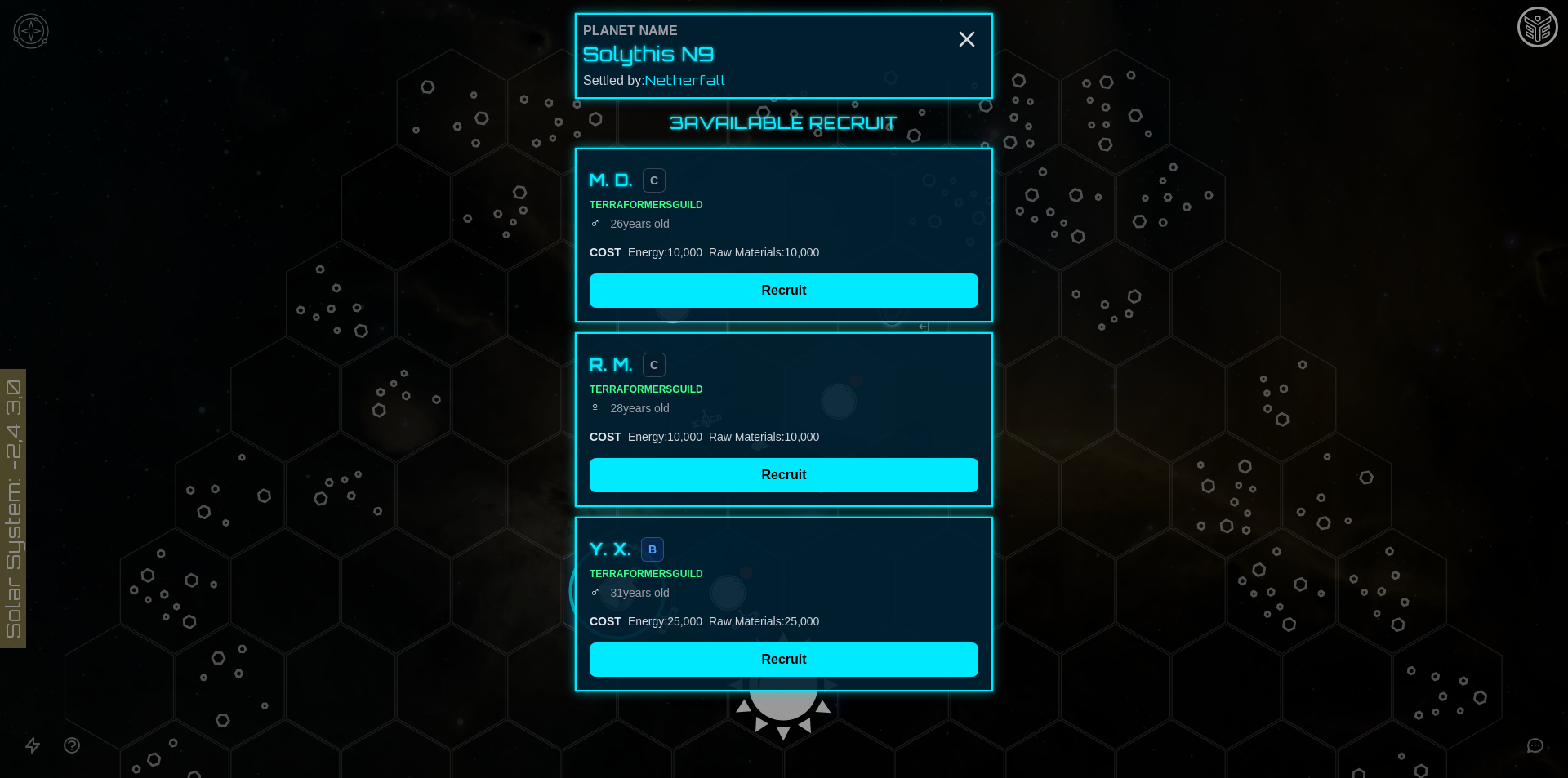
click at [737, 509] on div "3 Available Recruit [PERSON_NAME] Terraformers Guild ♂ [DEMOGRAPHIC_DATA] COST …" at bounding box center [784, 401] width 418 height 580
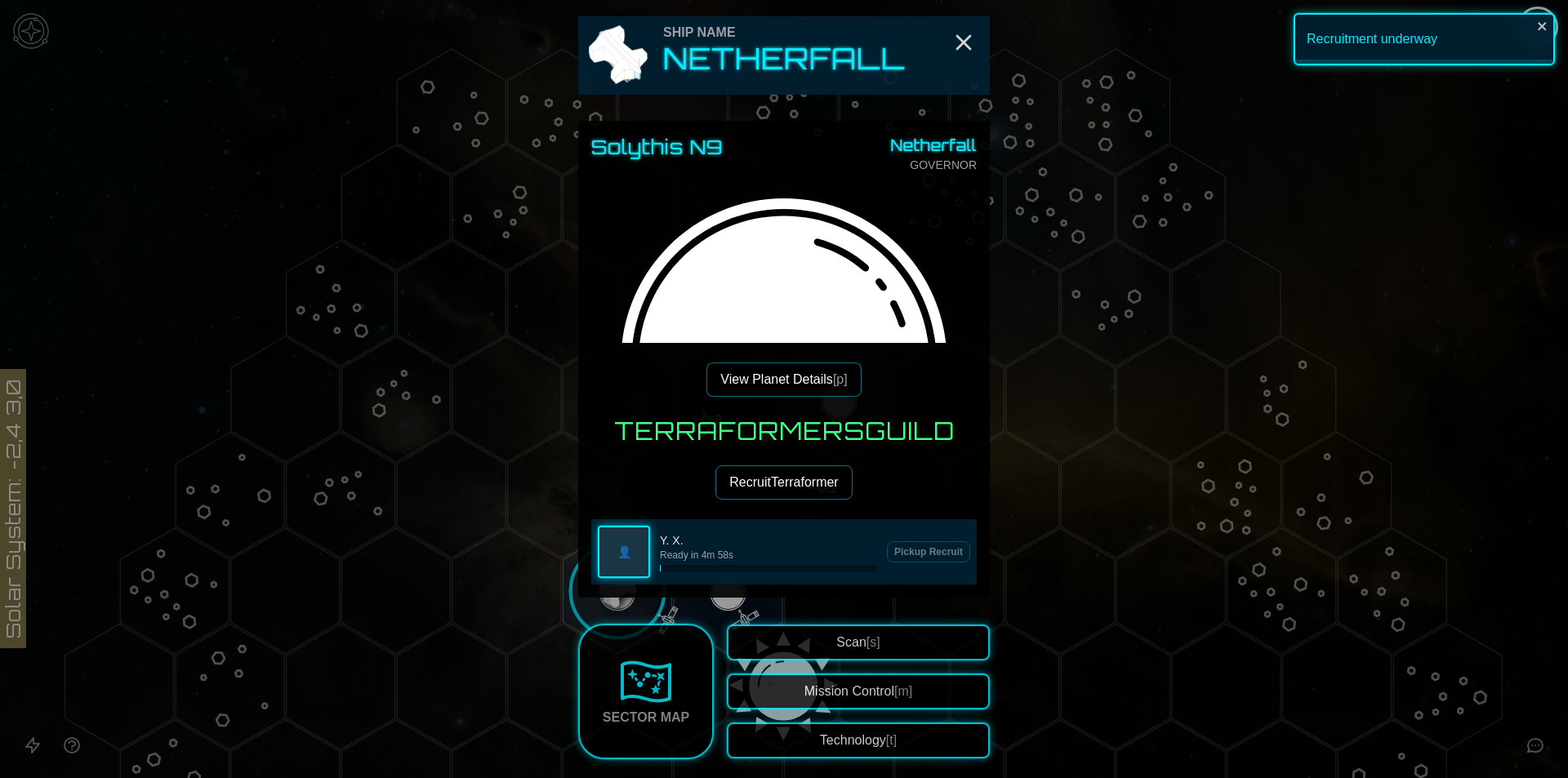
click at [776, 484] on button "Recruit Terraformer" at bounding box center [784, 482] width 137 height 35
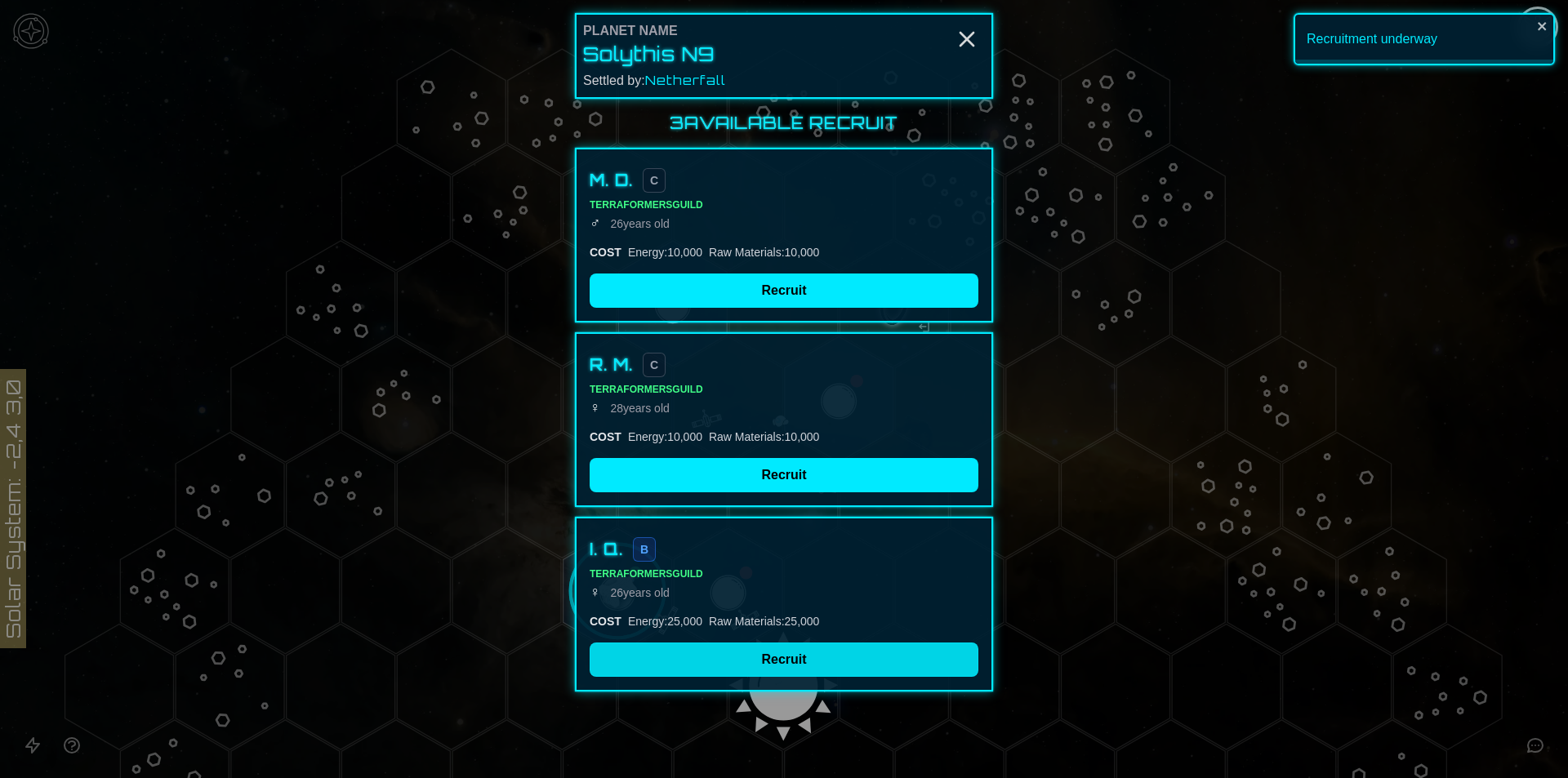
drag, startPoint x: 735, startPoint y: 660, endPoint x: 729, endPoint y: 645, distance: 16.2
click at [736, 660] on button "Recruit" at bounding box center [784, 659] width 389 height 35
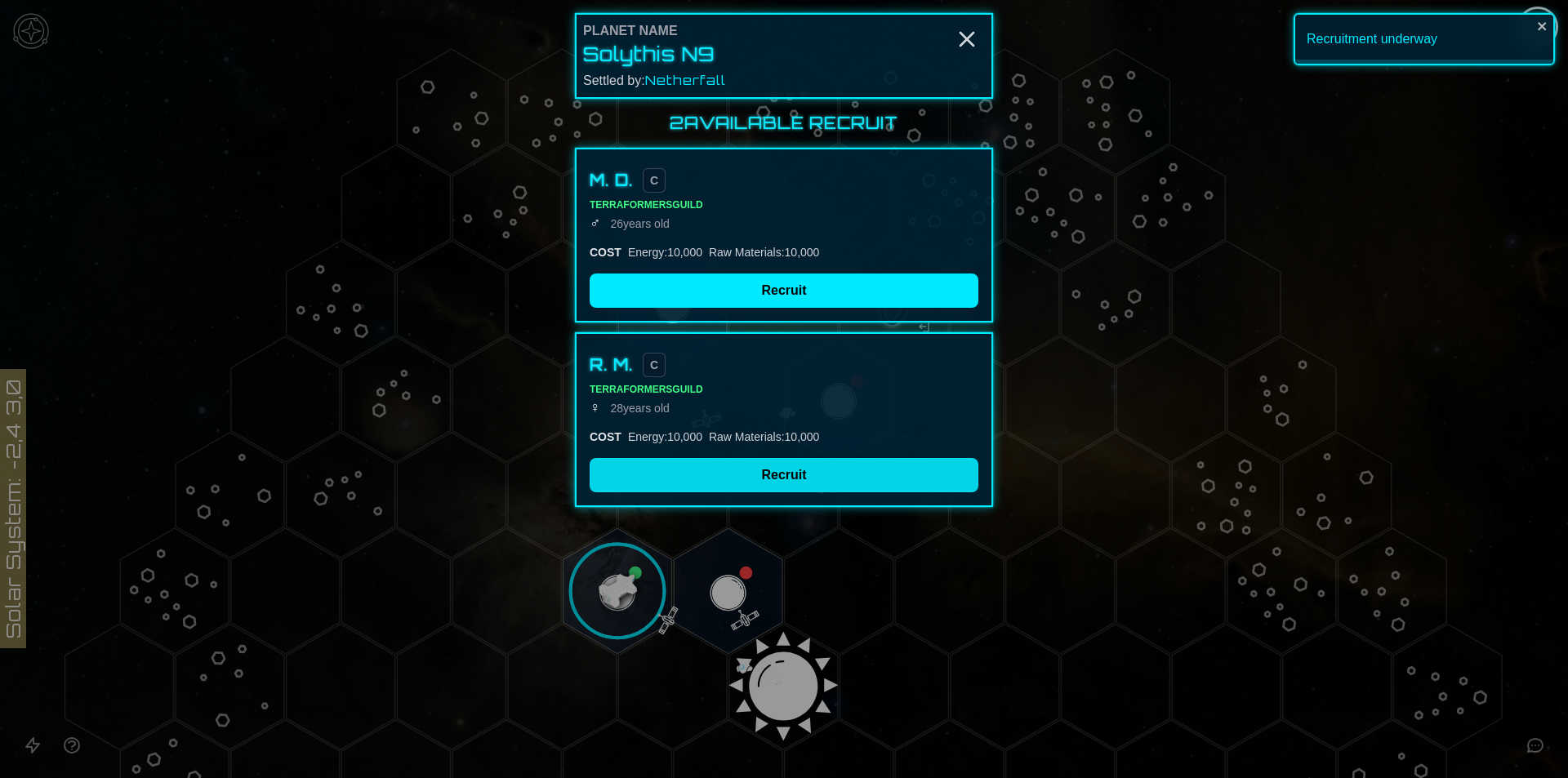
click at [726, 482] on button "Recruit" at bounding box center [784, 475] width 389 height 35
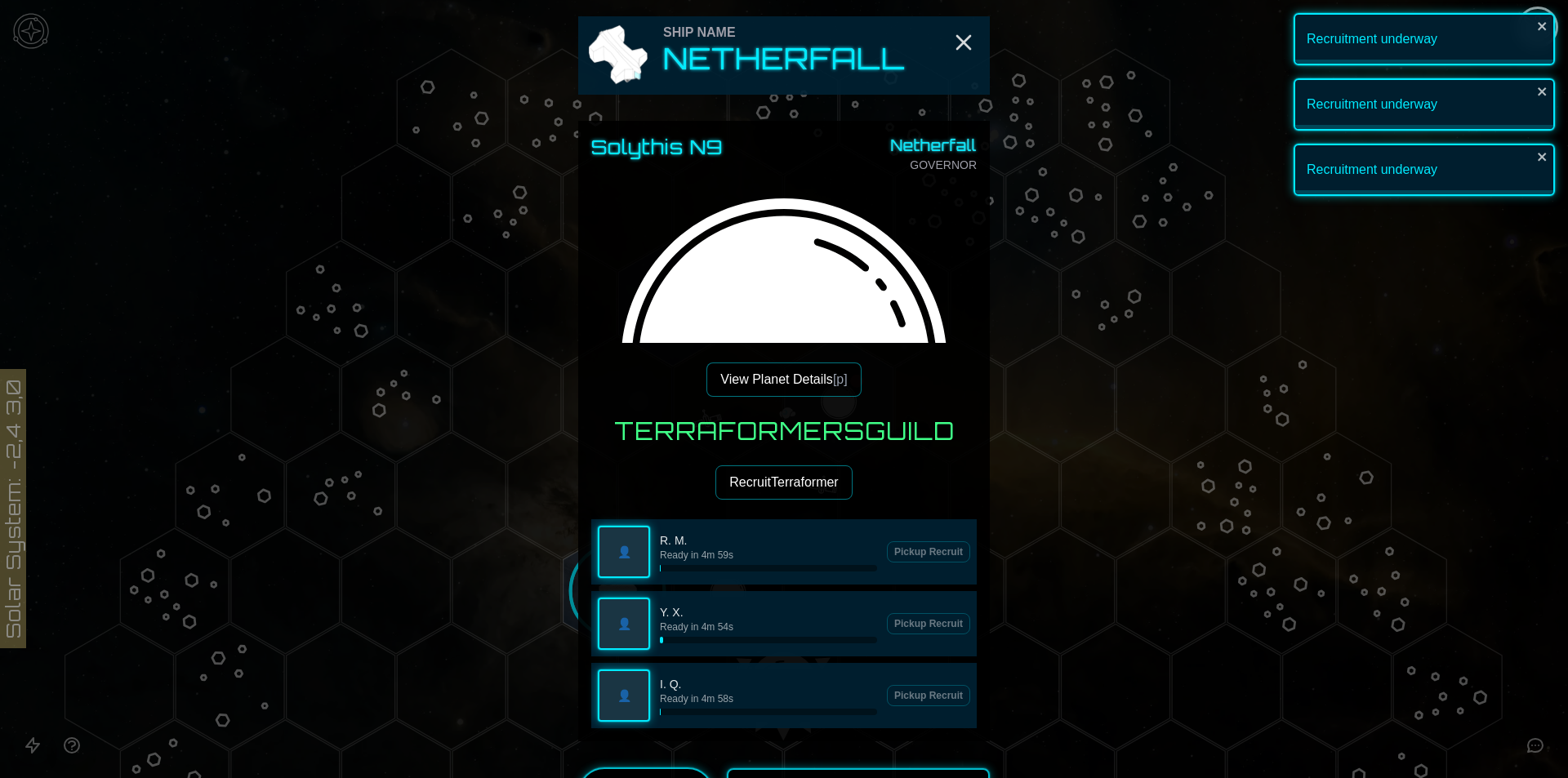
click at [735, 307] on img at bounding box center [784, 378] width 386 height 385
click at [748, 481] on button "Recruit Terraformer" at bounding box center [784, 482] width 137 height 35
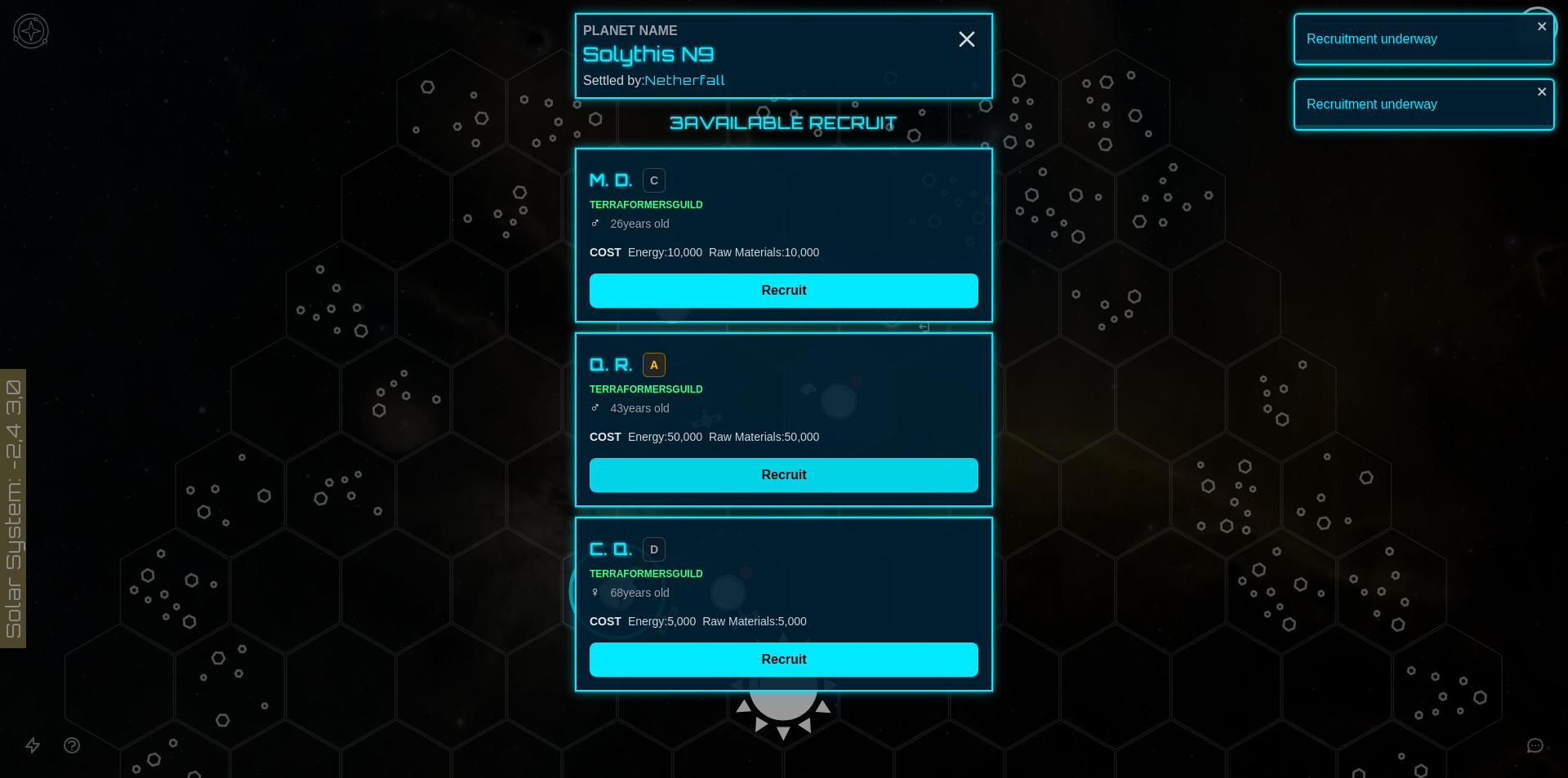
click at [733, 484] on button "Recruit" at bounding box center [784, 475] width 389 height 35
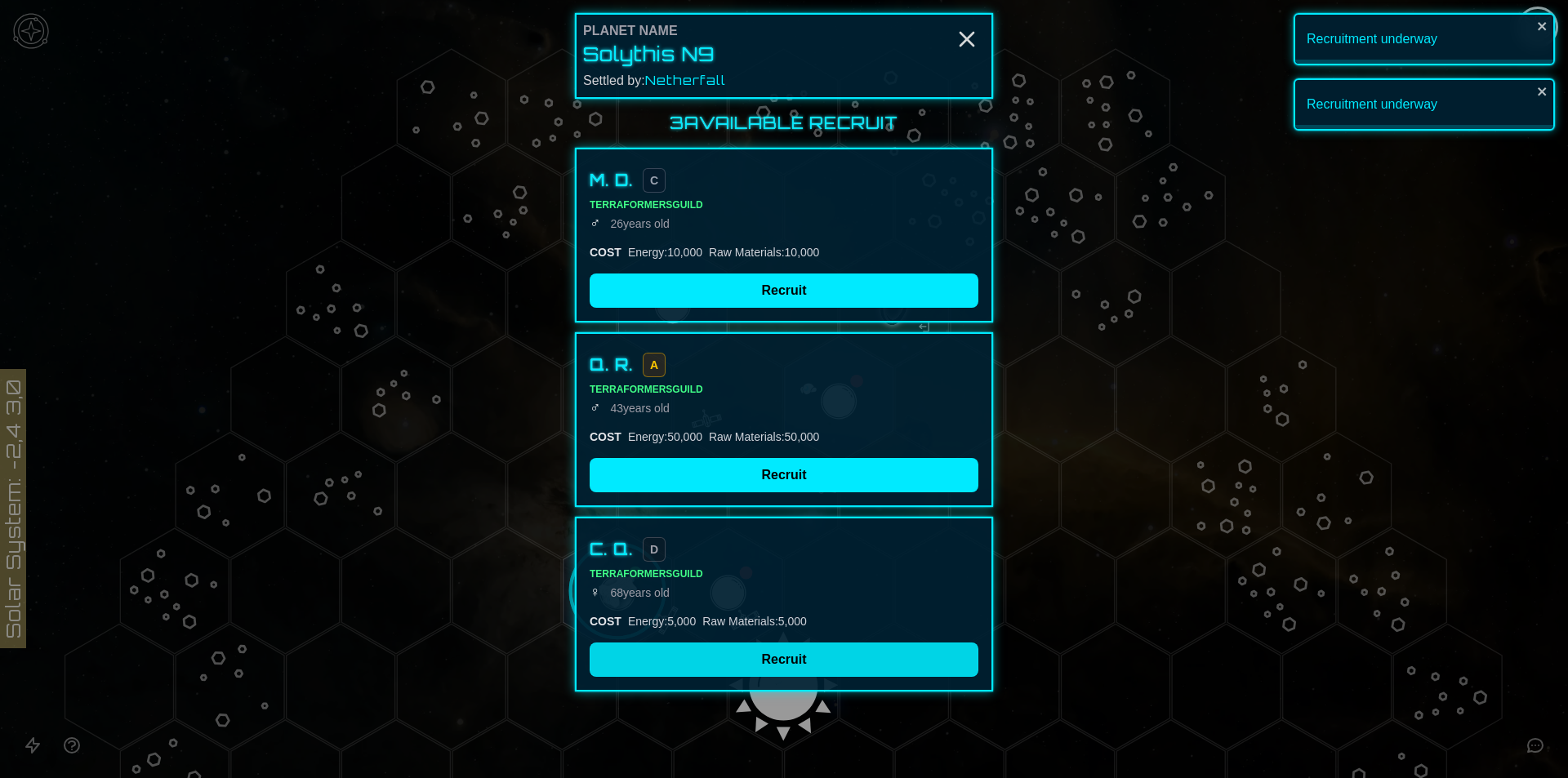
click at [760, 675] on div at bounding box center [784, 389] width 1568 height 778
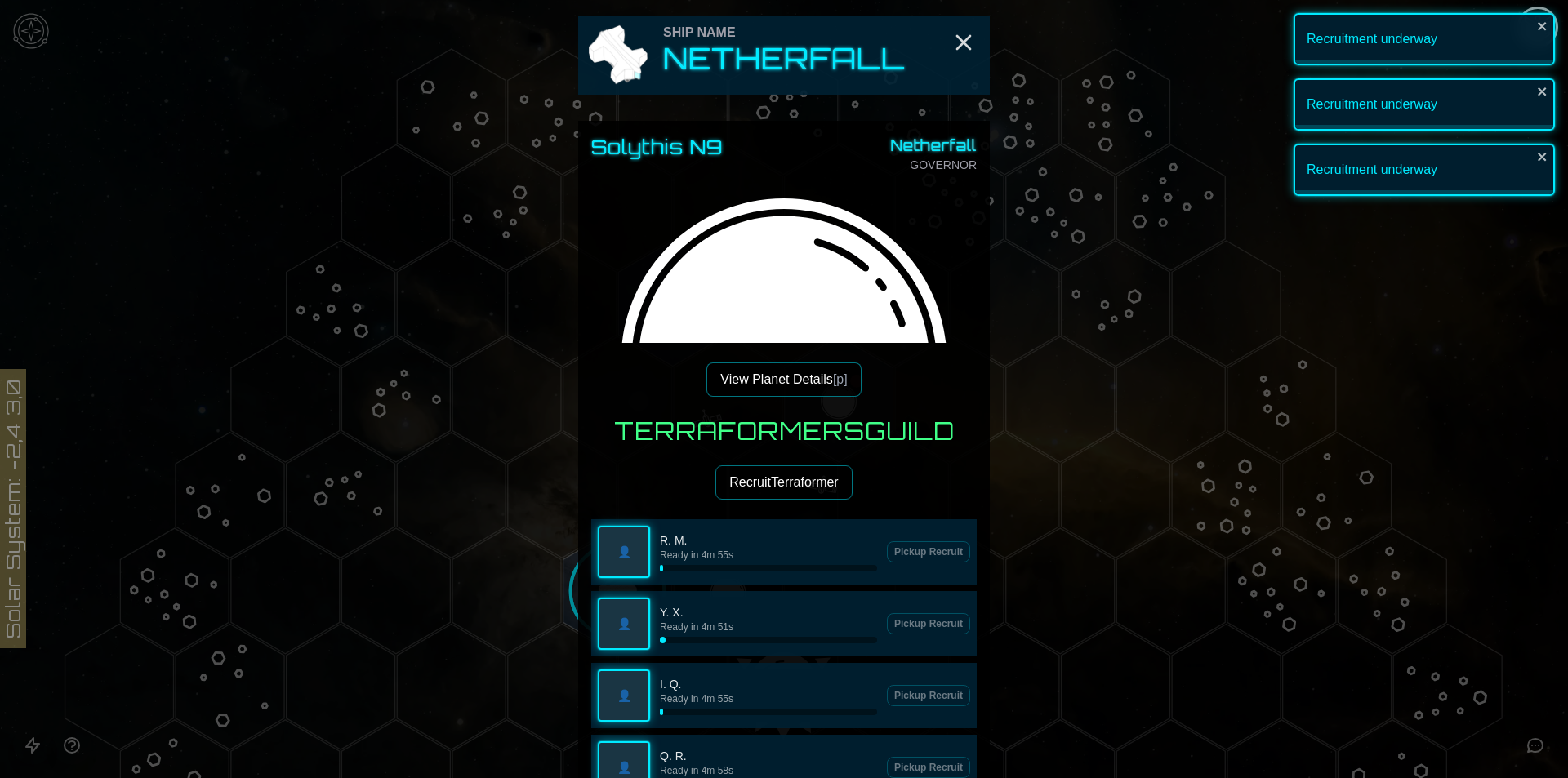
click at [755, 474] on button "Recruit Terraformer" at bounding box center [784, 482] width 137 height 35
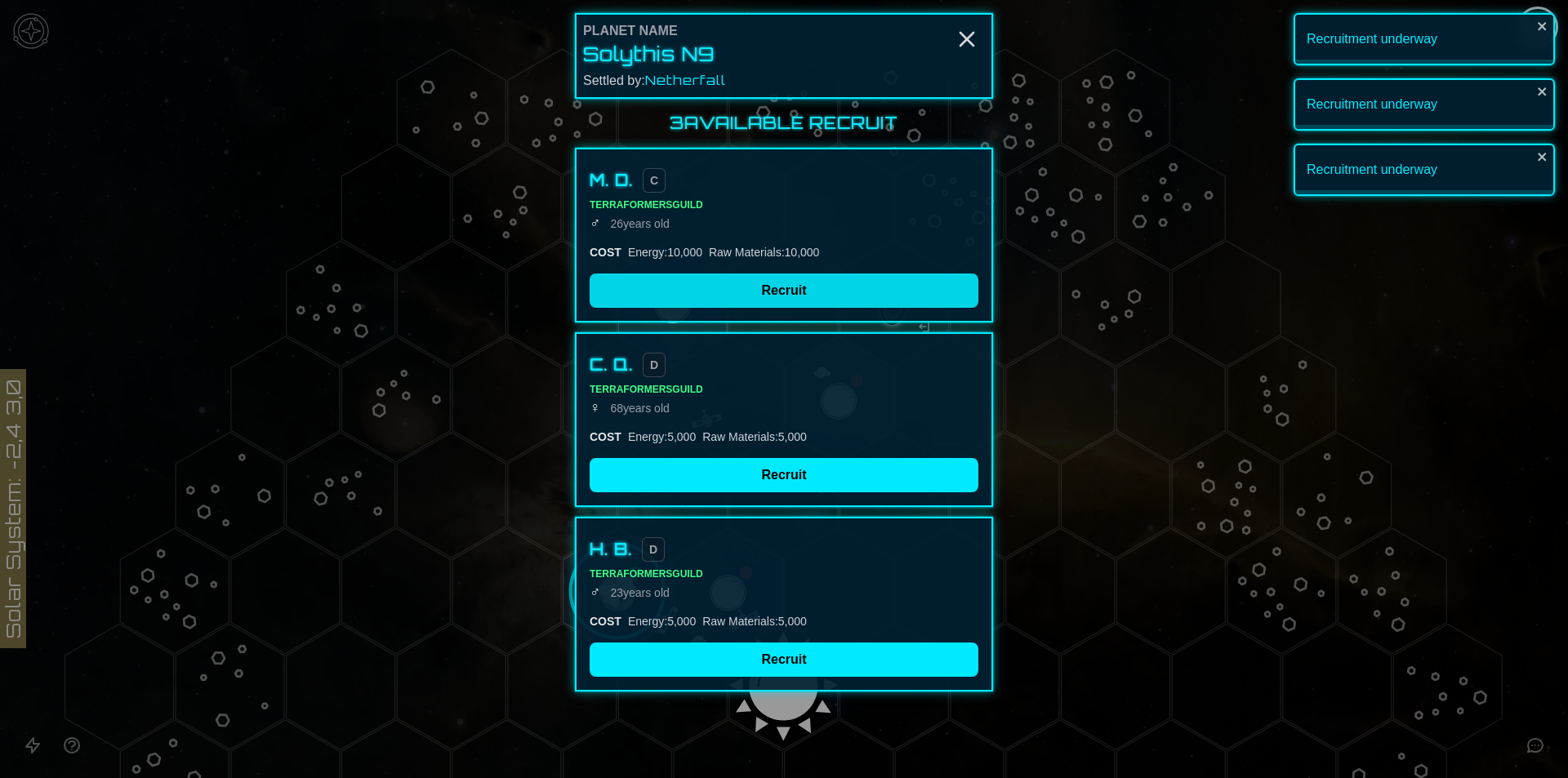
click at [753, 287] on button "Recruit" at bounding box center [784, 291] width 389 height 35
click at [746, 517] on div "H. B. D Terraformers Guild ♂ [DEMOGRAPHIC_DATA] COST Energy : 5,000 Raw Materia…" at bounding box center [784, 603] width 418 height 175
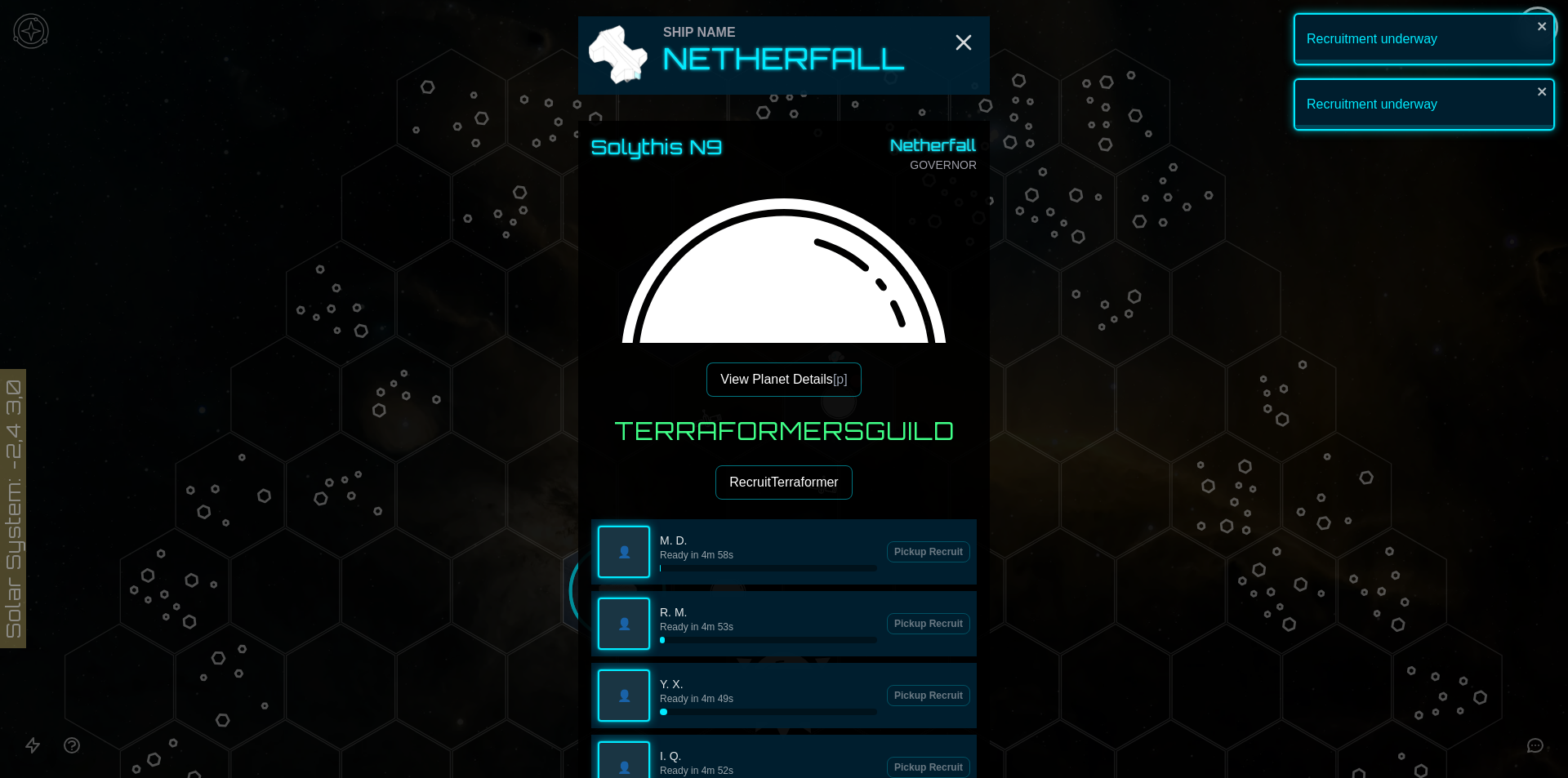
click at [734, 485] on button "Recruit Terraformer" at bounding box center [784, 482] width 137 height 35
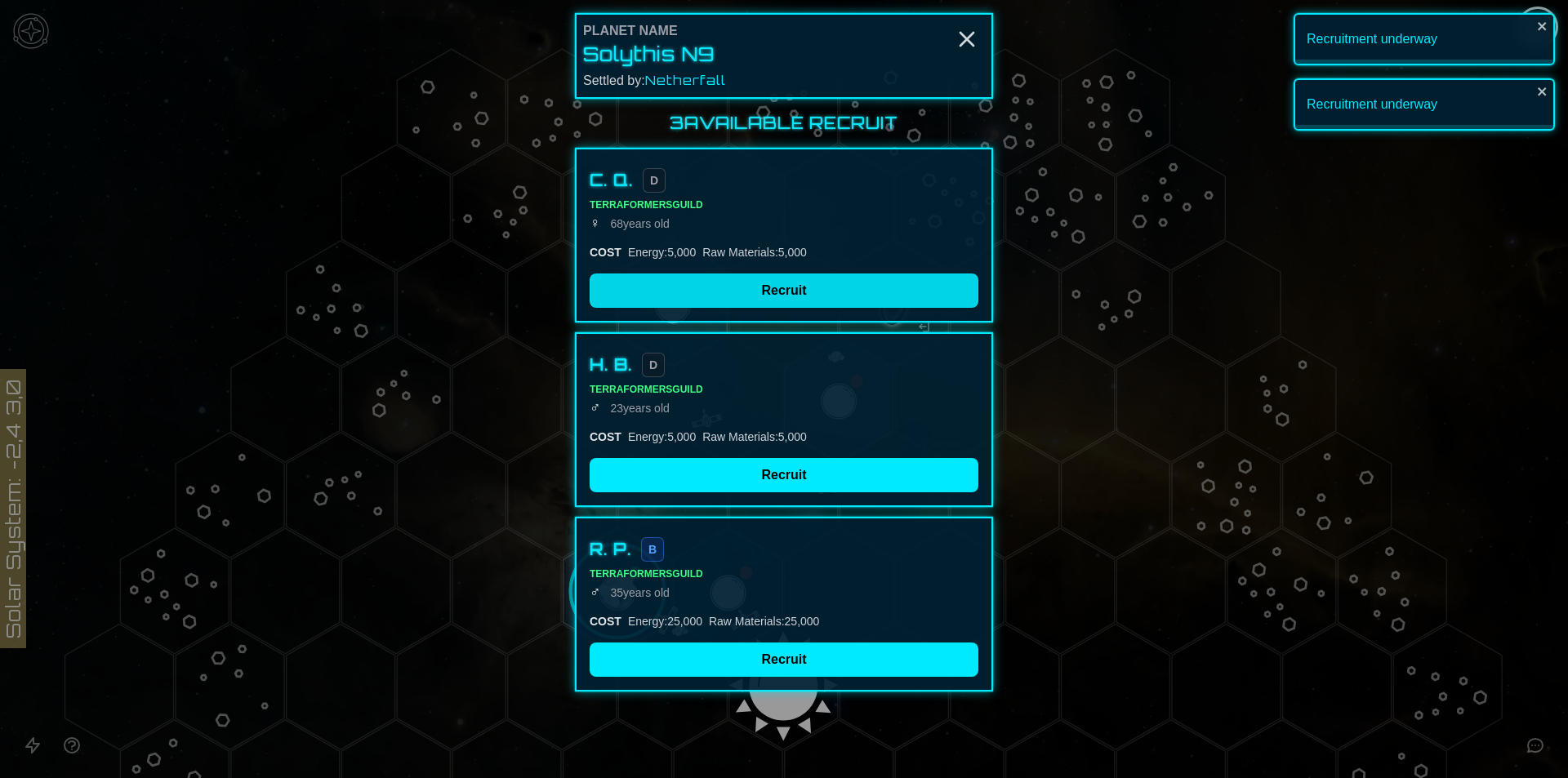
click at [766, 277] on button "Recruit" at bounding box center [784, 291] width 389 height 35
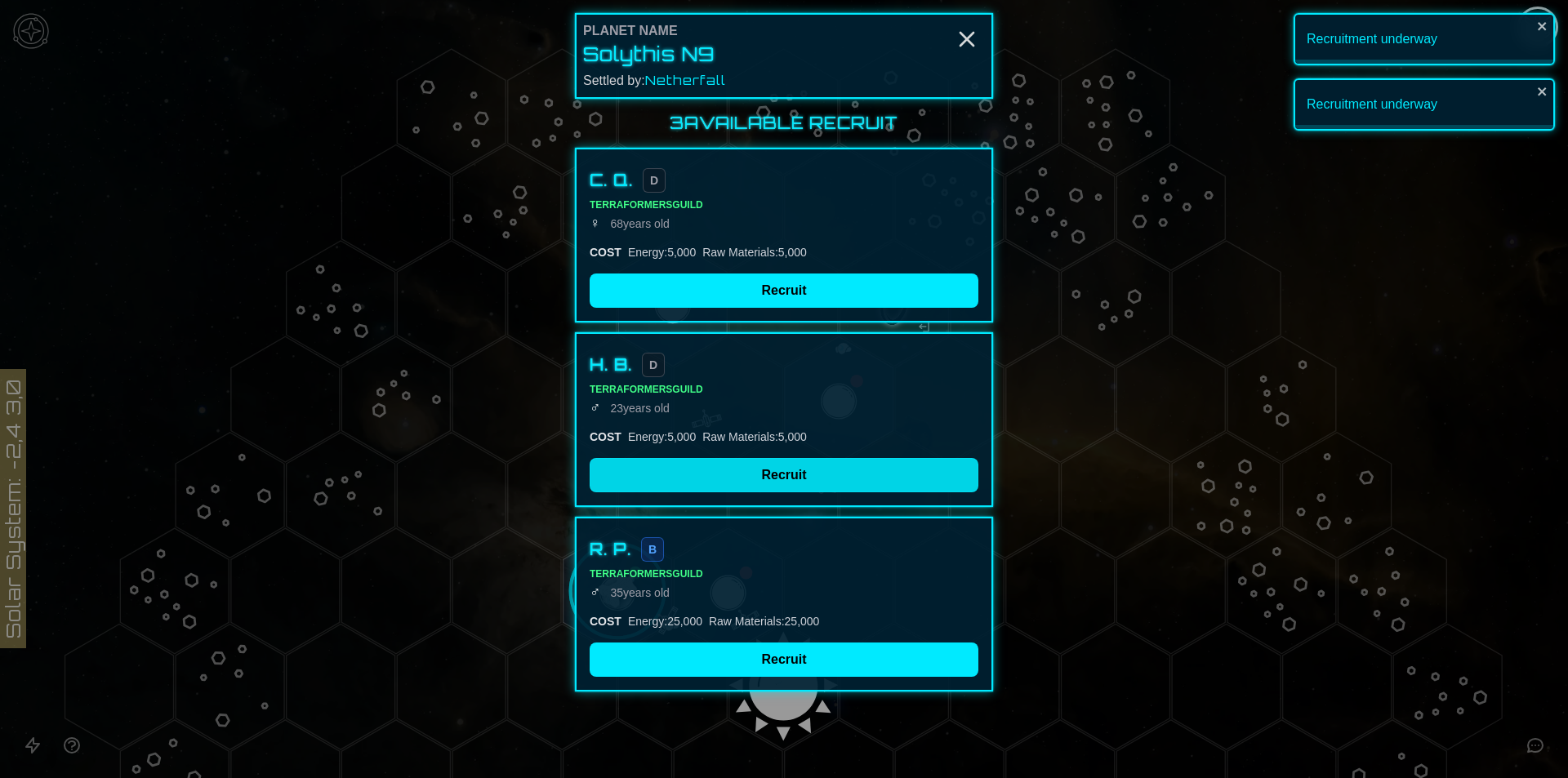
click at [754, 478] on div "3 Available Recruit C. Q. D Terraformers Guild ♀ [DEMOGRAPHIC_DATA] COST Energy…" at bounding box center [784, 401] width 418 height 580
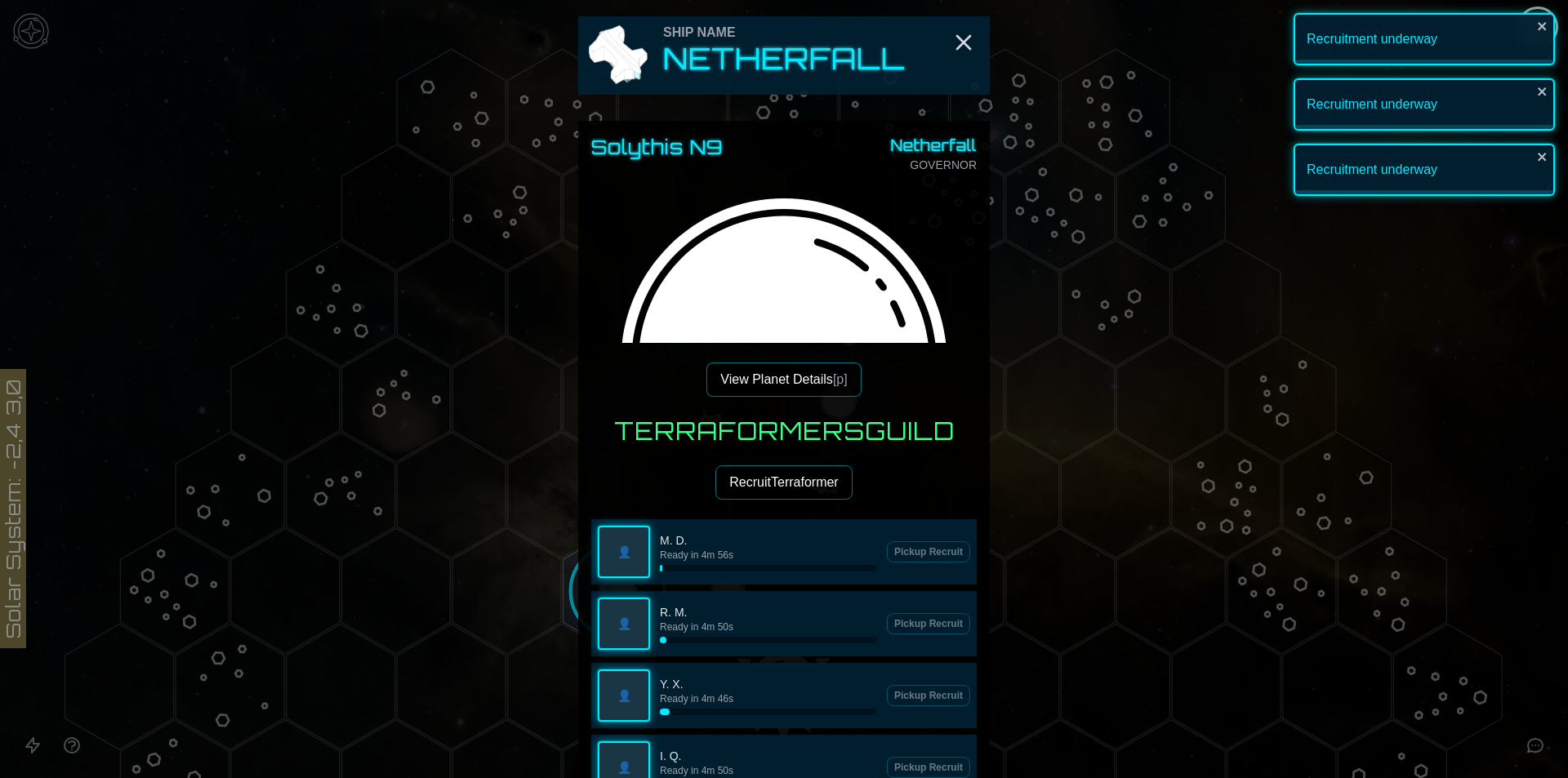
click at [756, 478] on button "Recruit Terraformer" at bounding box center [784, 482] width 137 height 35
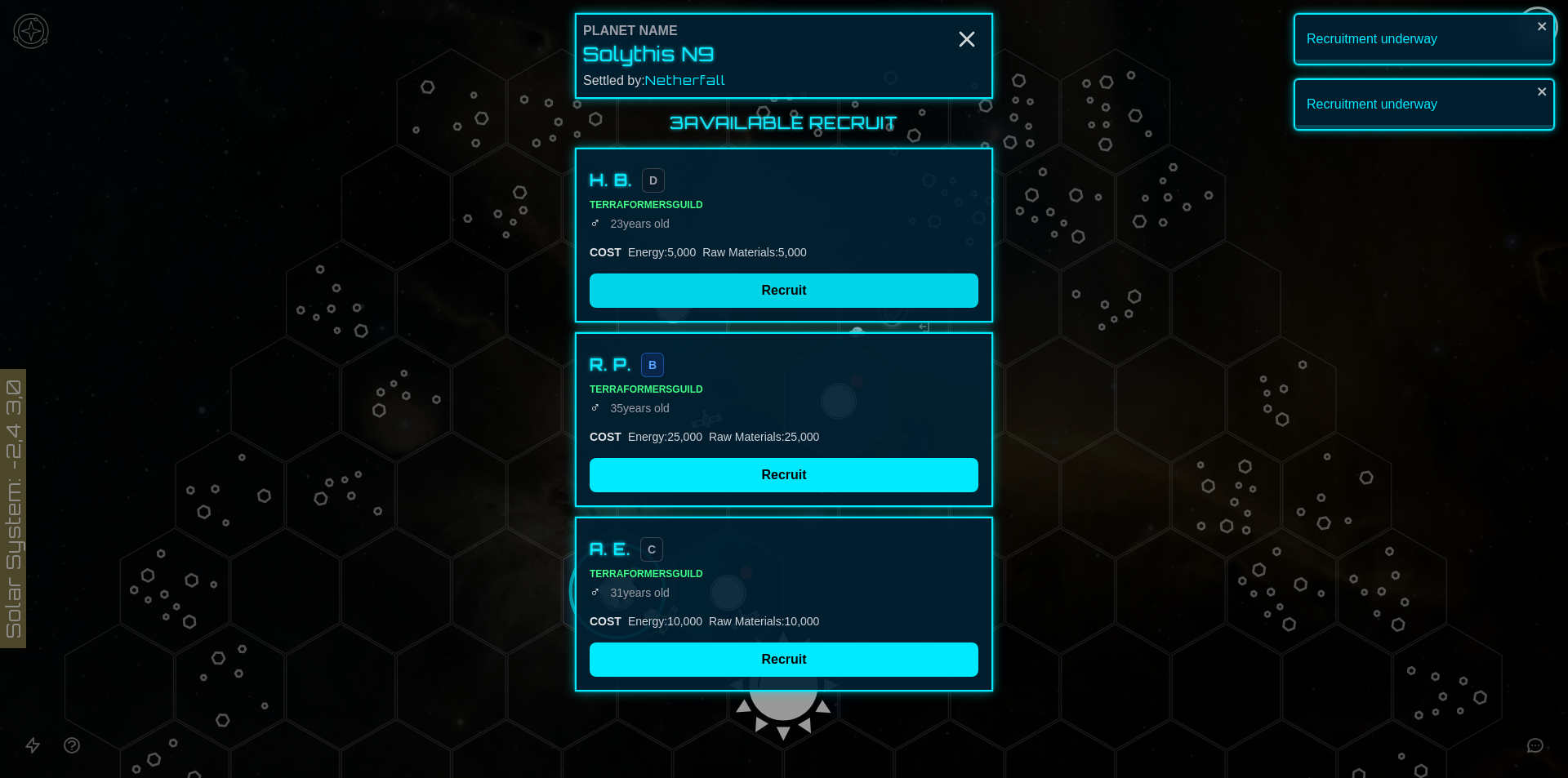
click at [742, 291] on button "Recruit" at bounding box center [784, 291] width 389 height 35
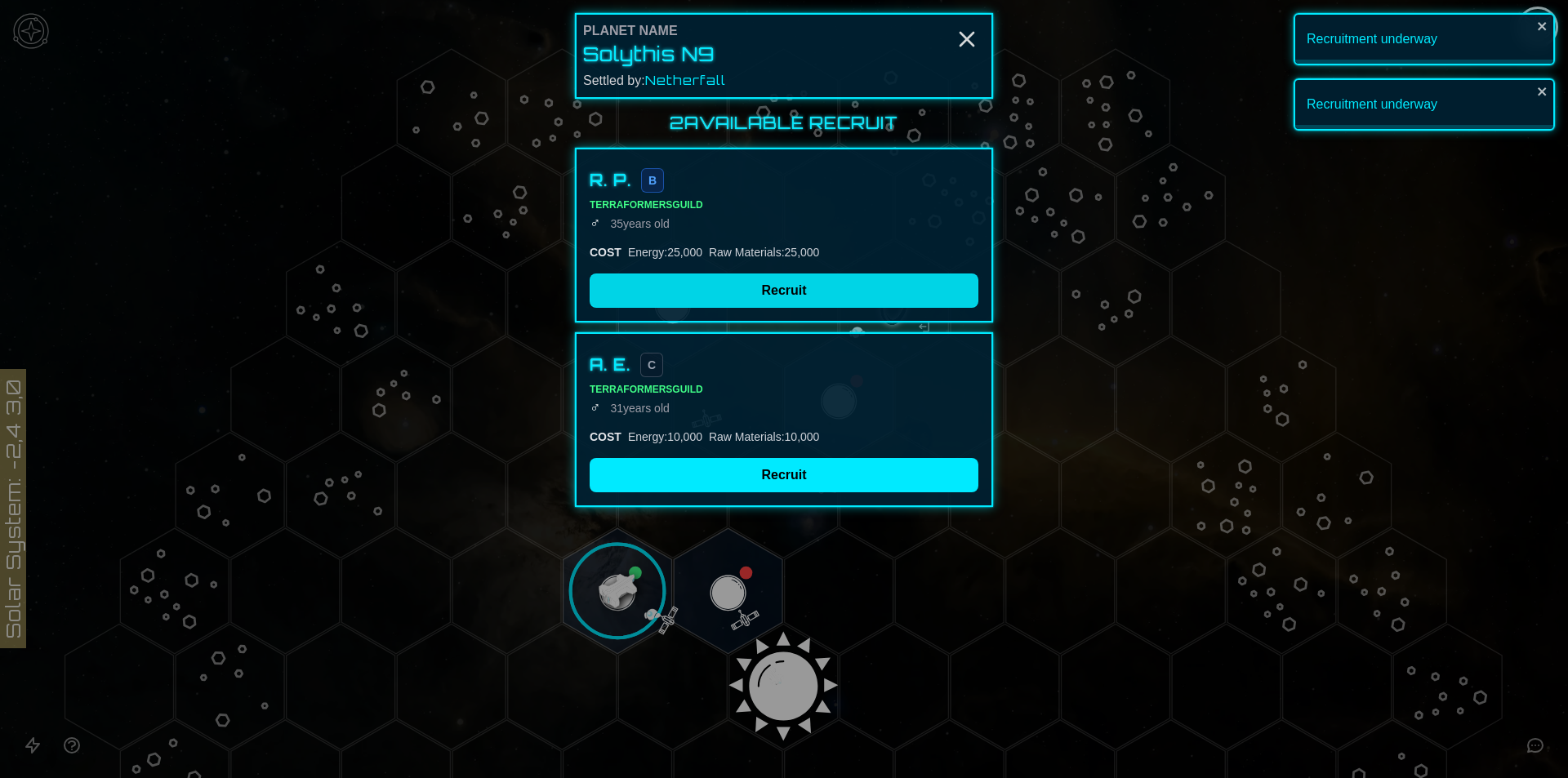
click at [743, 481] on div "2 Available Recruit R. P. B Terraformers Guild ♂ [DEMOGRAPHIC_DATA] COST Energy…" at bounding box center [784, 309] width 418 height 395
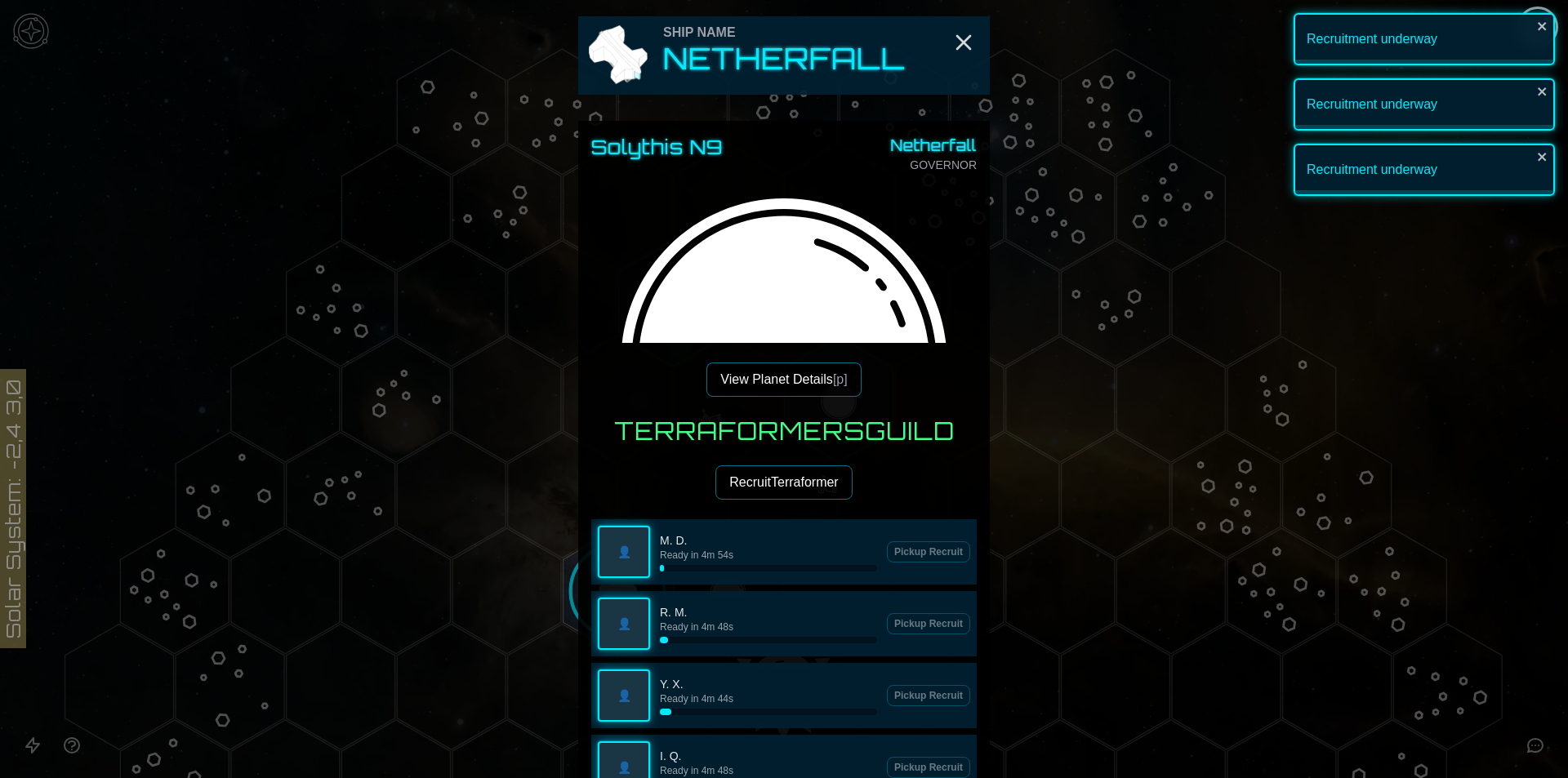
click at [743, 485] on button "Recruit Terraformer" at bounding box center [784, 482] width 137 height 35
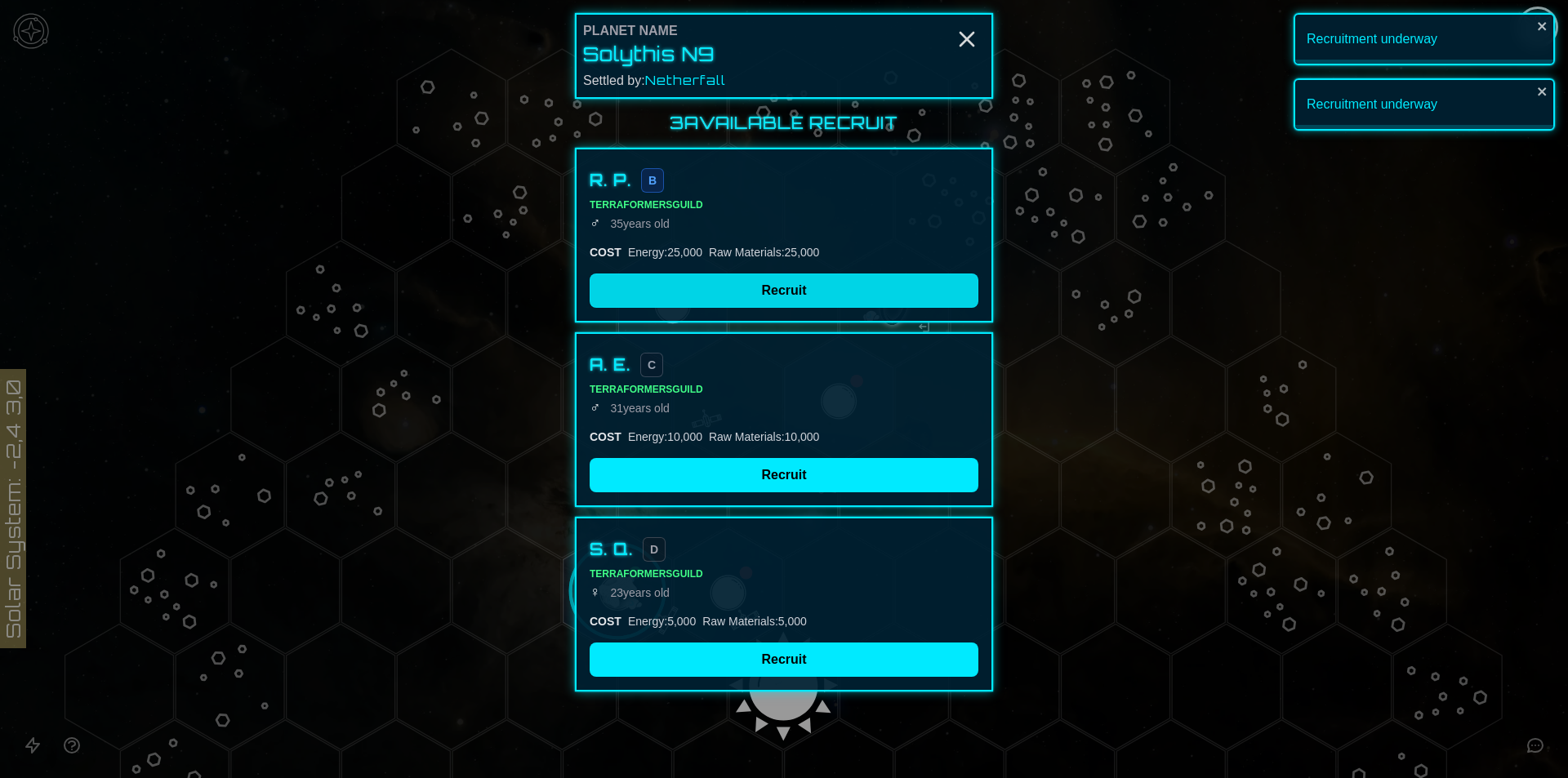
click at [740, 296] on button "Recruit" at bounding box center [784, 291] width 389 height 35
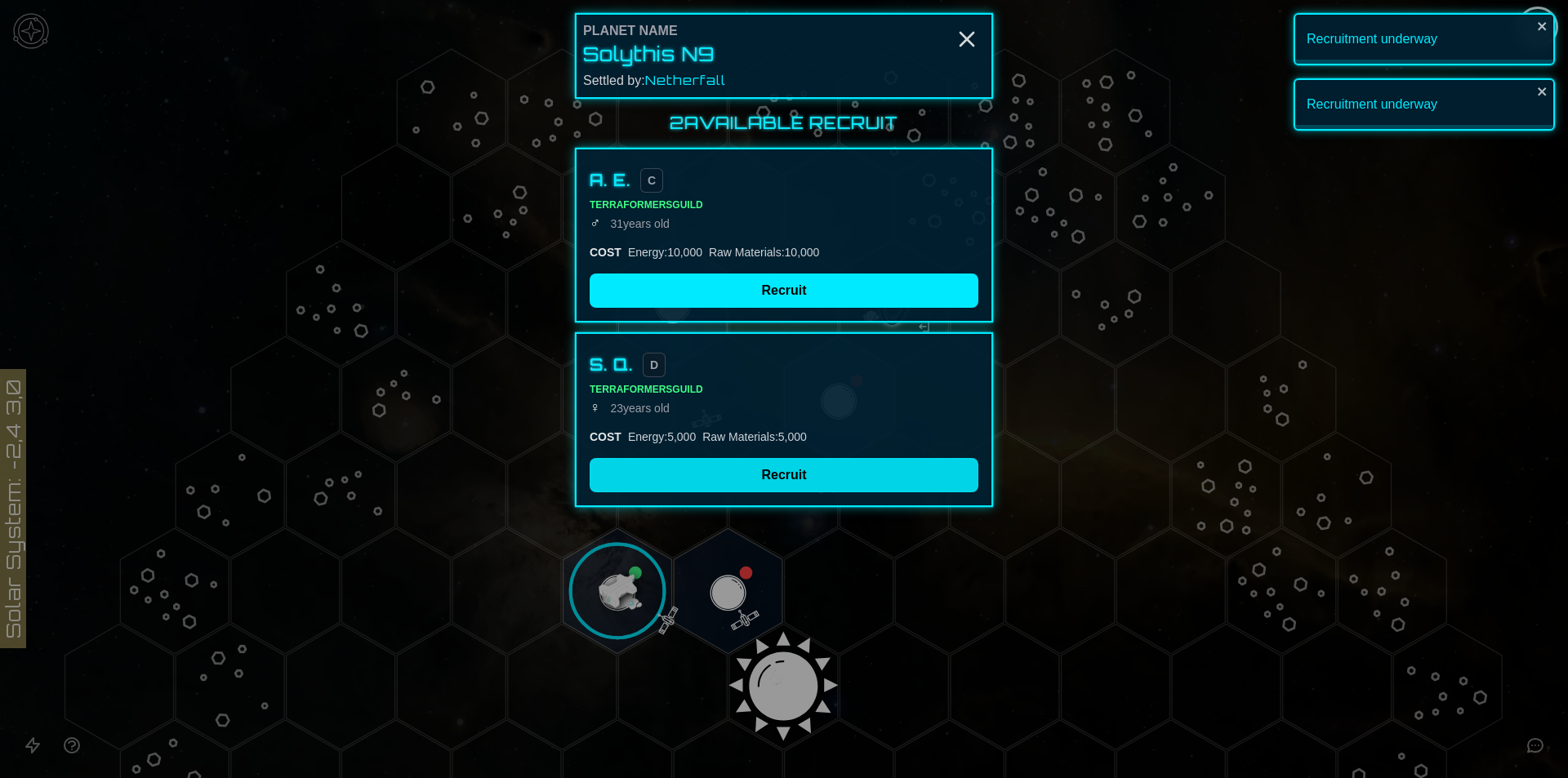
click at [736, 468] on button "Recruit" at bounding box center [784, 475] width 389 height 35
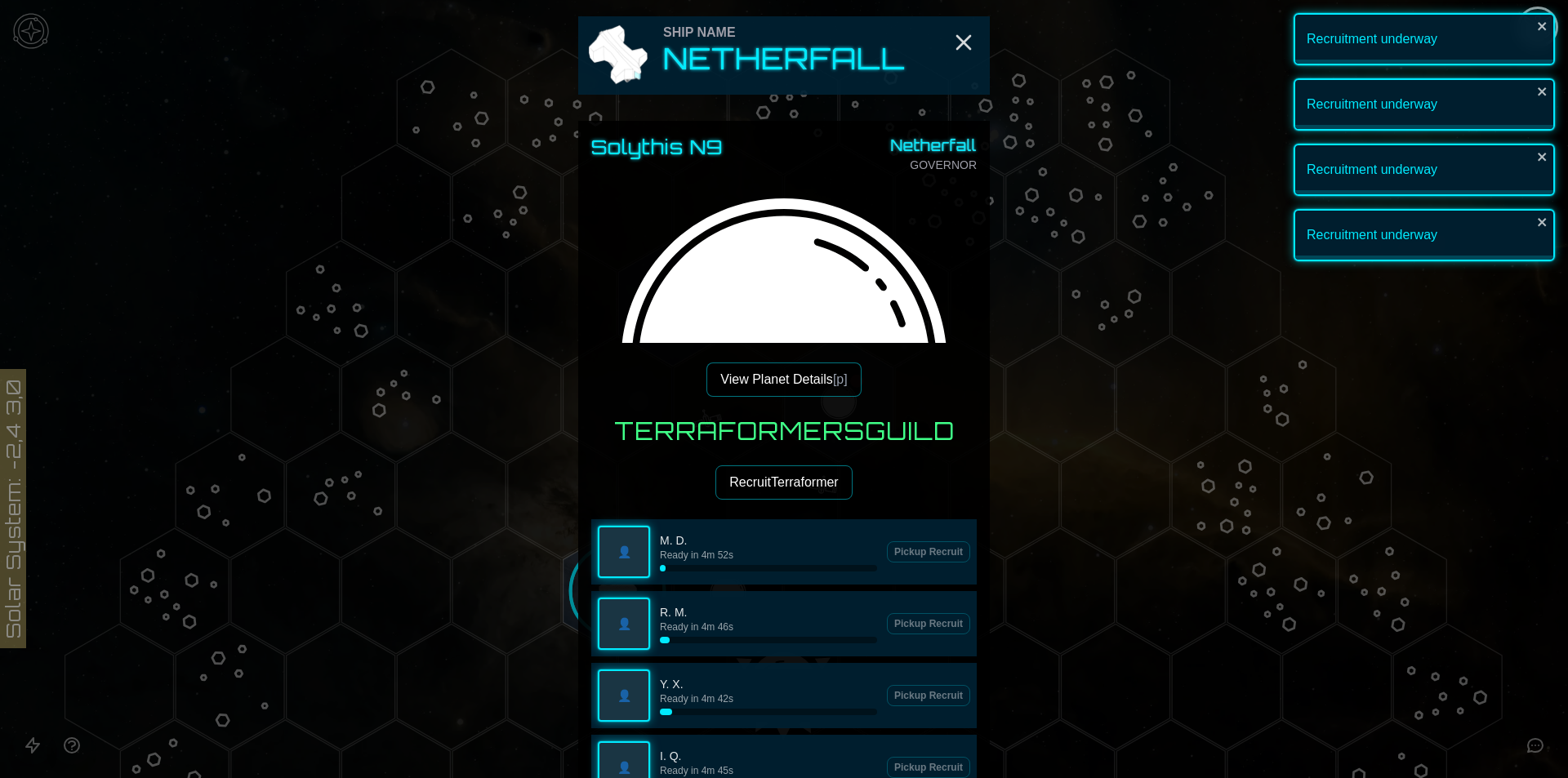
click at [761, 494] on button "Recruit Terraformer" at bounding box center [784, 482] width 137 height 35
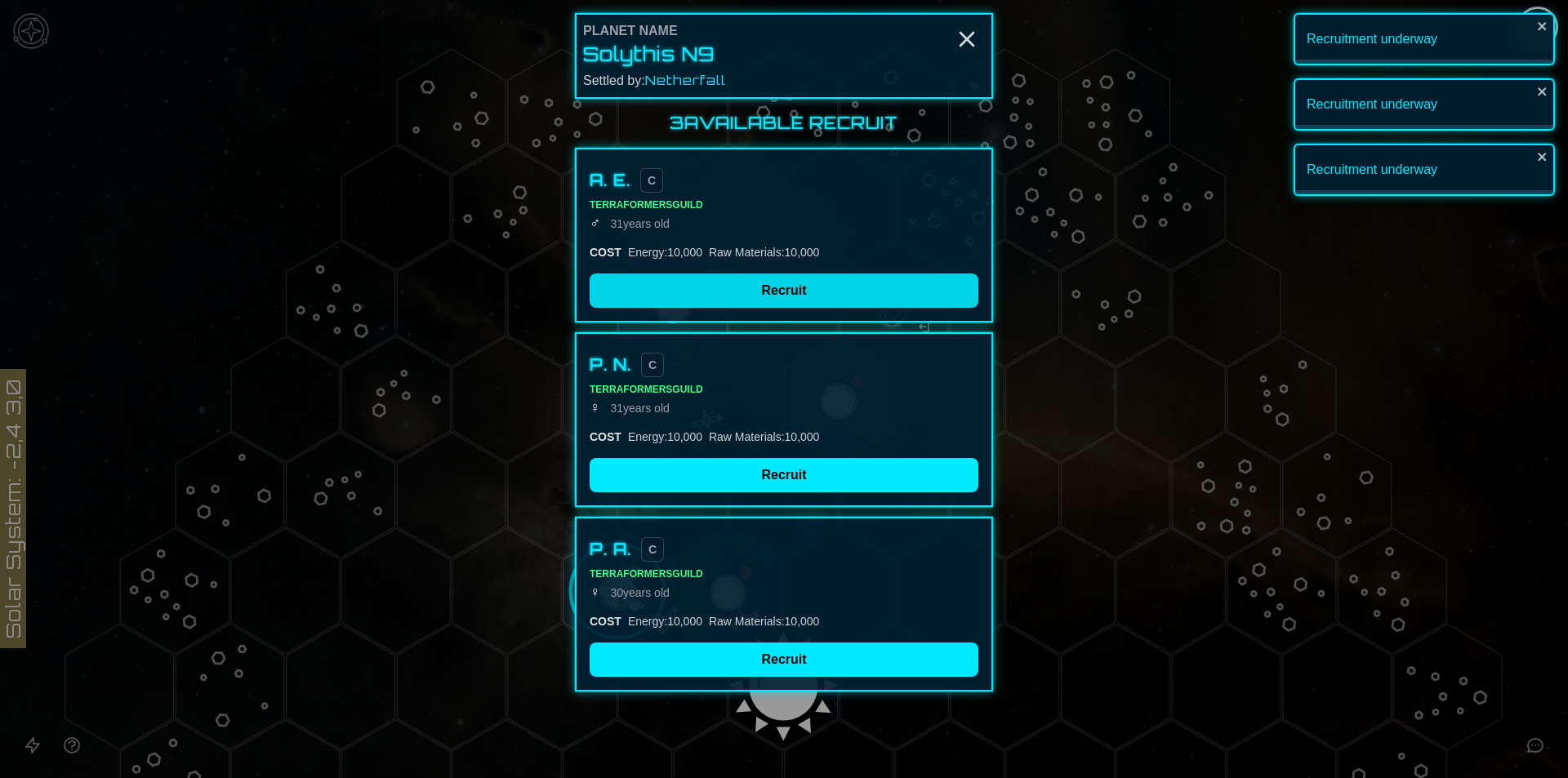
click at [752, 297] on button "Recruit" at bounding box center [784, 291] width 389 height 35
click at [753, 451] on div "3 Available Recruit A. E. C Terraformers Guild ♂ [DEMOGRAPHIC_DATA] COST Energy…" at bounding box center [784, 401] width 418 height 580
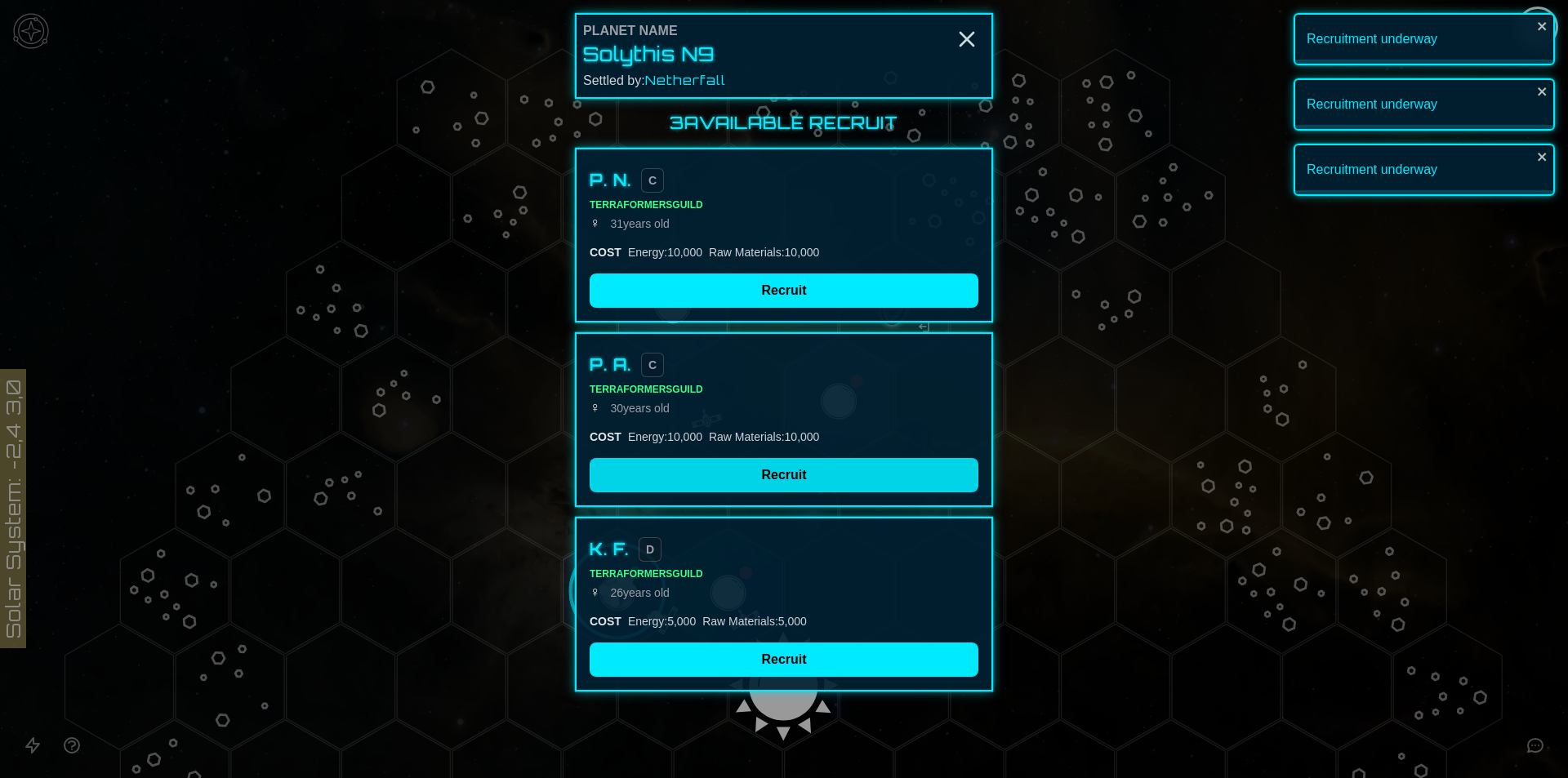
click at [749, 466] on button "Recruit" at bounding box center [784, 475] width 389 height 35
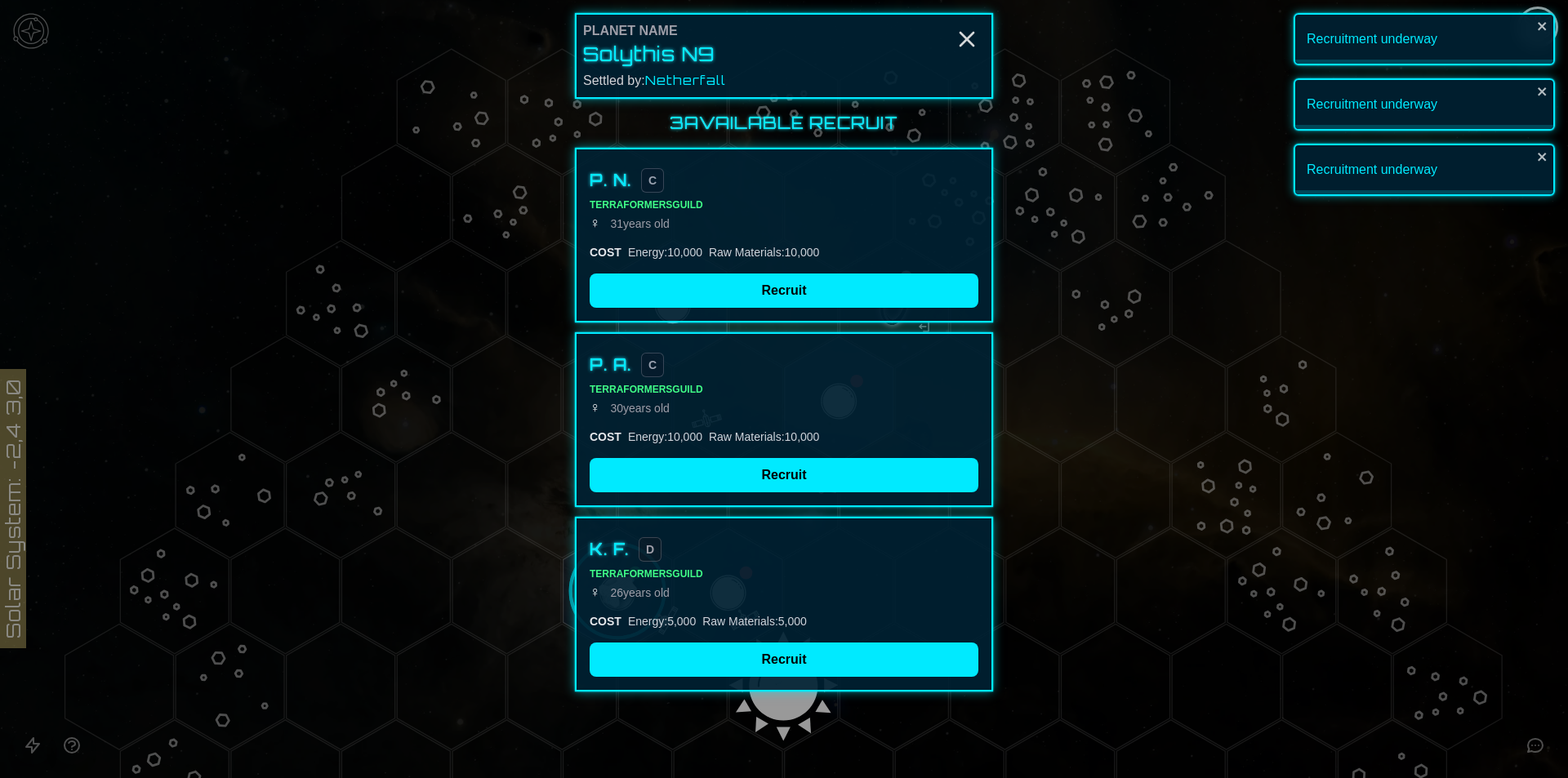
click at [736, 643] on div at bounding box center [784, 389] width 1568 height 778
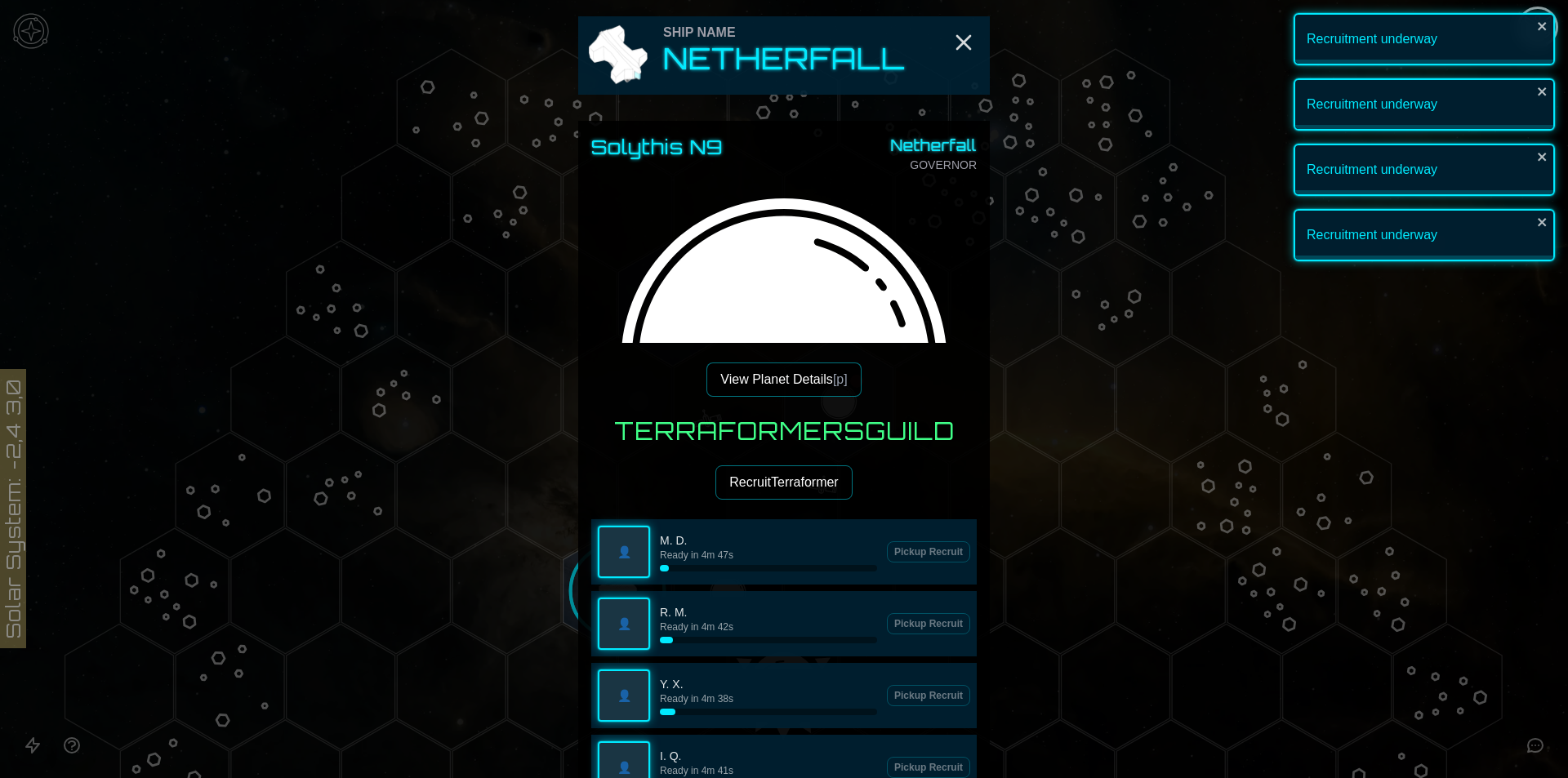
click at [531, 594] on div at bounding box center [784, 389] width 1568 height 778
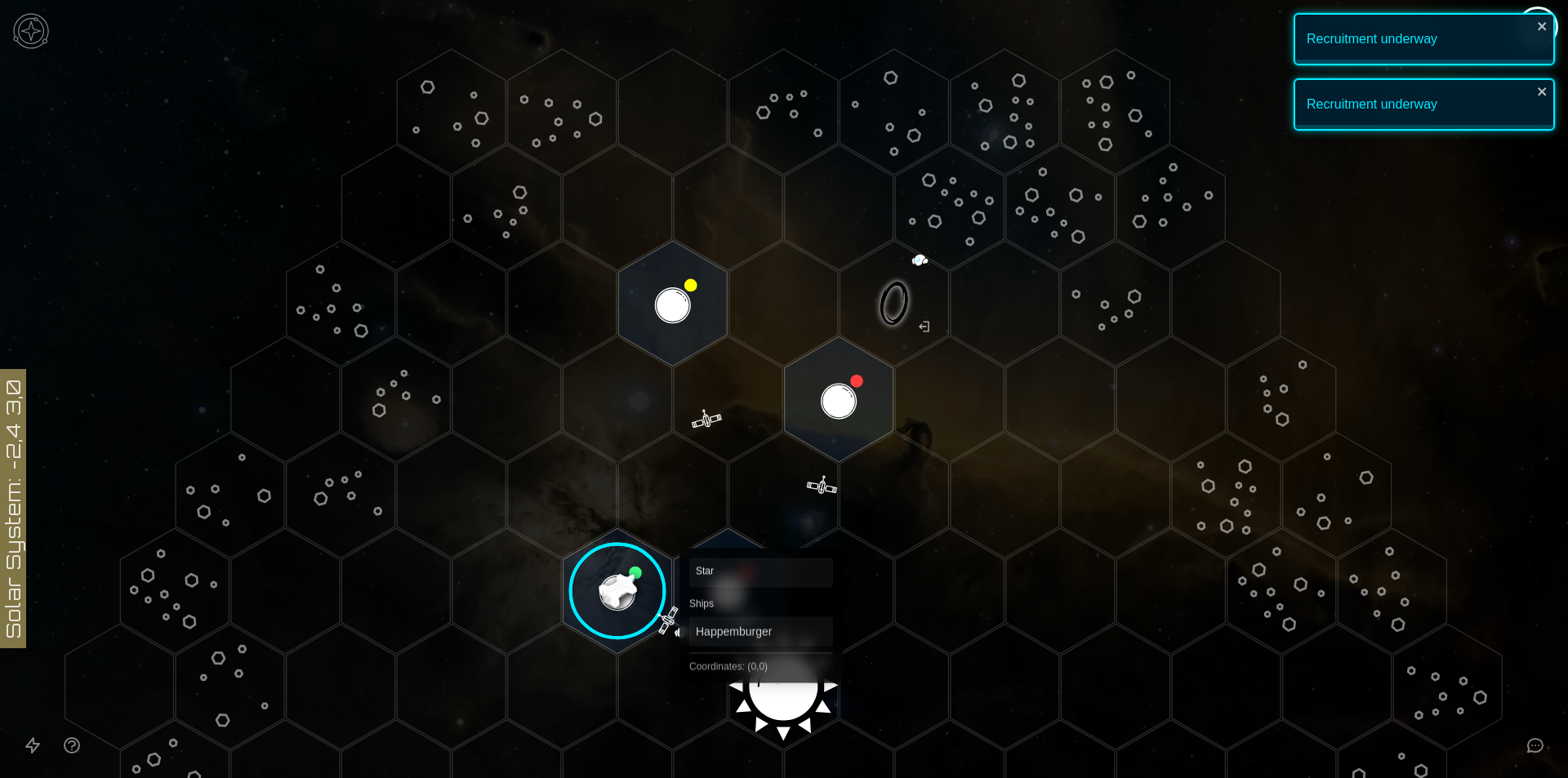
click at [761, 677] on polygon "Hex at coordinates 0,0, clickable" at bounding box center [784, 687] width 109 height 126
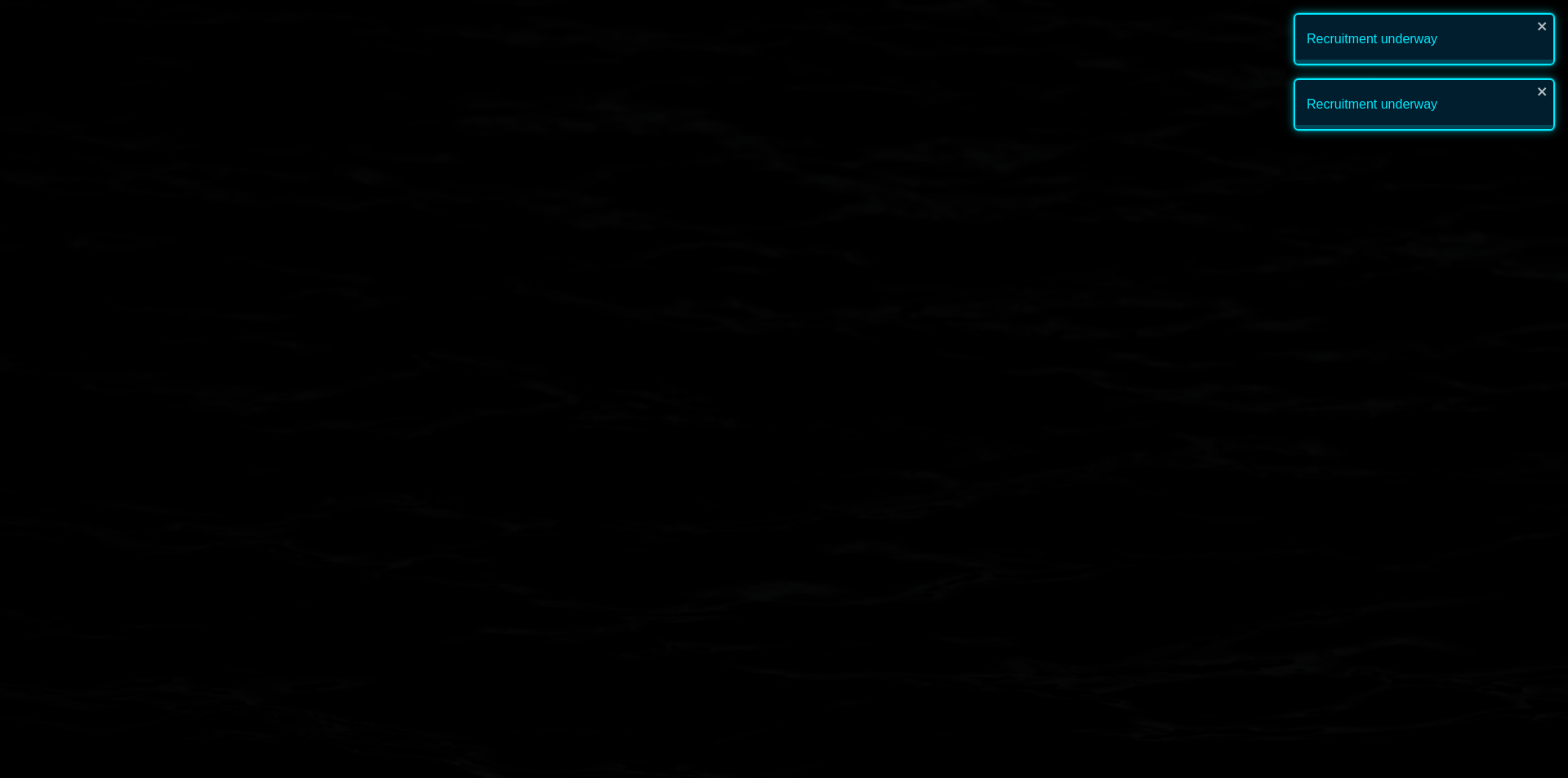
click at [761, 677] on image at bounding box center [784, 681] width 129 height 128
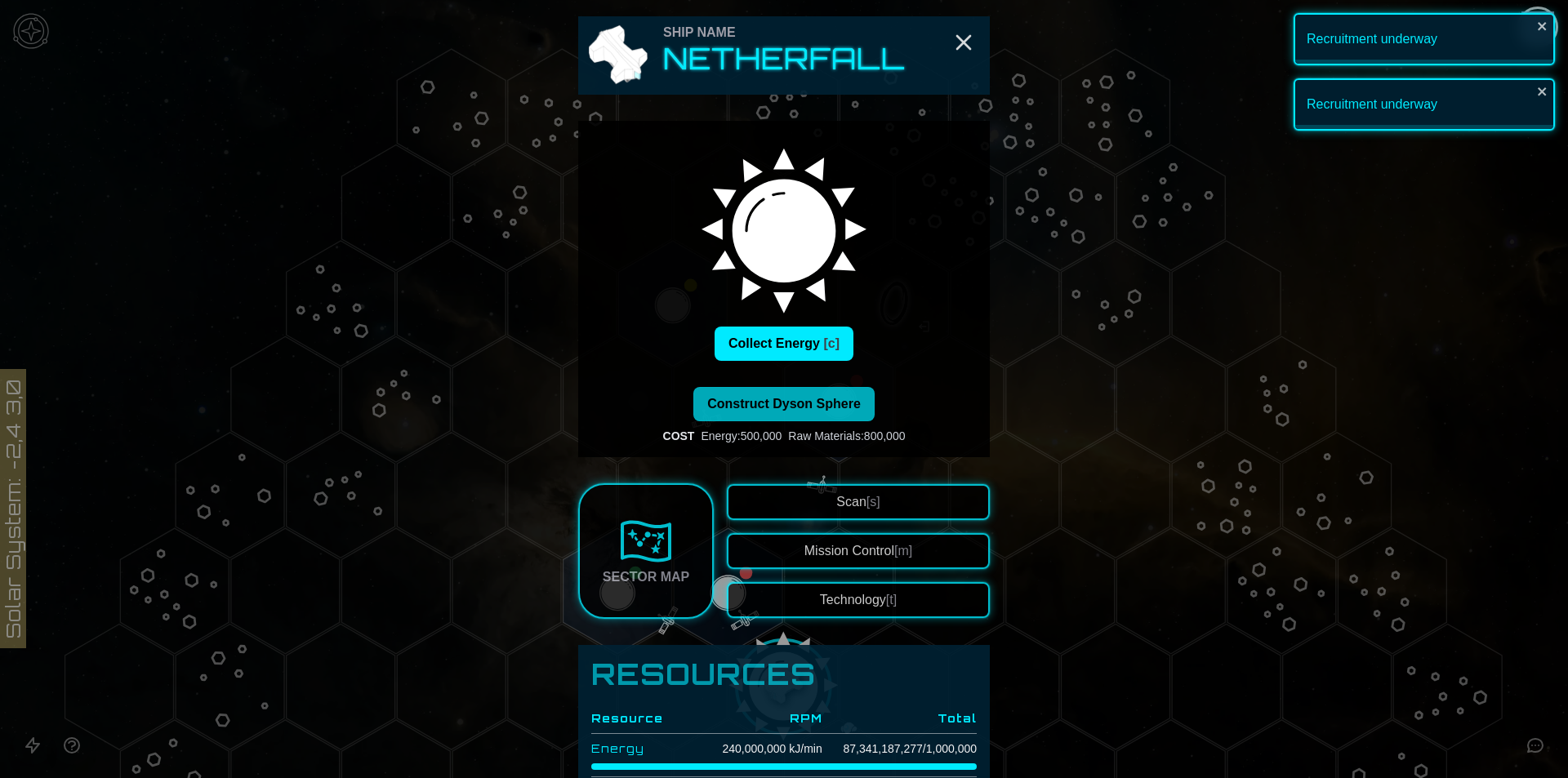
click at [806, 400] on span "Construct Dyson Sphere" at bounding box center [784, 404] width 153 height 14
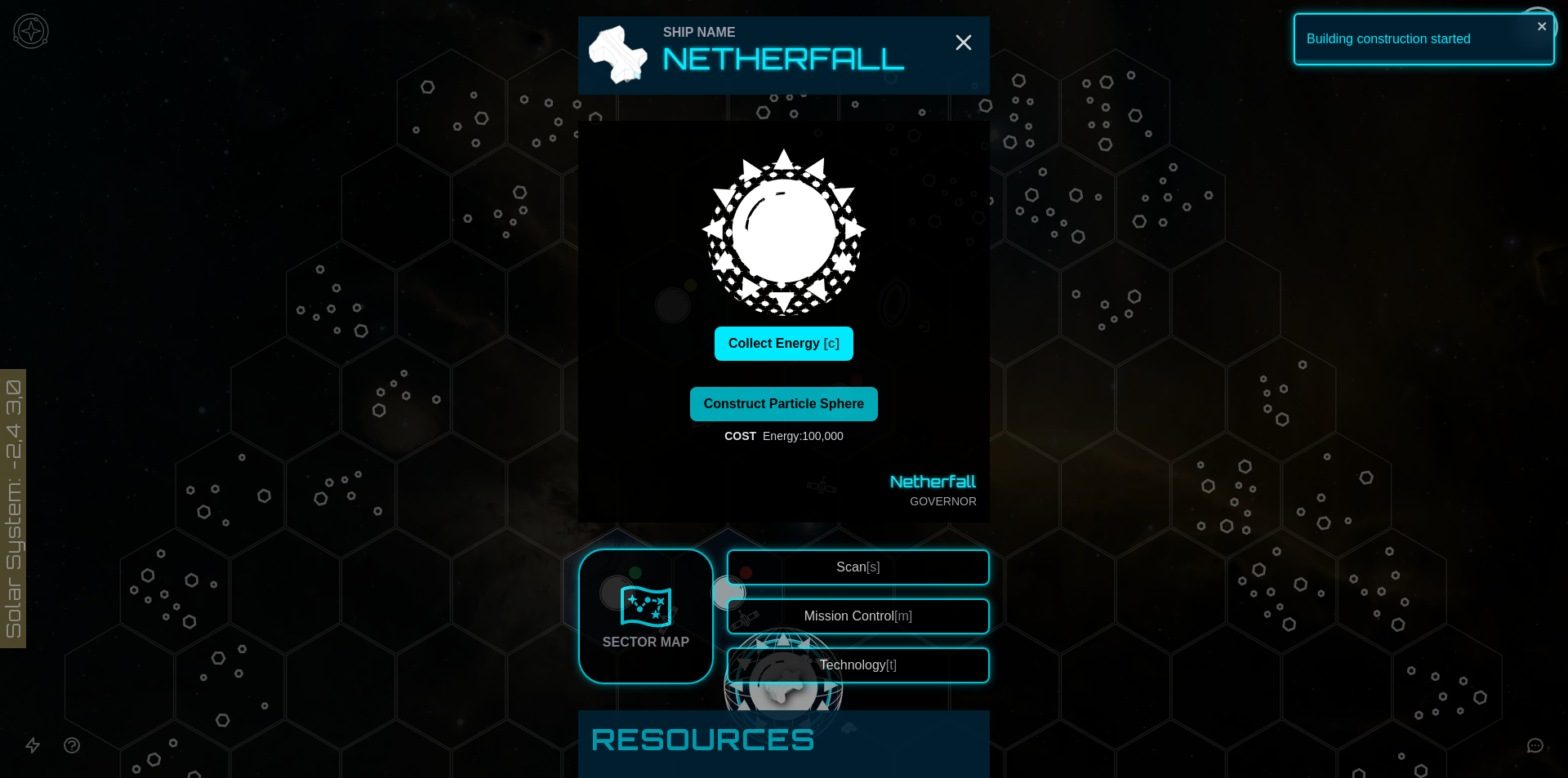
click at [815, 415] on button "Construct Particle Sphere" at bounding box center [784, 404] width 189 height 35
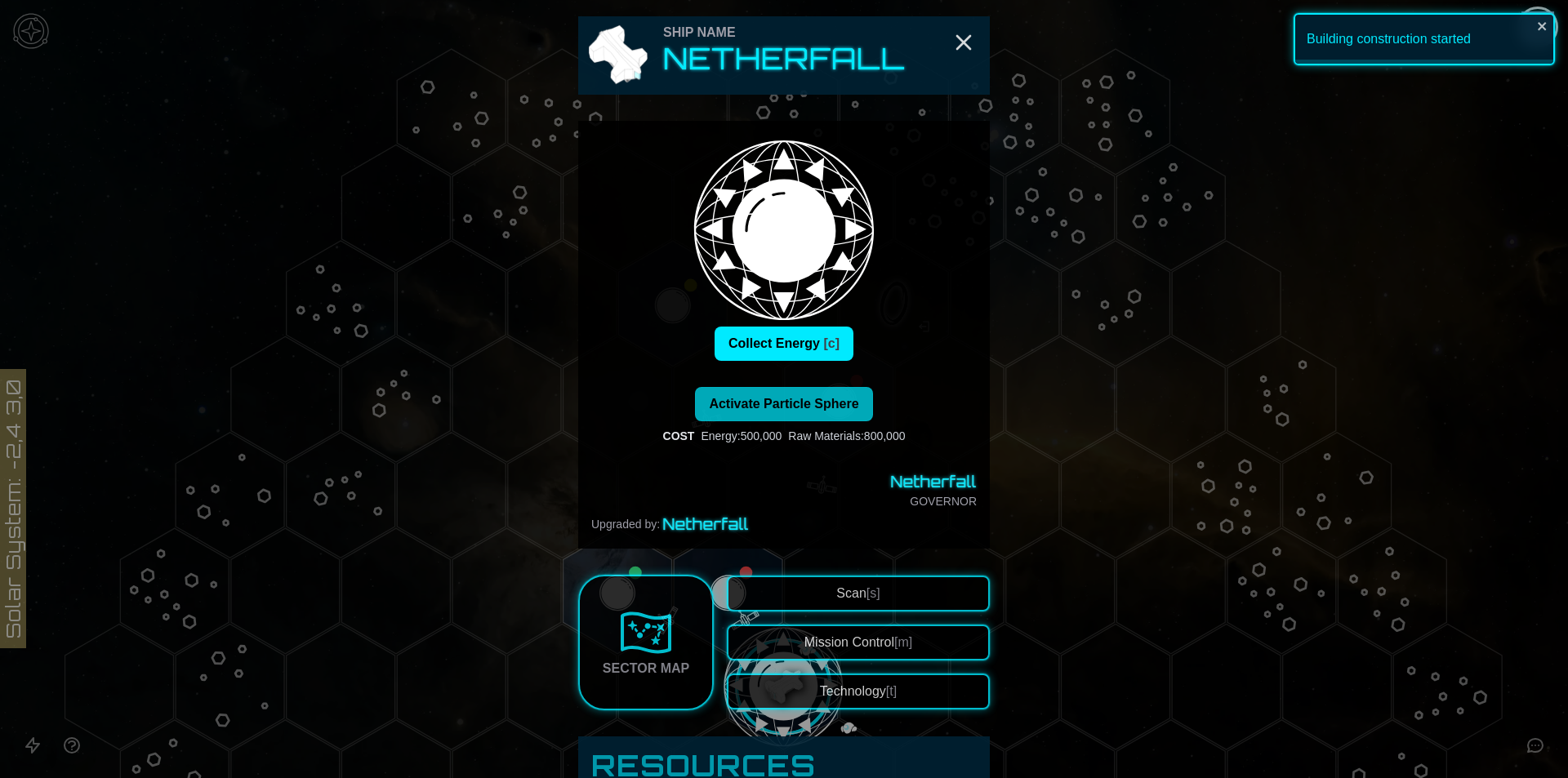
click at [807, 411] on button "Activate Particle Sphere" at bounding box center [784, 404] width 177 height 35
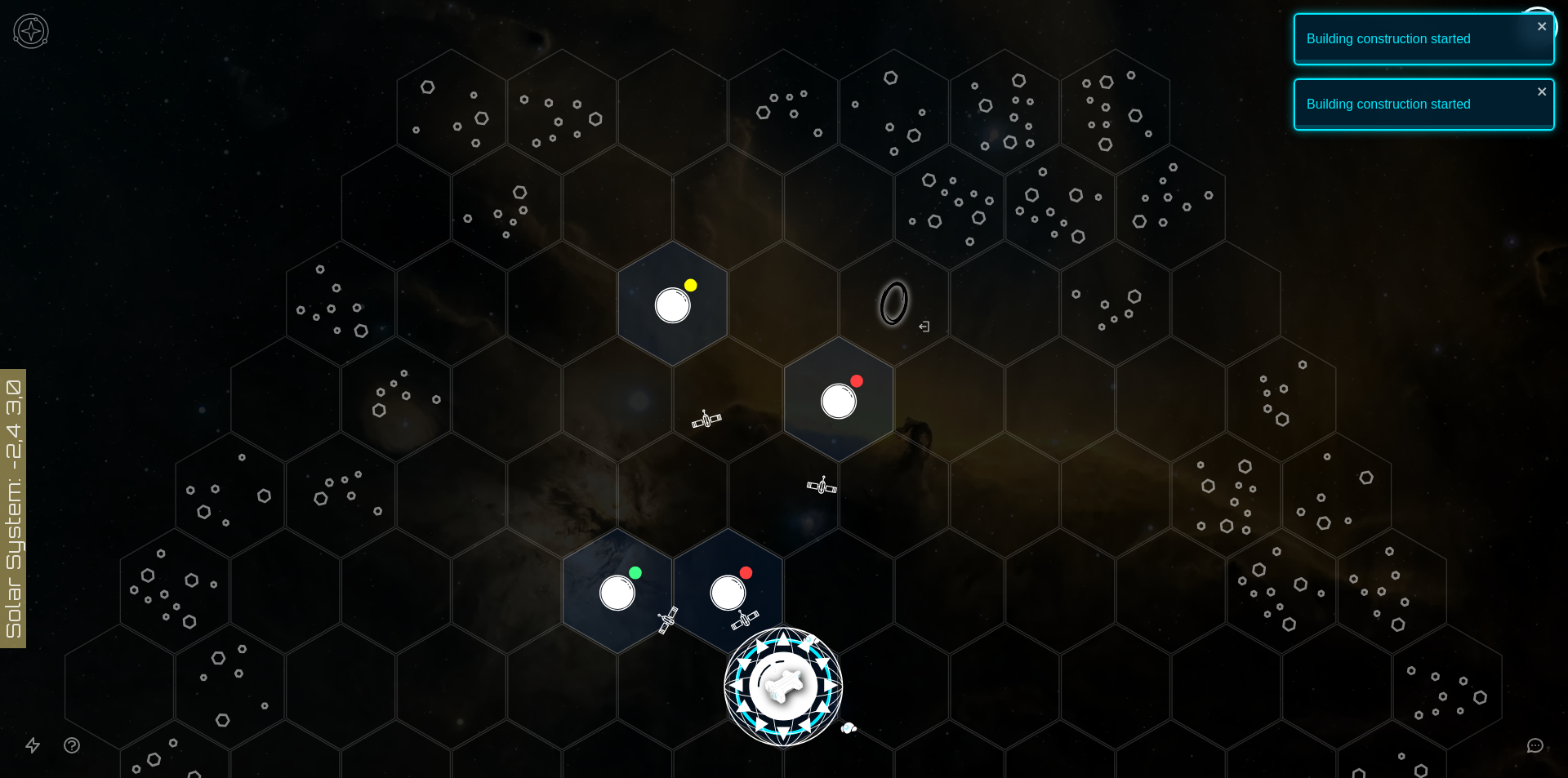
scroll to position [327, 0]
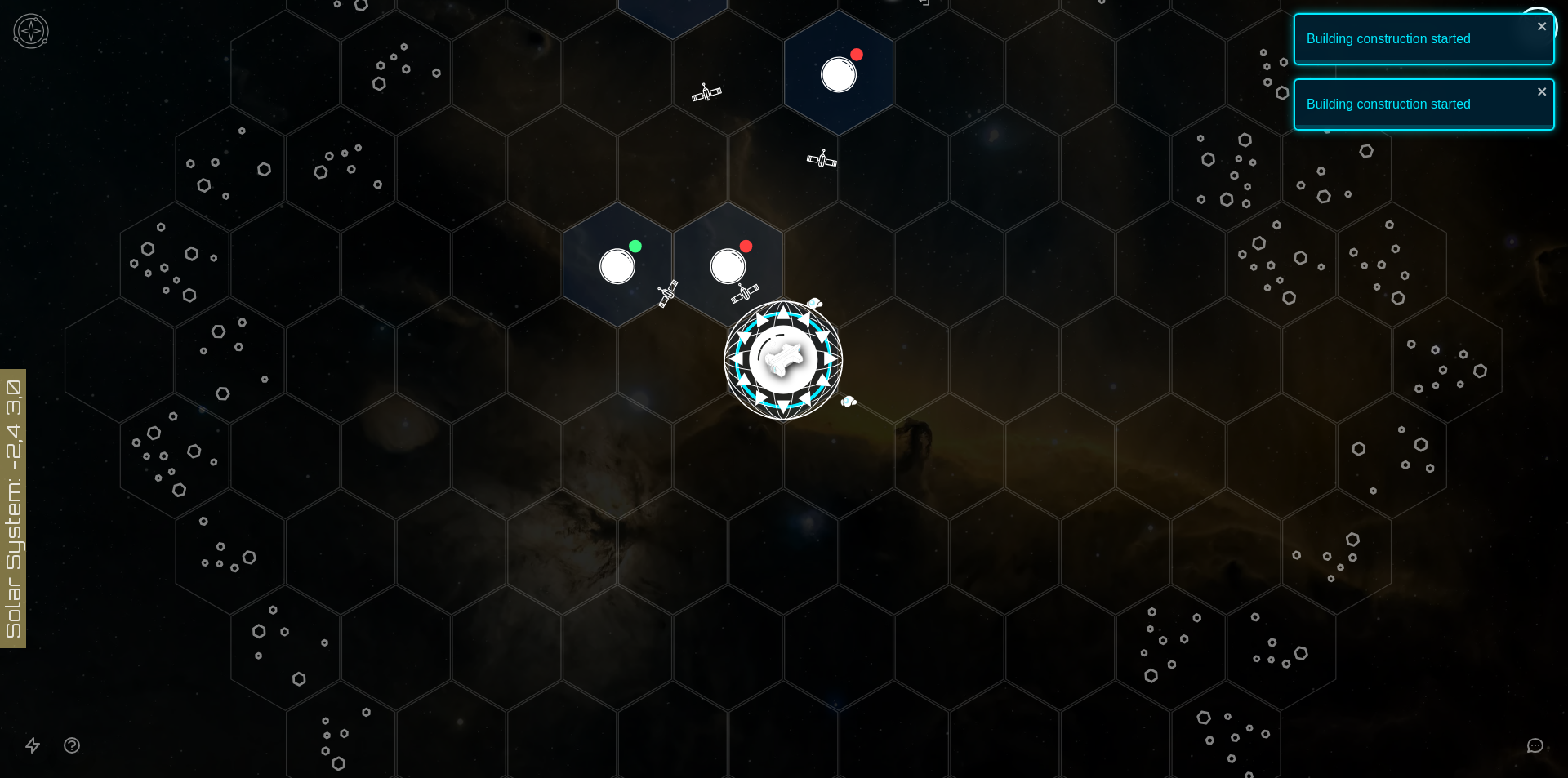
click at [769, 336] on image at bounding box center [784, 361] width 129 height 128
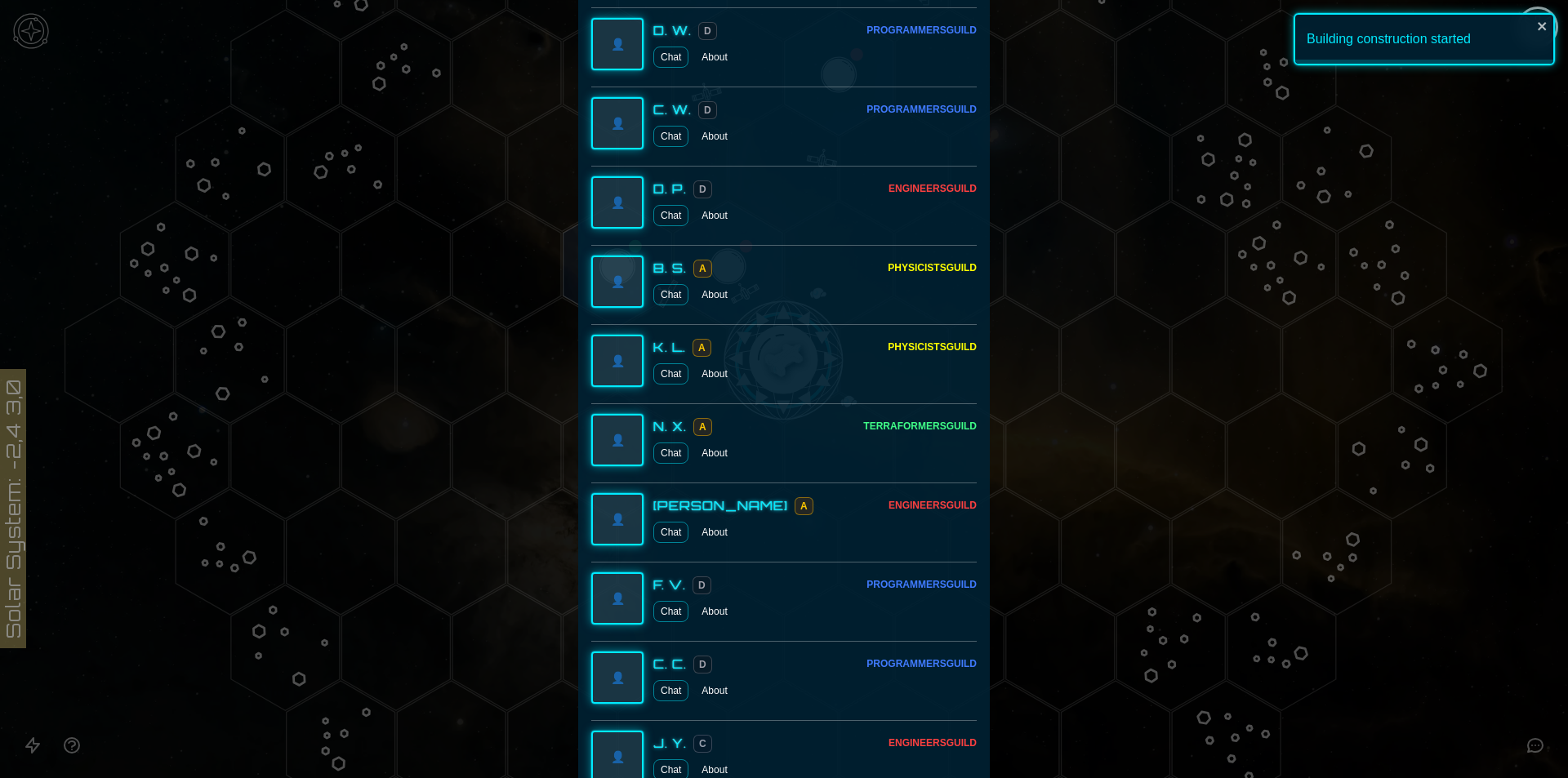
scroll to position [1143, 0]
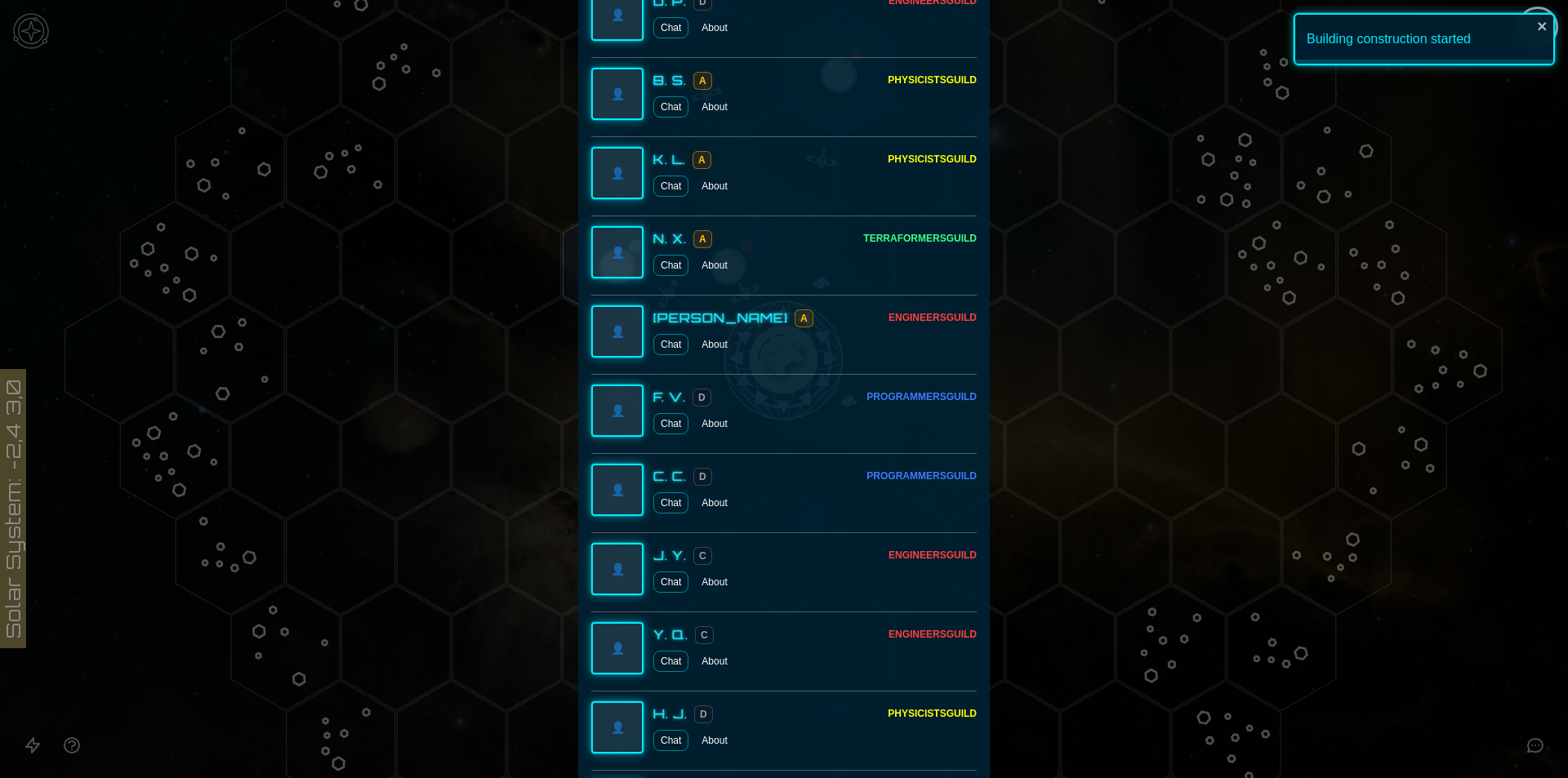
click at [1308, 476] on div at bounding box center [784, 389] width 1568 height 778
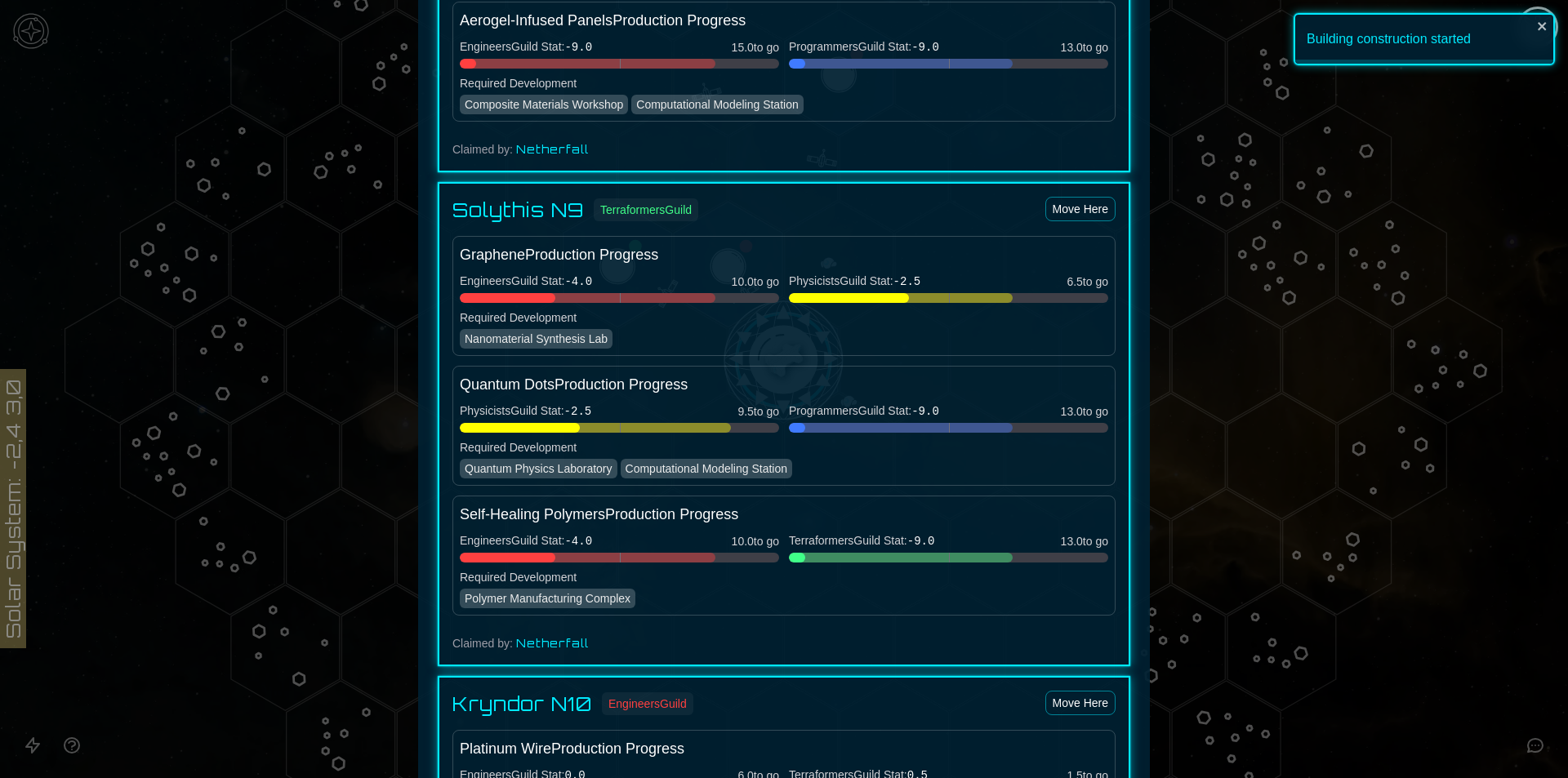
scroll to position [2106, 0]
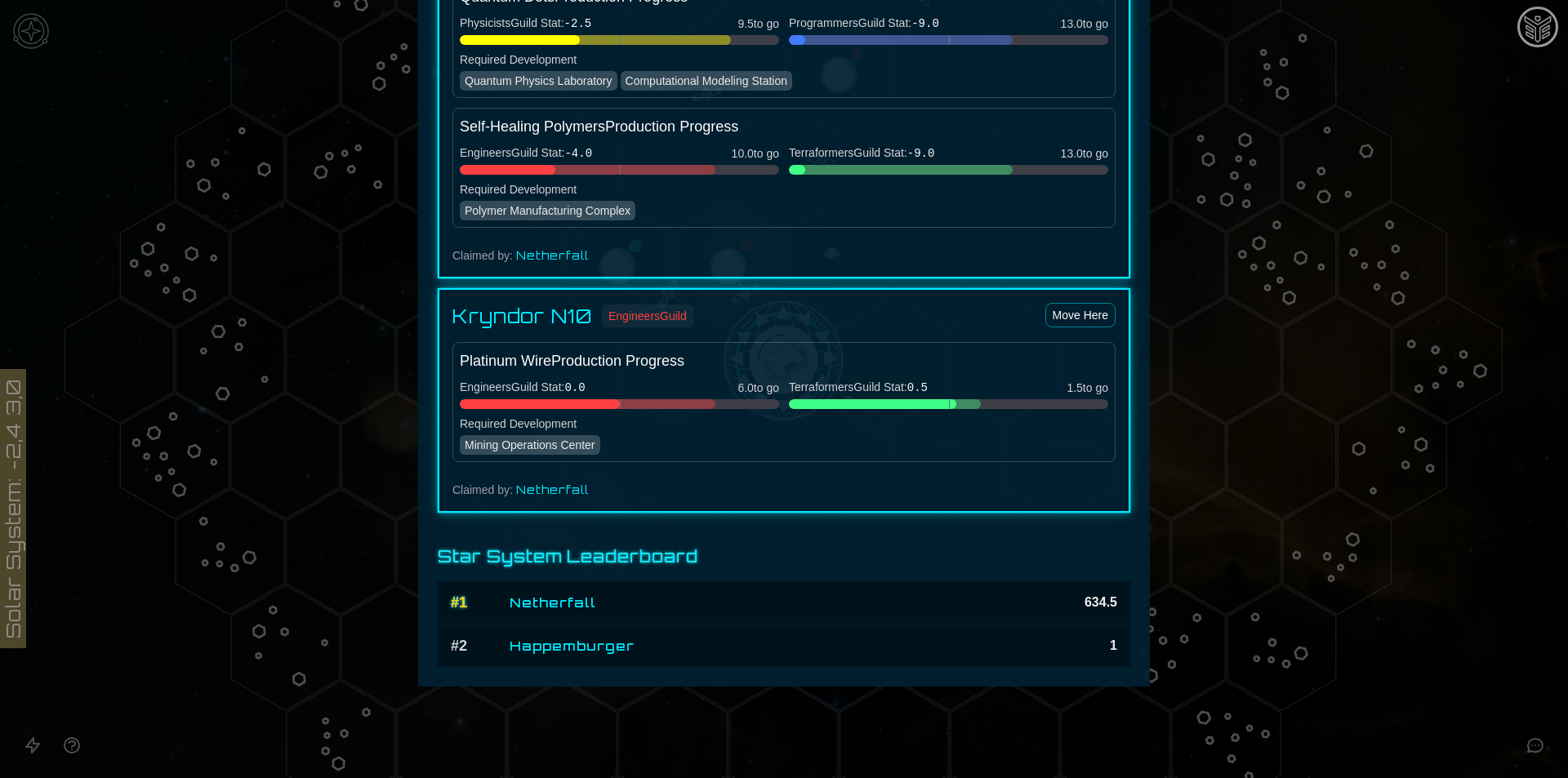
click at [1364, 577] on div at bounding box center [784, 389] width 1568 height 778
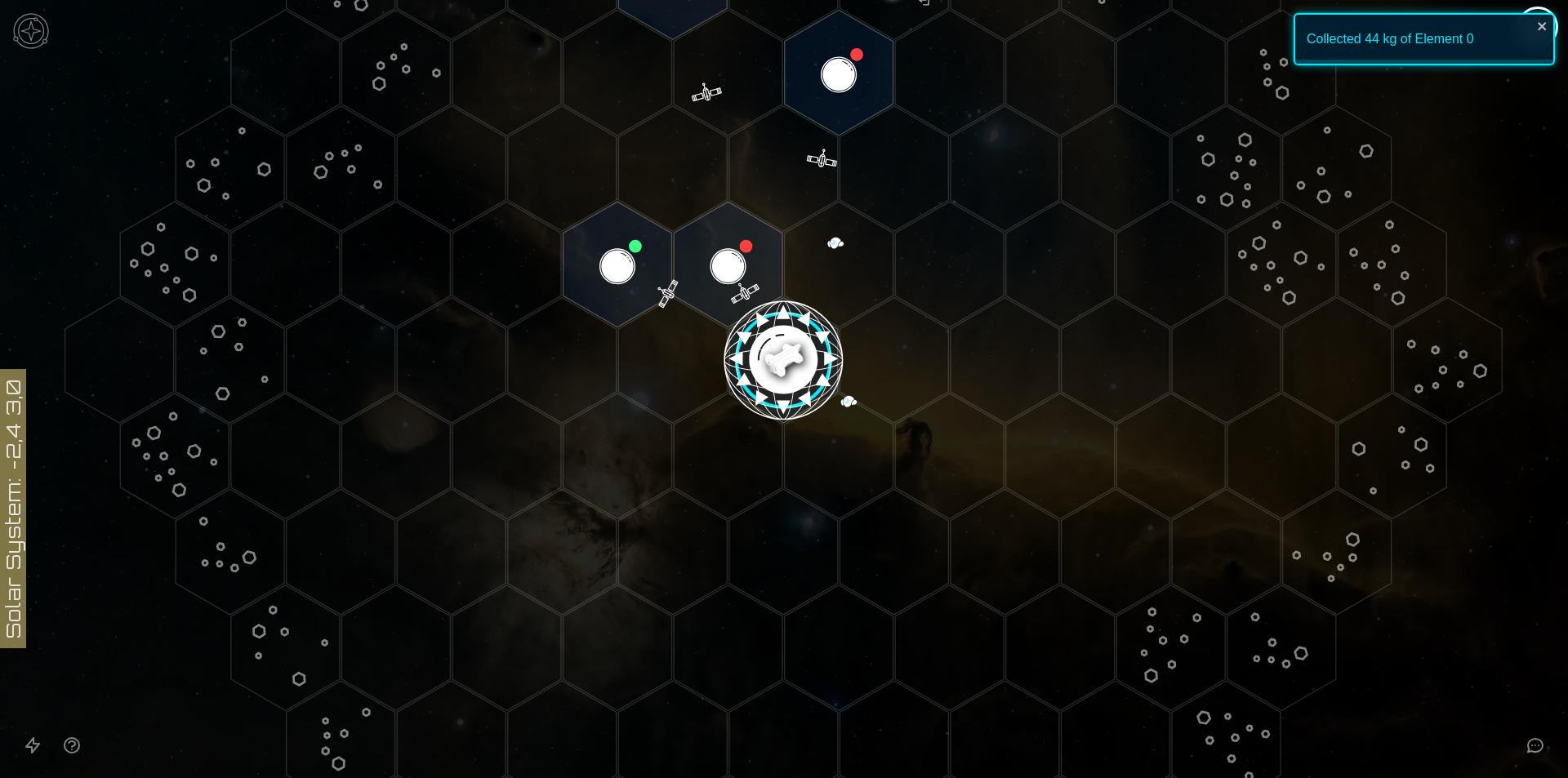
scroll to position [585, 0]
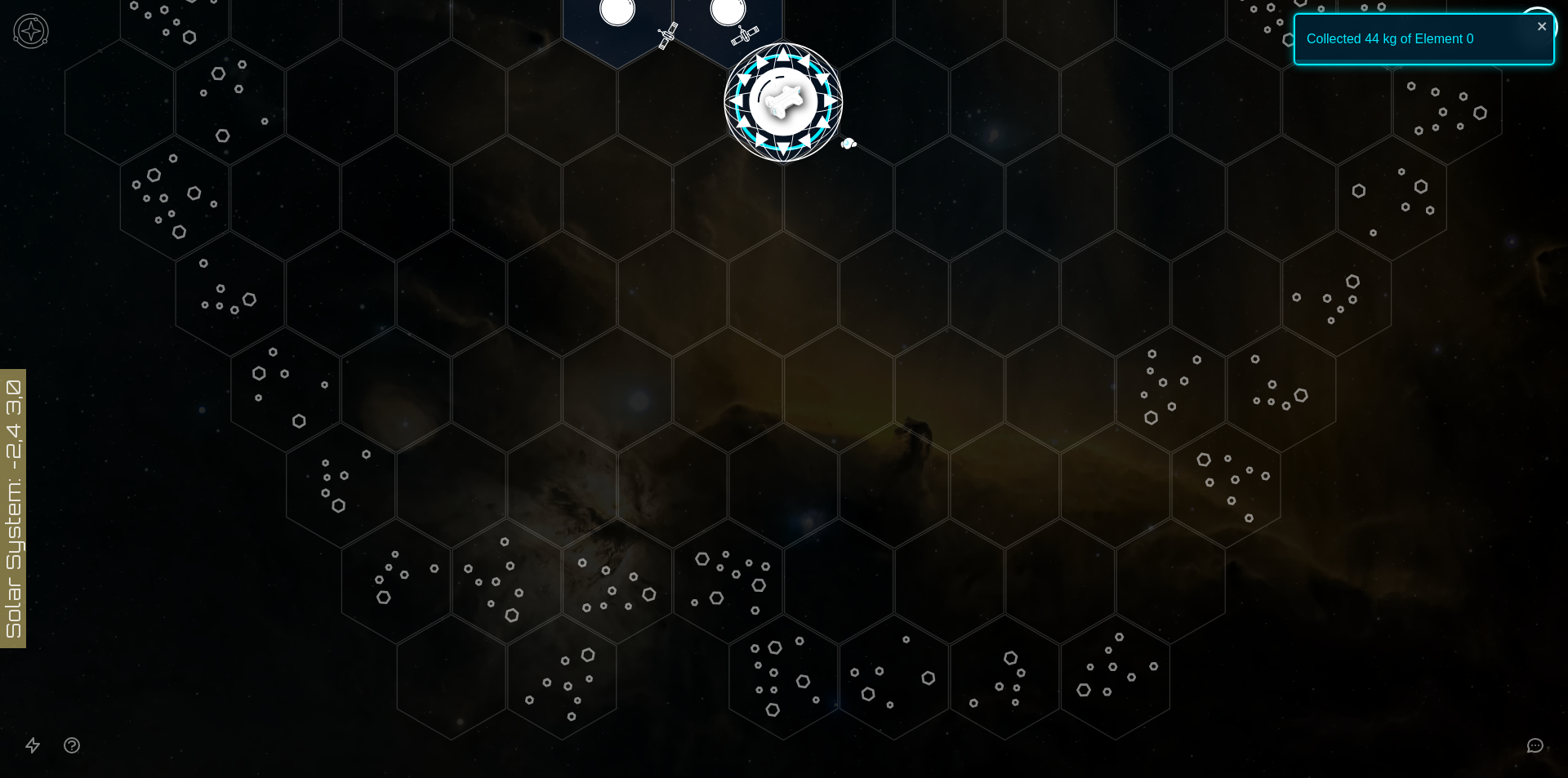
click at [574, 686] on polygon "Hex at coordinates -5,6, clickable" at bounding box center [562, 678] width 109 height 126
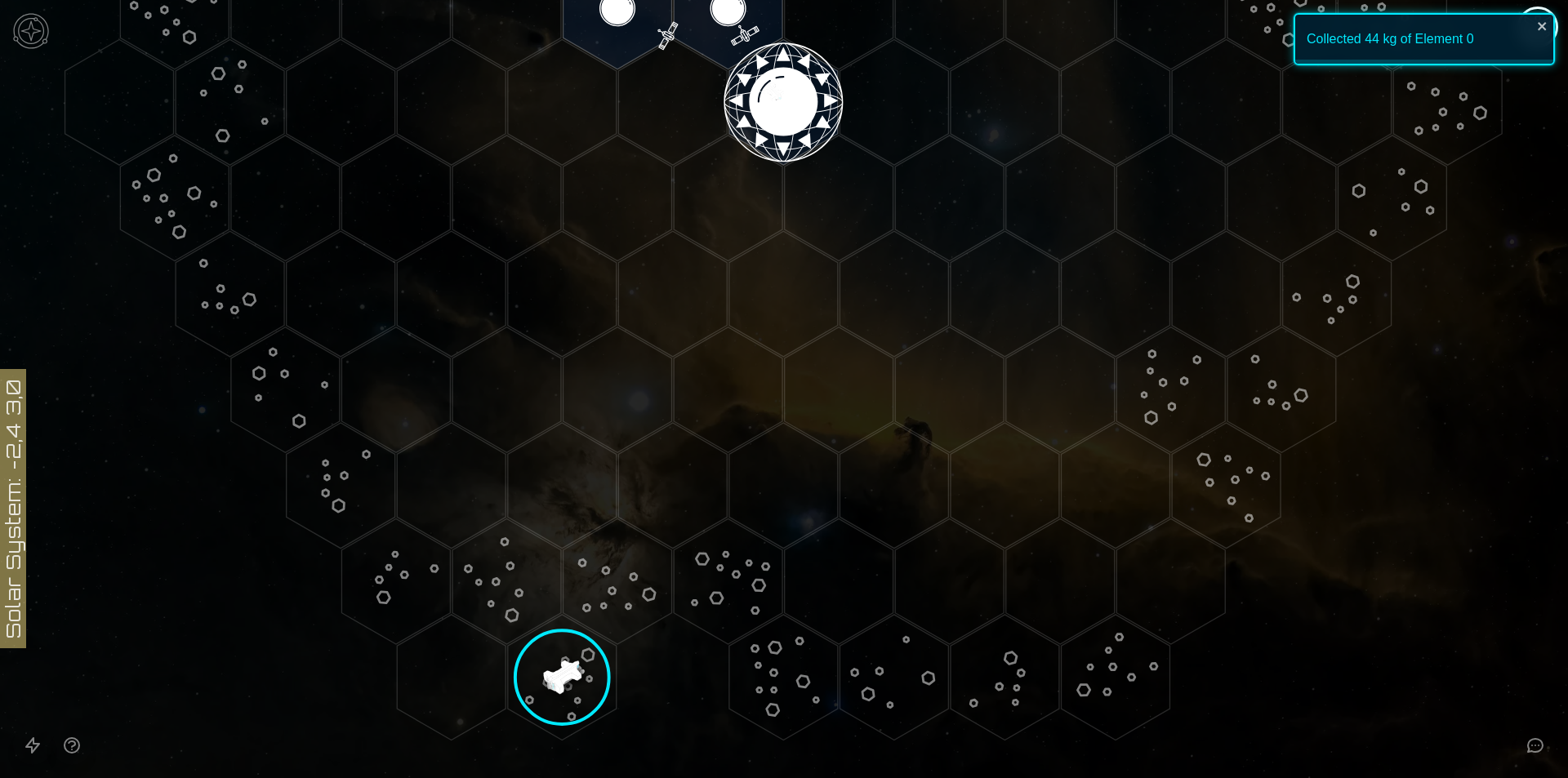
click at [596, 659] on image at bounding box center [562, 677] width 148 height 148
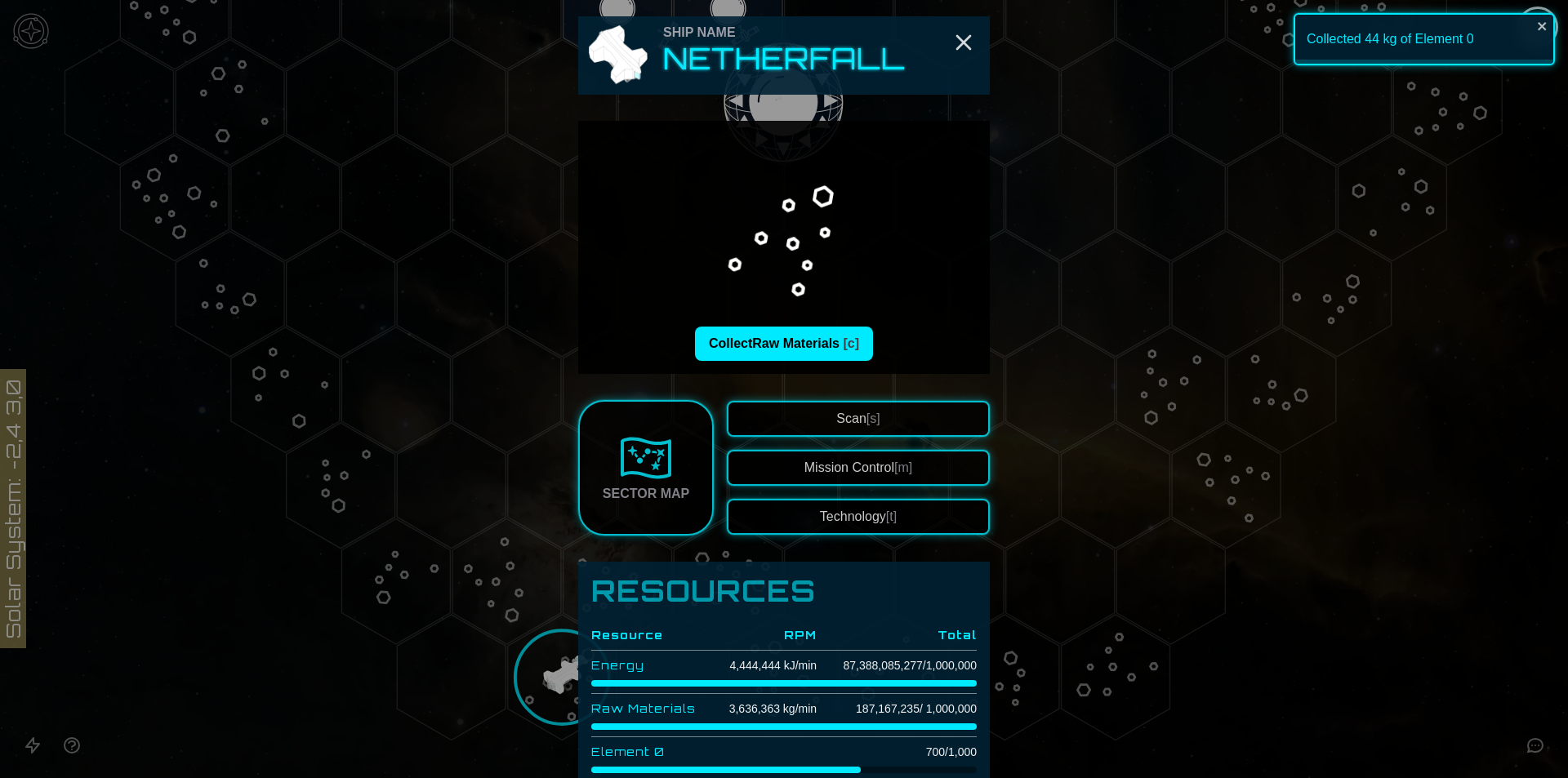
click at [837, 424] on span "Scan [s]" at bounding box center [858, 418] width 43 height 14
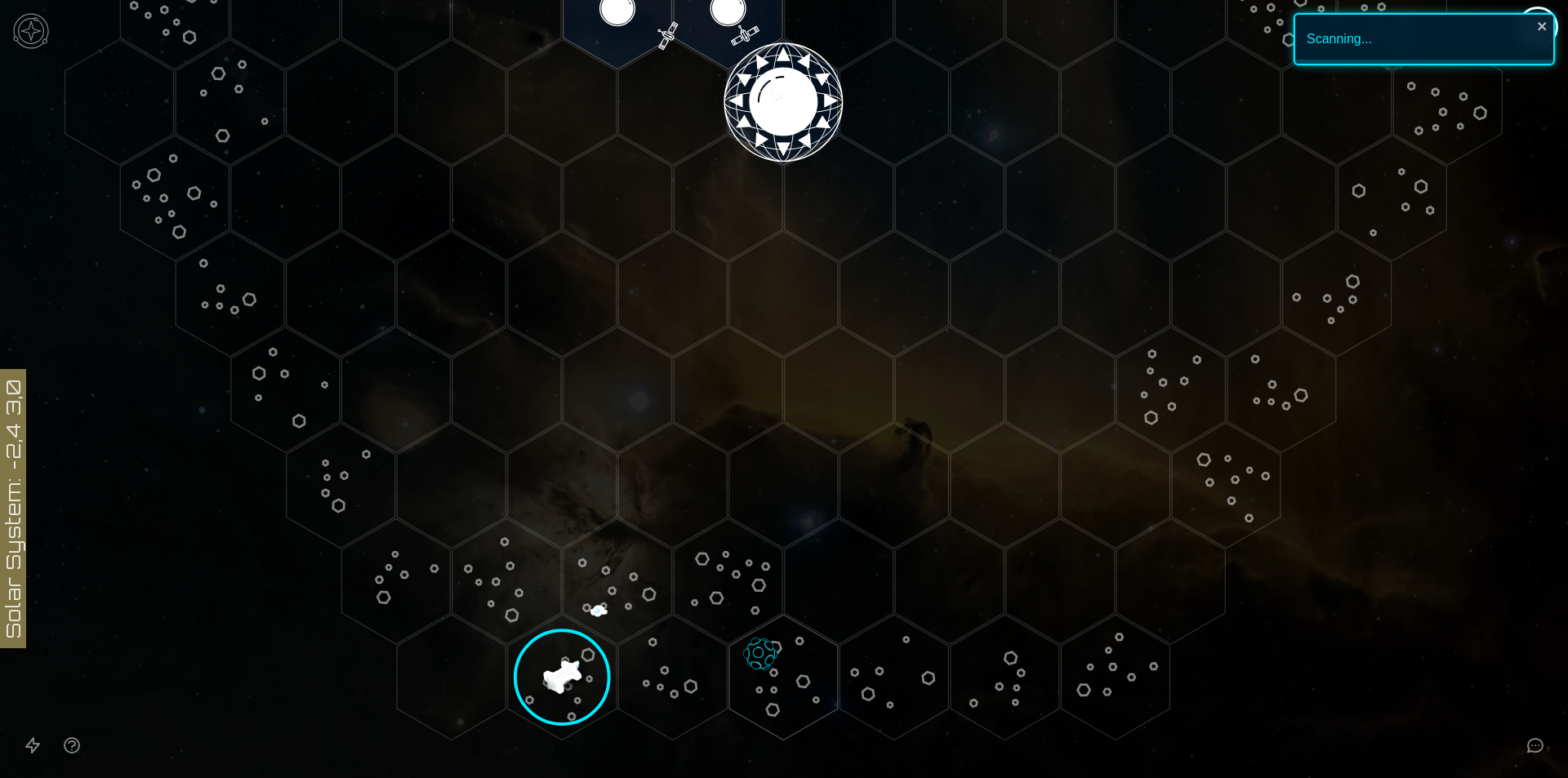
click at [66, 763] on button "Open accessibility help guide" at bounding box center [72, 745] width 39 height 39
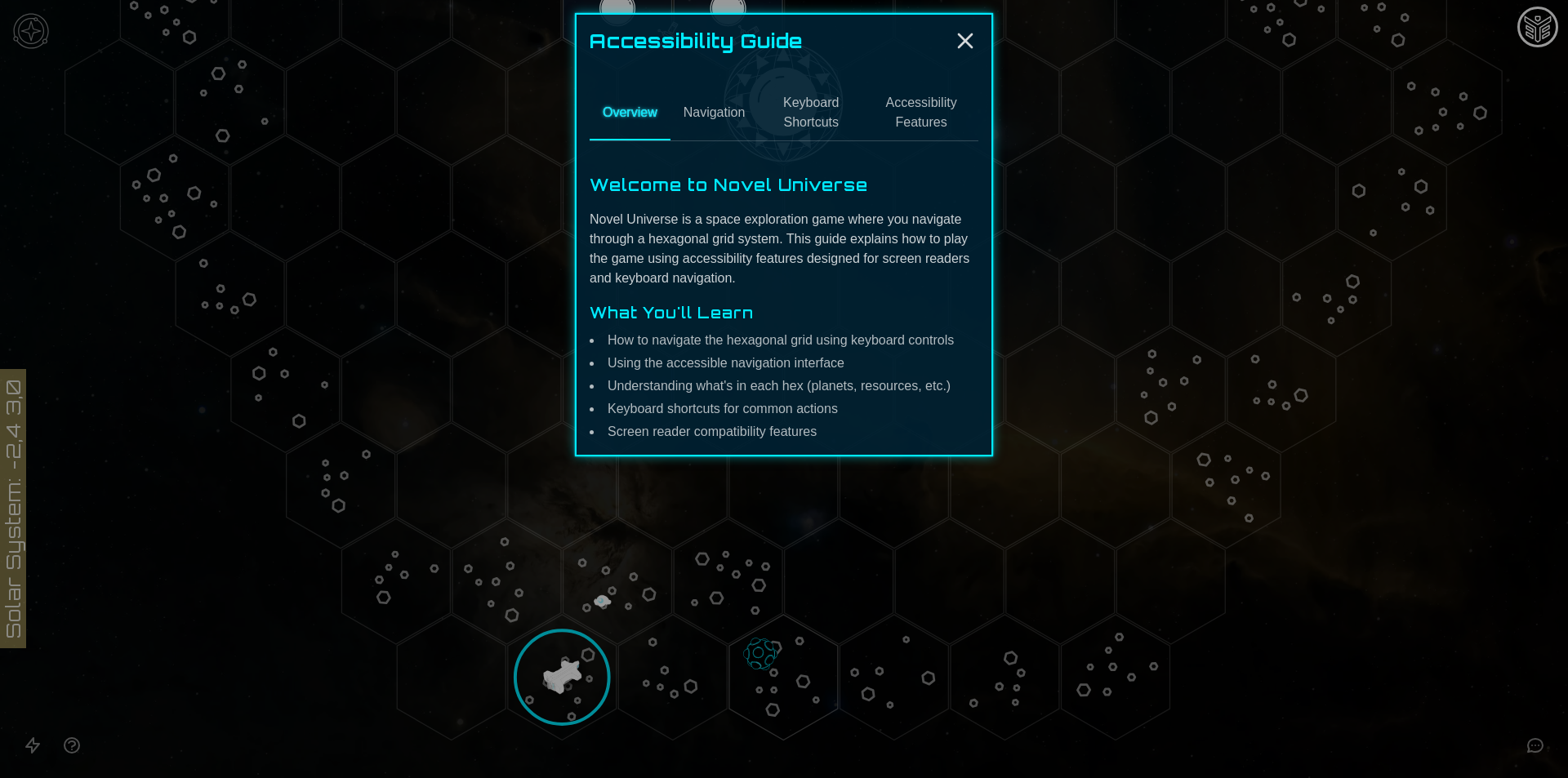
click at [951, 37] on div "Accessibility Guide" at bounding box center [784, 40] width 389 height 26
click at [975, 30] on icon "Close" at bounding box center [965, 40] width 26 height 26
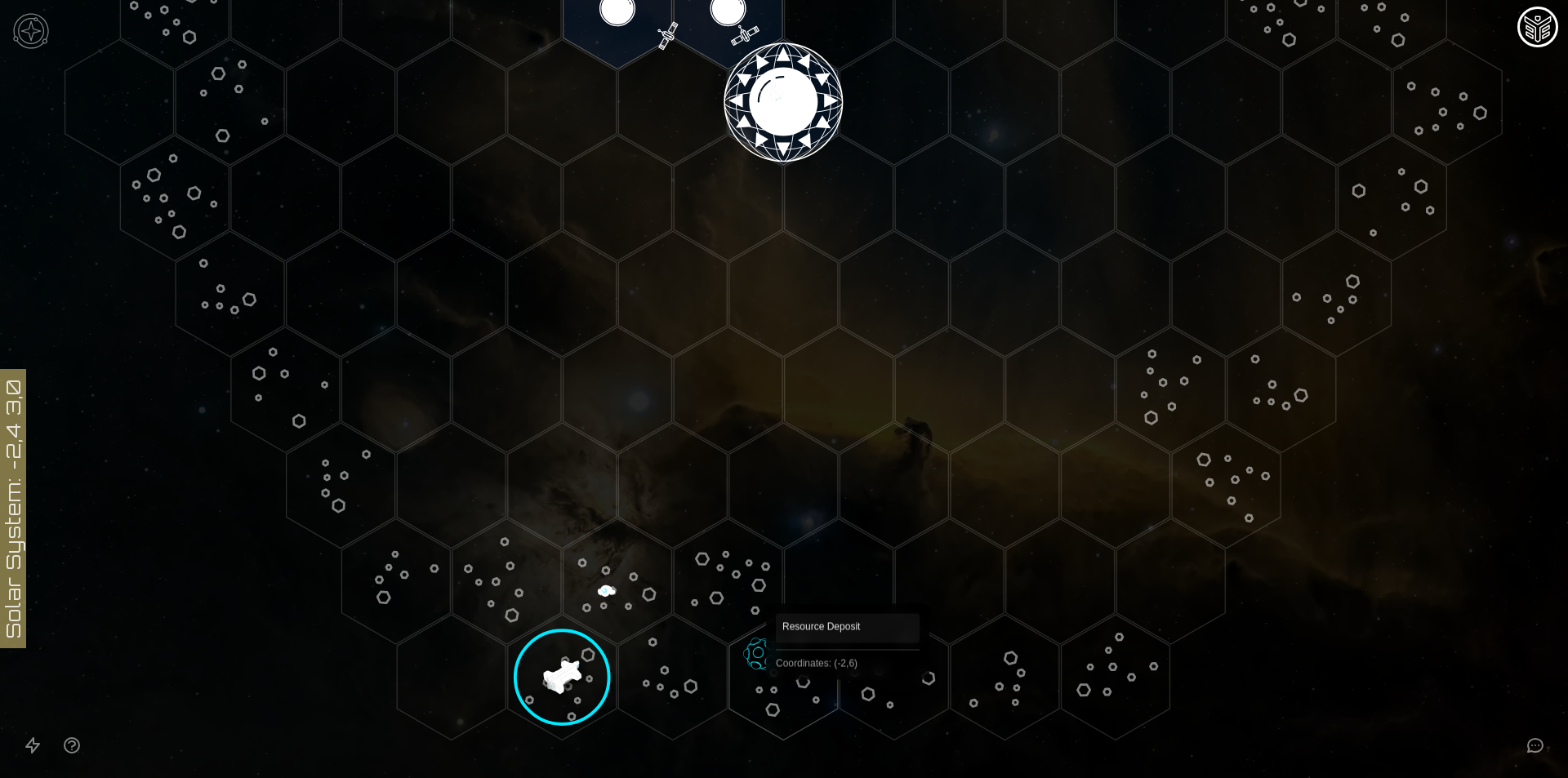
click at [776, 677] on polygon "Hex at coordinates -3,6, clickable" at bounding box center [784, 678] width 109 height 126
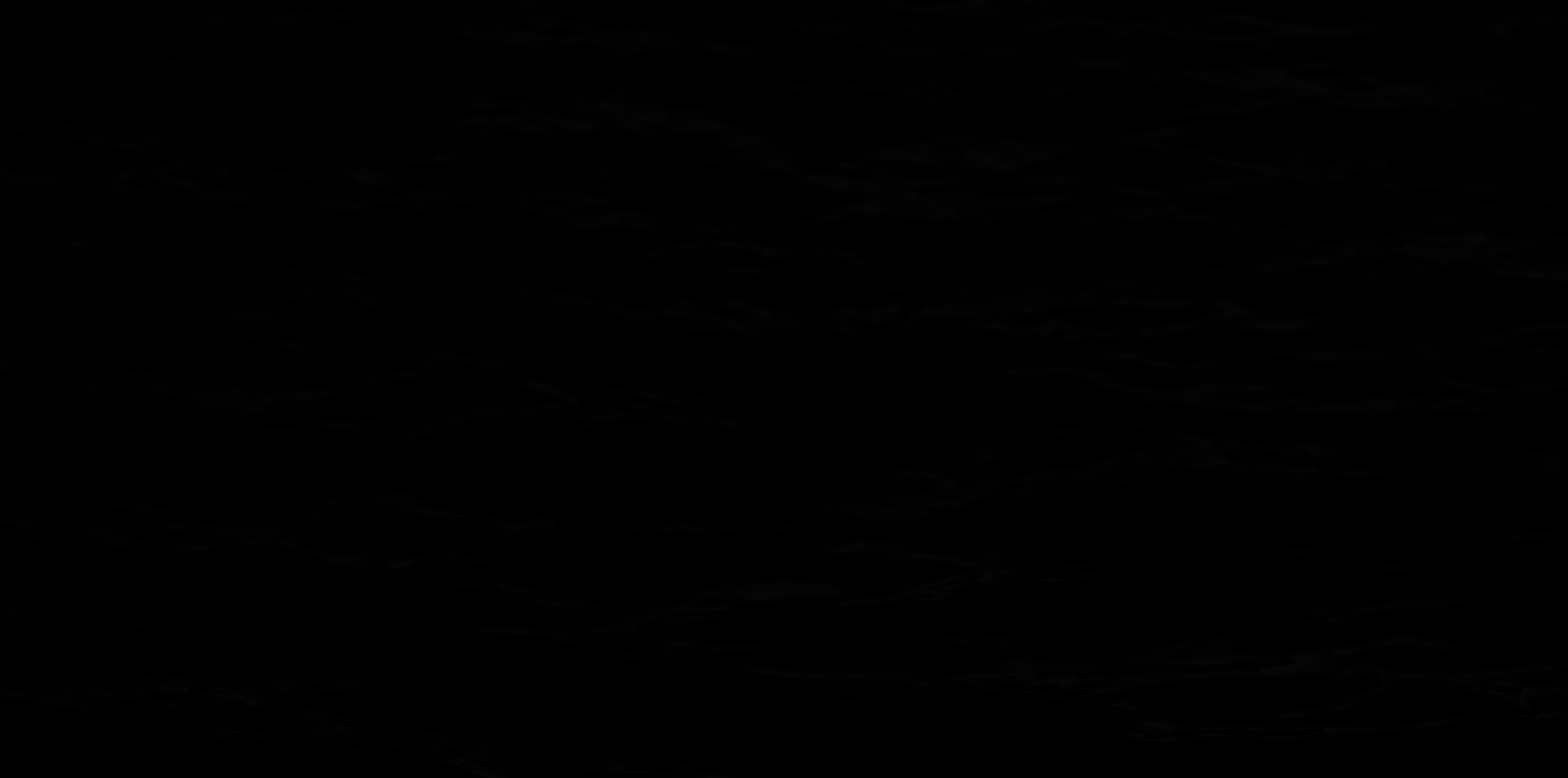
click at [776, 677] on image at bounding box center [787, 672] width 177 height 177
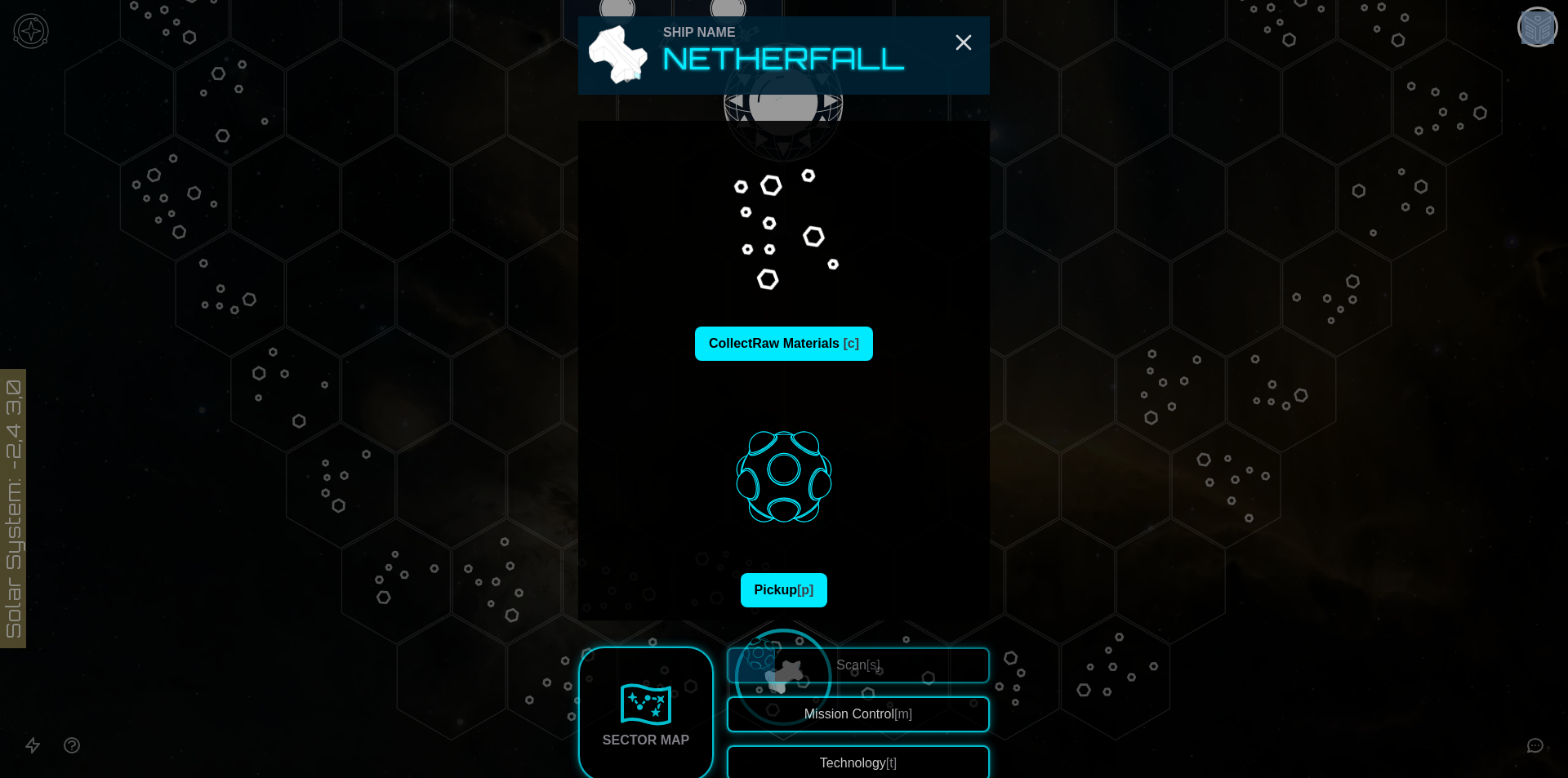
click at [770, 567] on img at bounding box center [784, 476] width 192 height 192
click at [773, 596] on button "Pickup [p]" at bounding box center [784, 590] width 88 height 35
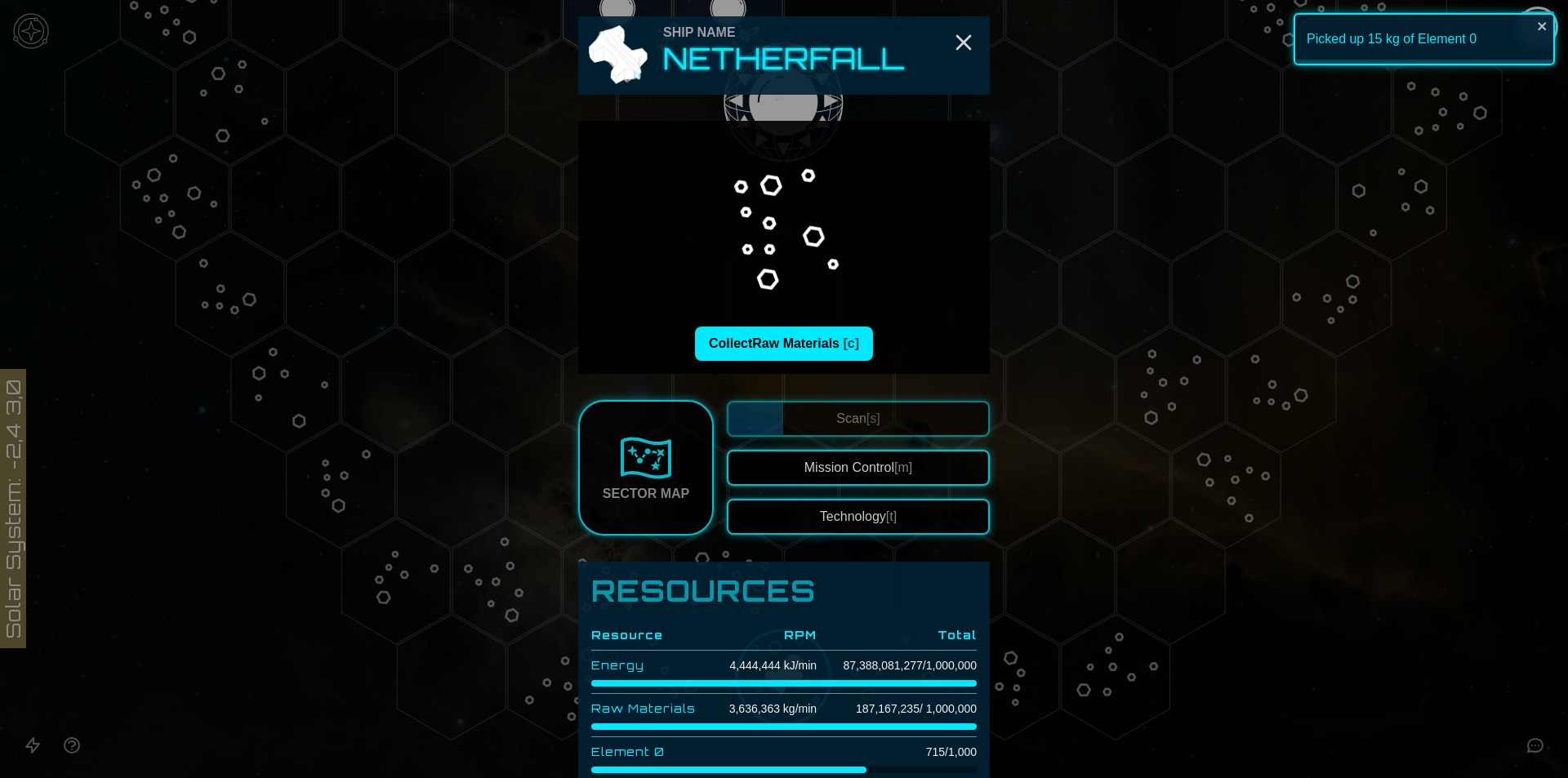
click at [30, 769] on div at bounding box center [784, 389] width 1568 height 778
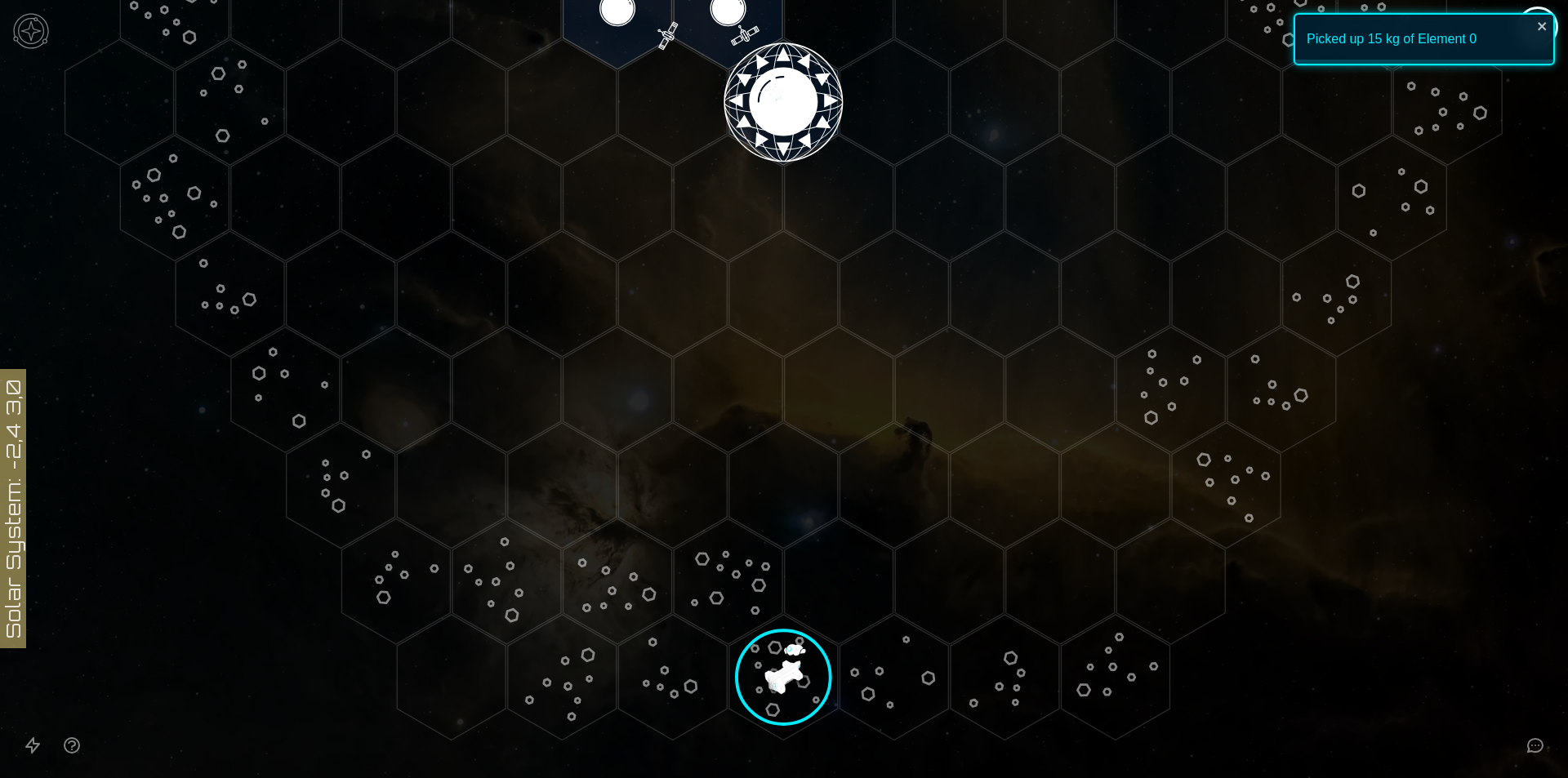
click at [28, 745] on icon "Open accessible navigation interface" at bounding box center [33, 745] width 20 height 19
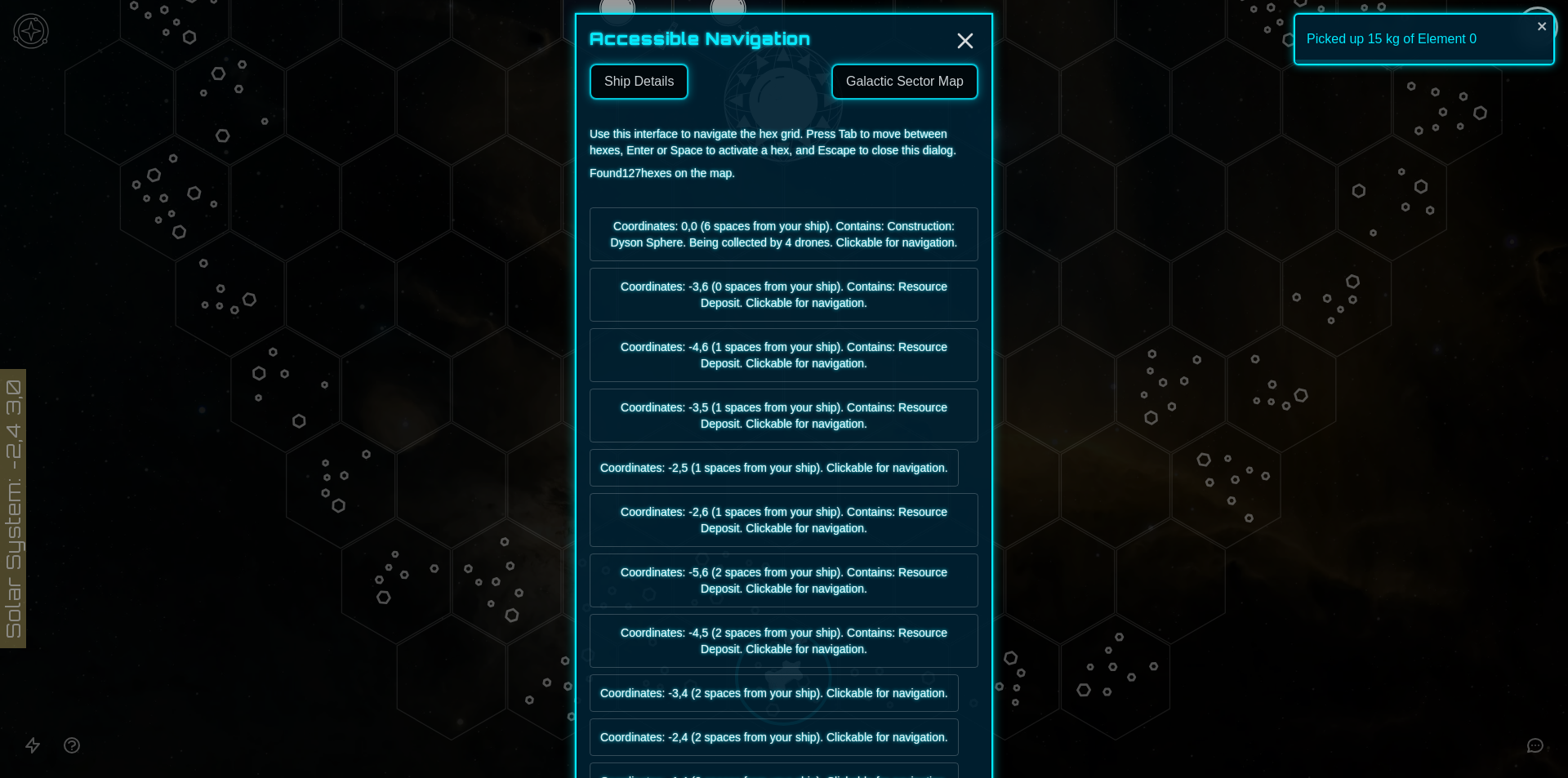
click at [831, 70] on link "Galactic Sector Map" at bounding box center [905, 82] width 147 height 36
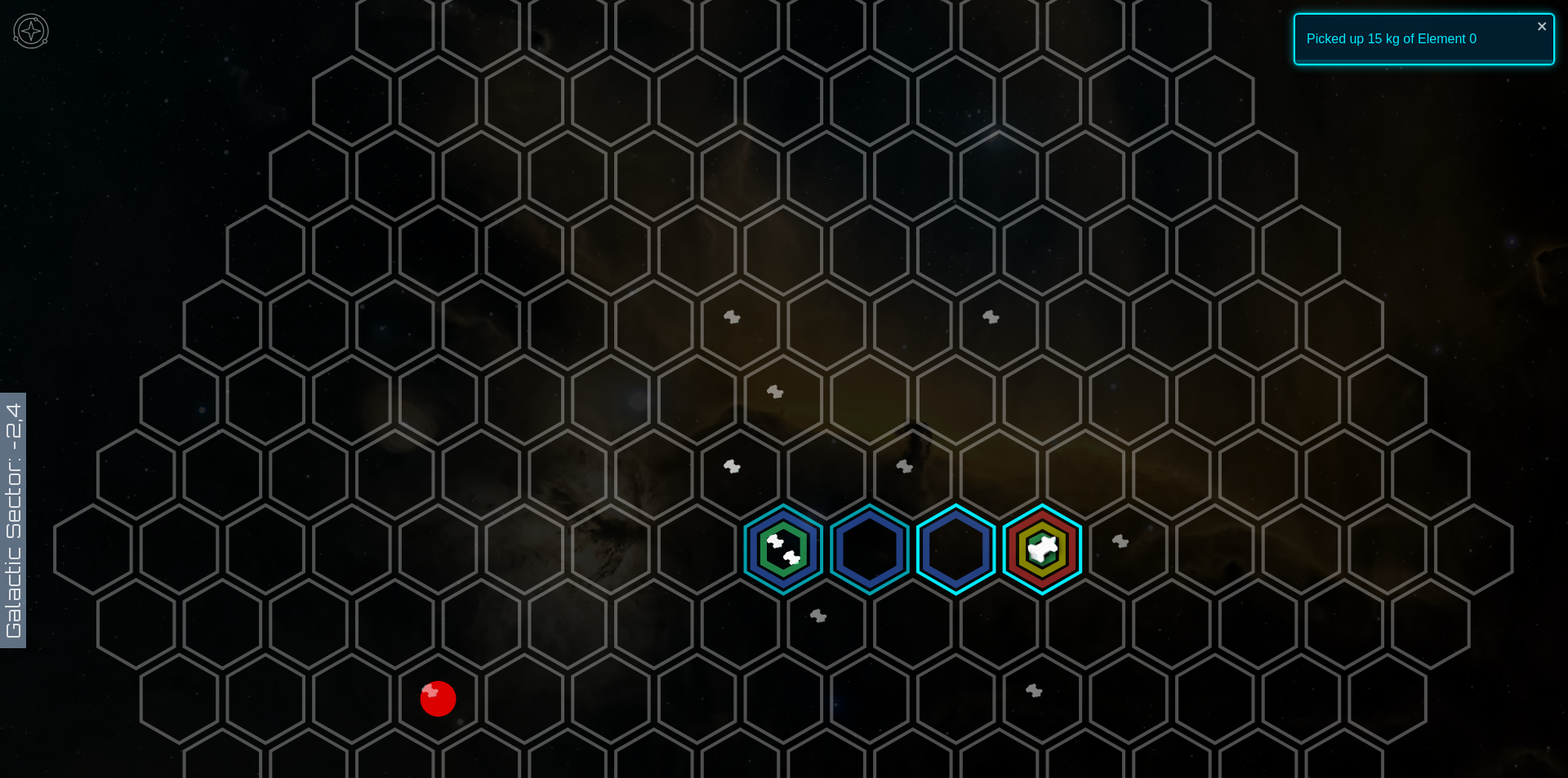
scroll to position [327, 0]
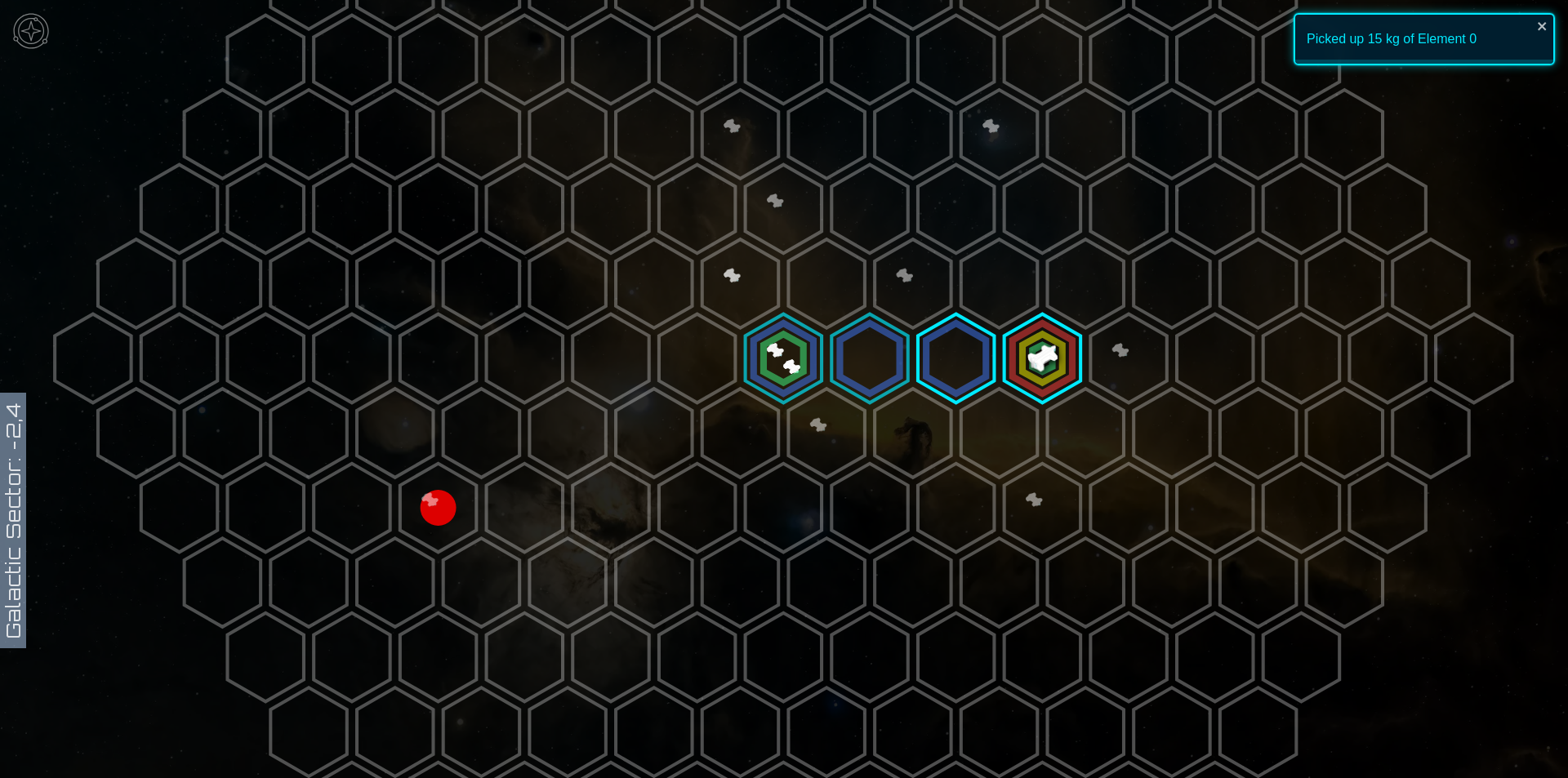
click at [761, 340] on polygon at bounding box center [784, 359] width 76 height 89
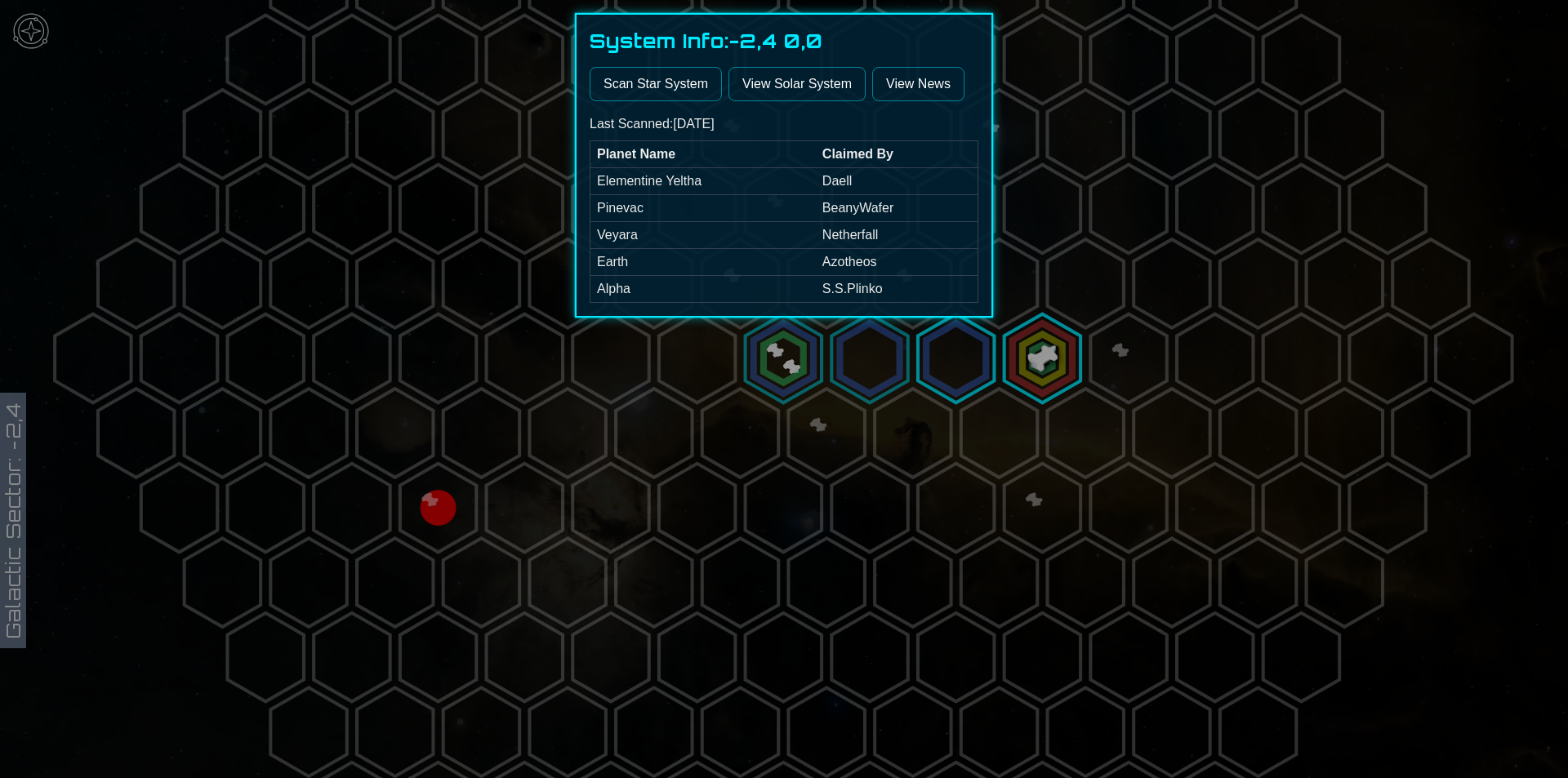
click at [881, 366] on div at bounding box center [784, 389] width 1568 height 778
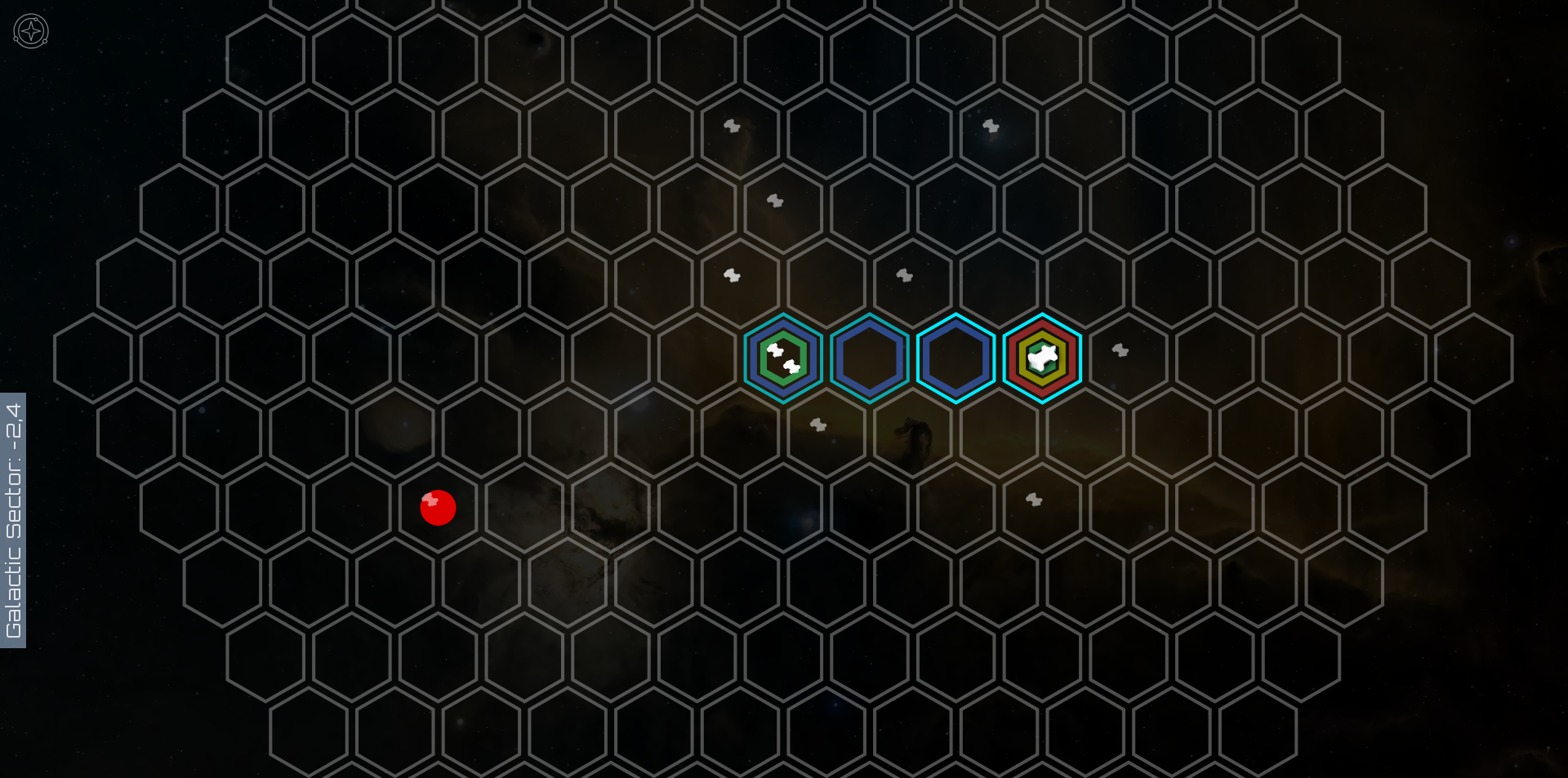
click at [881, 366] on polygon at bounding box center [870, 359] width 76 height 89
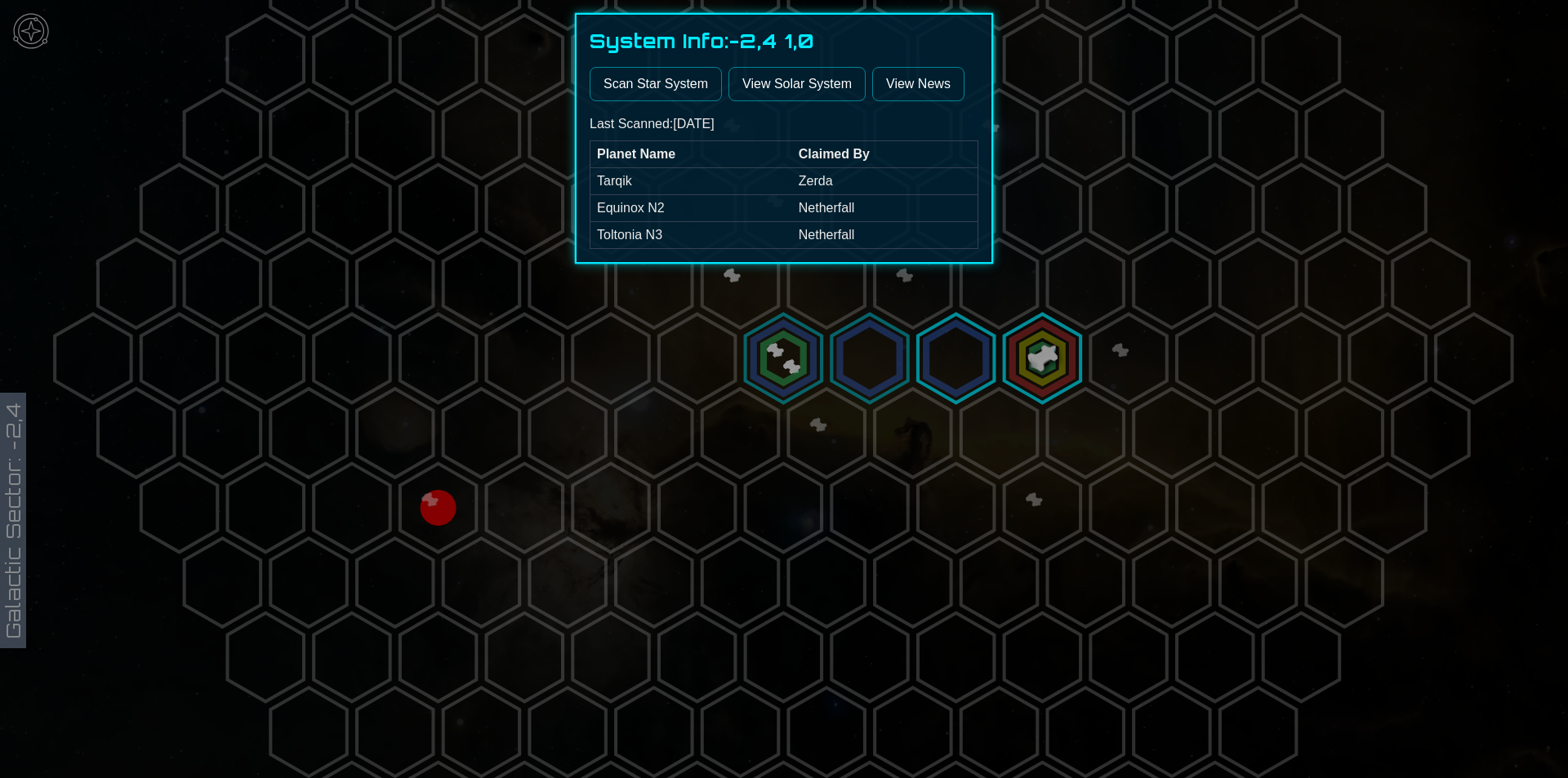
click at [949, 355] on div at bounding box center [784, 389] width 1568 height 778
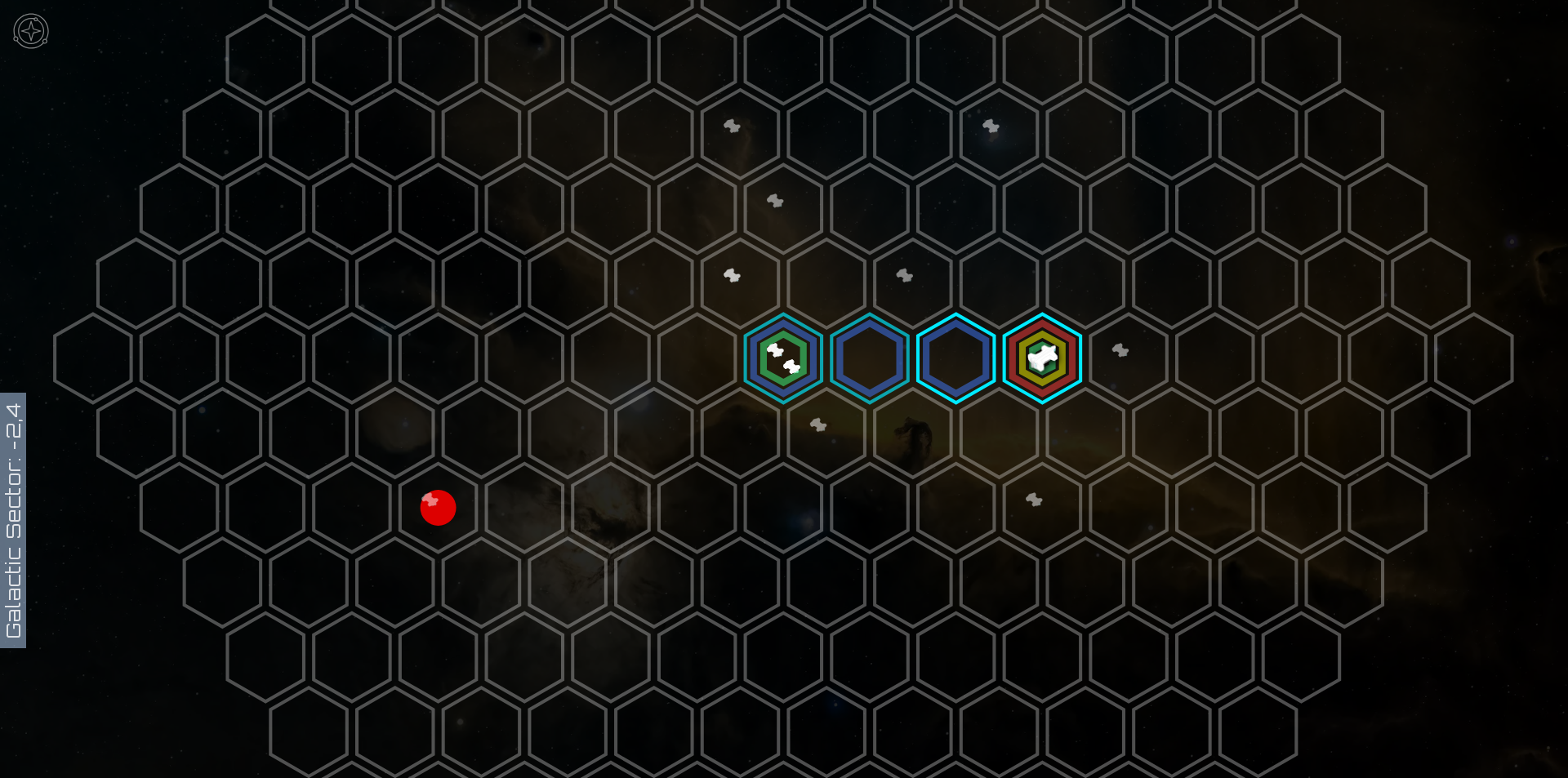
click at [949, 356] on polygon at bounding box center [956, 359] width 76 height 89
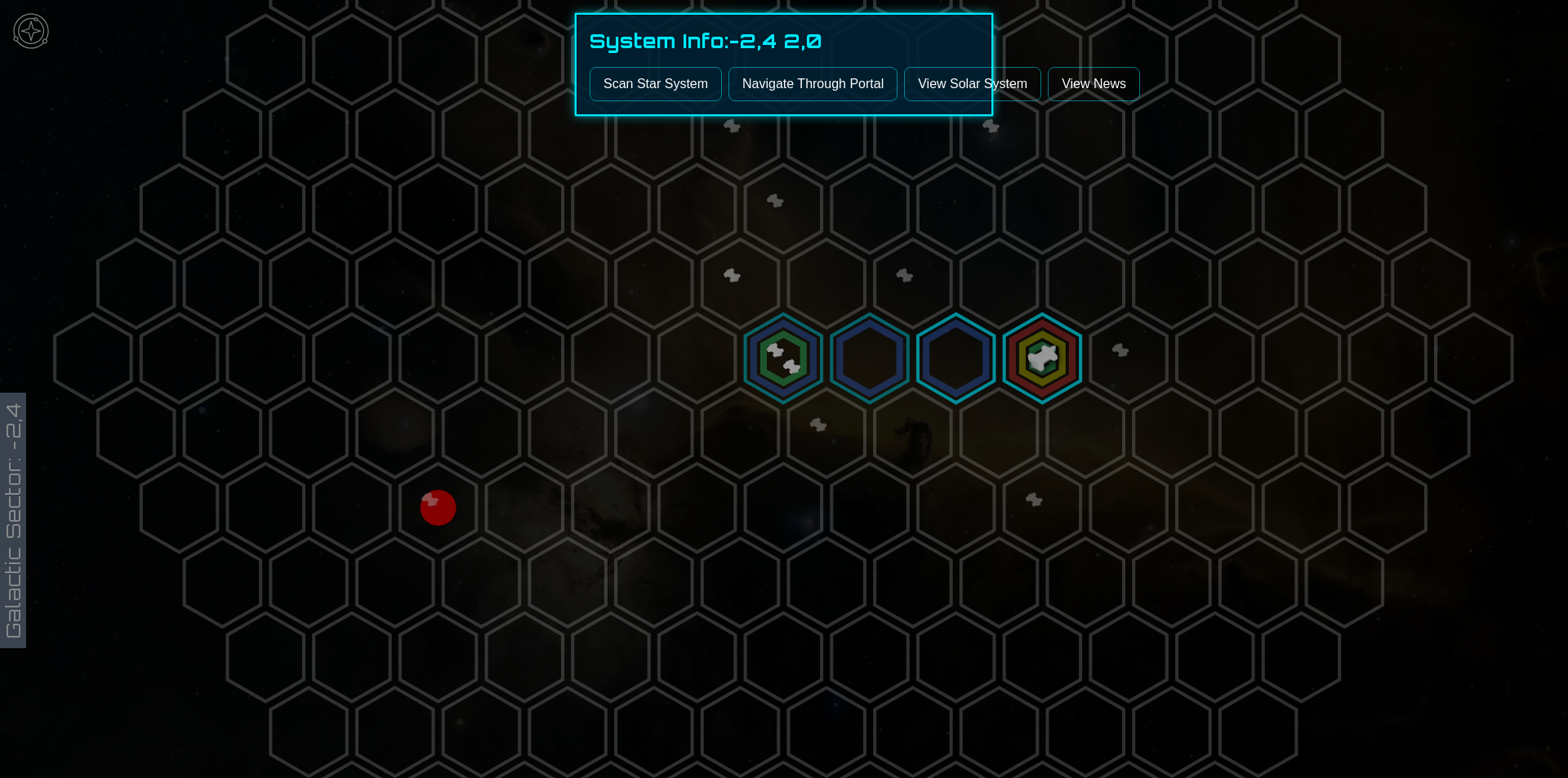
click at [675, 79] on button "Scan Star System" at bounding box center [655, 84] width 132 height 35
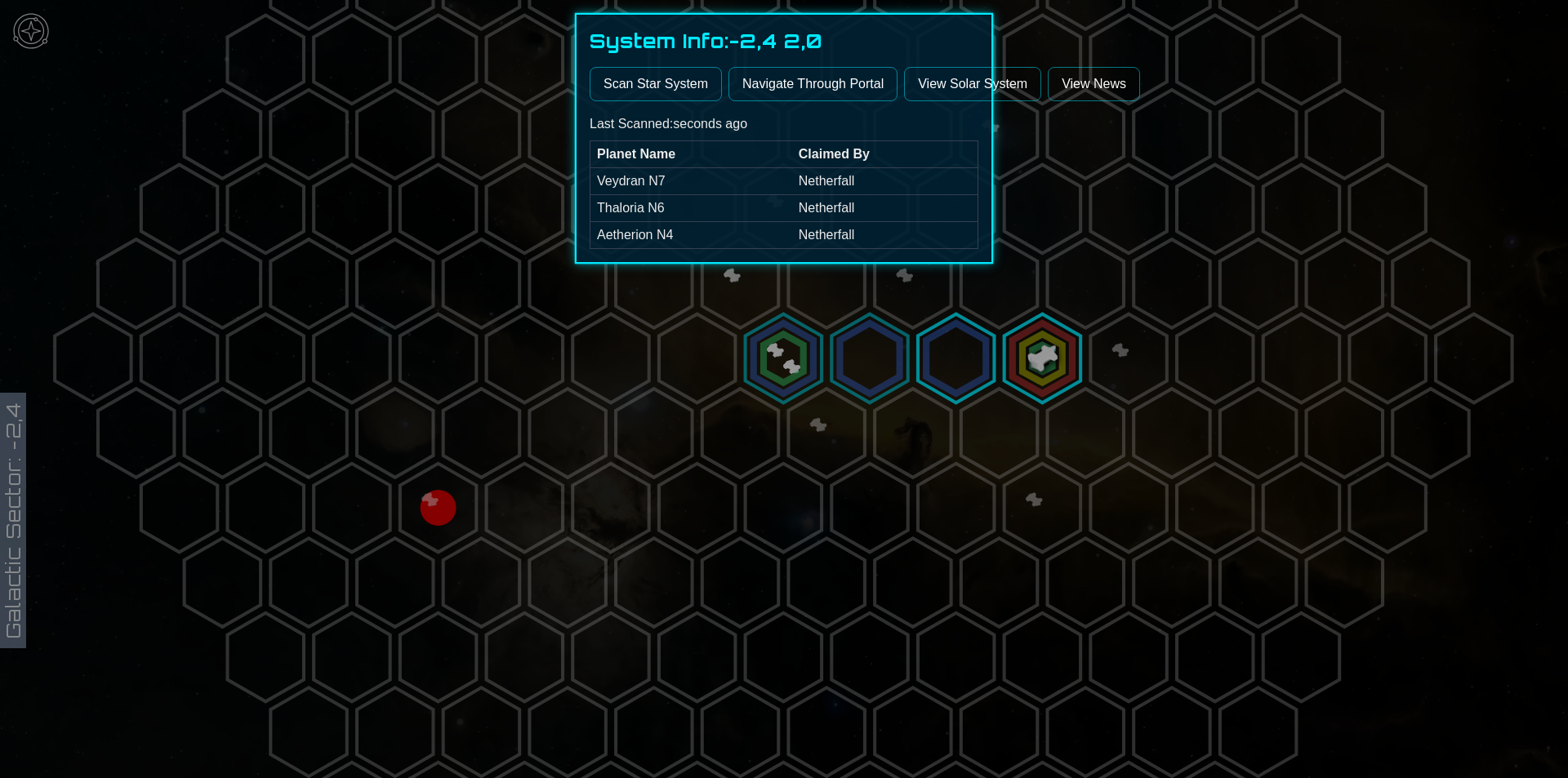
click at [936, 66] on div "System Info: -2,4 2,0 Scan Star System Navigate Through Portal View Solar Syste…" at bounding box center [784, 138] width 418 height 251
click at [938, 74] on link "View Solar System" at bounding box center [972, 84] width 137 height 35
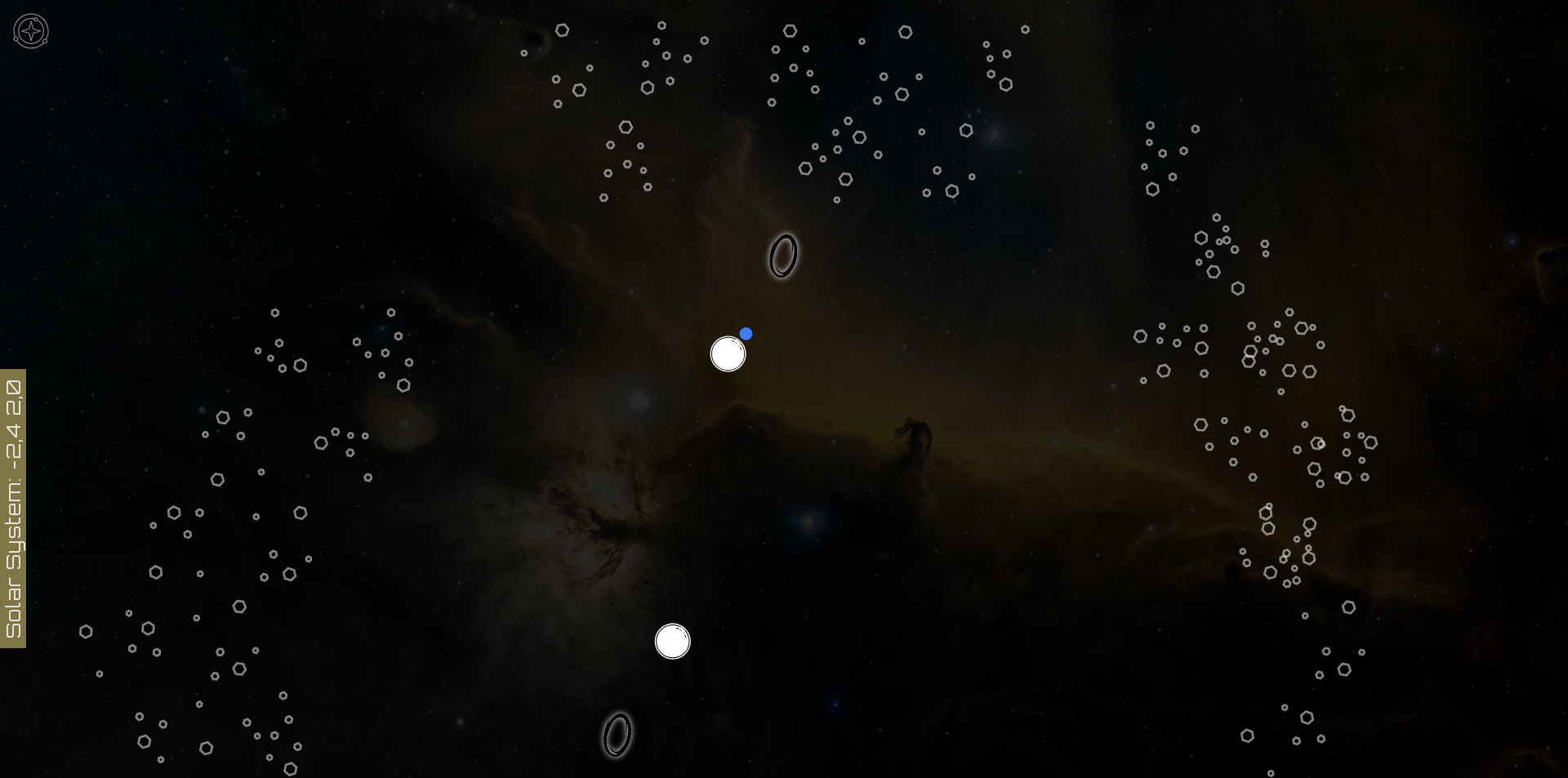
click at [714, 344] on icon at bounding box center [784, 640] width 1568 height 1374
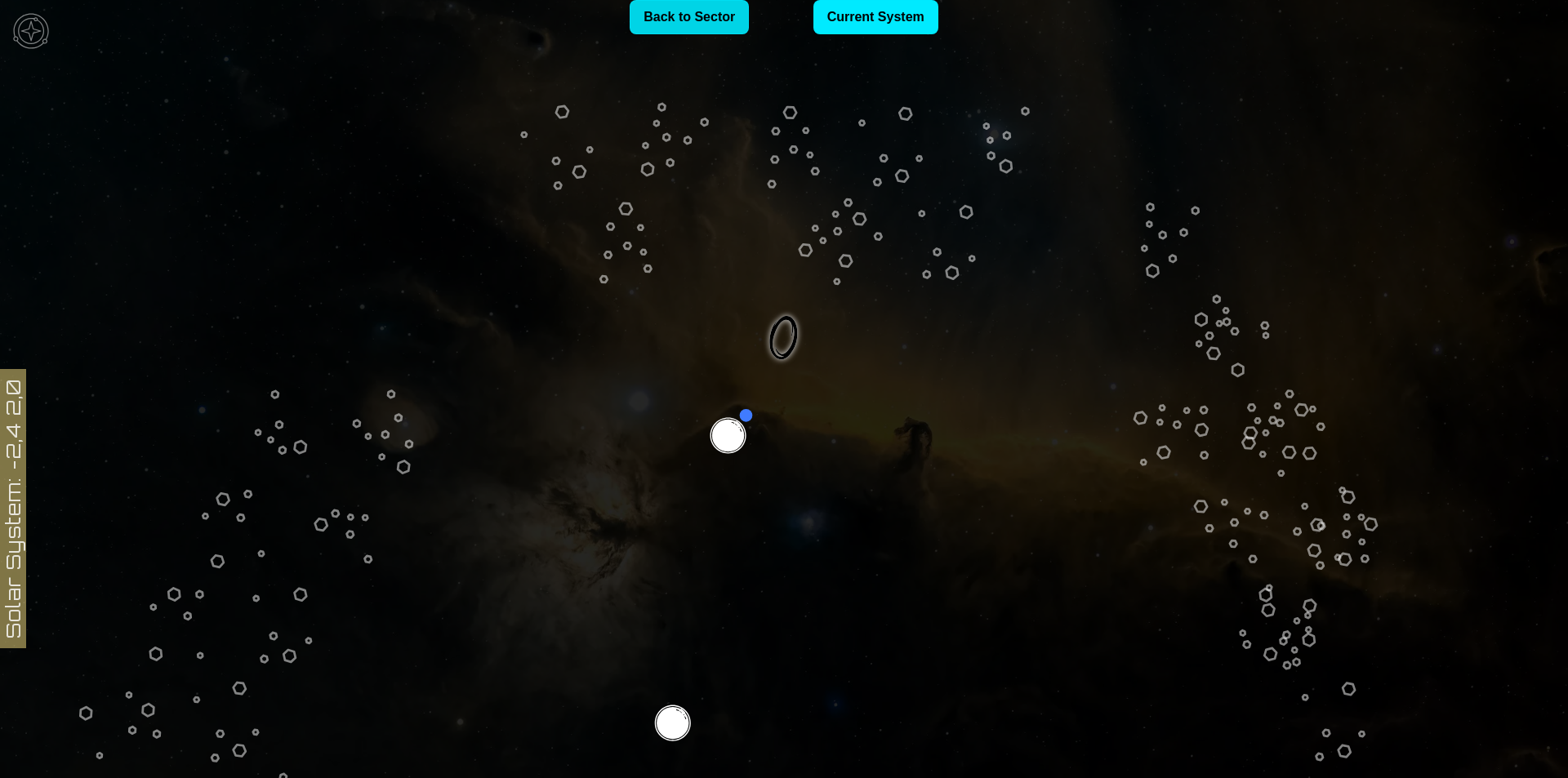
click at [672, 22] on link "Back to Sector" at bounding box center [690, 17] width 120 height 35
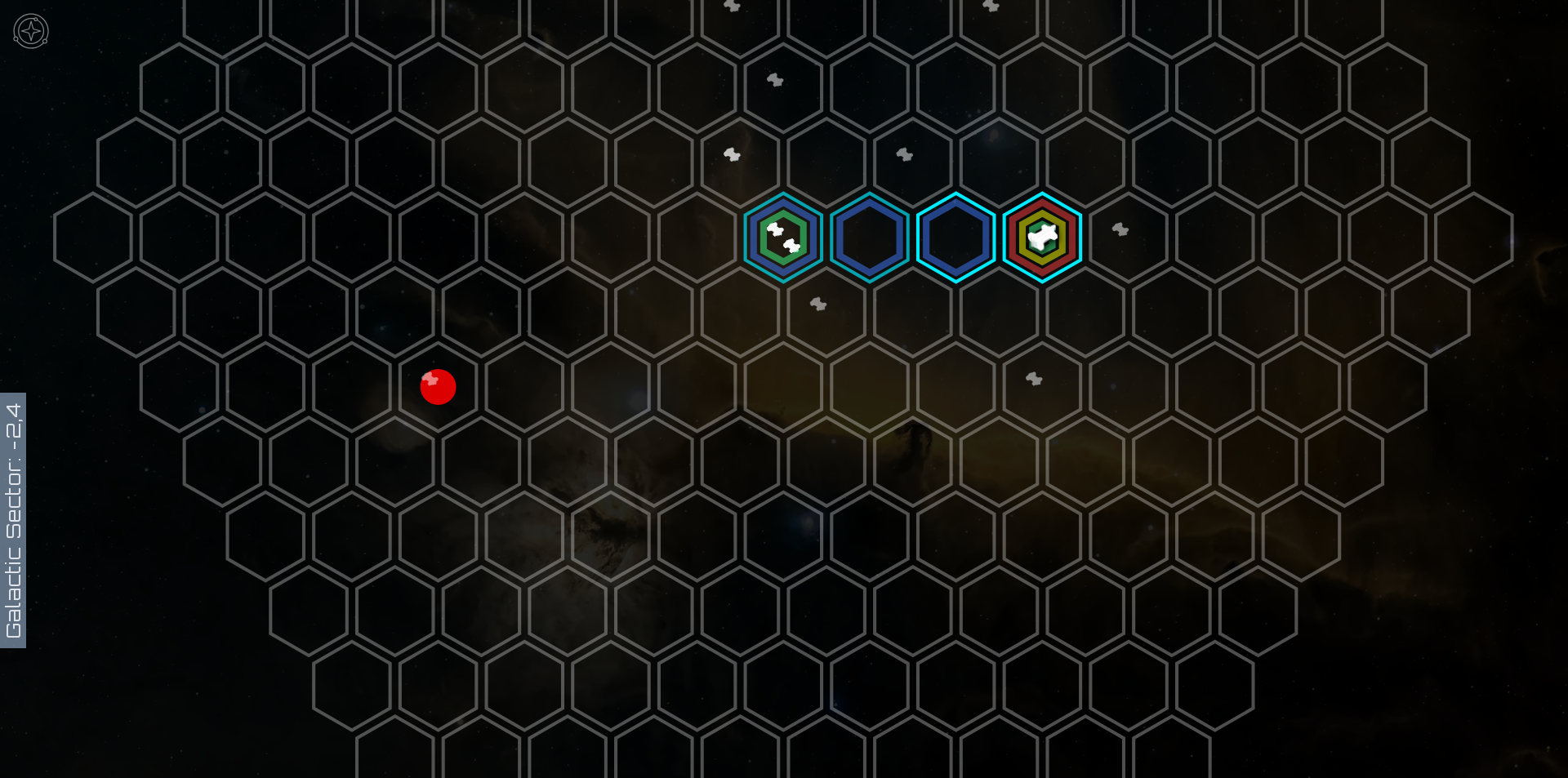
scroll to position [572, 0]
